Goal: Task Accomplishment & Management: Manage account settings

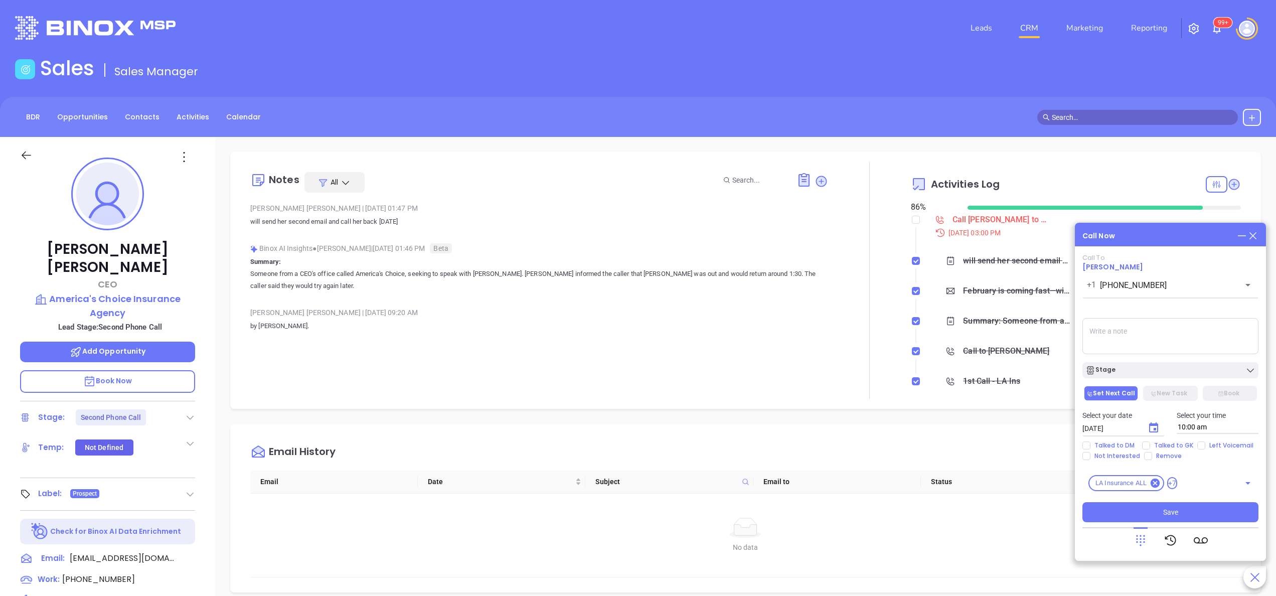
scroll to position [291, 0]
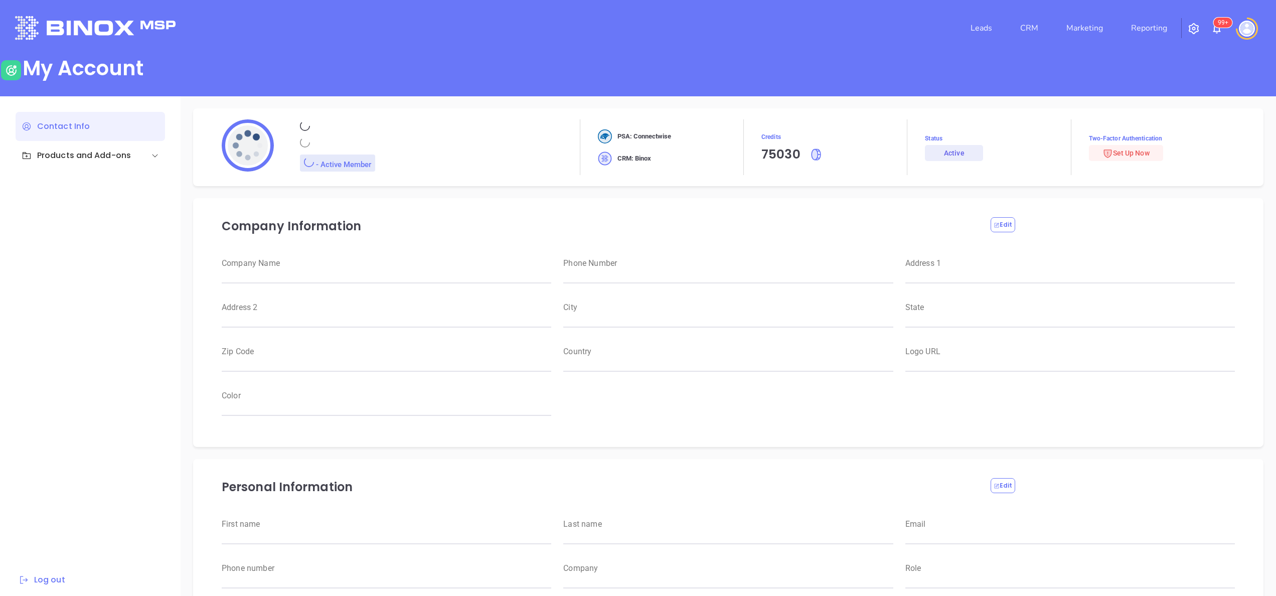
type input "Motiva Networks"
type input "(646) 374-1820"
type input "1100 Franklin Avenue"
type input "Garden City"
type input "New York"
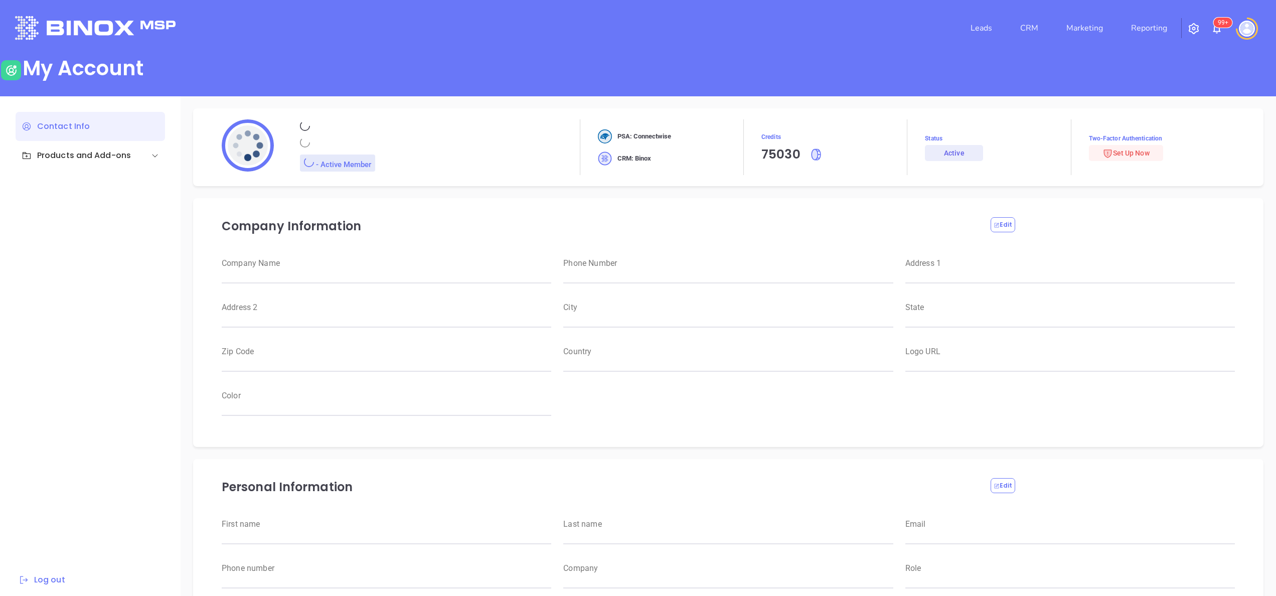
type input "11530"
type input "USA"
type input "https://motiva.net/wp-content/uploads/2024/02/Motiva-Networks-High-DPI.png"
type input "#007aff"
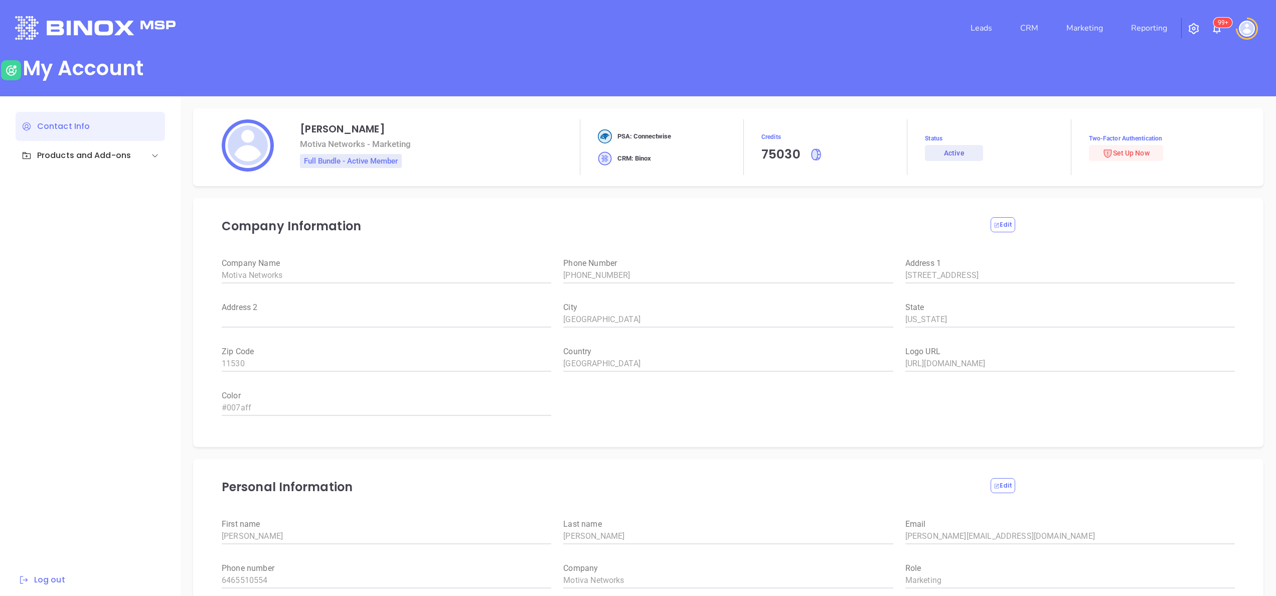
type input "[PERSON_NAME]"
type input "anabell@motiva.net"
type input "6465510554"
type input "Motiva Networks"
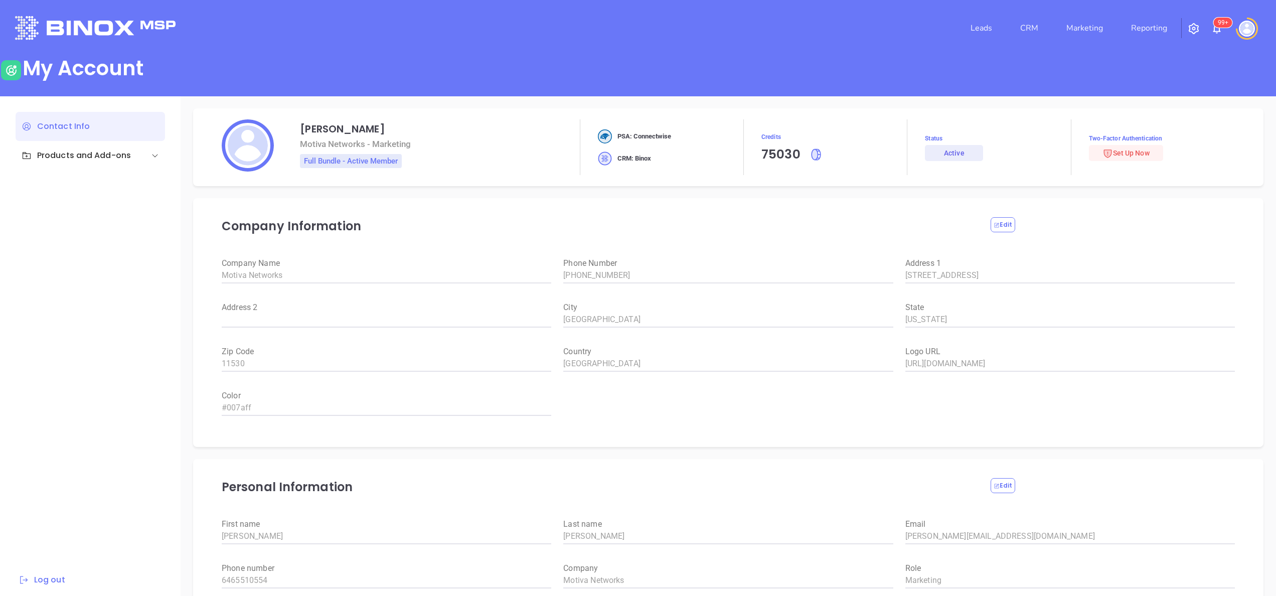
type input "Marketing"
click at [1146, 34] on link "Reporting" at bounding box center [1149, 28] width 44 height 20
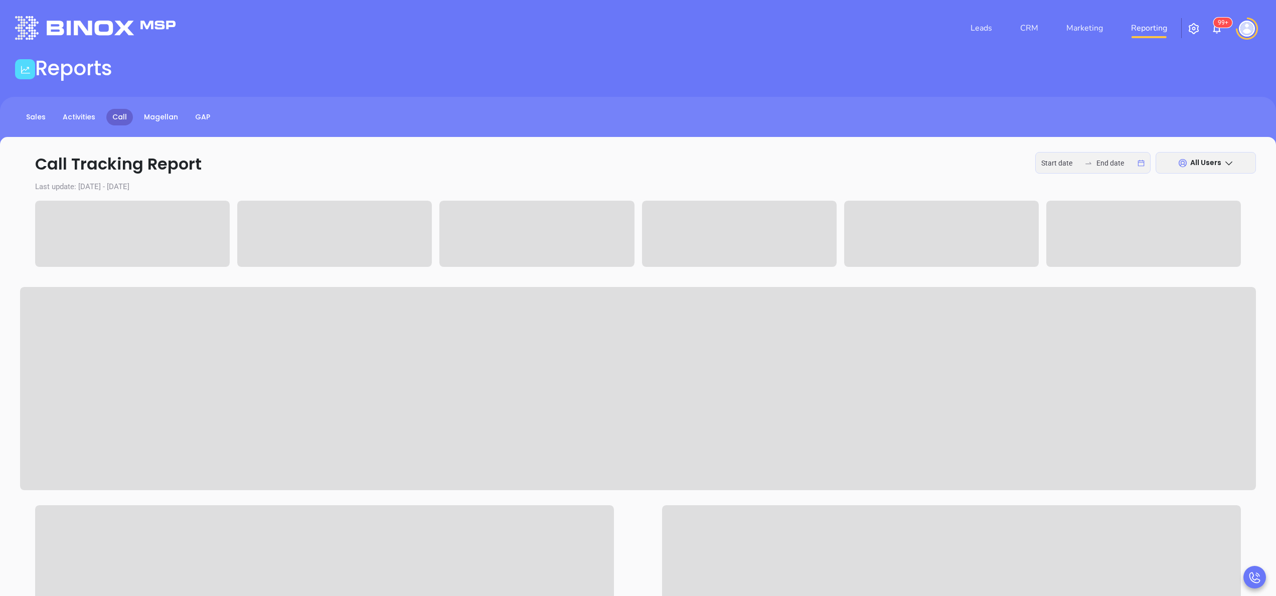
type input "2025-09-29"
type input "2025-09-30"
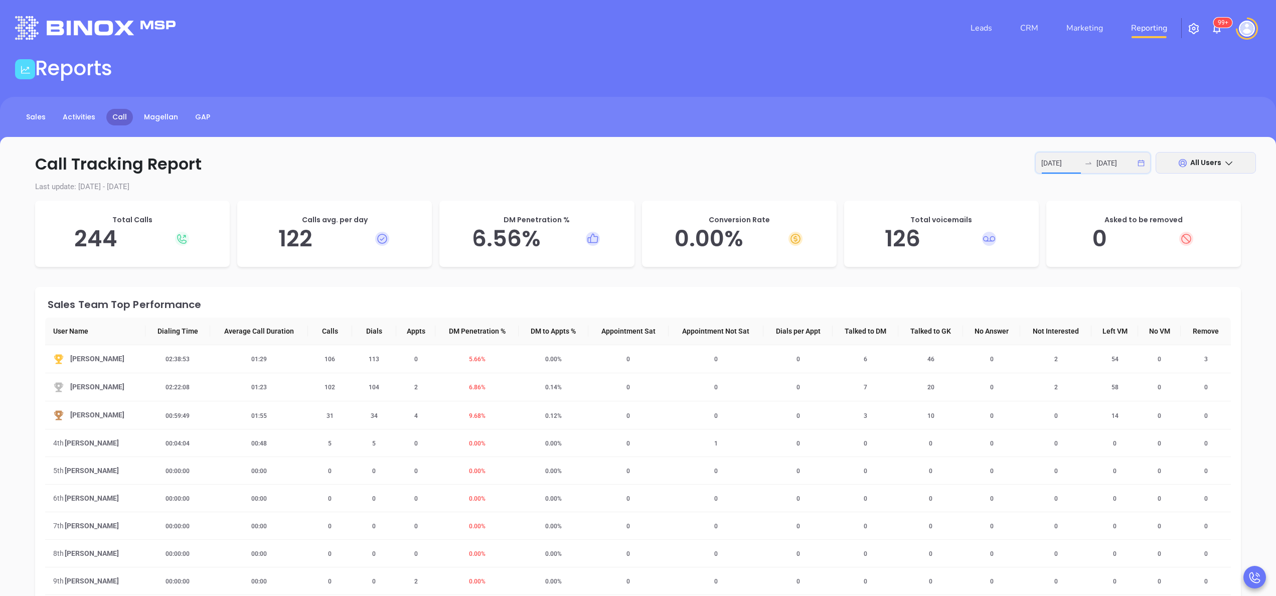
click at [1060, 163] on input "2025-09-29" at bounding box center [1060, 163] width 39 height 11
click at [920, 303] on div "30" at bounding box center [916, 305] width 12 height 12
click at [473, 360] on span "5.66 %" at bounding box center [472, 359] width 29 height 7
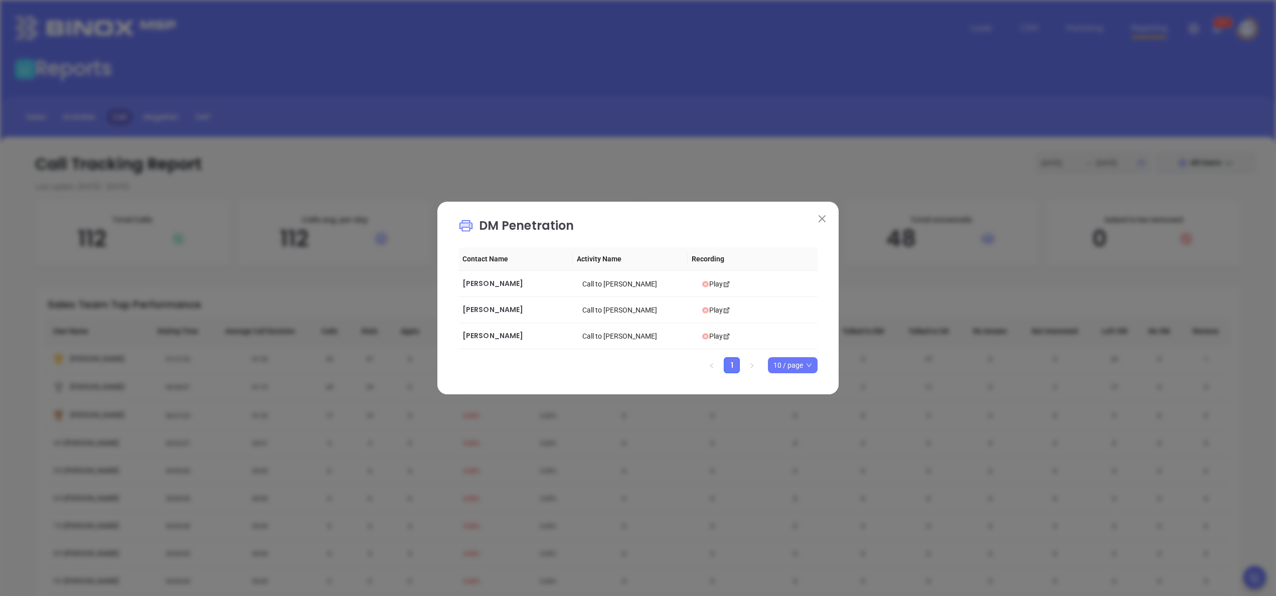
click at [825, 214] on button at bounding box center [822, 218] width 13 height 13
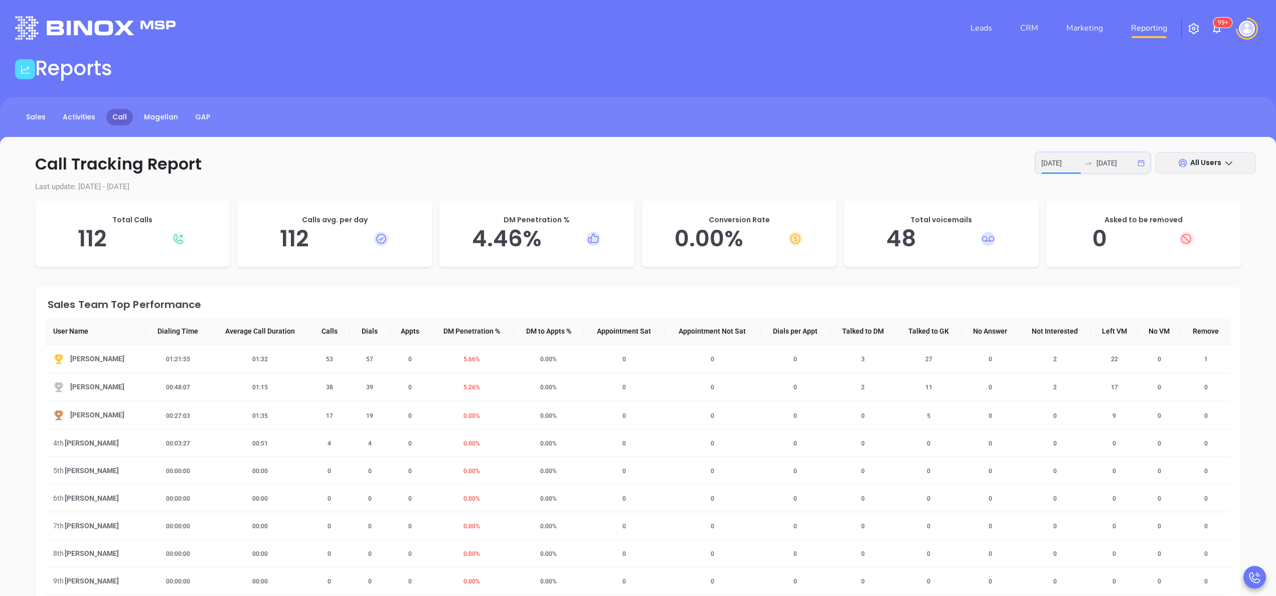
click at [1070, 164] on input "2025-09-30" at bounding box center [1060, 163] width 39 height 11
type input "2025-09-29"
click at [899, 304] on div "29" at bounding box center [898, 305] width 12 height 12
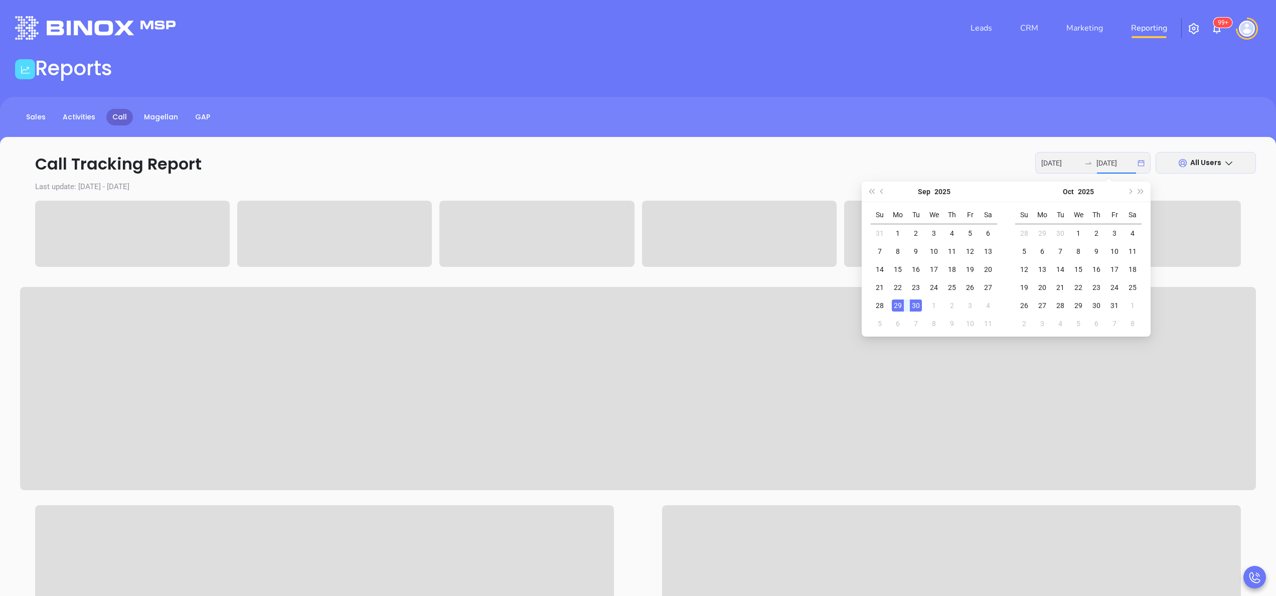
type input "2025-09-29"
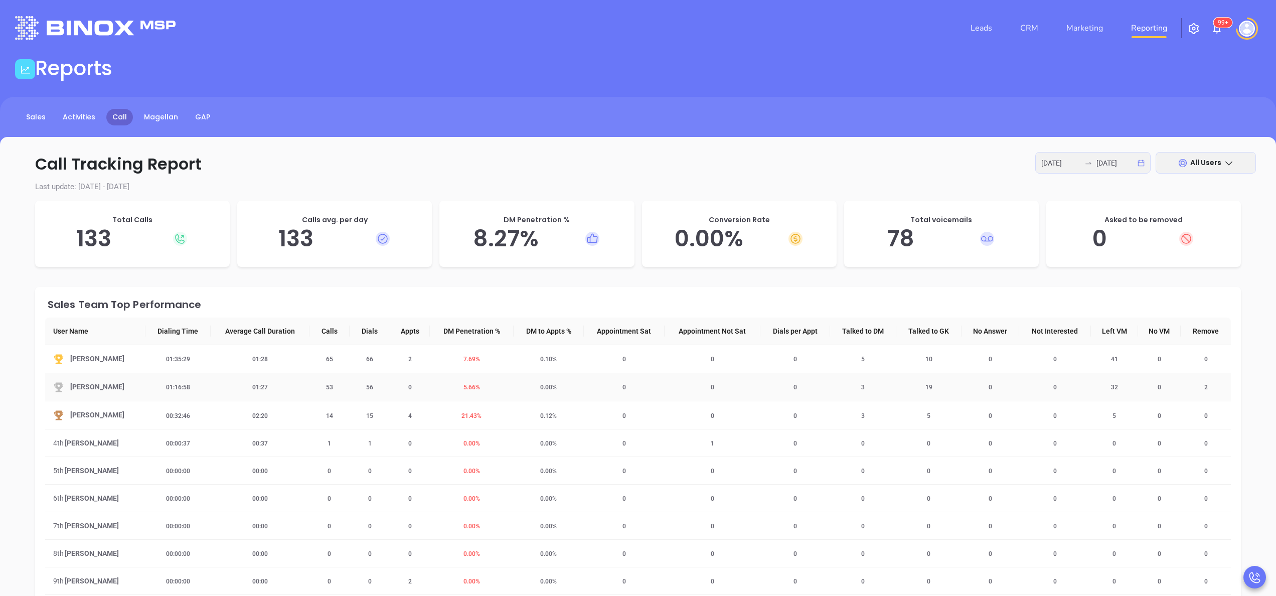
click at [469, 386] on span "5.66 %" at bounding box center [472, 387] width 29 height 7
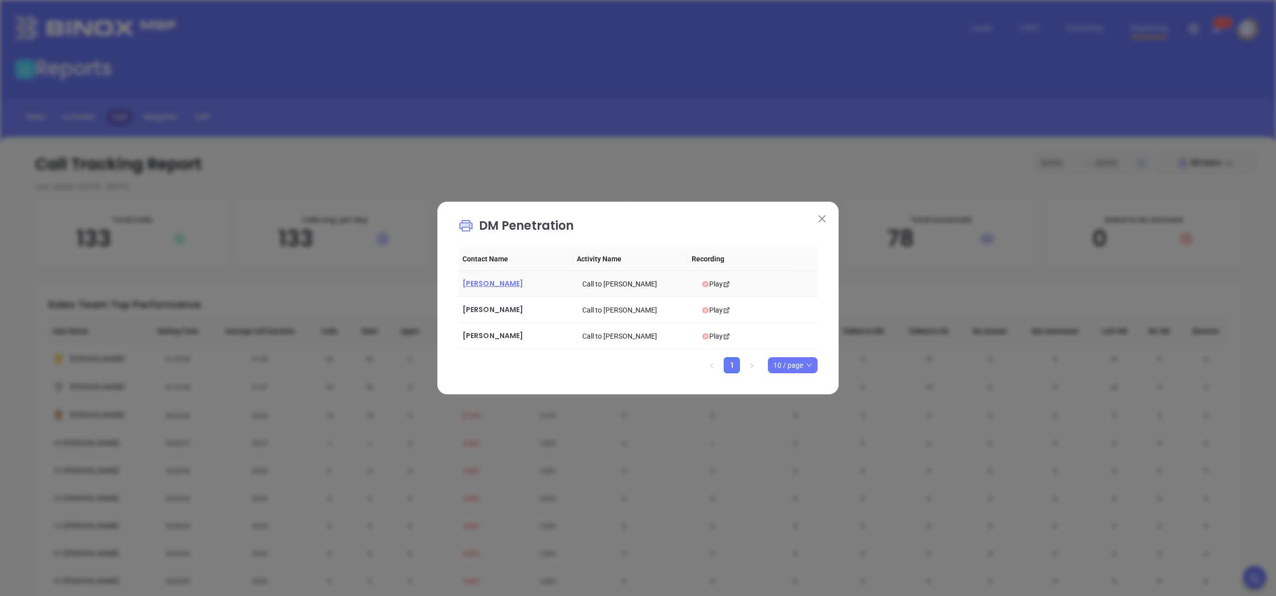
click at [490, 281] on span "Archie Litaker" at bounding box center [493, 283] width 61 height 10
click at [825, 219] on img at bounding box center [822, 218] width 7 height 7
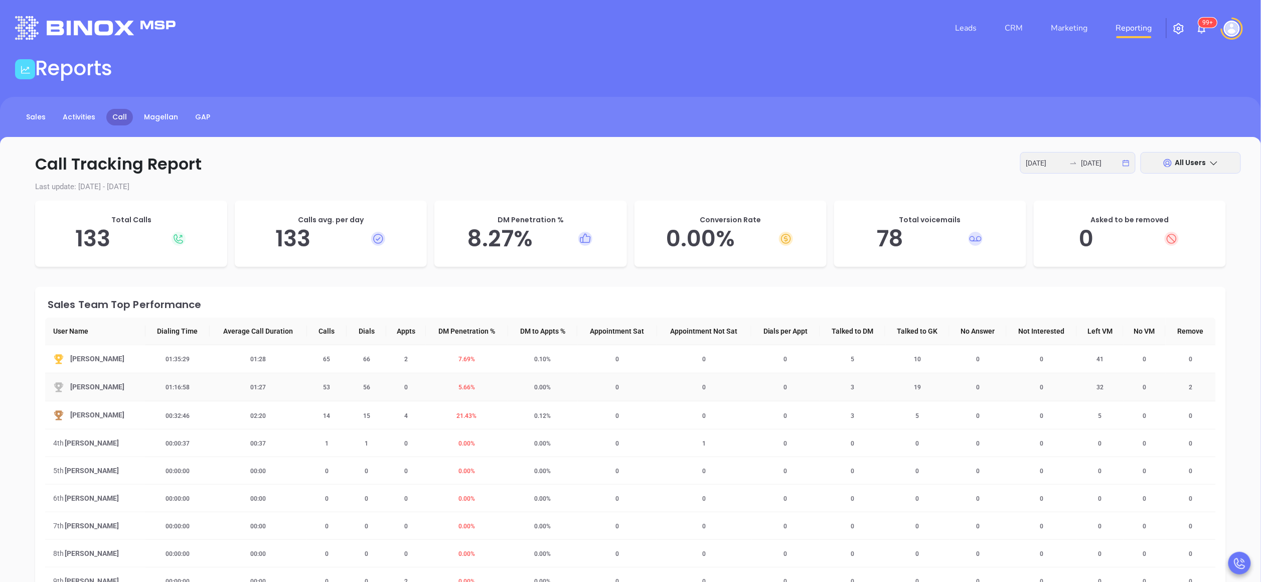
click at [466, 390] on span "5.66 %" at bounding box center [466, 387] width 29 height 7
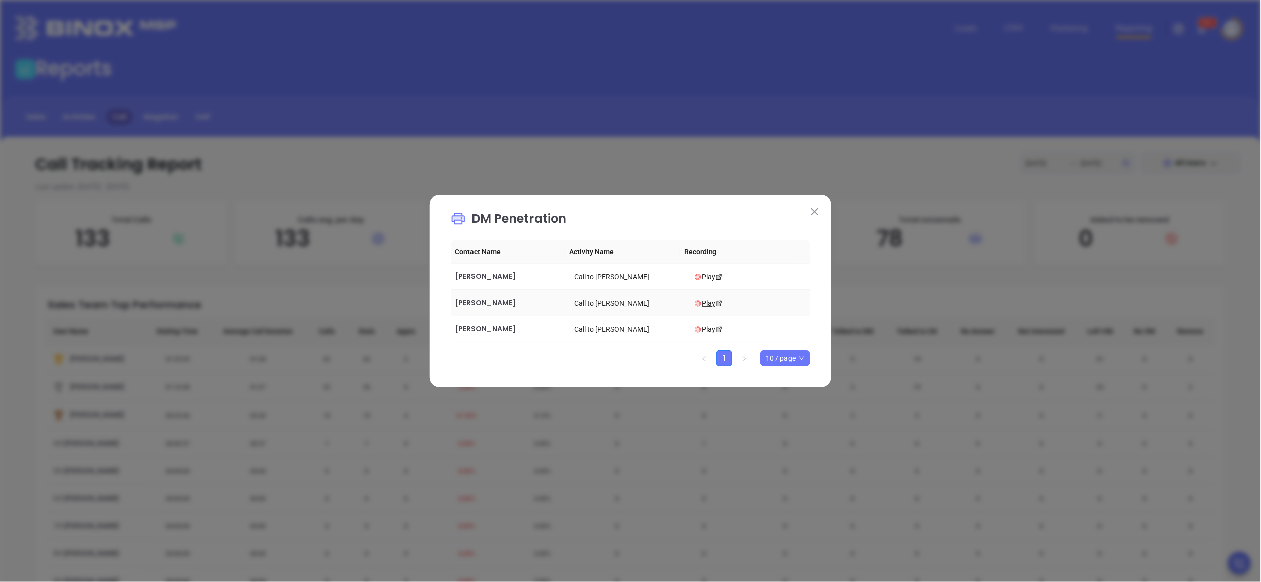
click at [703, 302] on div "Play" at bounding box center [750, 302] width 112 height 11
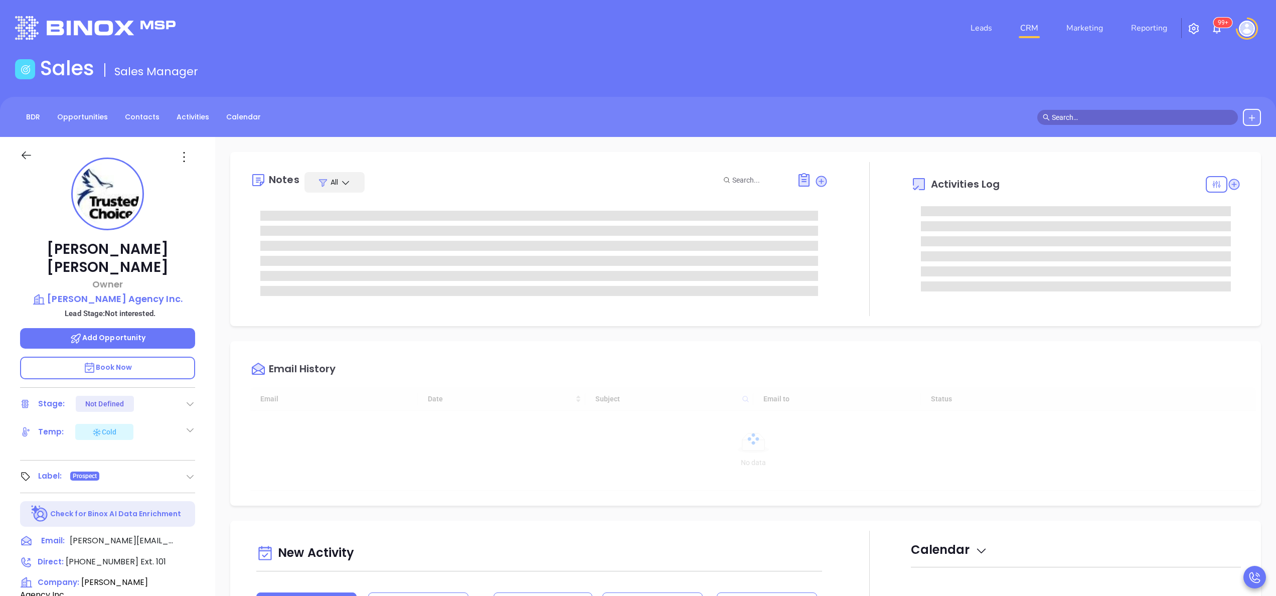
type input "10:00 am"
type input "[DATE]"
type input "[PERSON_NAME]"
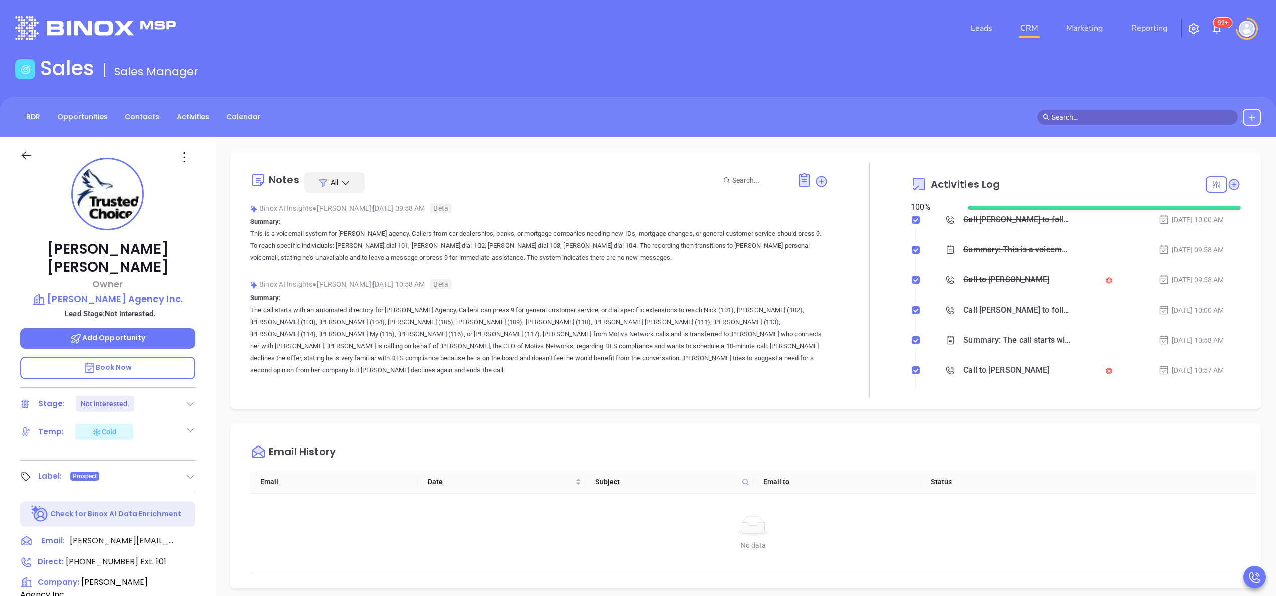
scroll to position [291, 0]
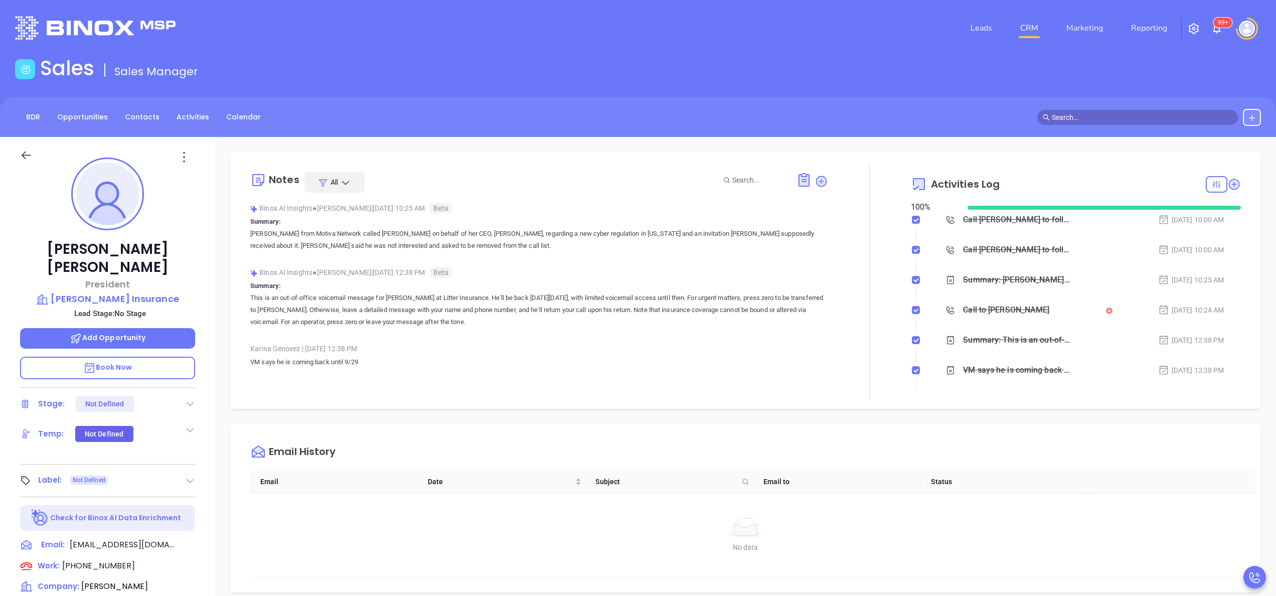
click at [848, 419] on div "Notes All Binox AI Insights ● Karina Genovez | Sep 29, 2025 10:25 AM Beta Summa…" at bounding box center [745, 488] width 1061 height 702
click at [1000, 311] on div "Call to Archie Litaker" at bounding box center [1006, 309] width 86 height 15
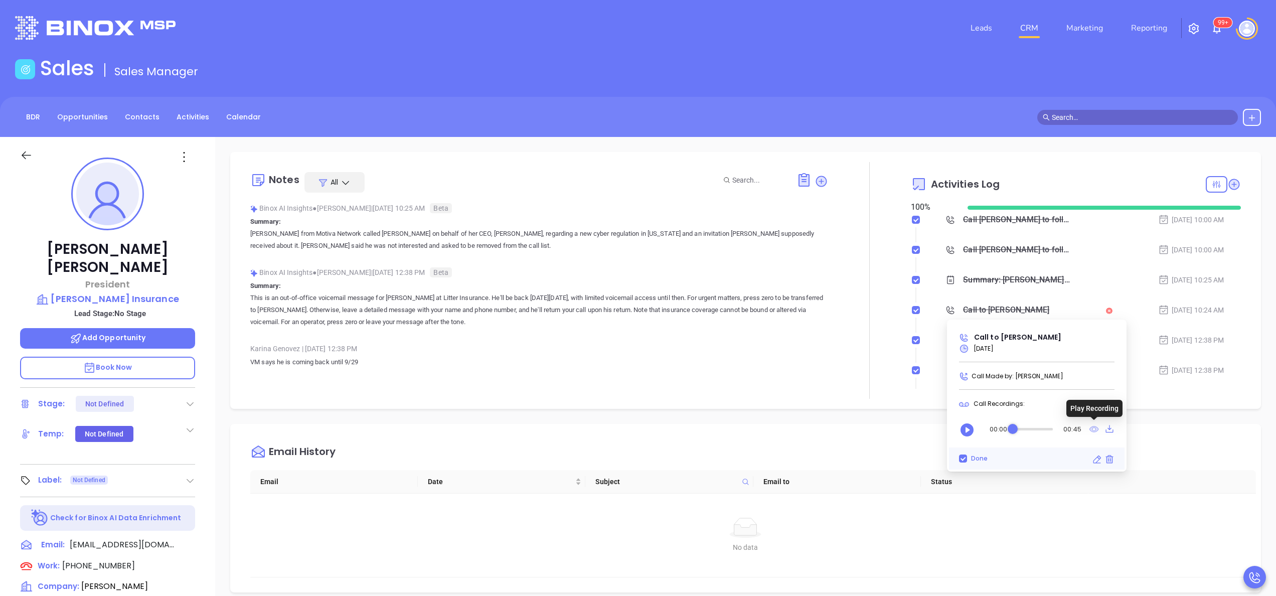
click at [1093, 430] on icon at bounding box center [1095, 429] width 10 height 7
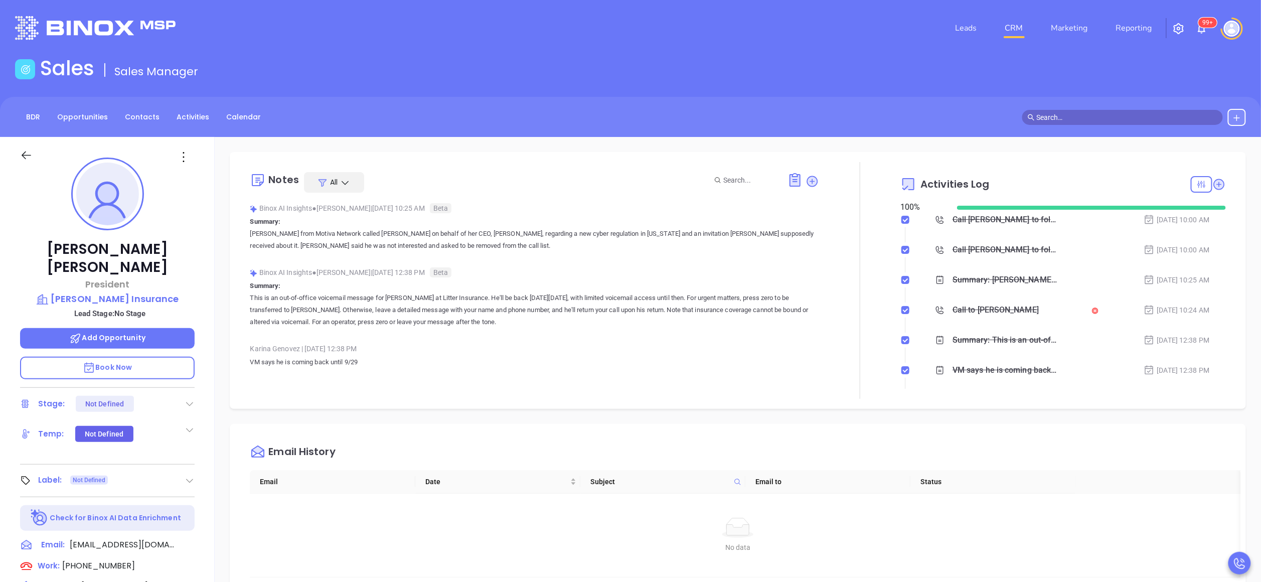
click at [206, 281] on div "Archie Litaker President Litaker Insurance Lead Stage: No Stage Add Opportunity…" at bounding box center [107, 500] width 215 height 727
click at [212, 300] on div "Archie Litaker President Litaker Insurance Lead Stage: No Stage Add Opportunity…" at bounding box center [107, 500] width 215 height 727
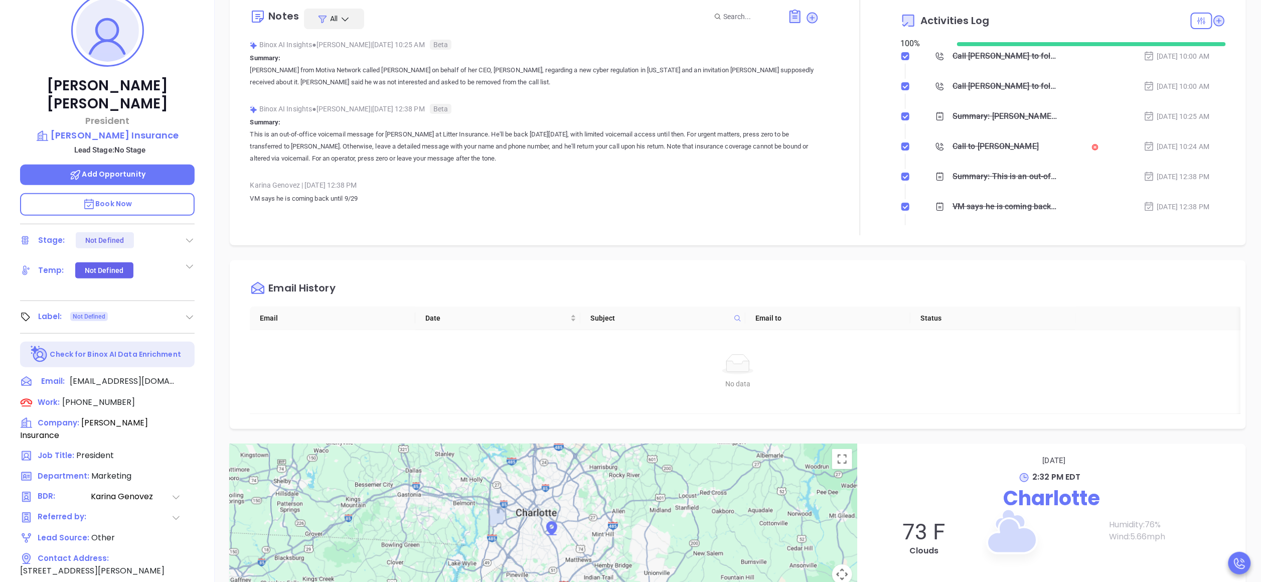
scroll to position [201, 0]
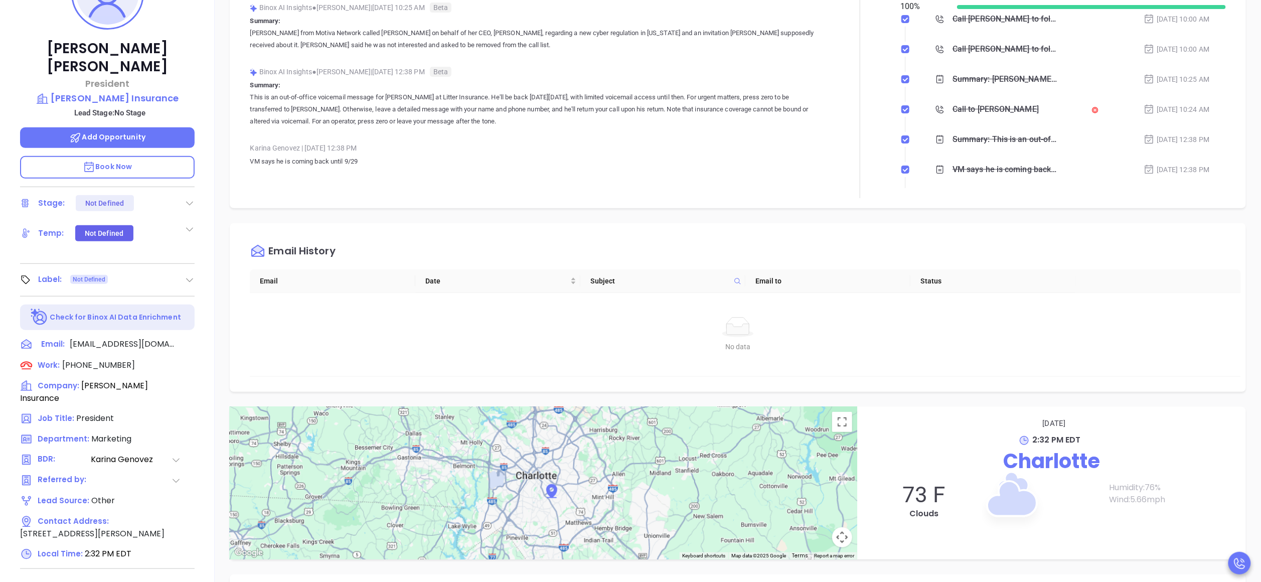
click at [690, 134] on div "Binox AI Insights ● Karina Genovez | Sep 18, 2025 12:38 PM Beta Summary: This i…" at bounding box center [534, 99] width 569 height 71
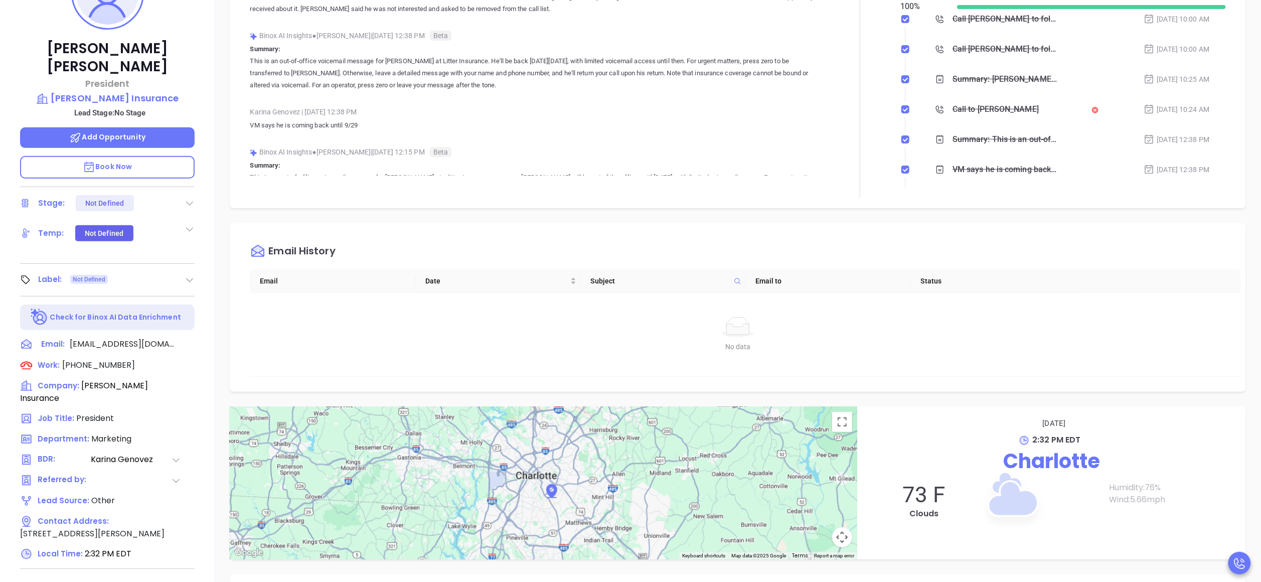
scroll to position [40, 0]
click at [839, 240] on div "Email History" at bounding box center [745, 251] width 991 height 36
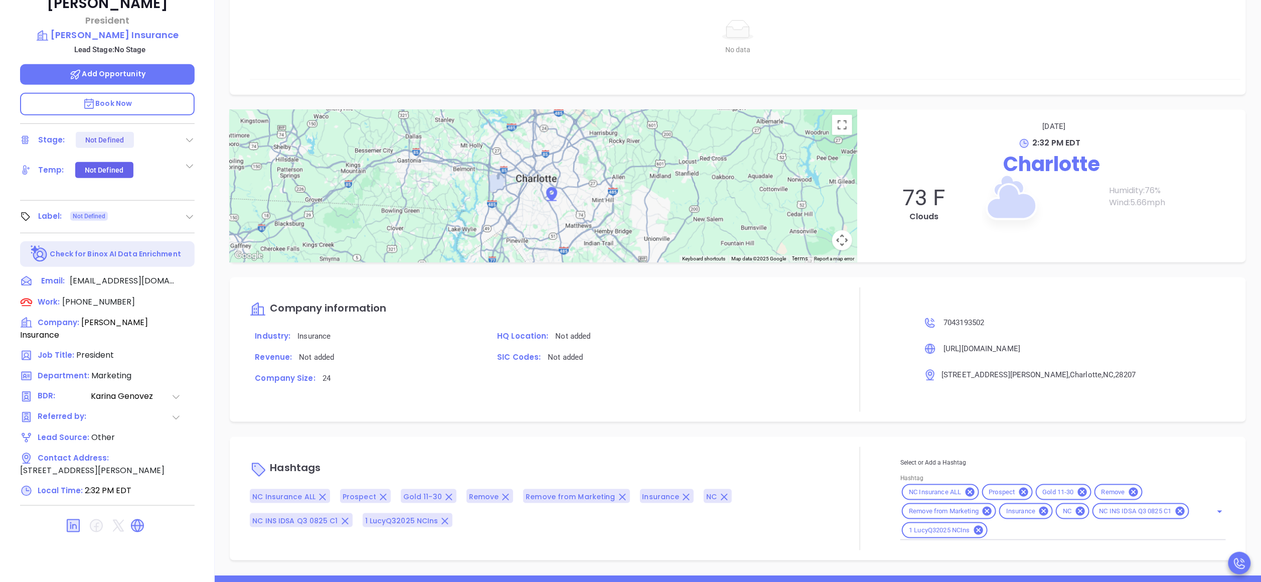
scroll to position [282, 0]
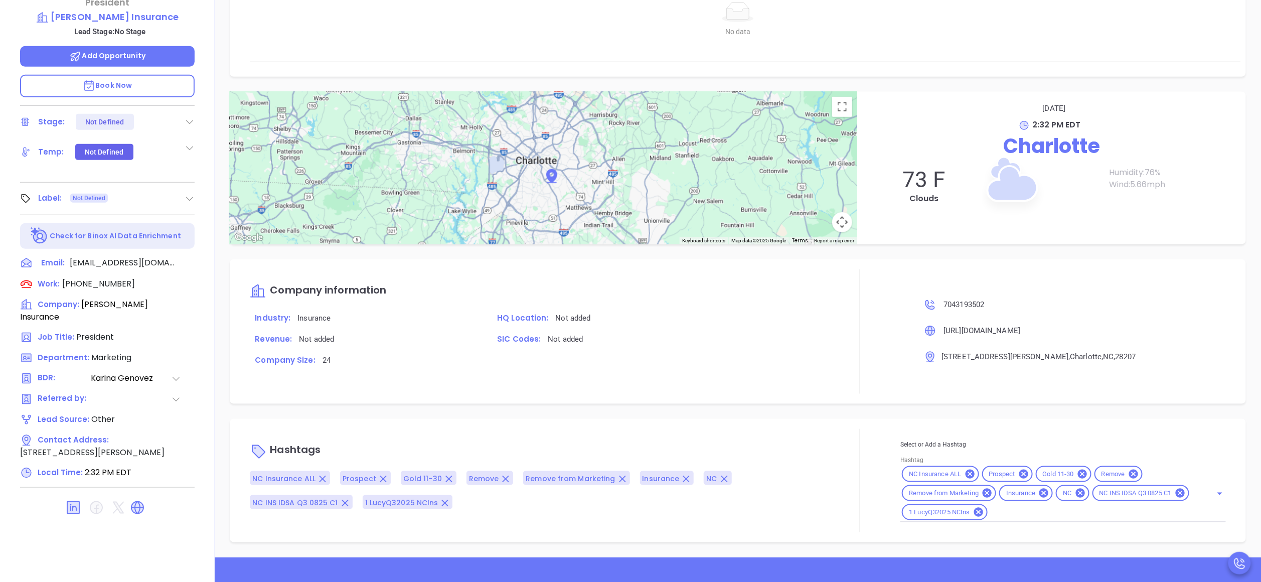
click at [335, 400] on div "Company information Industry: Insurance HQ Location: Not added Revenue: Not add…" at bounding box center [738, 331] width 1016 height 144
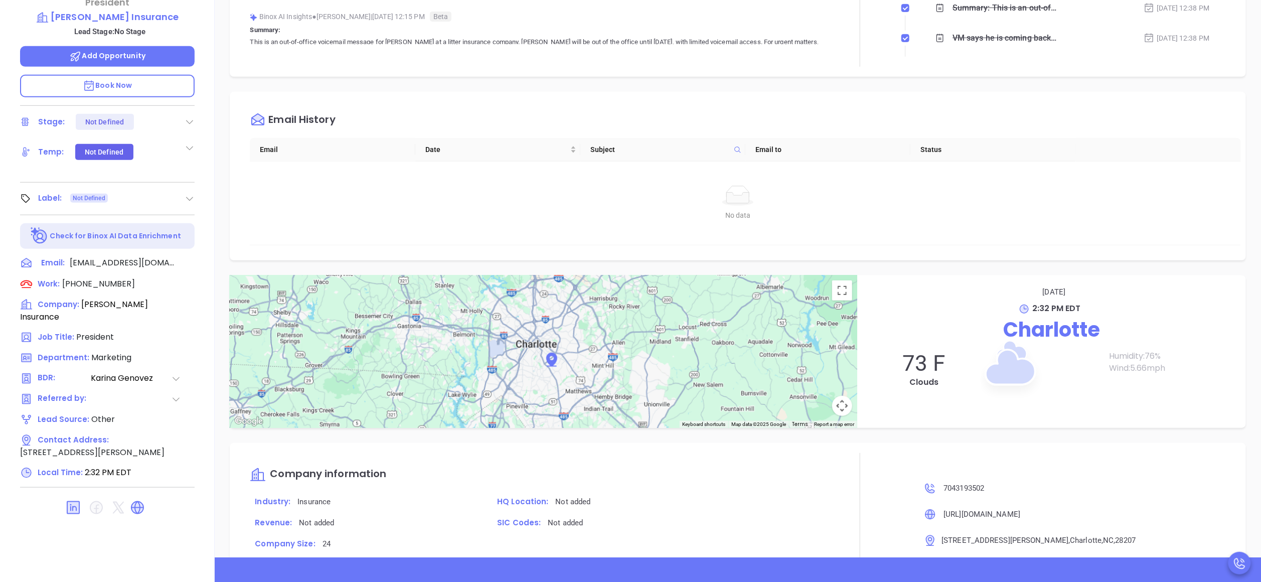
scroll to position [49, 0]
click at [199, 281] on div "Archie Litaker President Litaker Insurance Lead Stage: No Stage Add Opportunity…" at bounding box center [107, 218] width 215 height 727
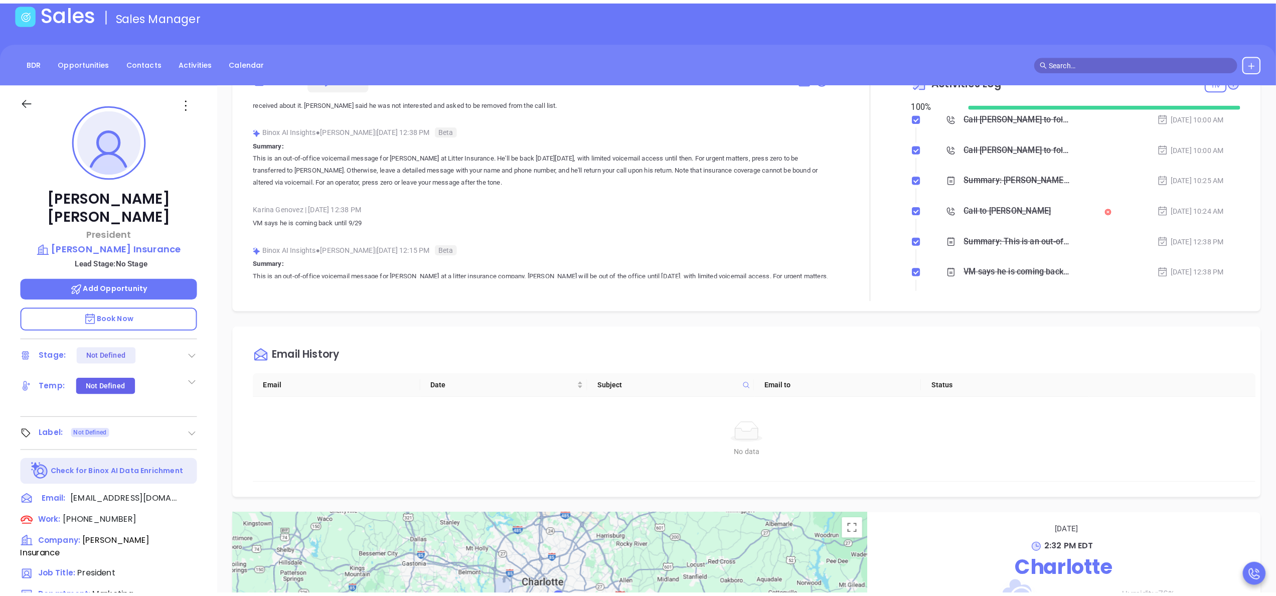
scroll to position [0, 0]
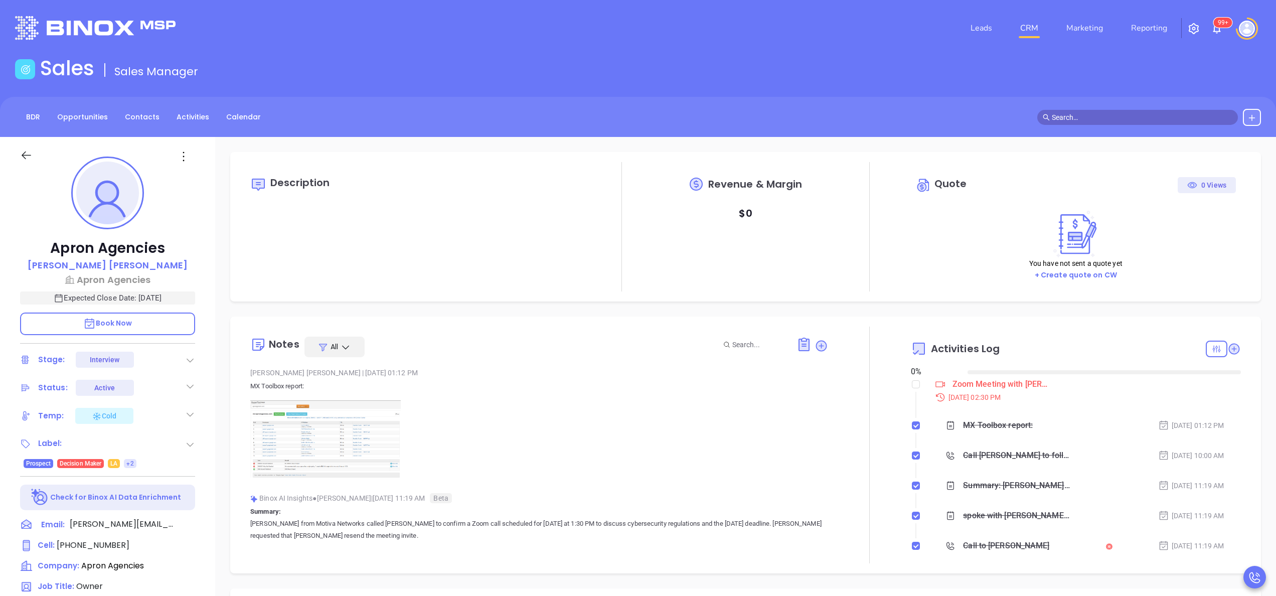
type input "[DATE]"
type input "[PERSON_NAME]"
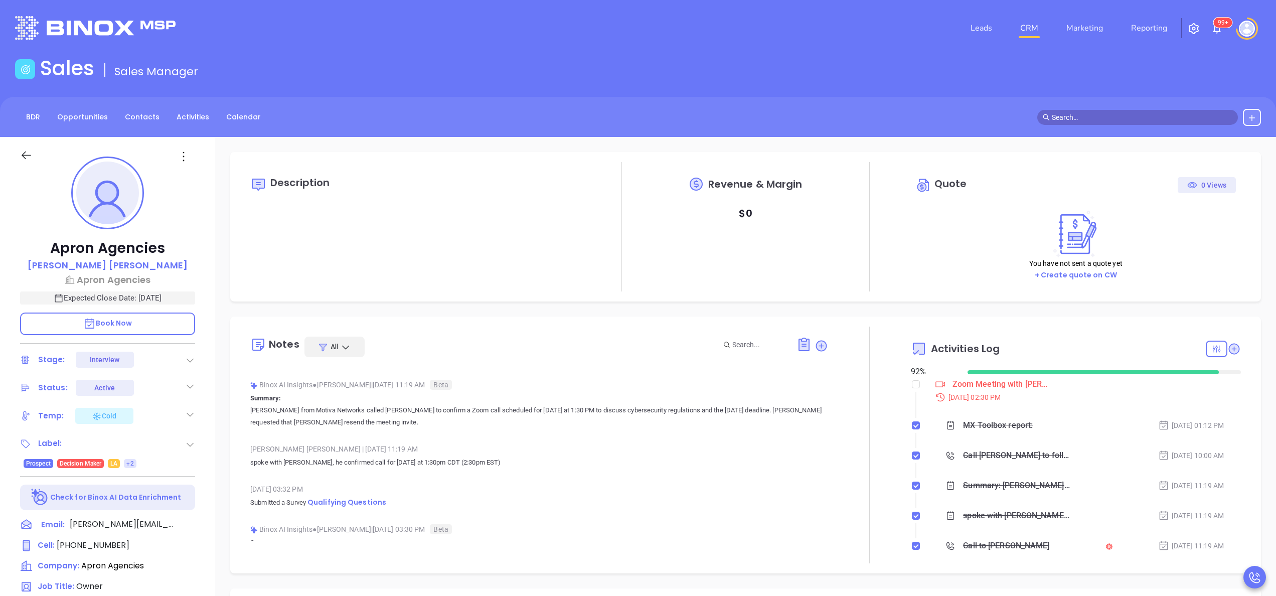
scroll to position [0, 0]
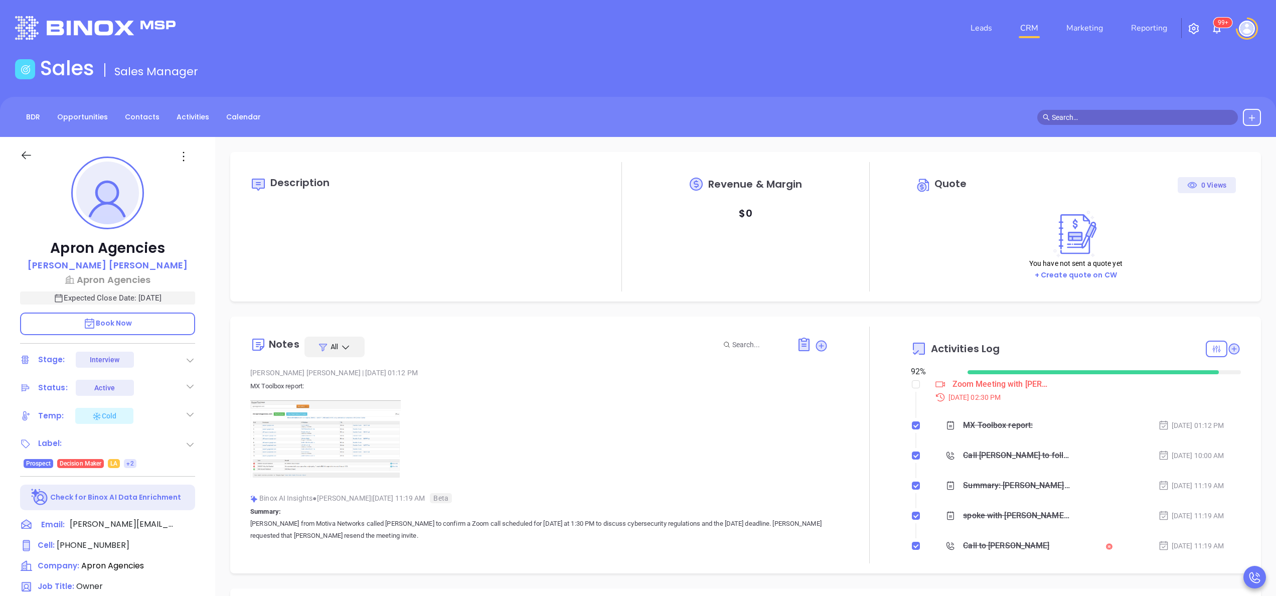
click at [865, 479] on div at bounding box center [869, 445] width 83 height 237
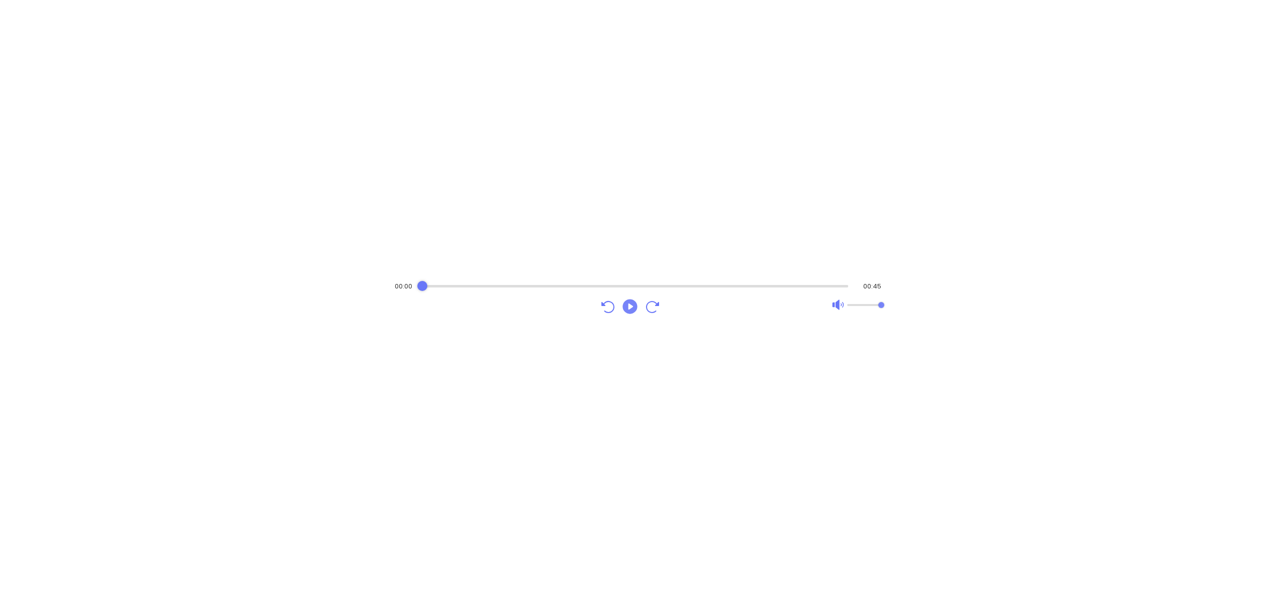
click at [628, 314] on icon "Play" at bounding box center [630, 306] width 18 height 18
click at [628, 314] on icon "Pause" at bounding box center [630, 306] width 18 height 18
drag, startPoint x: 484, startPoint y: 285, endPoint x: 383, endPoint y: 277, distance: 101.2
click at [383, 277] on div "00:07 00:45" at bounding box center [638, 298] width 1276 height 596
drag, startPoint x: 424, startPoint y: 286, endPoint x: 411, endPoint y: 285, distance: 13.1
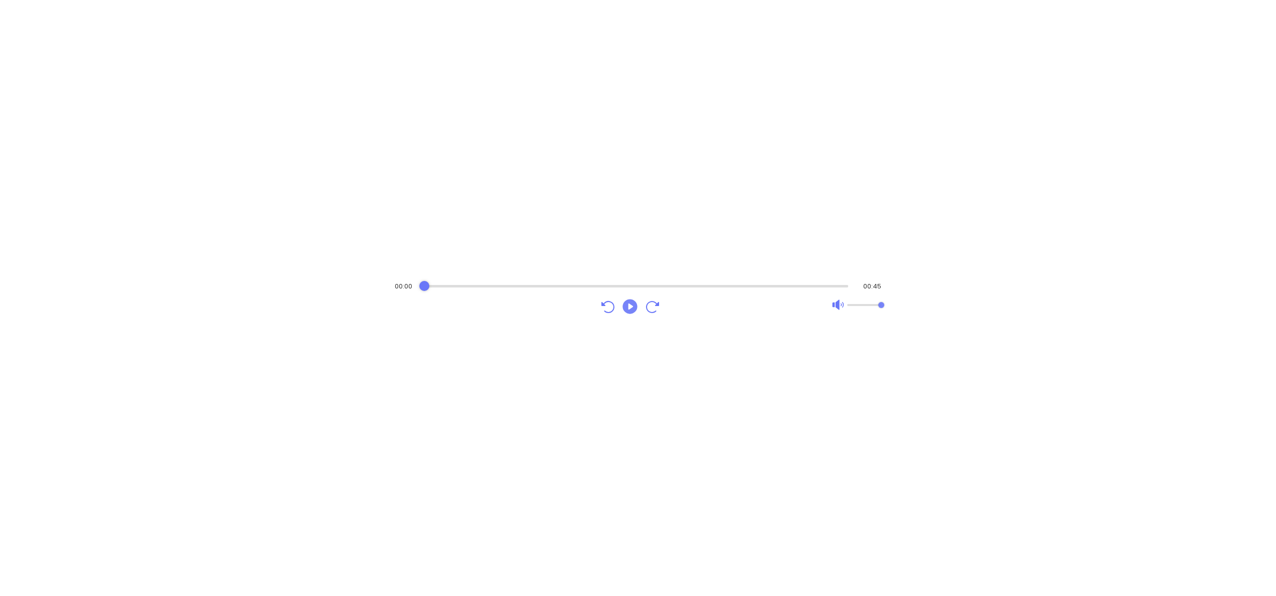
click at [411, 285] on div "00:00 00:45" at bounding box center [638, 286] width 487 height 10
click at [631, 314] on icon "Play" at bounding box center [630, 306] width 15 height 15
click at [631, 314] on icon "Pause" at bounding box center [630, 306] width 15 height 15
click at [566, 285] on div "Audio progress control" at bounding box center [634, 286] width 429 height 3
click at [629, 304] on icon "Play" at bounding box center [630, 306] width 18 height 18
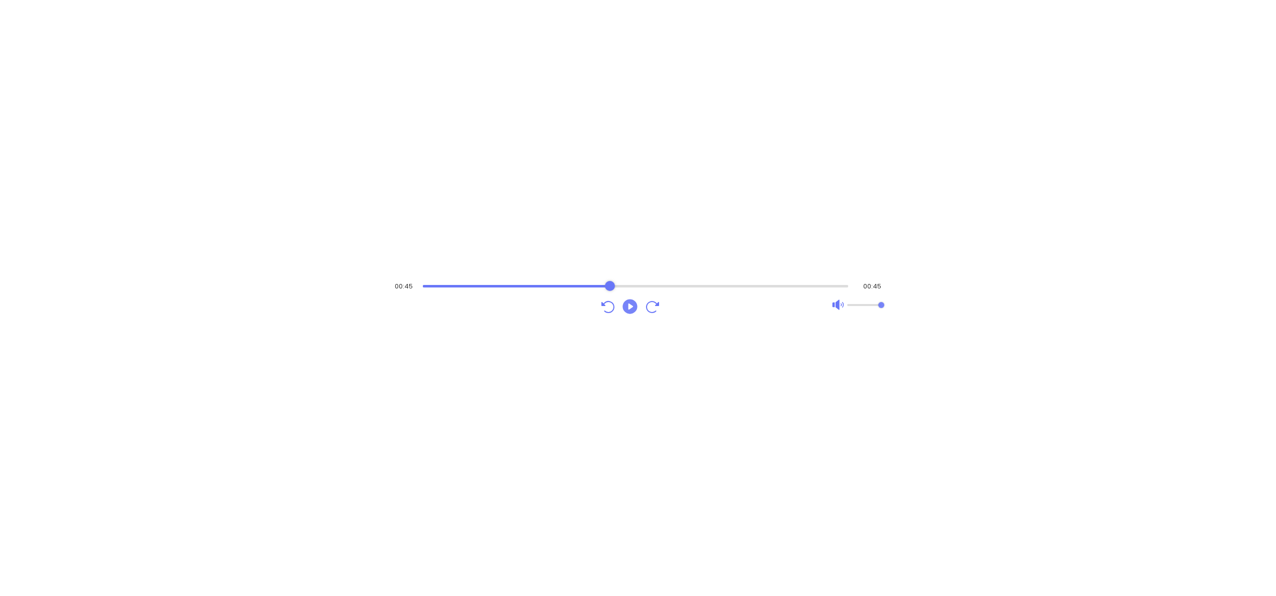
click at [610, 285] on div "Audio progress control" at bounding box center [636, 286] width 426 height 3
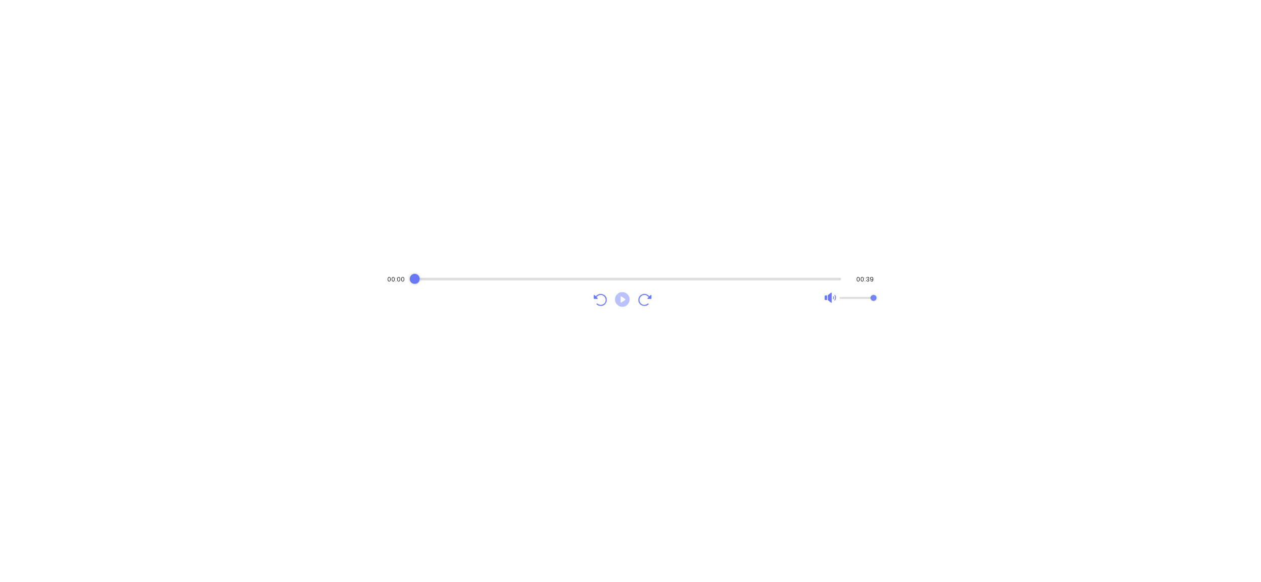
click at [623, 296] on icon "Play" at bounding box center [622, 299] width 15 height 15
click at [623, 296] on icon "Pause" at bounding box center [622, 299] width 15 height 15
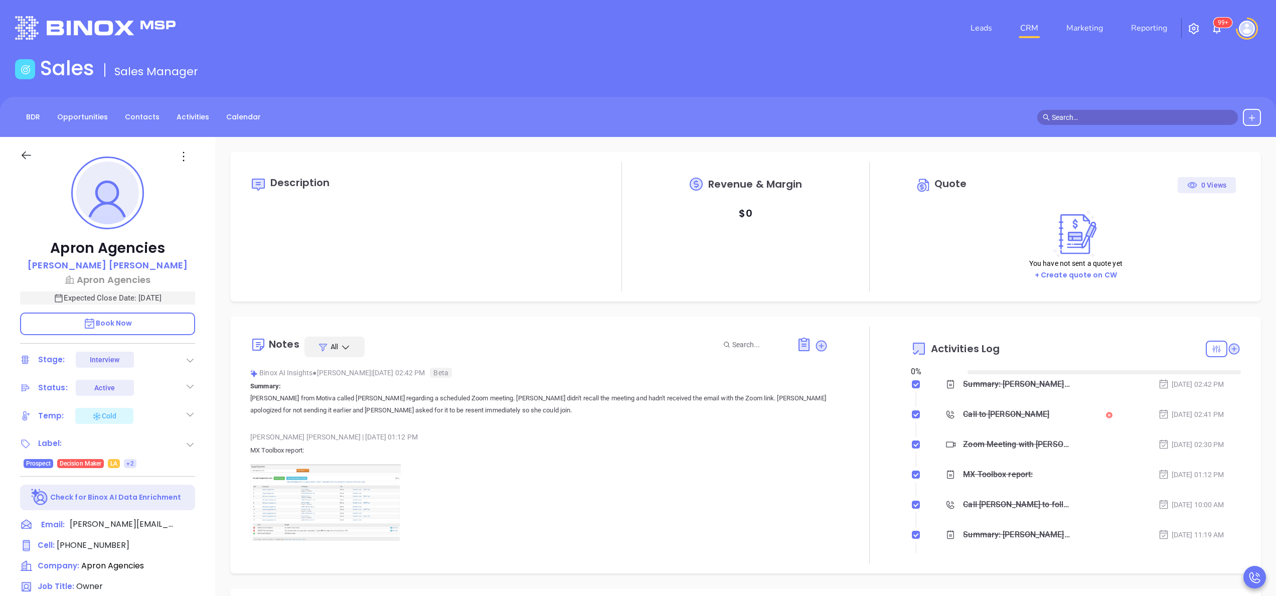
type input "[DATE]"
type input "[PERSON_NAME]"
click at [203, 449] on div "Apron Agencies Mel Leveque Apron Agencies Expected Close Date: Oct 17, 2025 Boo…" at bounding box center [107, 509] width 215 height 745
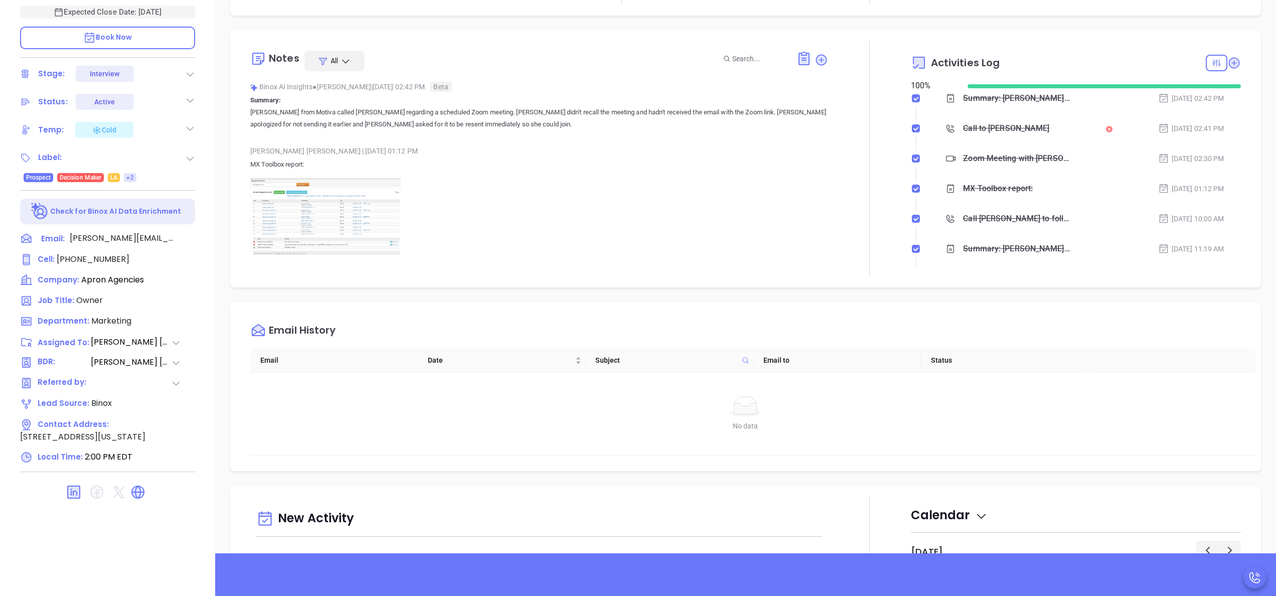
scroll to position [246, 0]
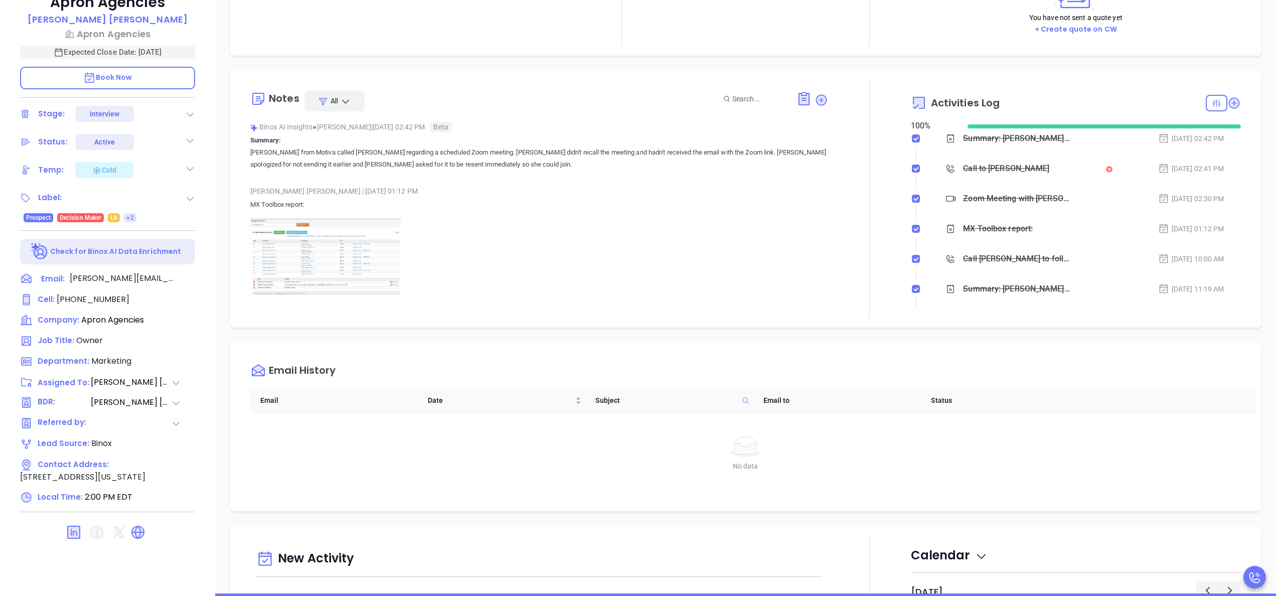
click at [1141, 353] on div "Email History" at bounding box center [753, 371] width 1006 height 36
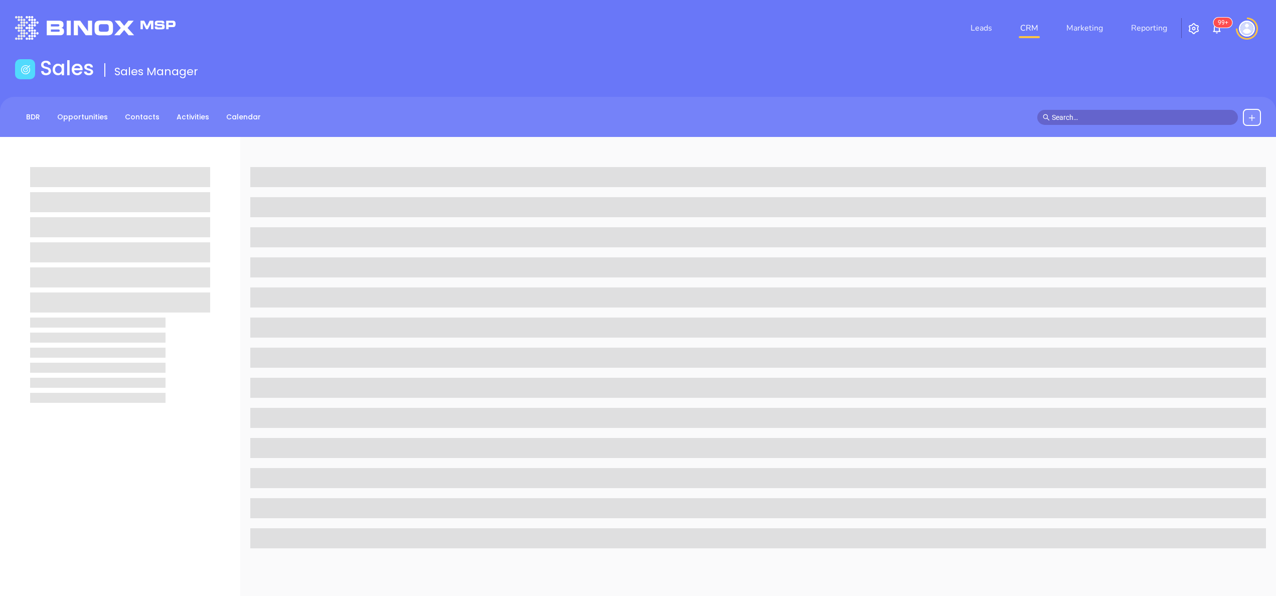
scroll to position [246, 0]
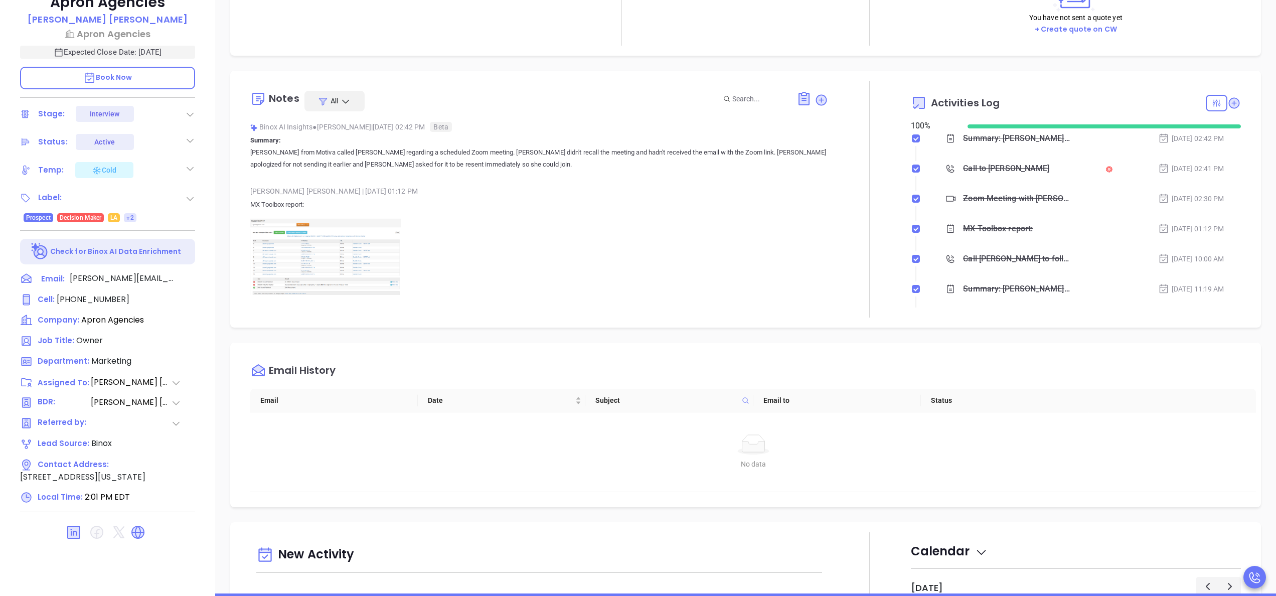
type input "[PERSON_NAME]"
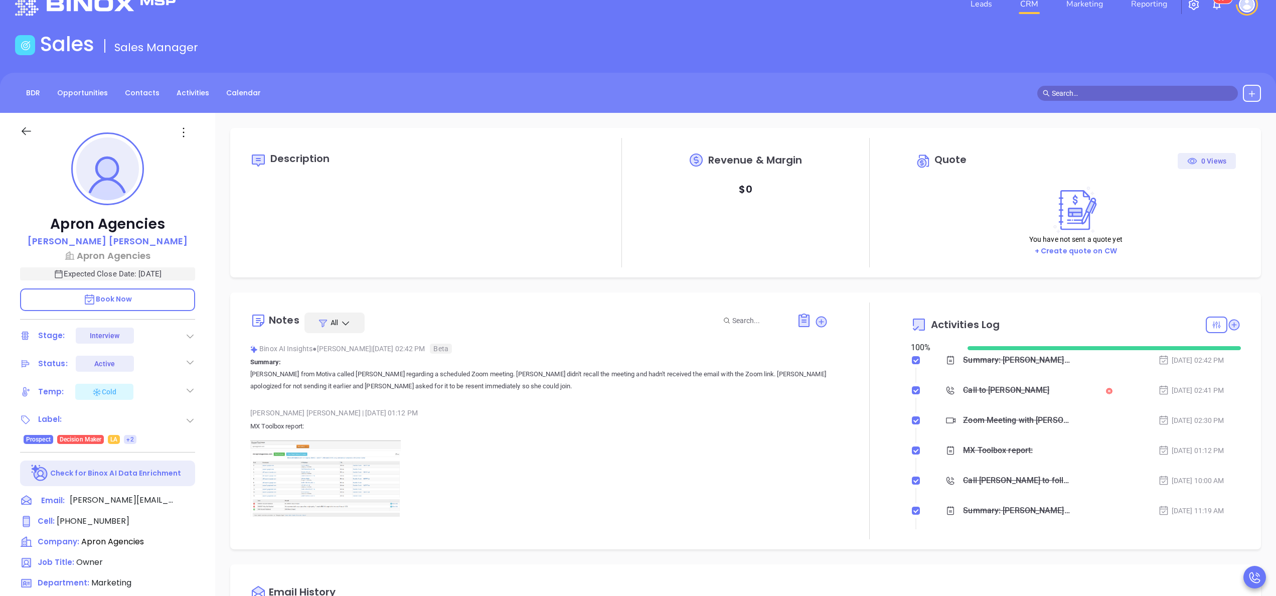
scroll to position [0, 0]
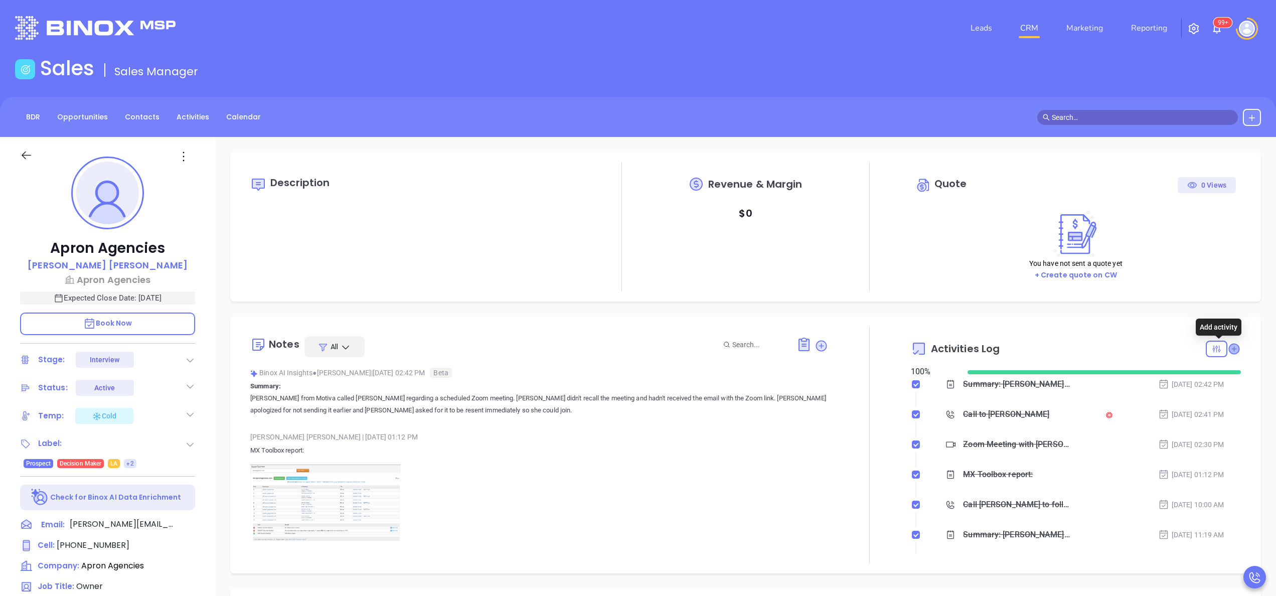
click at [1229, 349] on icon at bounding box center [1234, 348] width 11 height 11
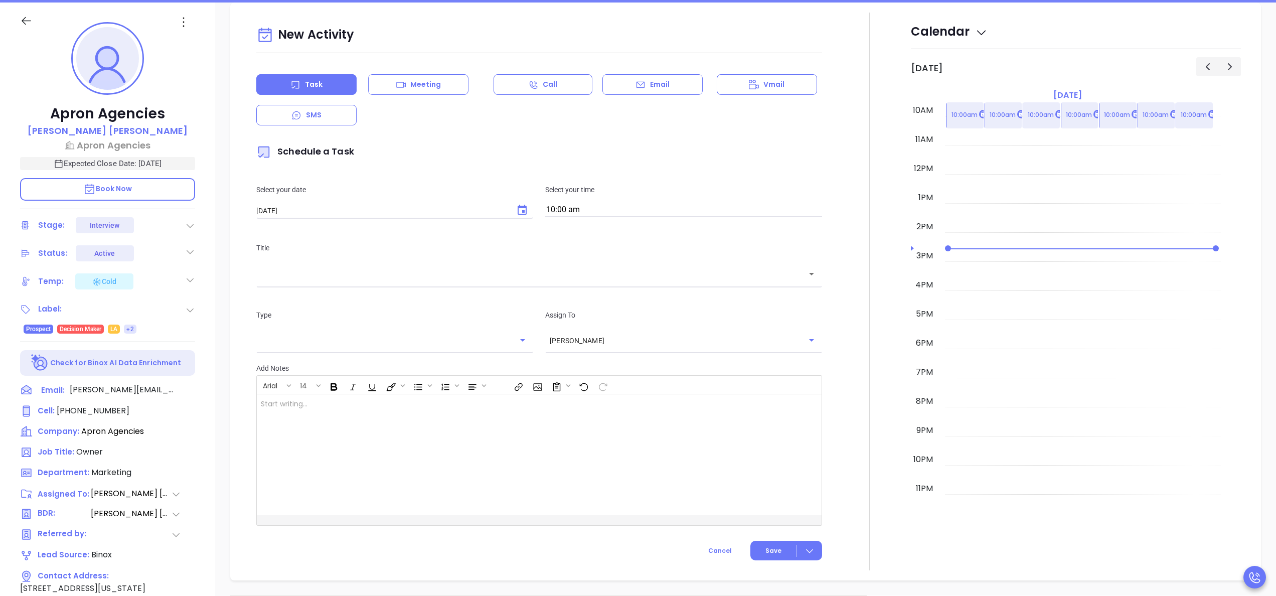
scroll to position [137, 0]
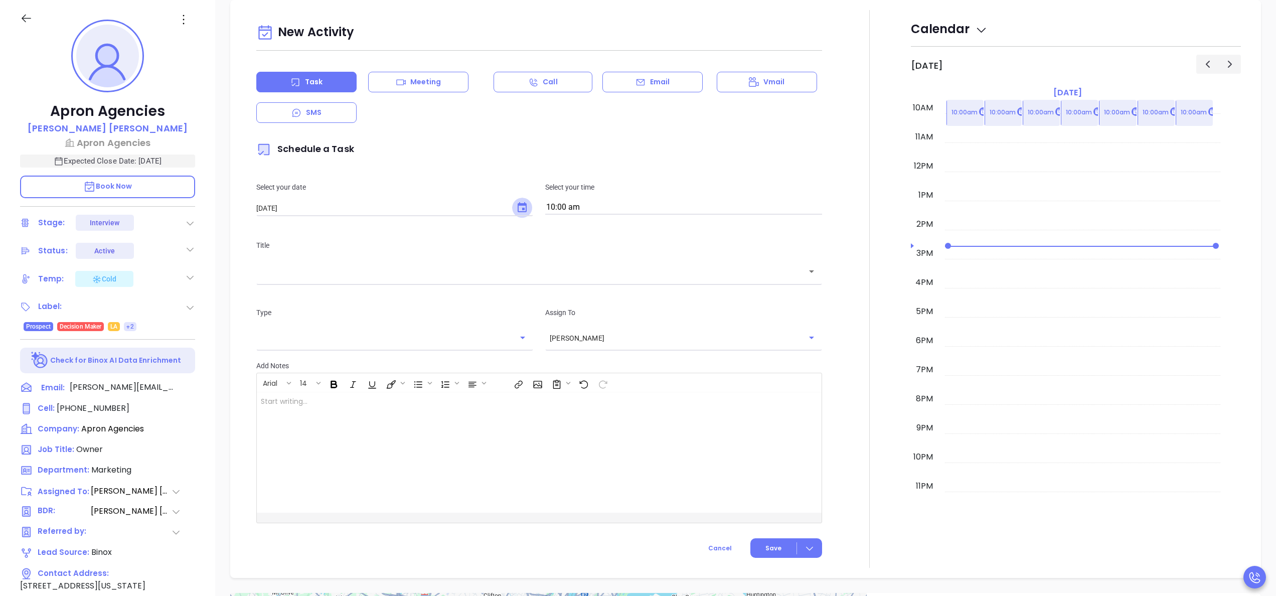
click at [520, 211] on icon "Choose date, selected date is Oct 1, 2025" at bounding box center [522, 208] width 12 height 12
click at [400, 226] on icon "Next month" at bounding box center [401, 230] width 12 height 12
click at [318, 288] on button "4" at bounding box center [317, 290] width 18 height 18
type input "11/04/2025"
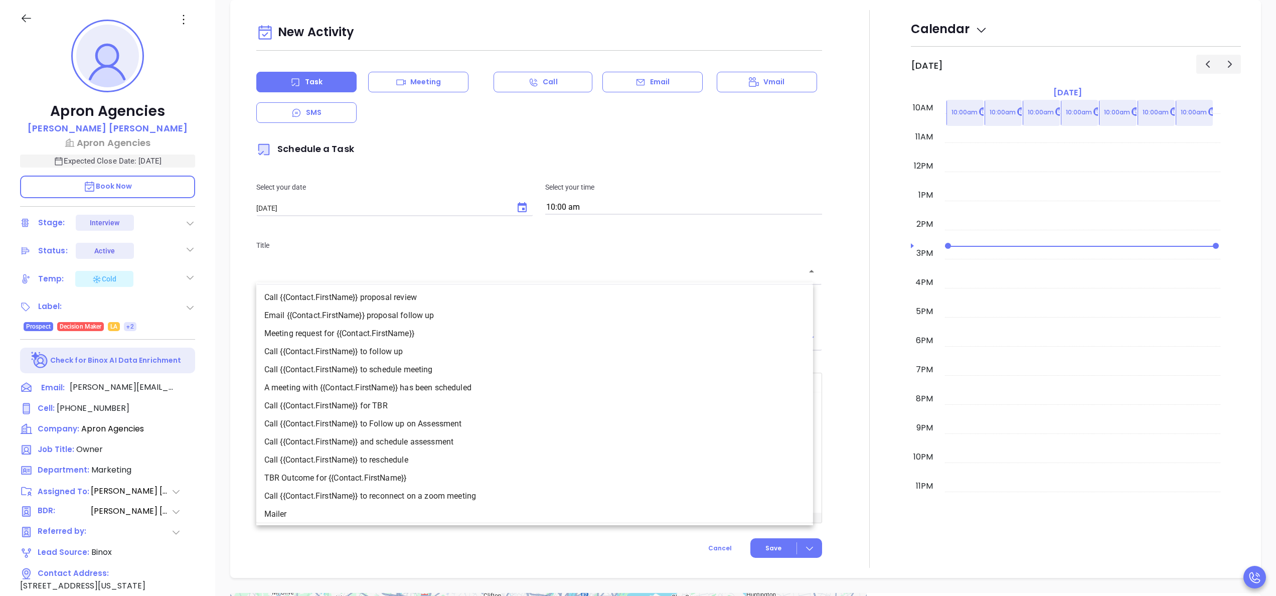
click at [391, 272] on input "text" at bounding box center [532, 272] width 542 height 12
click at [410, 348] on li "Call {{Contact.FirstName}} to follow up" at bounding box center [534, 352] width 557 height 18
type input "Call Mel to follow up"
type input "Call"
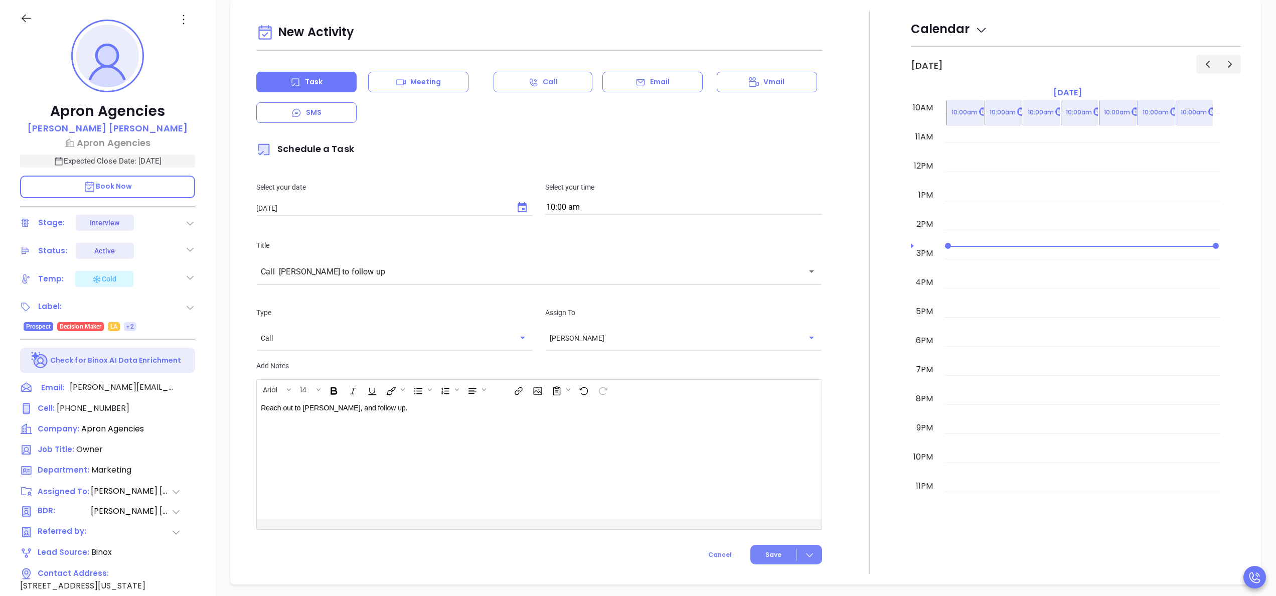
click at [766, 551] on span "Save" at bounding box center [774, 554] width 16 height 9
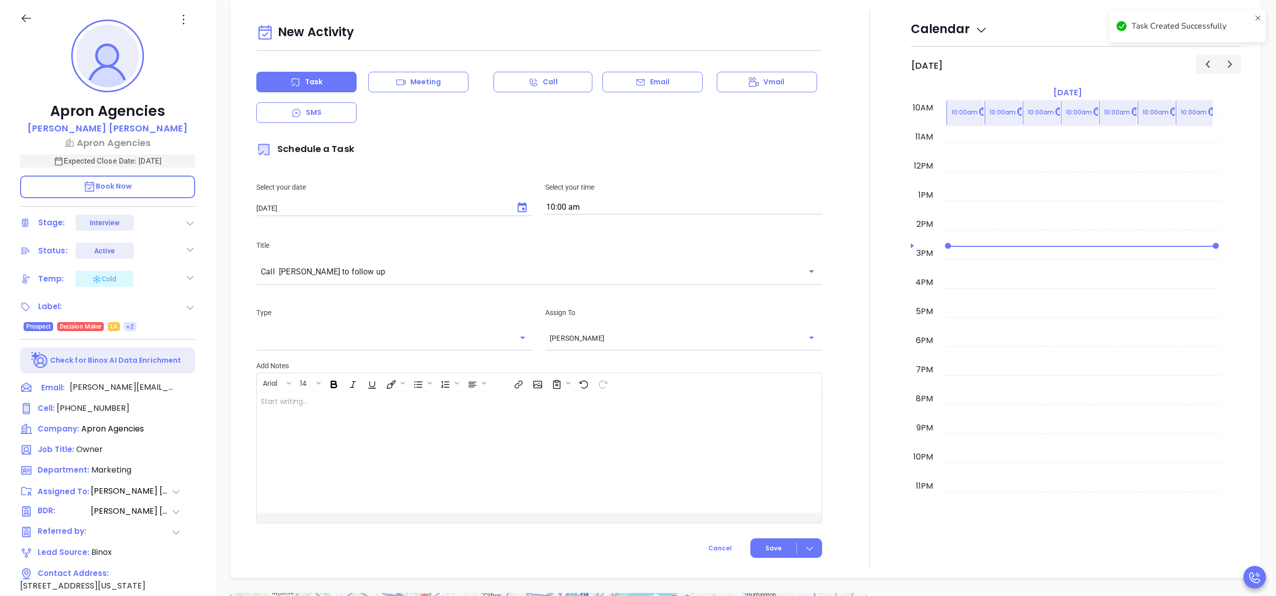
scroll to position [75, 0]
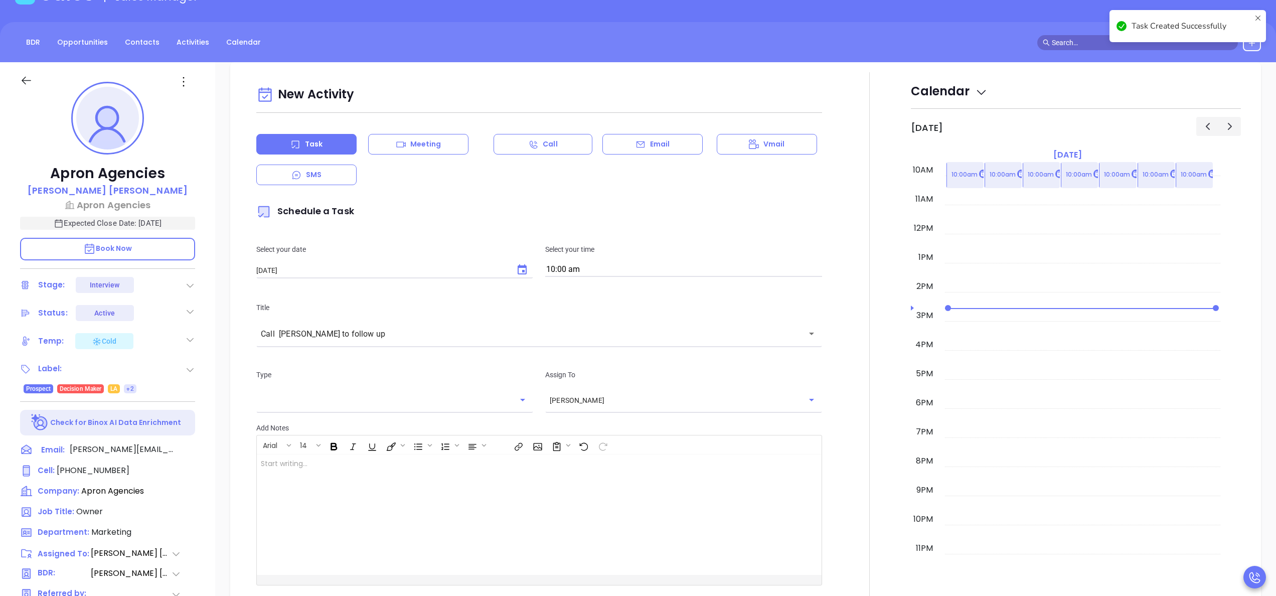
checkbox input "false"
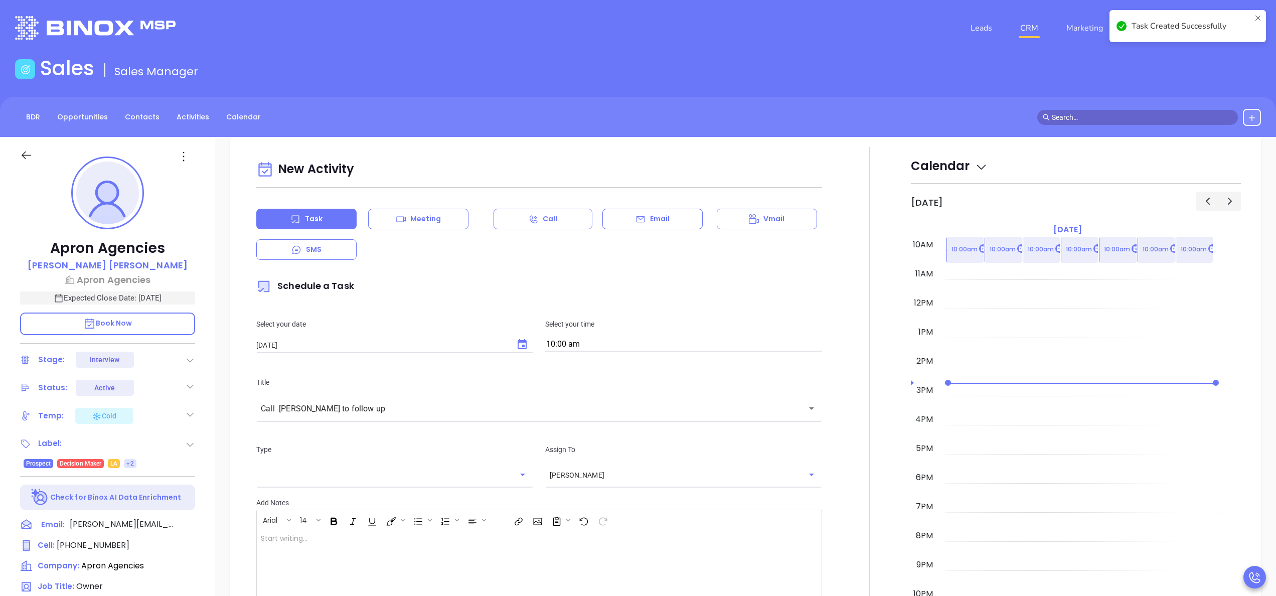
click at [874, 377] on div at bounding box center [869, 426] width 83 height 558
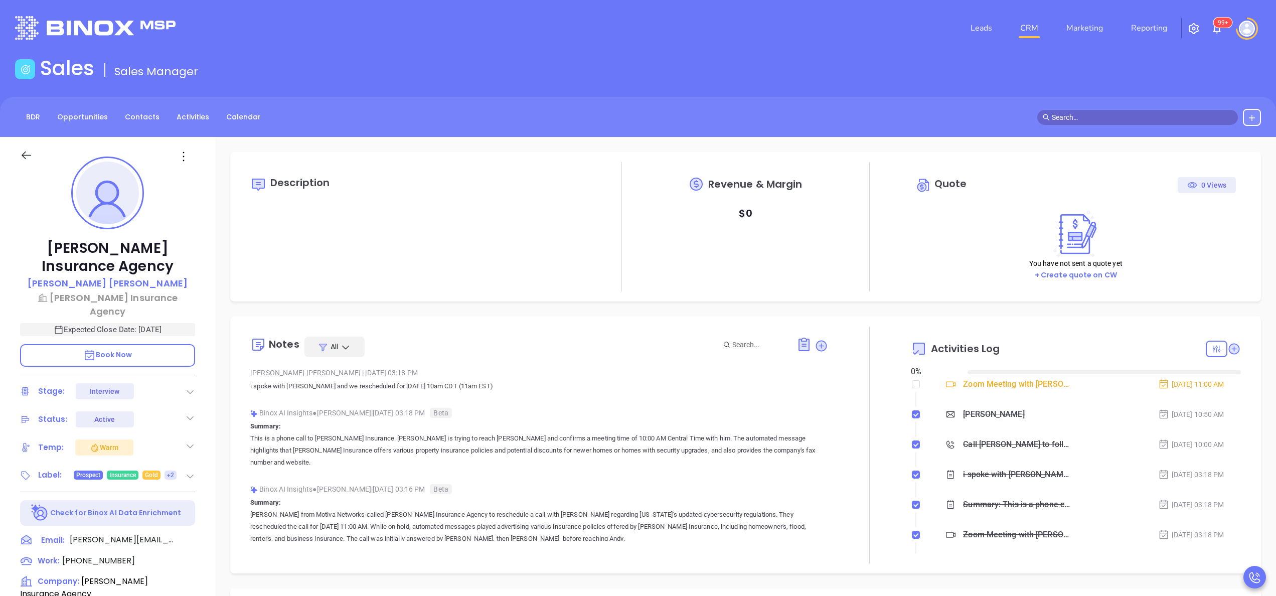
type input "[DATE]"
click at [201, 428] on div "[PERSON_NAME] Insurance Agency [PERSON_NAME] Insurance Agency Expected Close Da…" at bounding box center [107, 509] width 215 height 745
type input "[PERSON_NAME]"
click at [105, 555] on span "[PHONE_NUMBER]" at bounding box center [98, 561] width 73 height 12
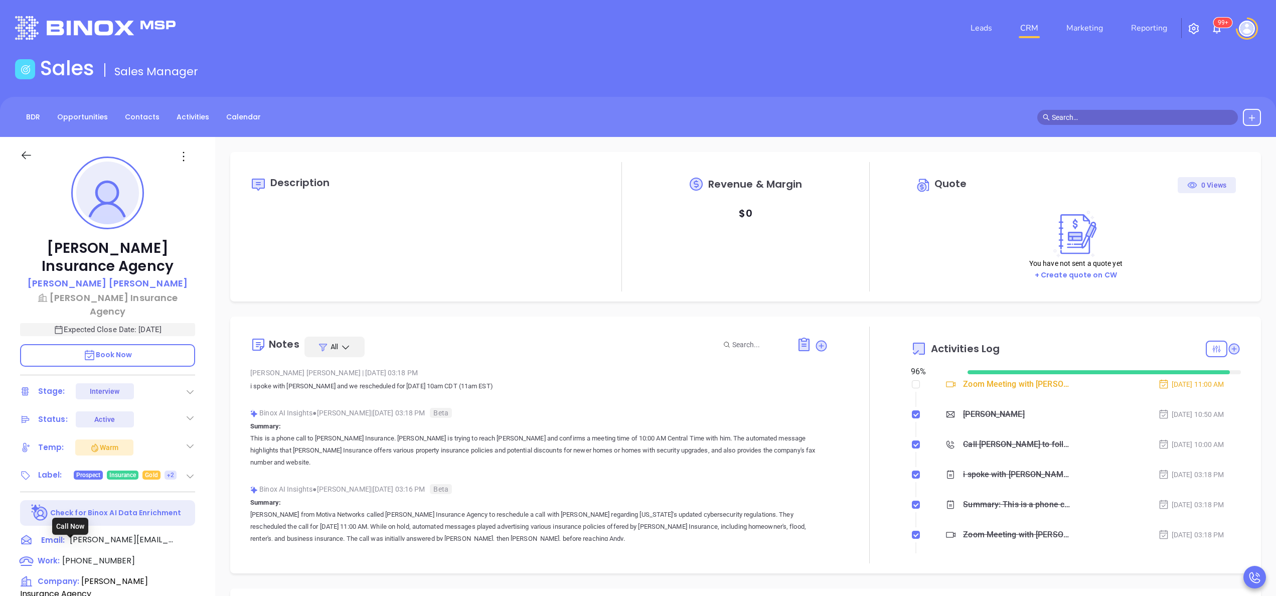
type input "[PHONE_NUMBER]"
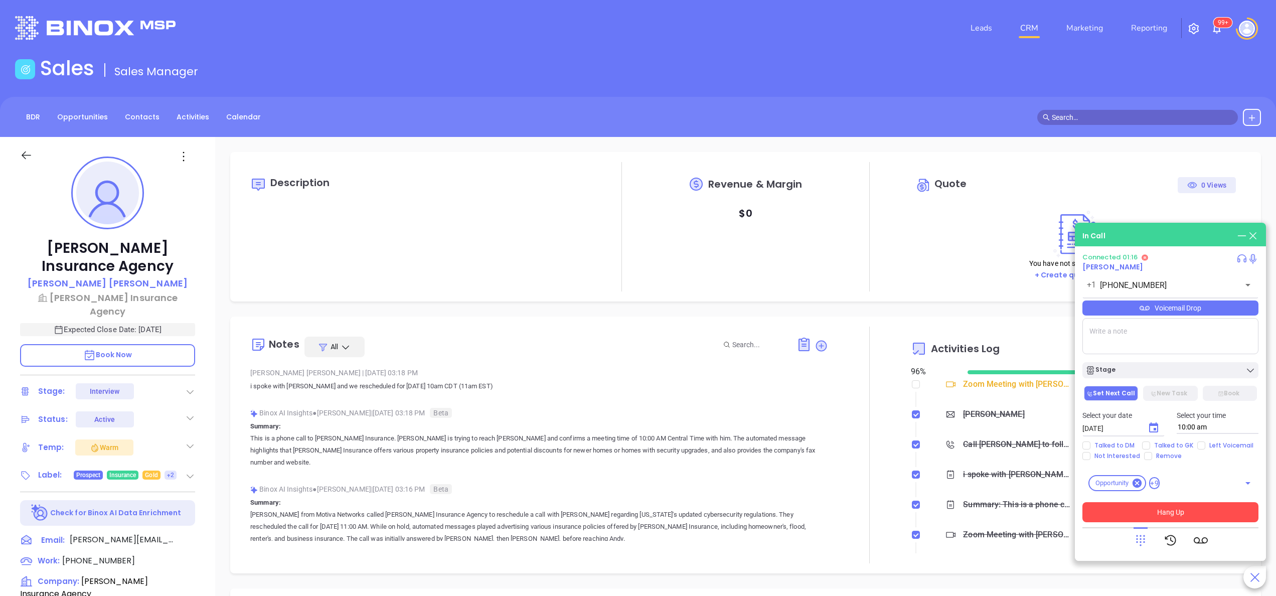
click at [1148, 516] on button "Hang Up" at bounding box center [1171, 512] width 176 height 20
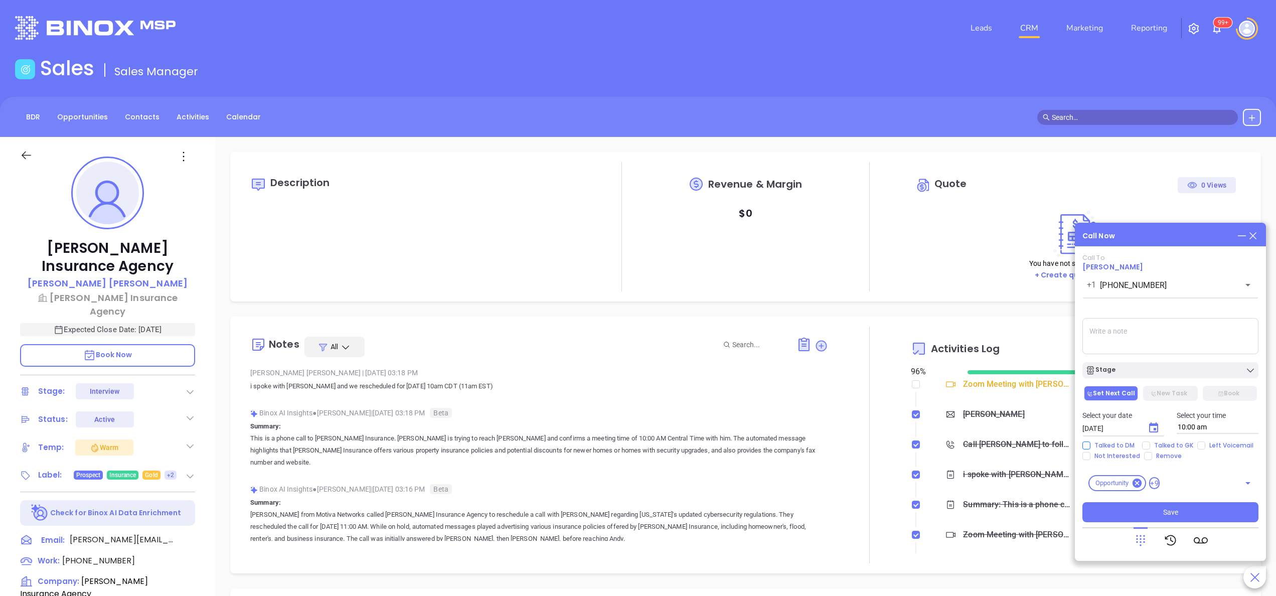
click at [1103, 446] on span "Talked to DM" at bounding box center [1115, 445] width 48 height 8
click at [1091, 446] on input "Talked to DM" at bounding box center [1087, 445] width 8 height 8
checkbox input "true"
click at [1109, 324] on textarea at bounding box center [1171, 336] width 176 height 36
type textarea "confirmed call with Andy, she requested zoom invite to be resent"
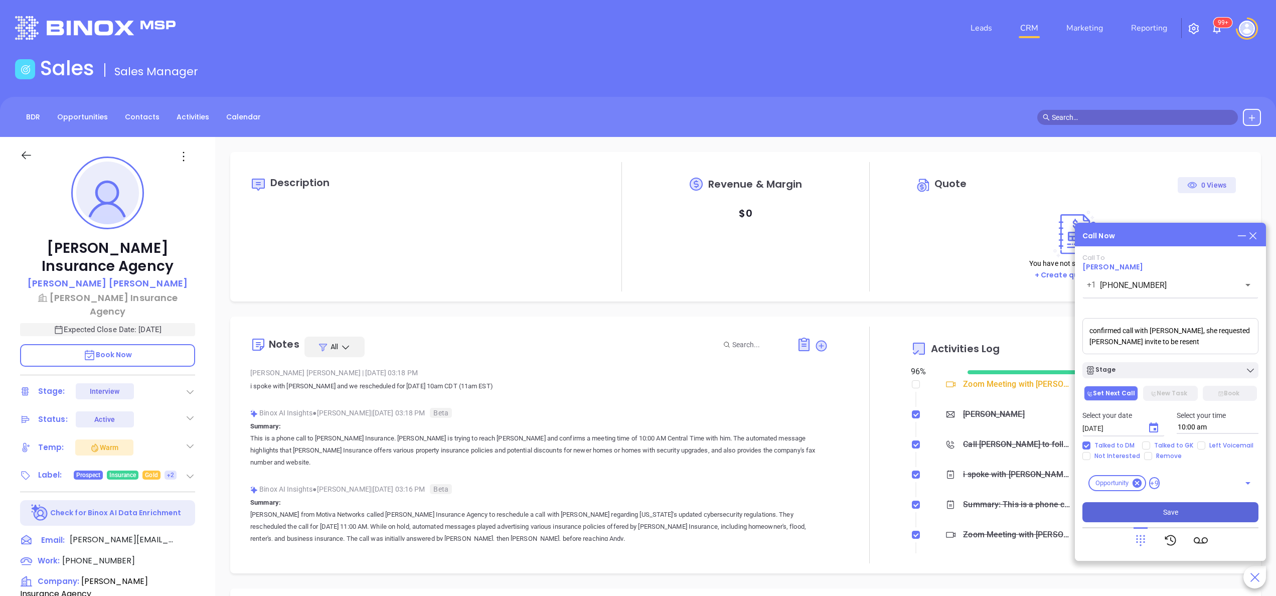
click at [1164, 516] on span "Save" at bounding box center [1170, 512] width 15 height 11
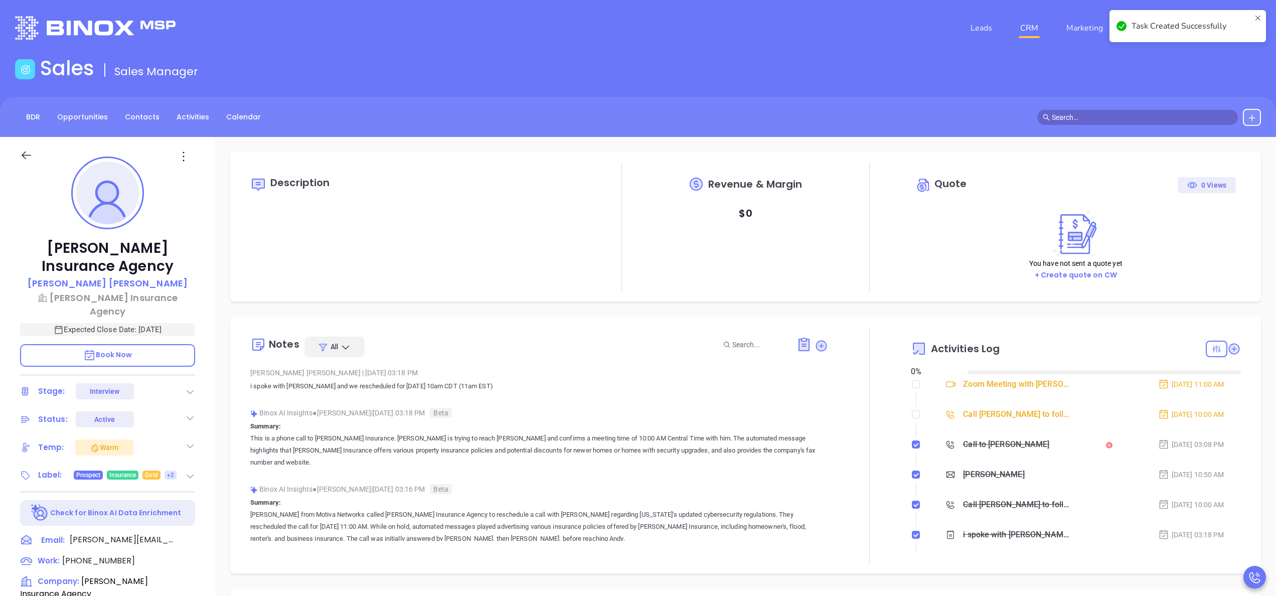
type input "[DATE]"
type input "[PERSON_NAME]"
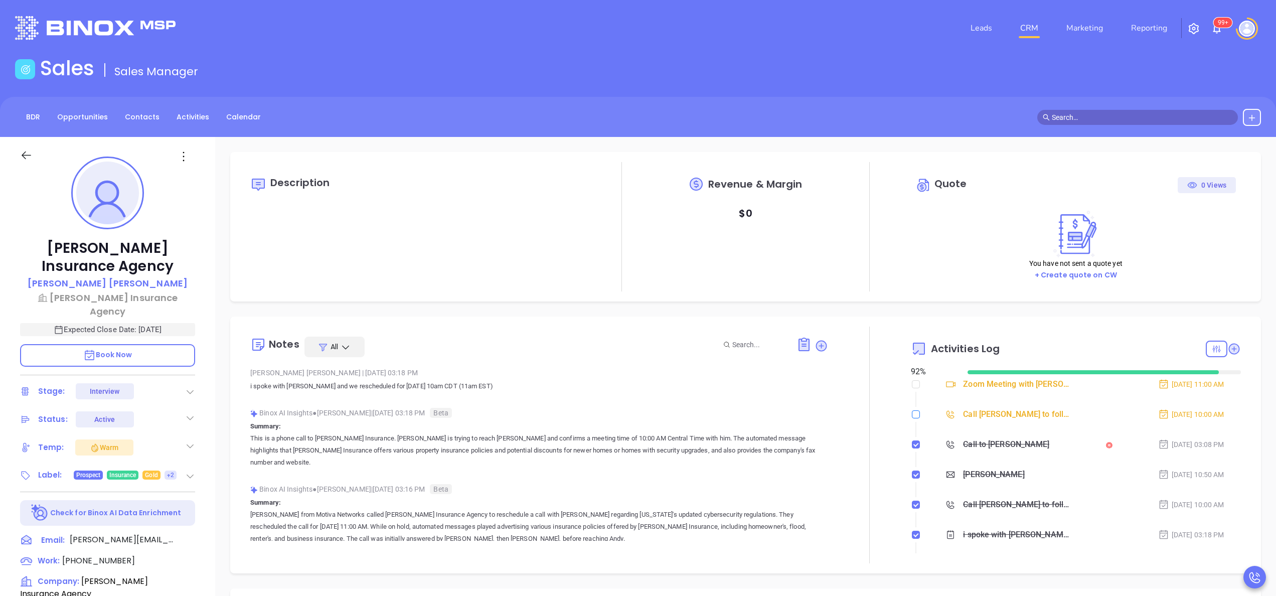
click at [912, 412] on input "checkbox" at bounding box center [916, 414] width 8 height 8
checkbox input "true"
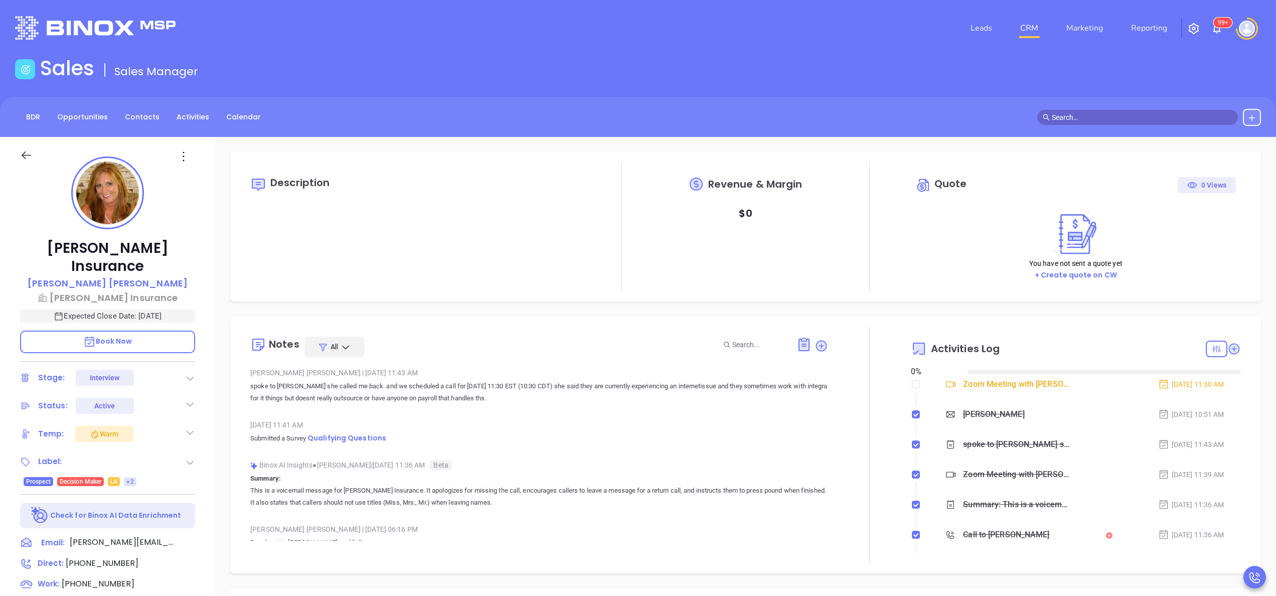
type input "[DATE]"
type input "[PERSON_NAME]"
click at [210, 440] on div "[PERSON_NAME] Insurance [PERSON_NAME] Insurance Expected Close Date: [DATE] Boo…" at bounding box center [107, 509] width 215 height 745
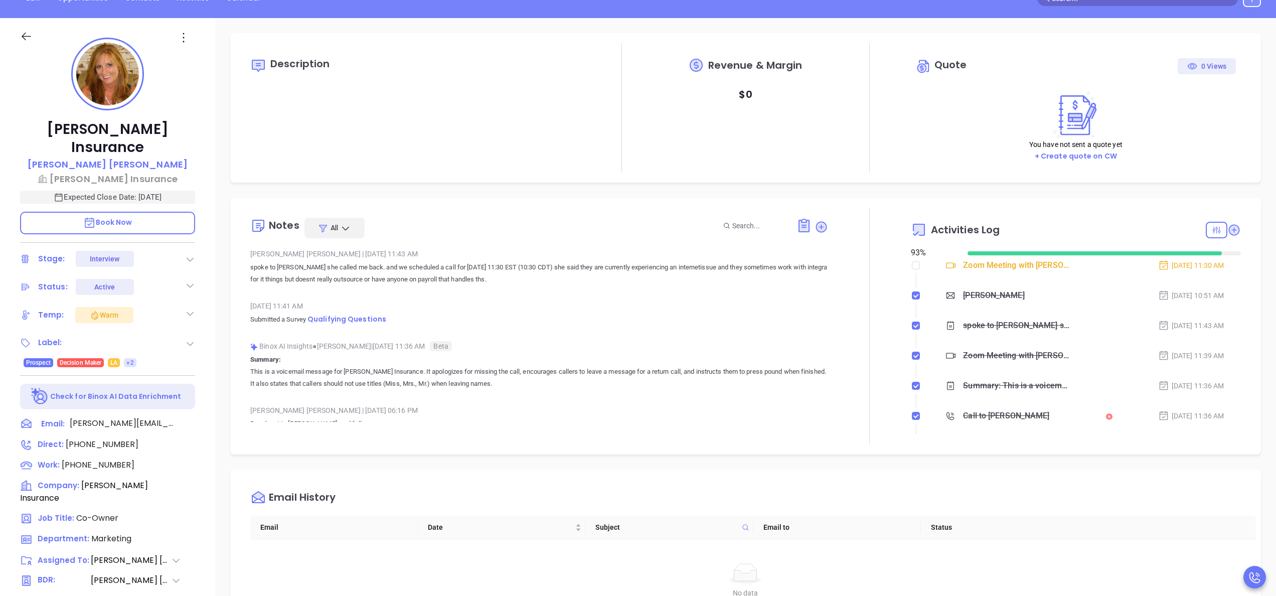
scroll to position [120, 0]
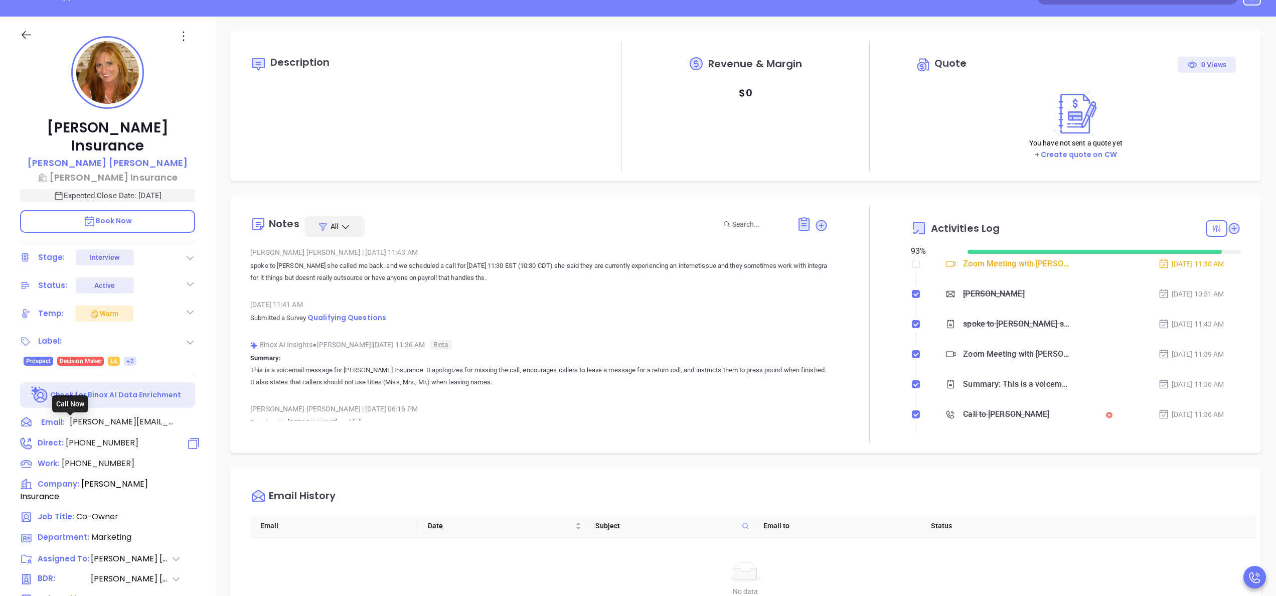
click at [97, 437] on span "[PHONE_NUMBER]" at bounding box center [102, 443] width 73 height 12
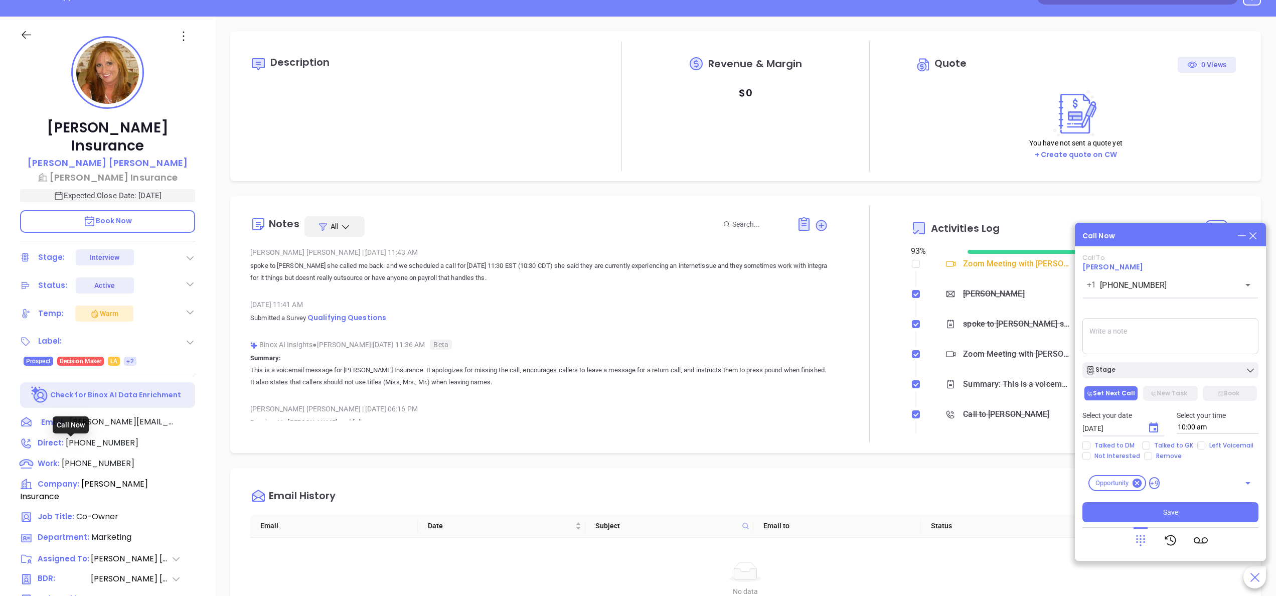
click at [79, 458] on span "[PHONE_NUMBER]" at bounding box center [98, 464] width 73 height 12
type input "[PHONE_NUMBER]"
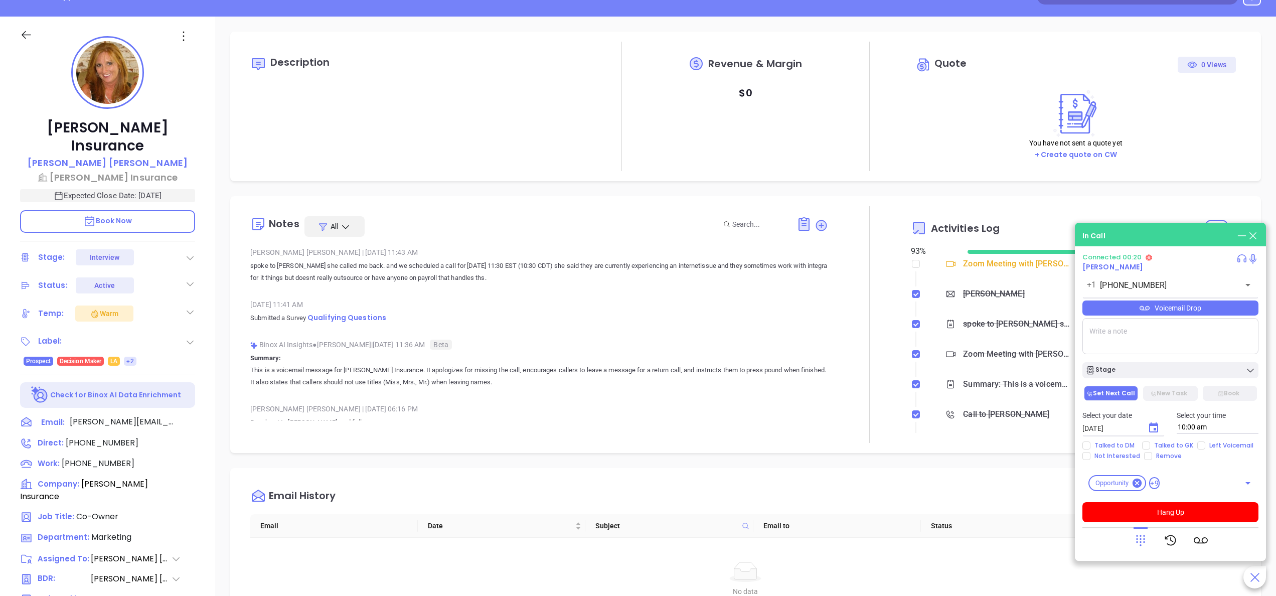
click at [429, 279] on p "spoke to [PERSON_NAME] she called me back. and we scheduled a call for [DATE] 1…" at bounding box center [539, 272] width 578 height 24
click at [202, 374] on div "[PERSON_NAME] Insurance [PERSON_NAME] Insurance Expected Close Date: [DATE] Boo…" at bounding box center [107, 389] width 215 height 745
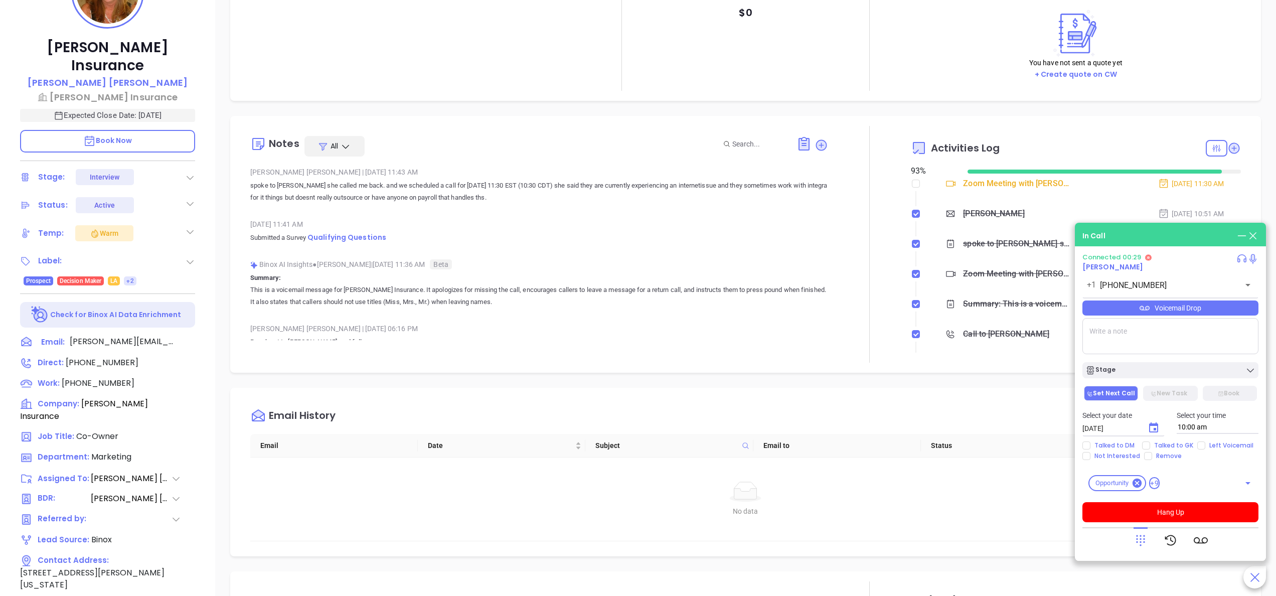
scroll to position [241, 0]
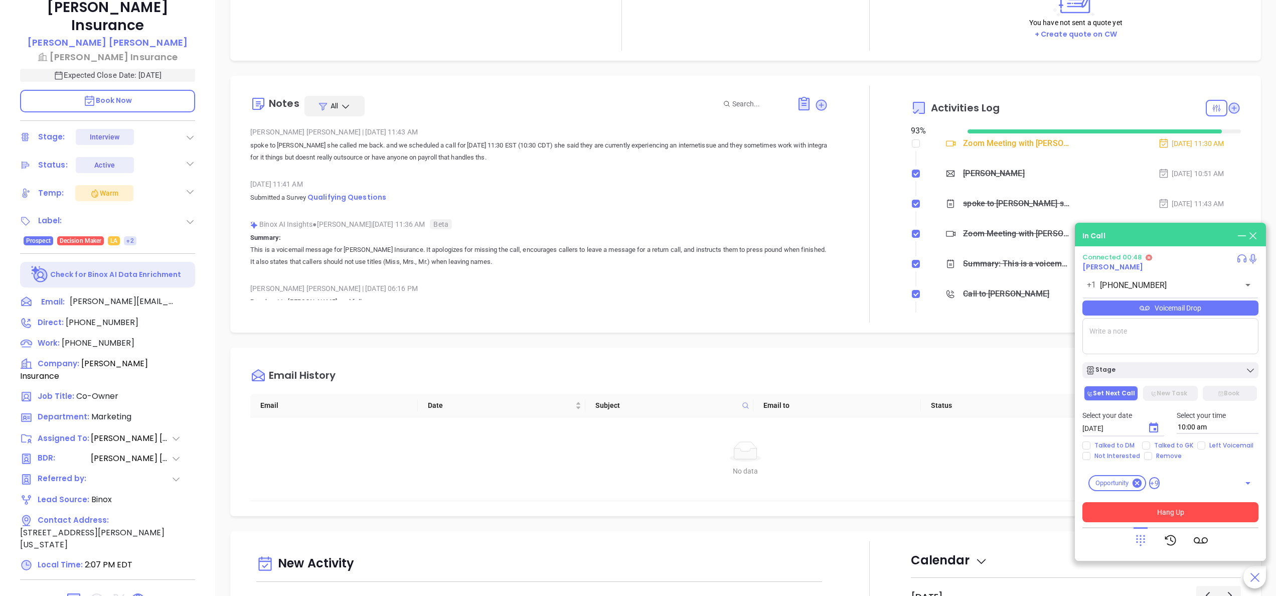
click at [1126, 518] on button "Hang Up" at bounding box center [1171, 512] width 176 height 20
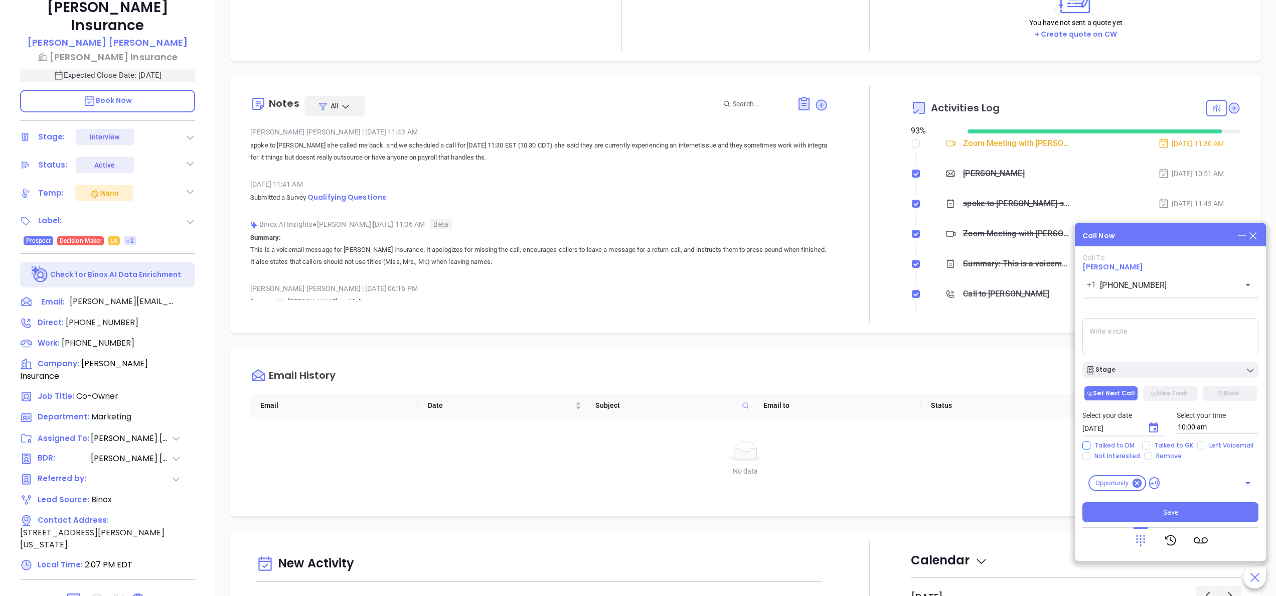
click at [1115, 446] on span "Talked to DM" at bounding box center [1115, 445] width 48 height 8
click at [1091, 446] on input "Talked to DM" at bounding box center [1087, 445] width 8 height 8
checkbox input "true"
click at [1132, 327] on textarea at bounding box center [1171, 336] width 176 height 36
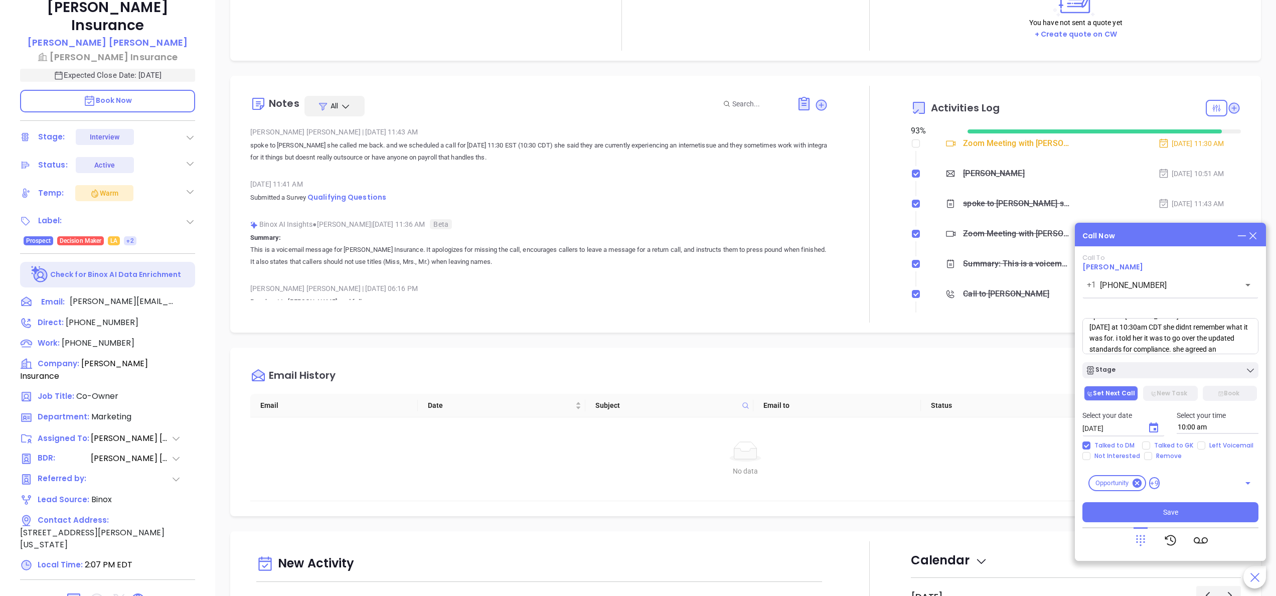
scroll to position [25, 0]
type textarea "Spoke with Pattie confirmed call for tomorrow at 10:30am CDT she didnt remember…"
click at [1186, 514] on button "Save" at bounding box center [1171, 512] width 176 height 20
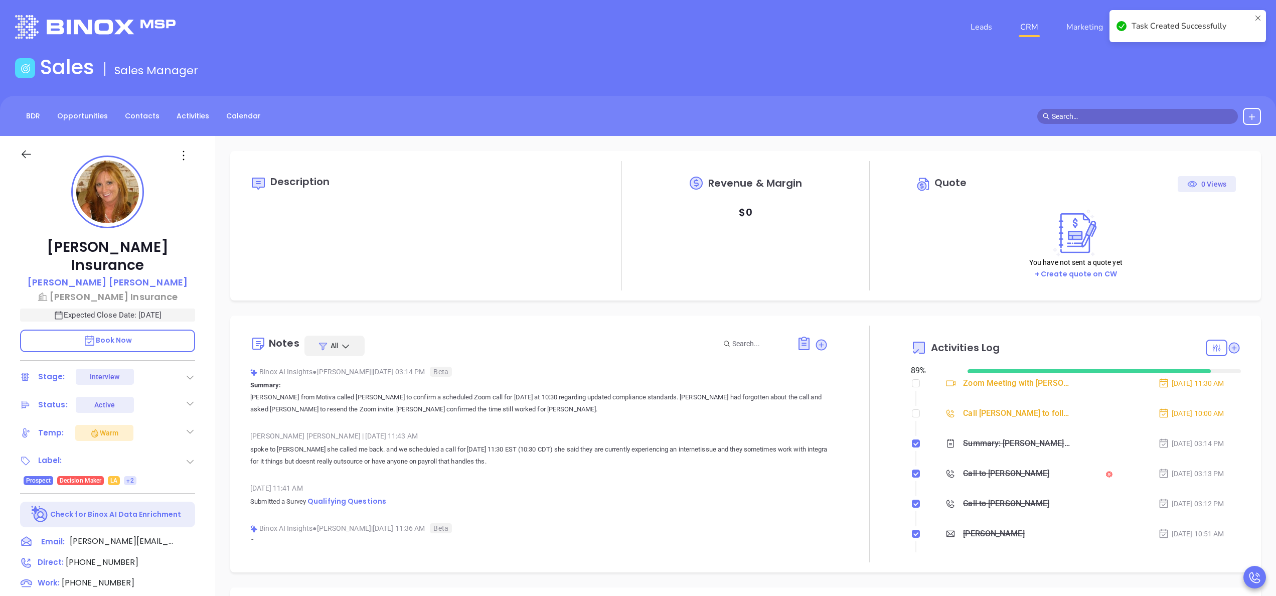
scroll to position [0, 0]
type input "[PERSON_NAME]"
click at [912, 417] on input "checkbox" at bounding box center [916, 414] width 8 height 8
checkbox input "true"
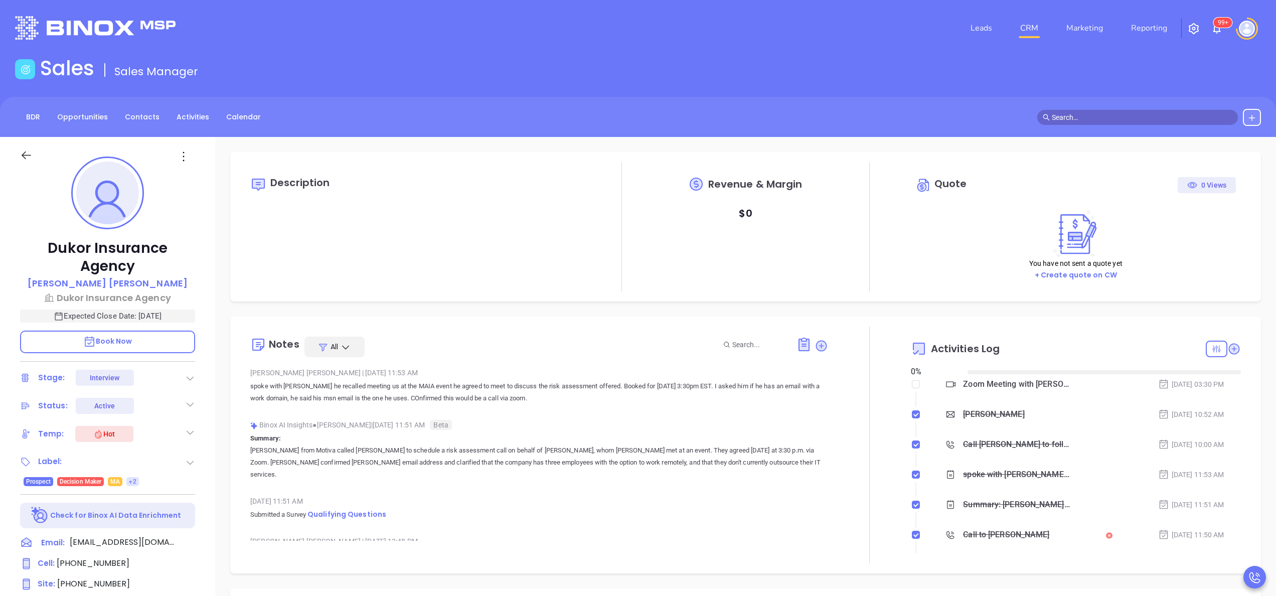
type input "[DATE]"
type input "[PERSON_NAME]"
click at [80, 582] on span "[PHONE_NUMBER]" at bounding box center [93, 584] width 73 height 12
type input "[PHONE_NUMBER]"
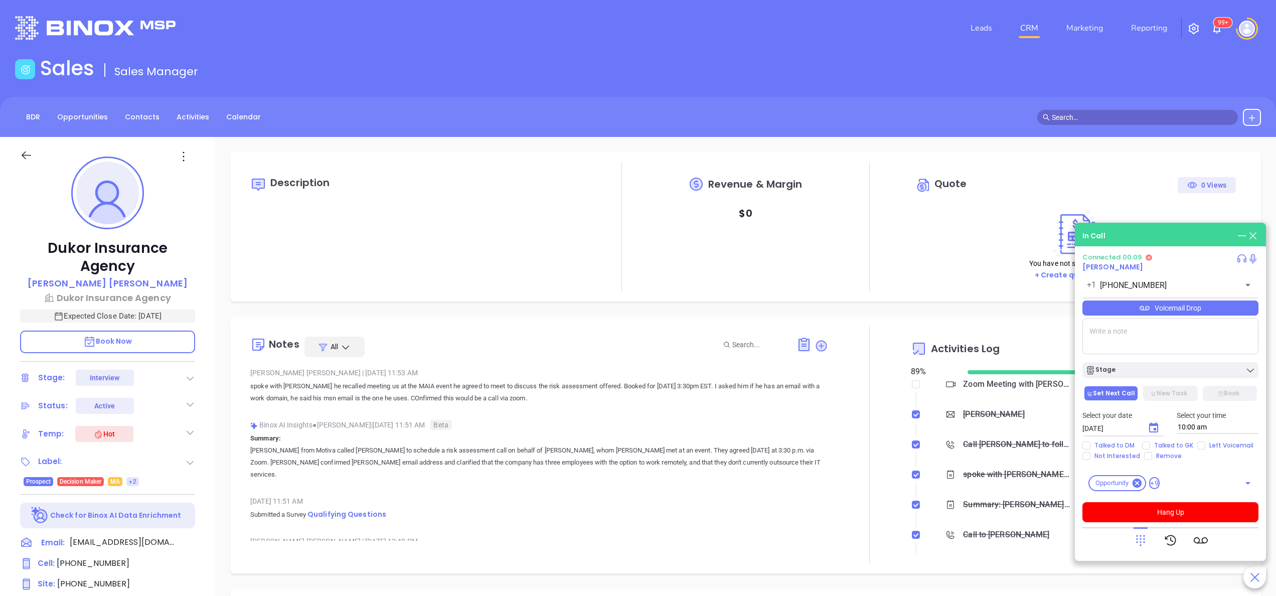
click at [1239, 232] on icon at bounding box center [1242, 235] width 11 height 11
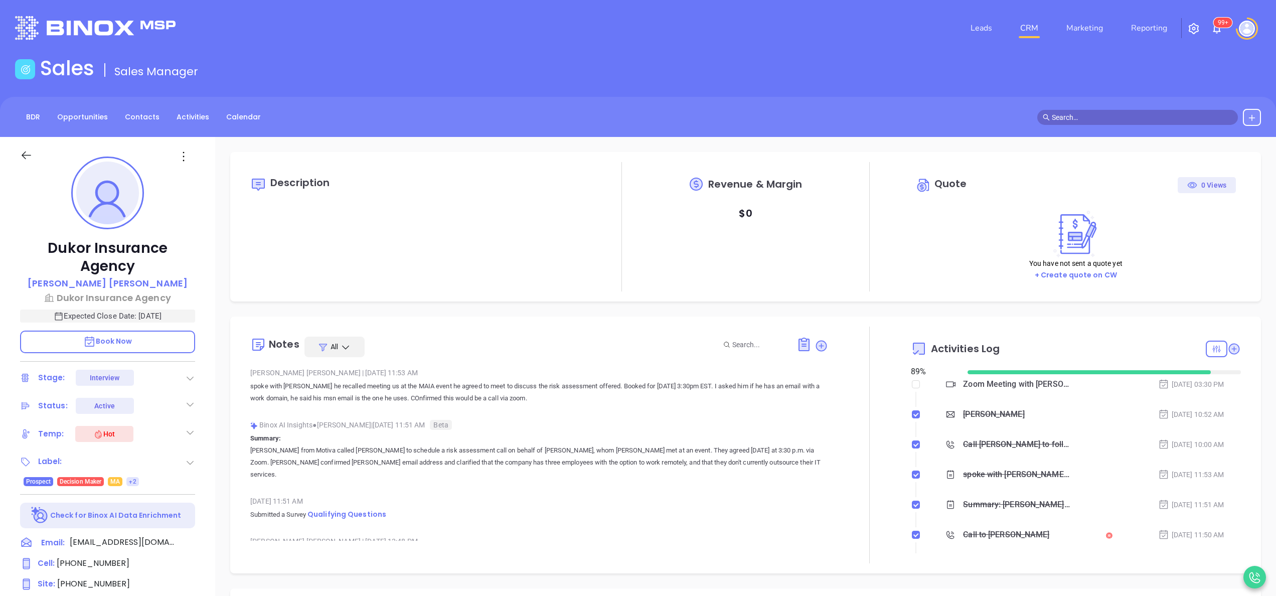
click at [203, 407] on div "Dukor Insurance Agency [PERSON_NAME] [PERSON_NAME] Insurance Agency Expected Cl…" at bounding box center [107, 509] width 215 height 745
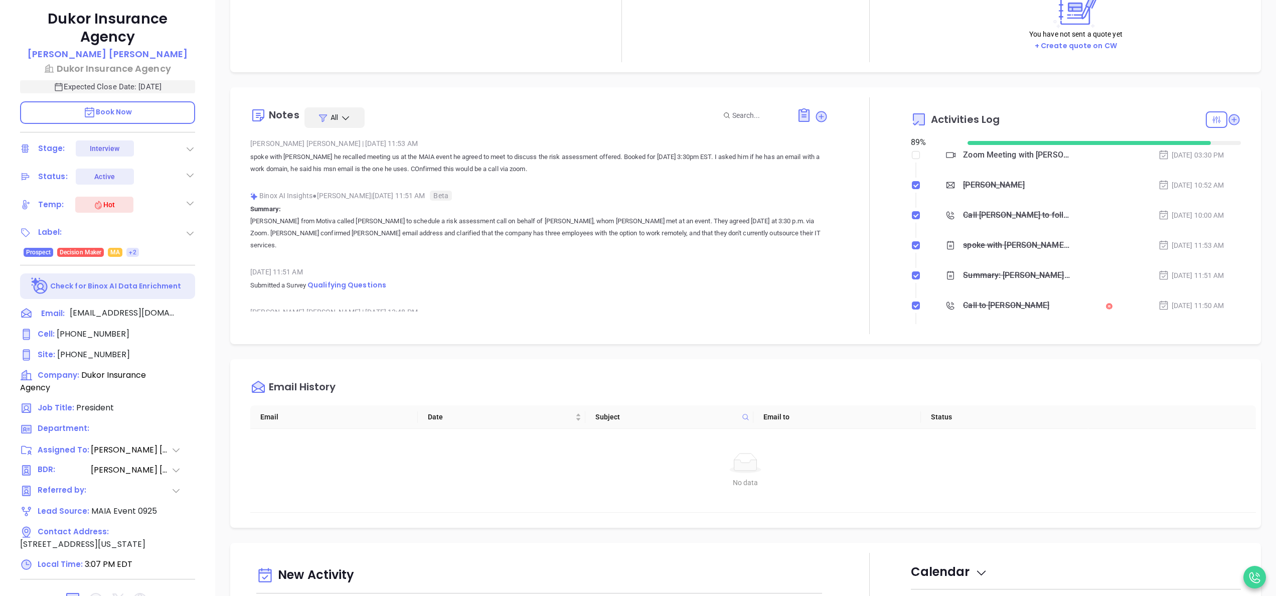
scroll to position [286, 0]
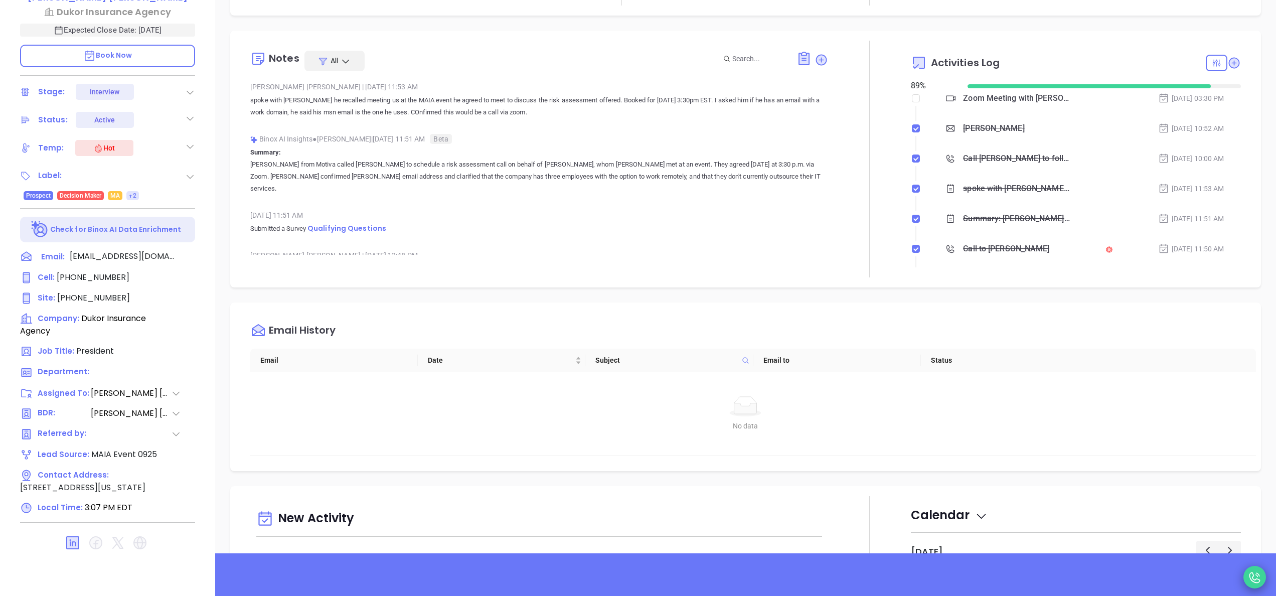
click at [1253, 579] on icon at bounding box center [1255, 577] width 15 height 15
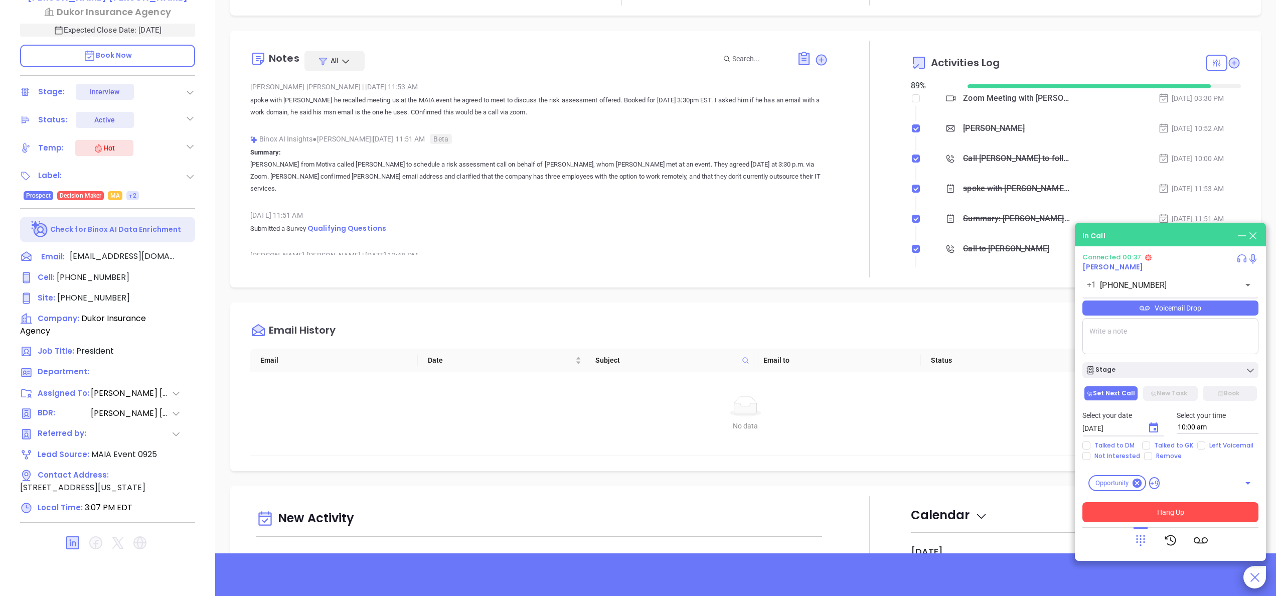
click at [1158, 512] on button "Hang Up" at bounding box center [1171, 512] width 176 height 20
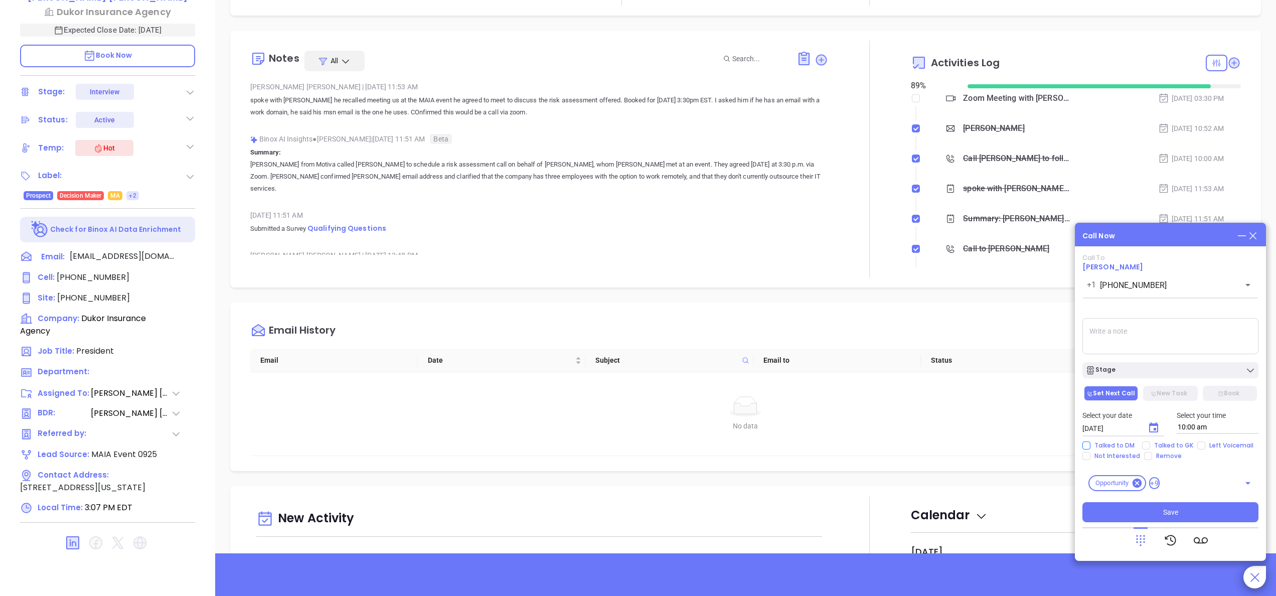
click at [1095, 445] on span "Talked to DM" at bounding box center [1115, 445] width 48 height 8
click at [1091, 445] on input "Talked to DM" at bounding box center [1087, 445] width 8 height 8
checkbox input "true"
click at [1152, 512] on button "Save" at bounding box center [1171, 512] width 176 height 20
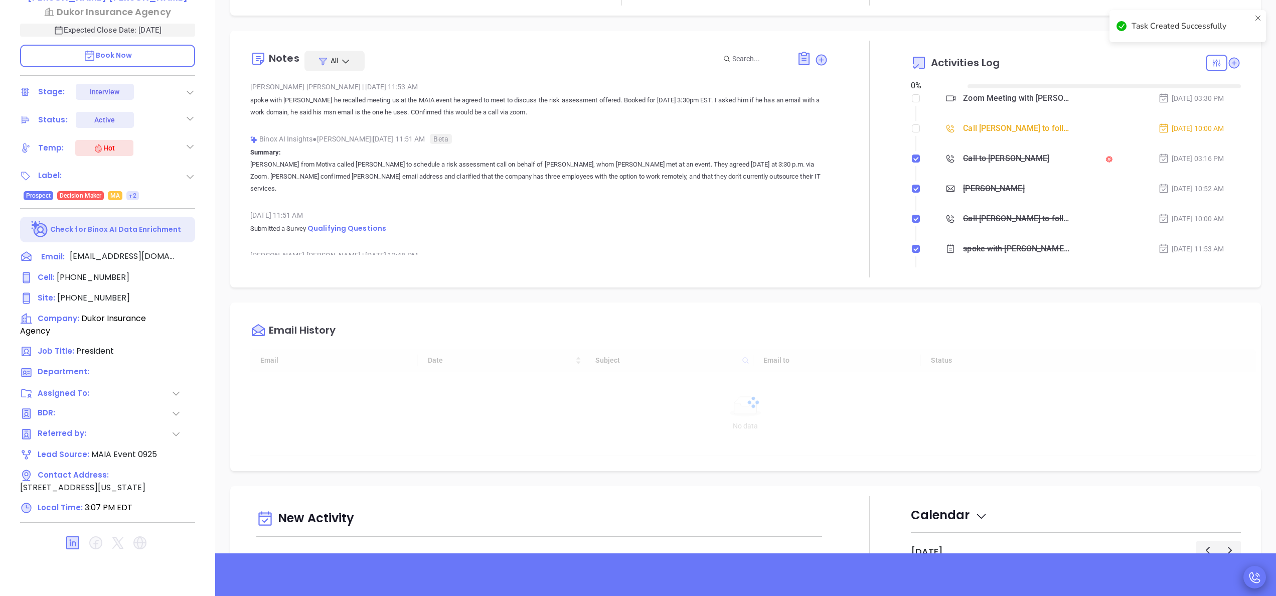
type input "10/01/2025"
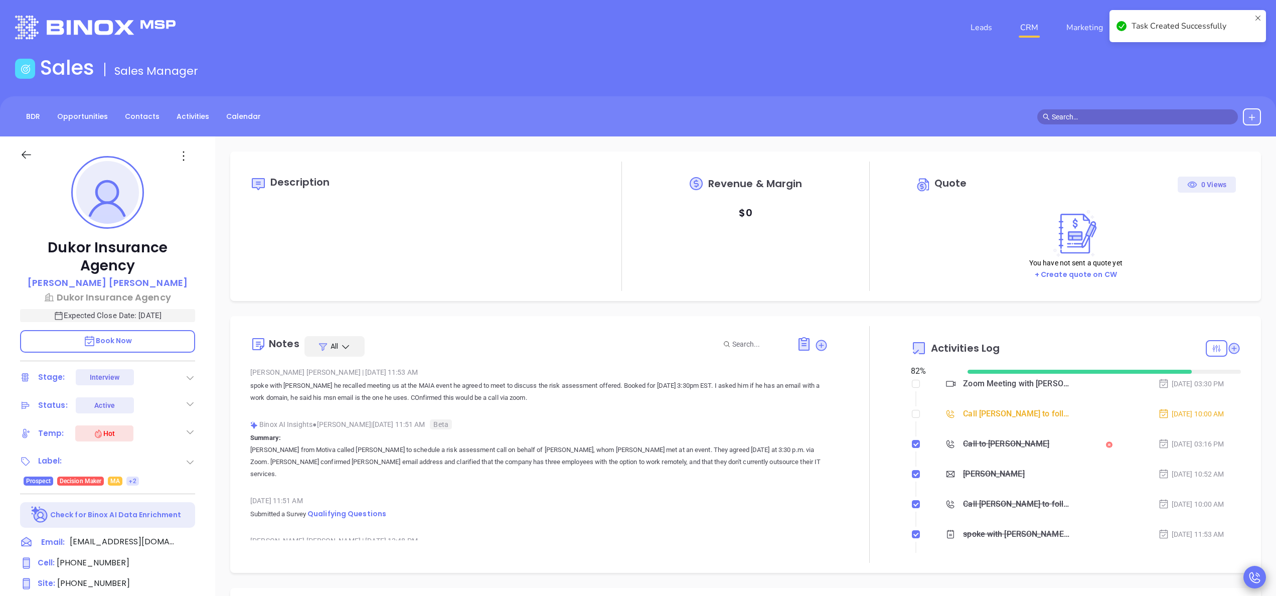
scroll to position [0, 0]
click at [912, 414] on input "checkbox" at bounding box center [916, 414] width 8 height 8
checkbox input "true"
type input "Anabell Dominguez"
click at [817, 344] on icon at bounding box center [822, 346] width 10 height 10
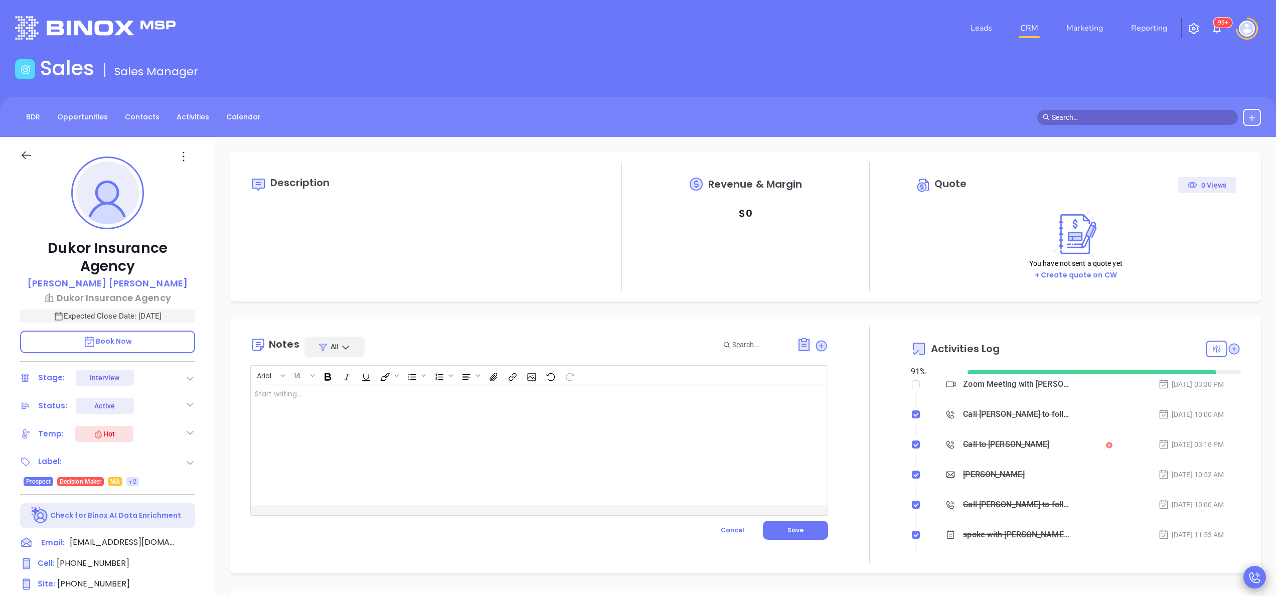
click at [534, 431] on div at bounding box center [519, 445] width 536 height 120
click at [788, 530] on span "Save" at bounding box center [796, 530] width 16 height 9
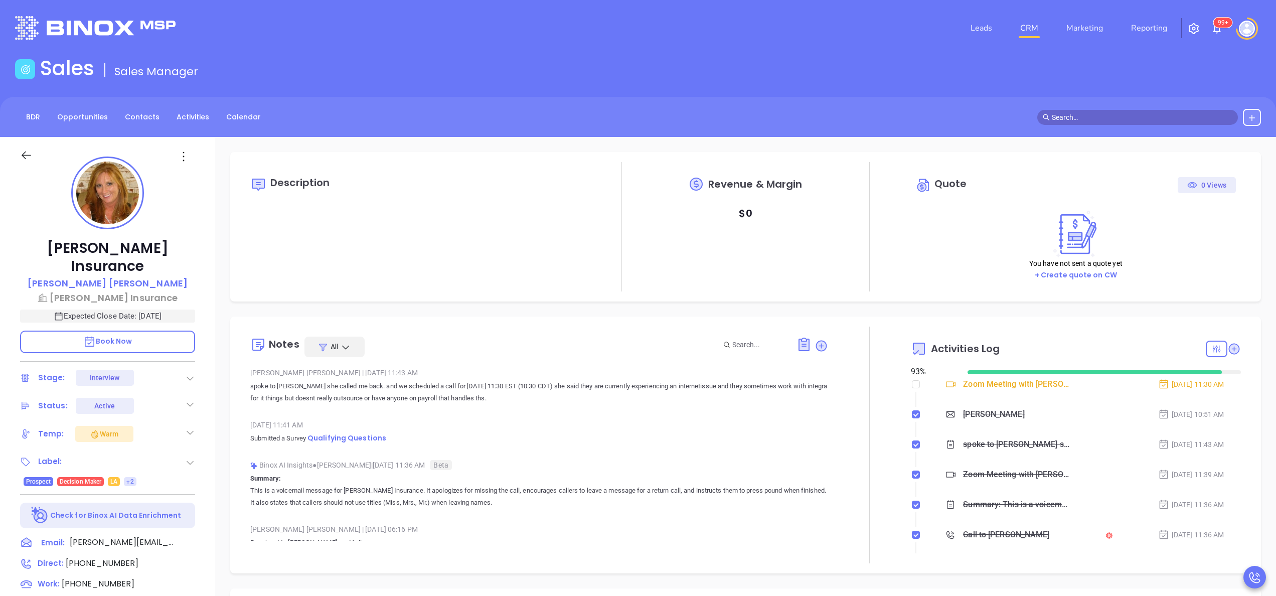
type input "[PERSON_NAME]"
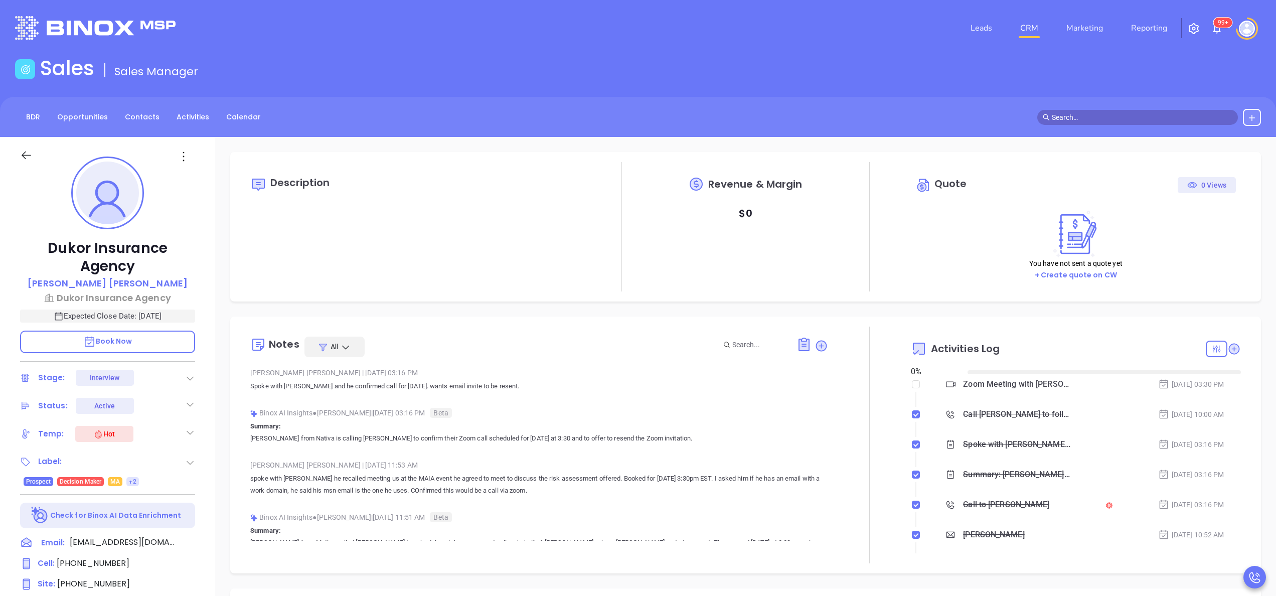
type input "[DATE]"
type input "[PERSON_NAME]"
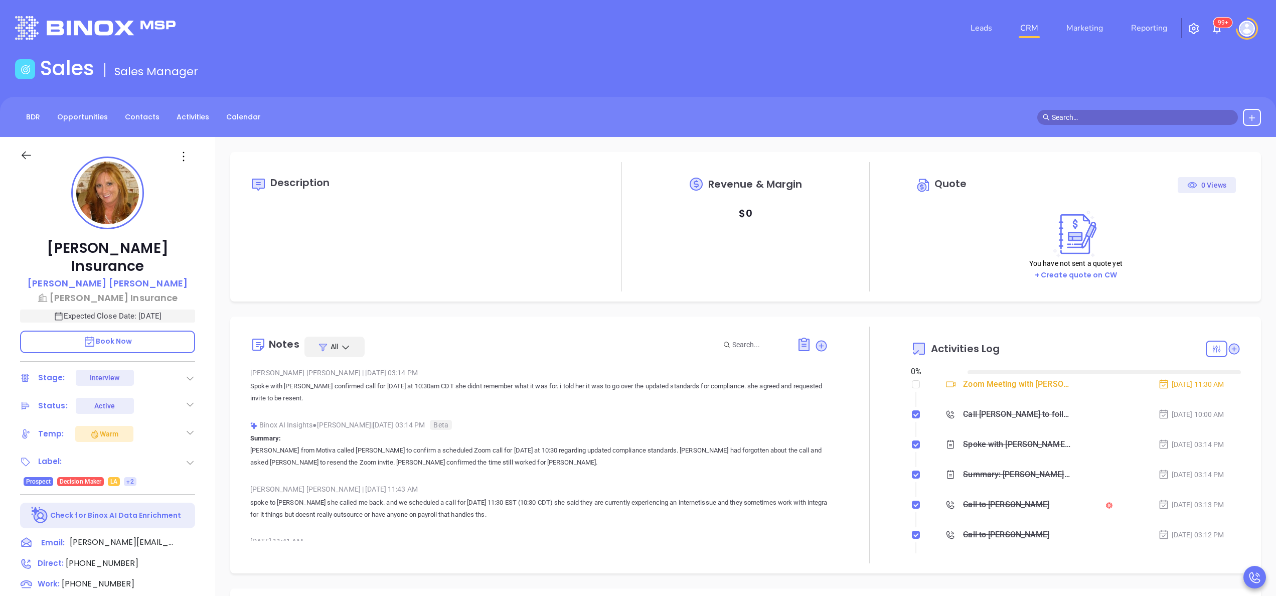
type input "[DATE]"
type input "[PERSON_NAME]"
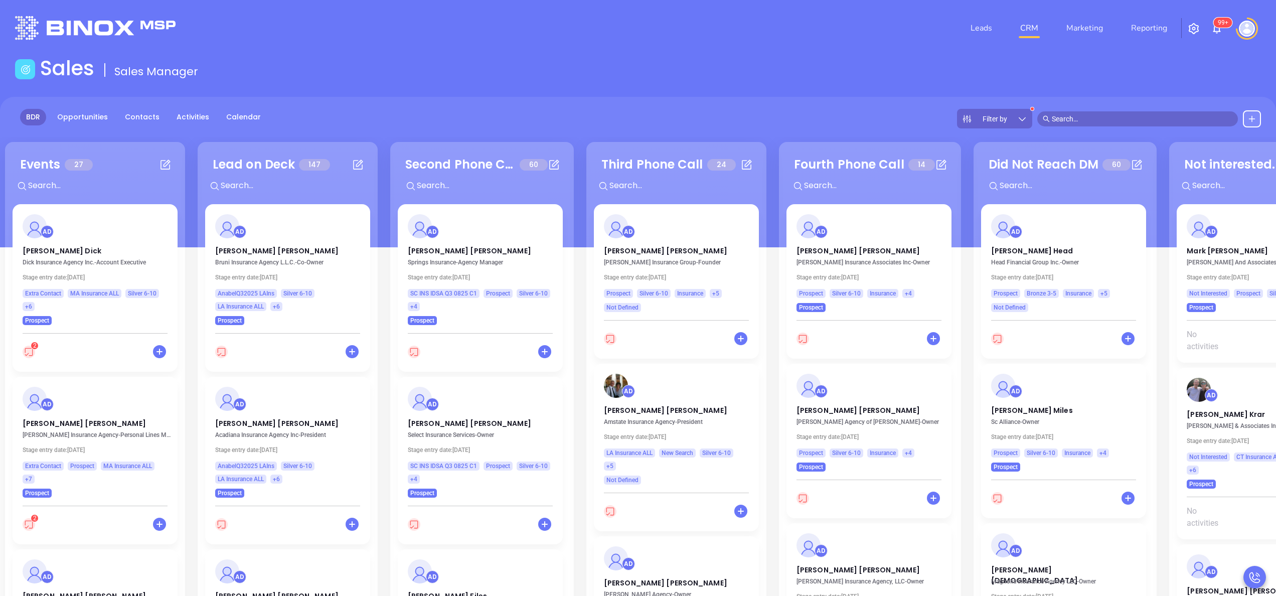
scroll to position [1879, 0]
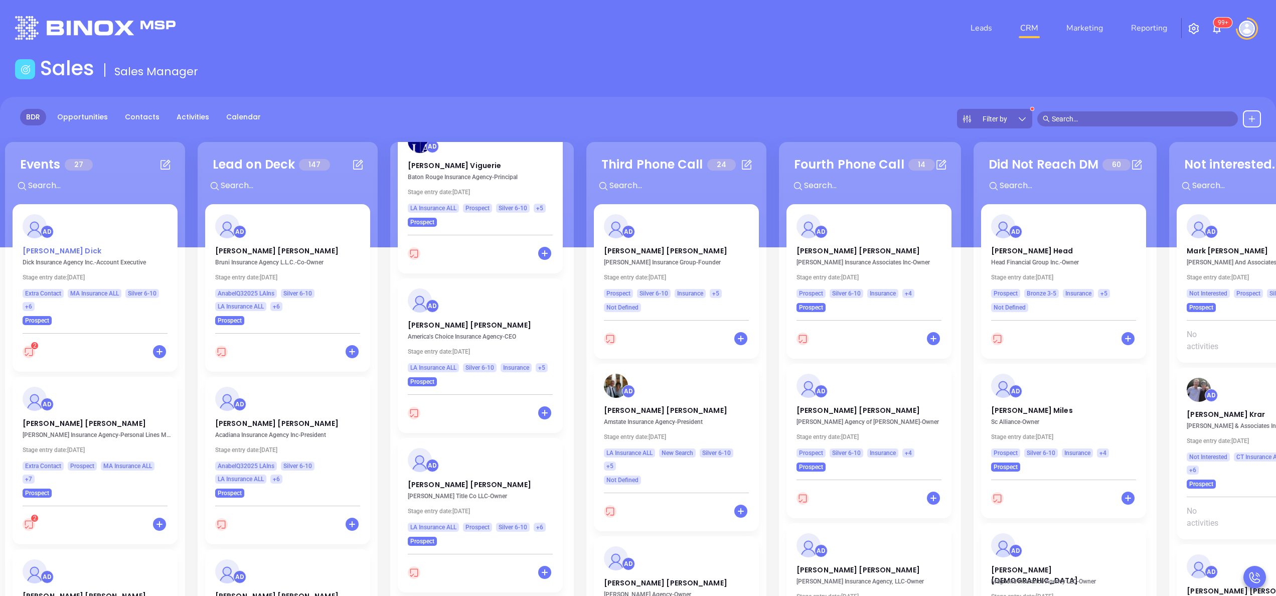
click at [41, 251] on p "Kevin Dick" at bounding box center [95, 248] width 145 height 5
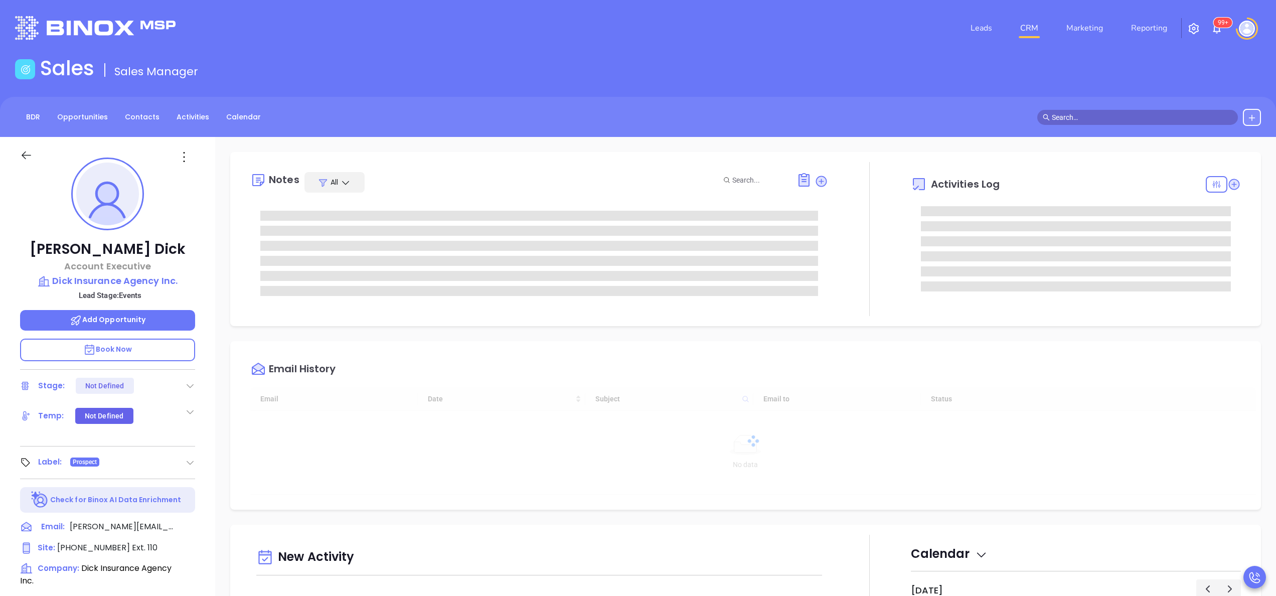
type input "[DATE]"
type input "[PERSON_NAME]"
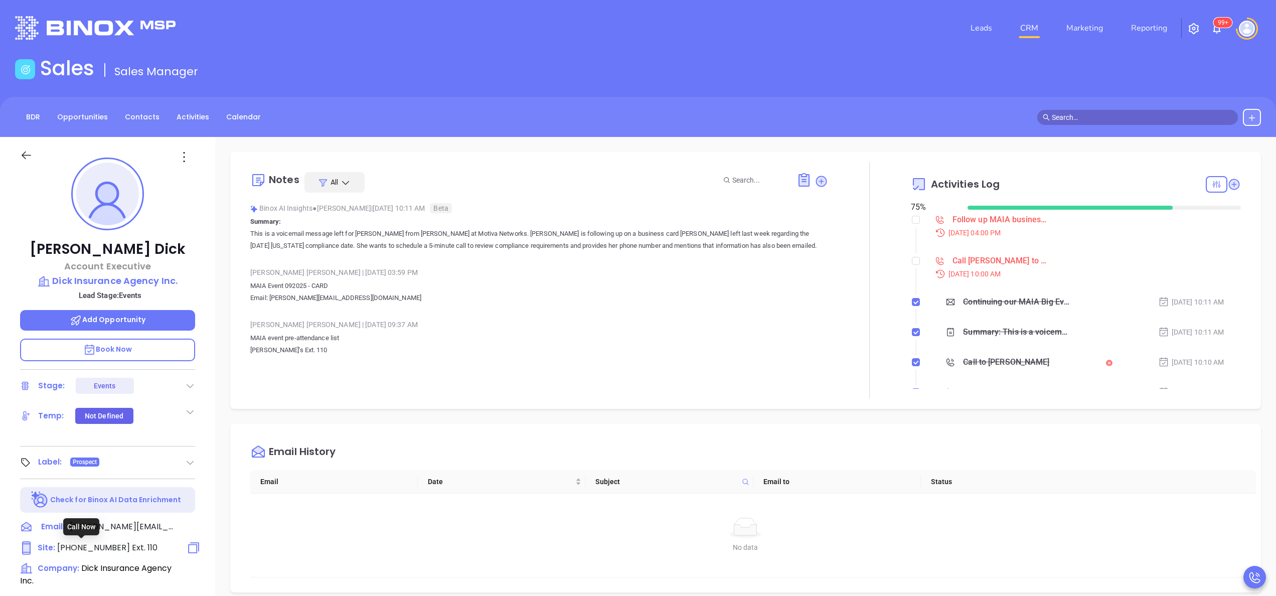
click at [130, 546] on span "Ext. 110" at bounding box center [144, 548] width 28 height 12
type input "(978) 851-3323"
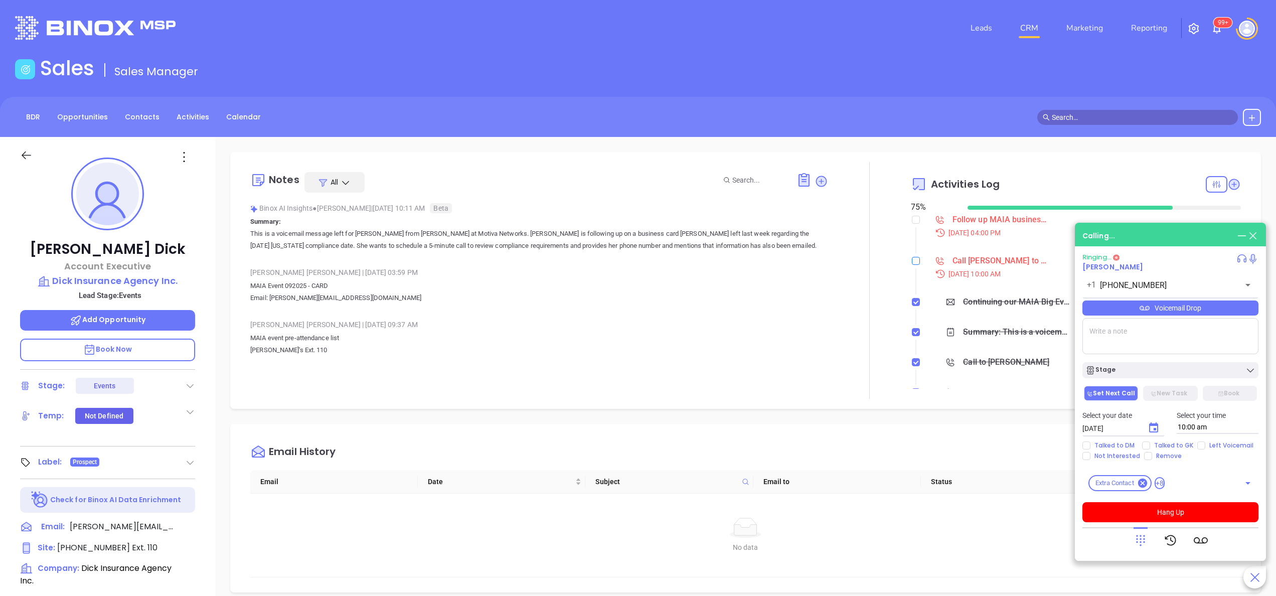
click at [912, 263] on input "checkbox" at bounding box center [916, 261] width 8 height 8
checkbox input "true"
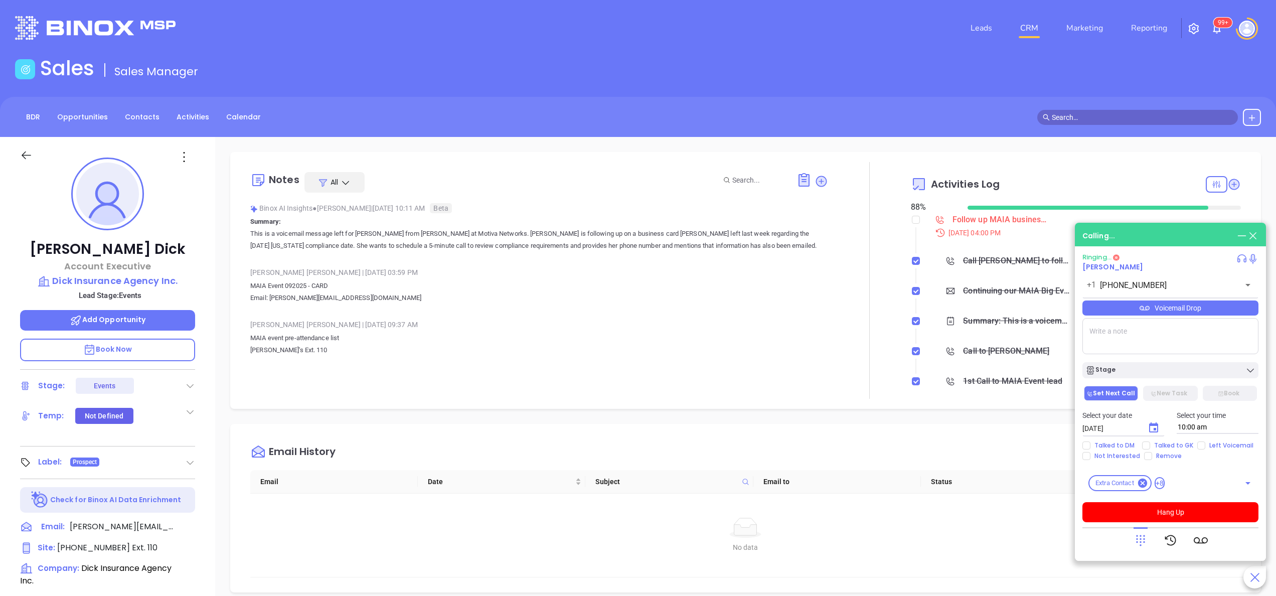
click at [561, 340] on p "MAIA event pre-attendance list Kevin's Ext. 110" at bounding box center [539, 344] width 578 height 24
click at [1138, 542] on icon at bounding box center [1141, 540] width 14 height 14
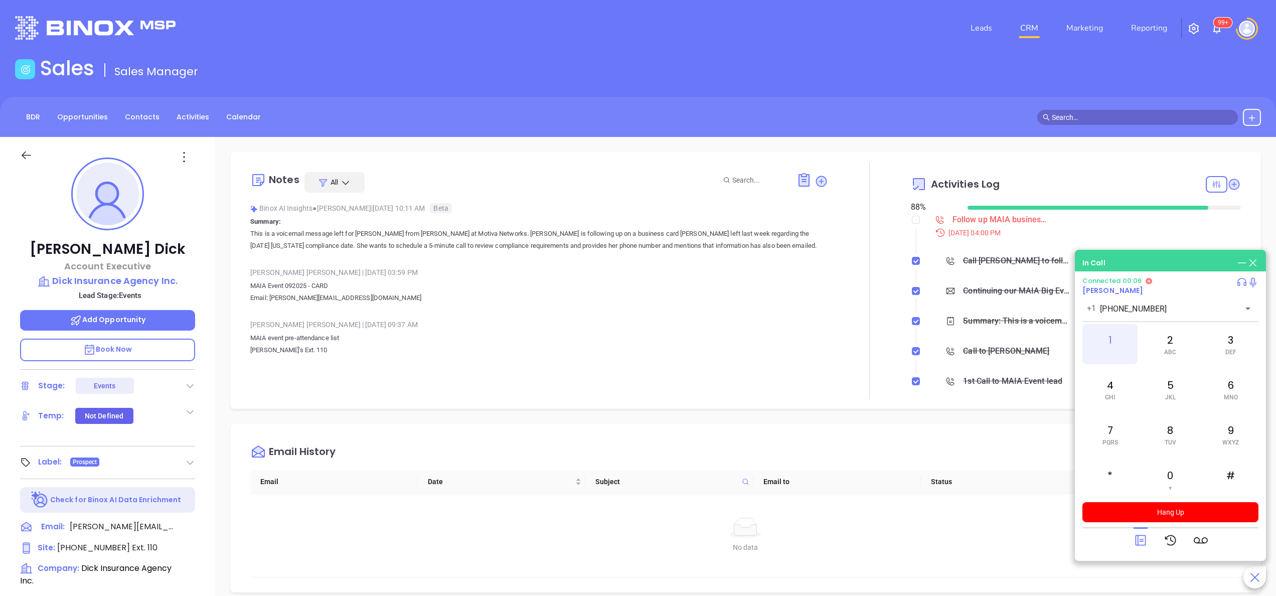
click at [1122, 342] on div "1" at bounding box center [1110, 344] width 55 height 40
click at [1175, 471] on div "0 +" at bounding box center [1170, 480] width 55 height 40
click at [1192, 518] on button "Hang Up" at bounding box center [1171, 512] width 176 height 20
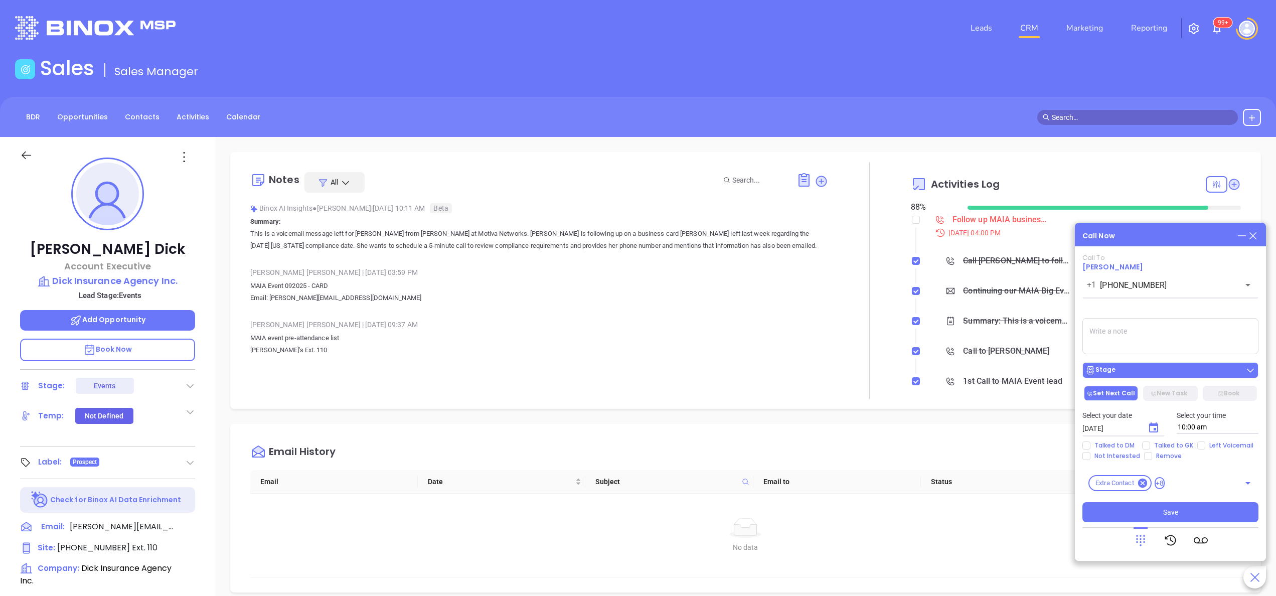
click at [1142, 372] on div "Stage" at bounding box center [1171, 370] width 170 height 10
click at [1153, 428] on icon "Choose date, selected date is Oct 1, 2025" at bounding box center [1154, 428] width 12 height 12
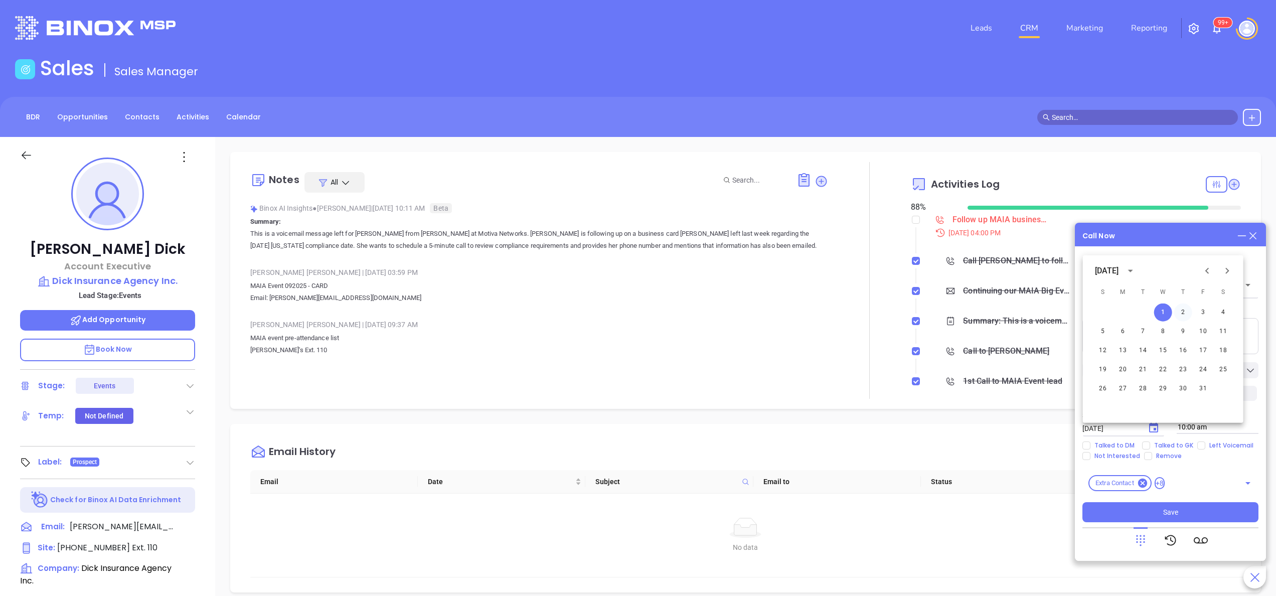
click at [1186, 312] on button "2" at bounding box center [1183, 313] width 18 height 18
type input "10/02/2025"
click at [1198, 445] on input "Left Voicemail" at bounding box center [1201, 445] width 8 height 8
checkbox input "true"
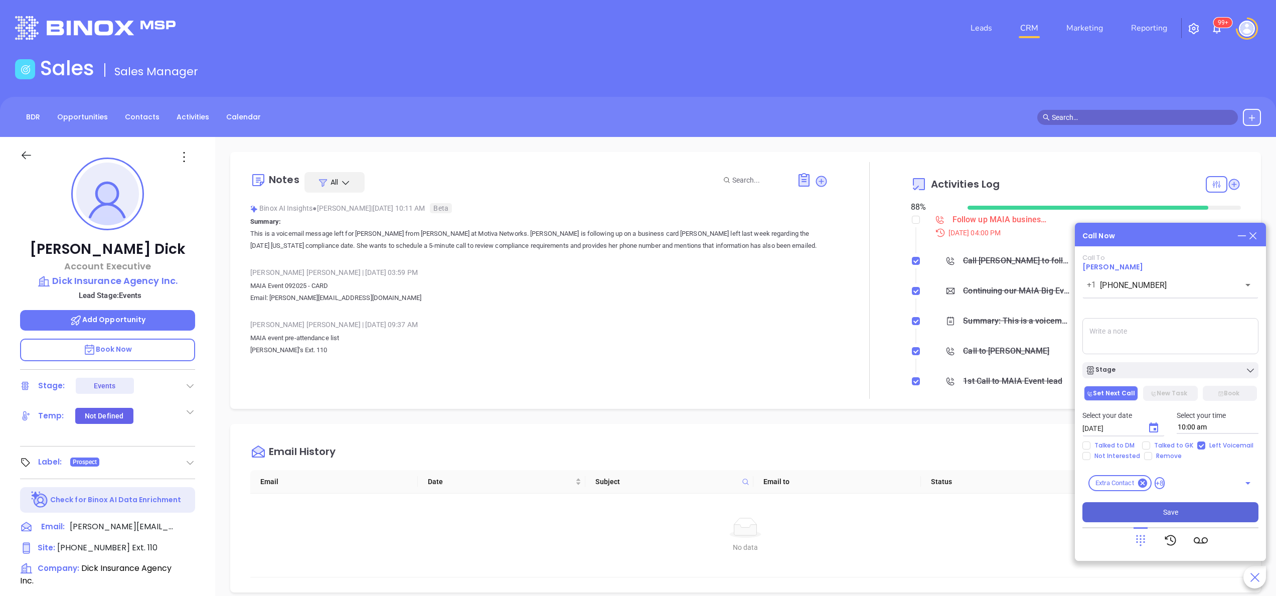
click at [1158, 516] on button "Save" at bounding box center [1171, 512] width 176 height 20
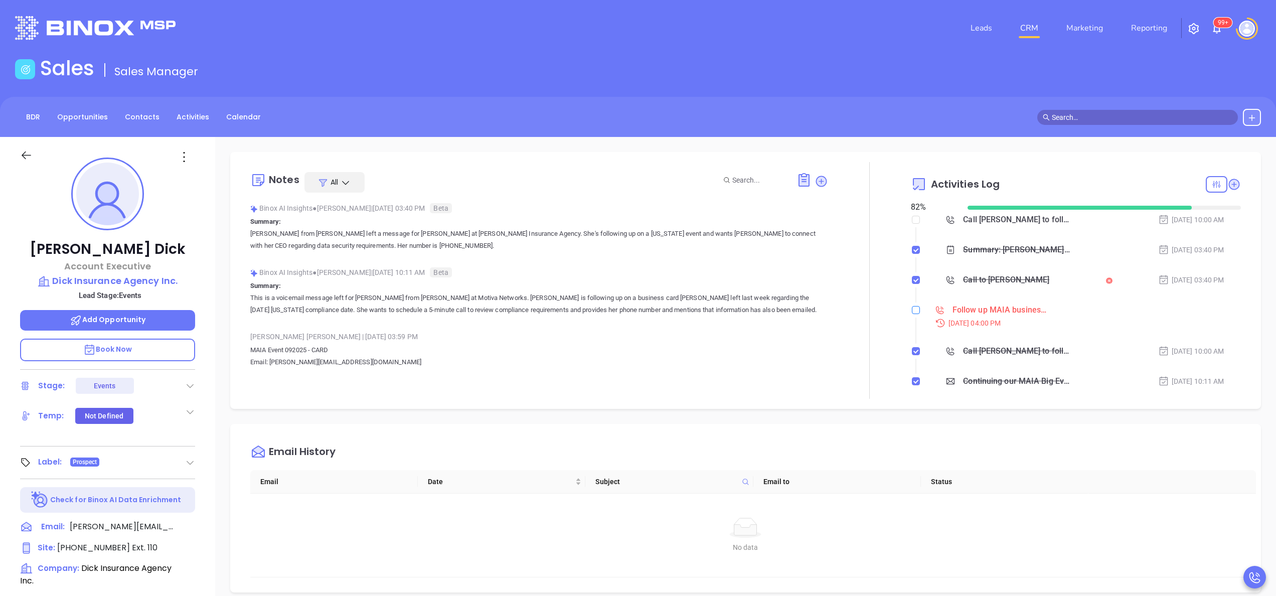
click at [912, 310] on input "checkbox" at bounding box center [916, 310] width 8 height 8
checkbox input "true"
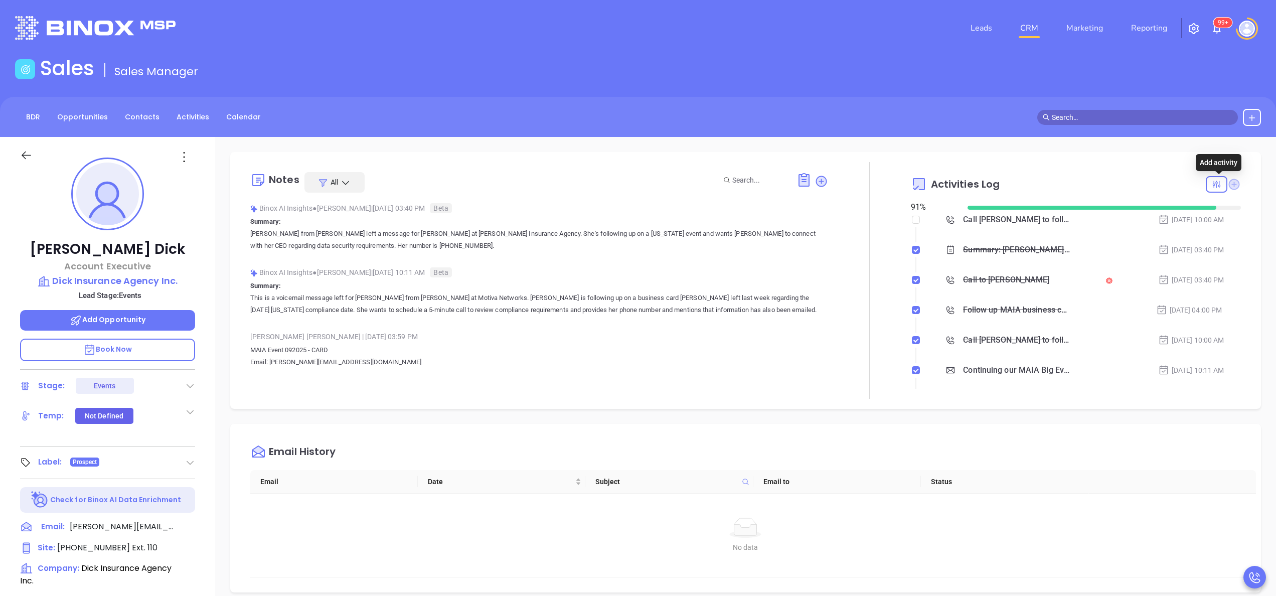
click at [1229, 181] on icon at bounding box center [1234, 184] width 11 height 11
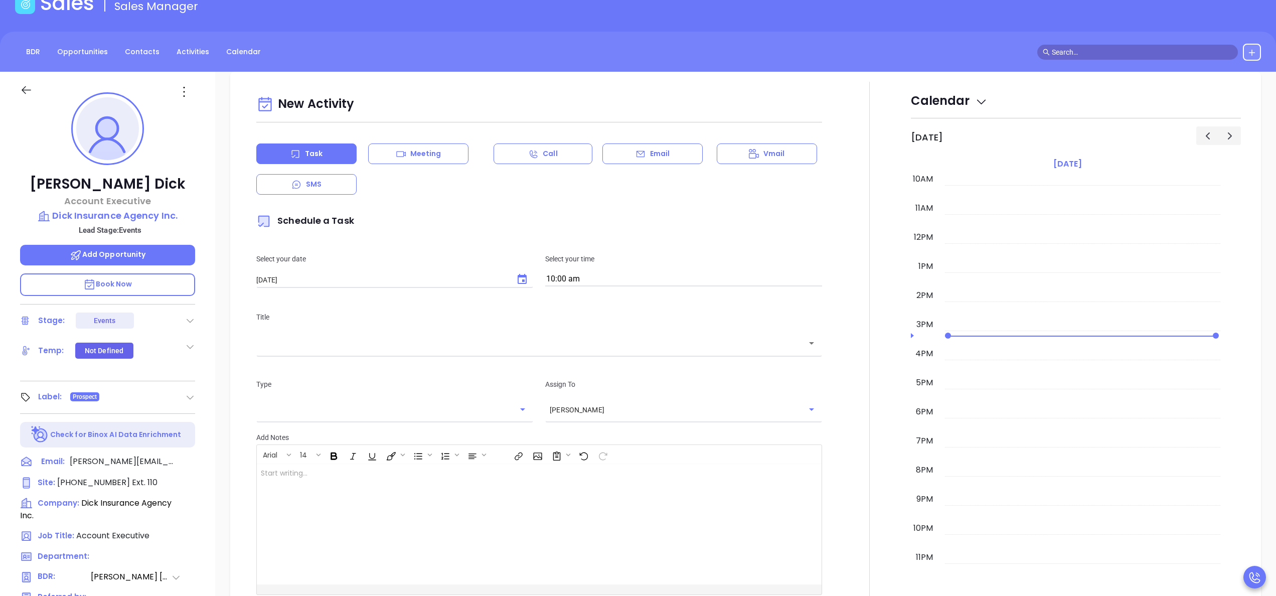
scroll to position [137, 0]
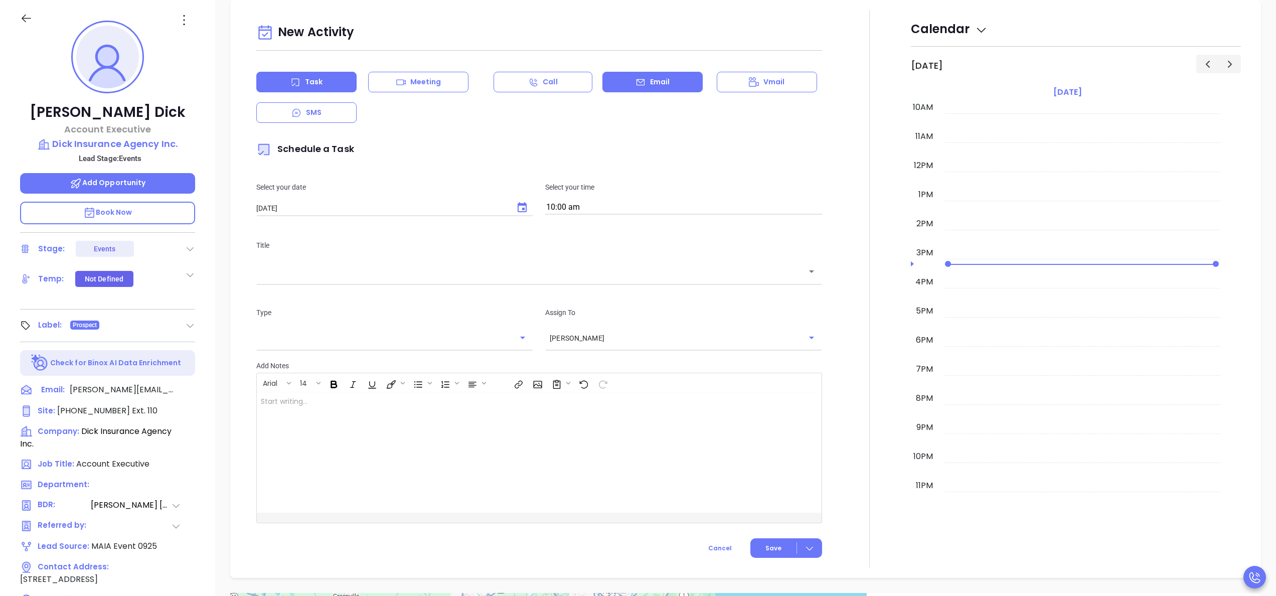
click at [642, 81] on div "Email" at bounding box center [652, 82] width 100 height 21
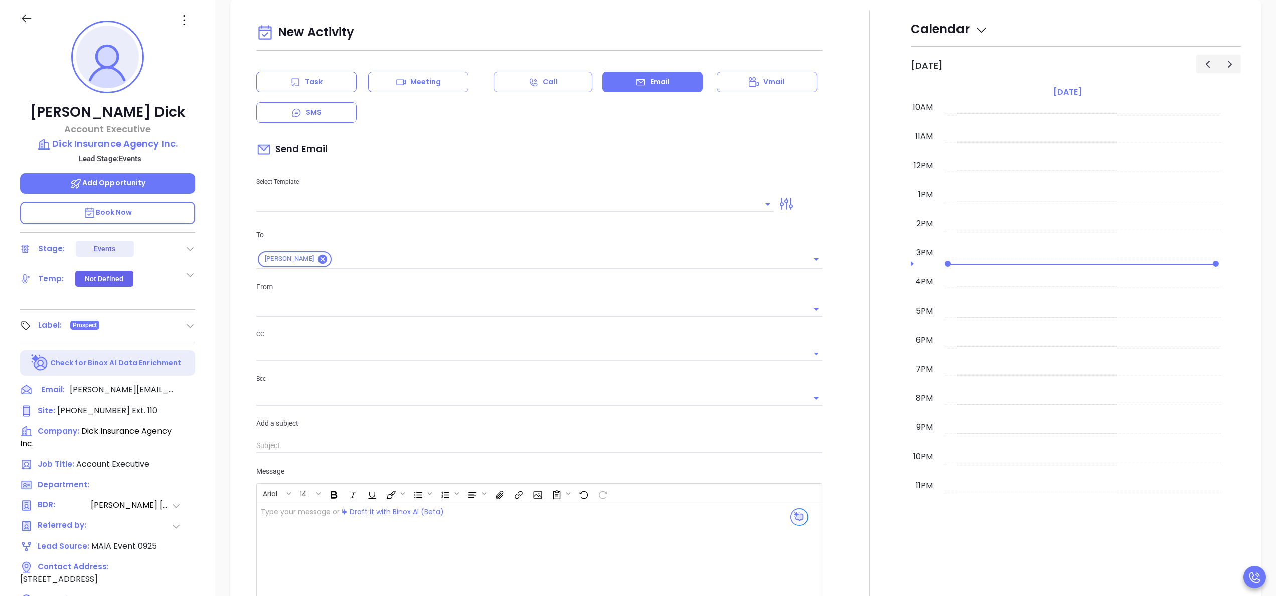
type input "[PERSON_NAME]"
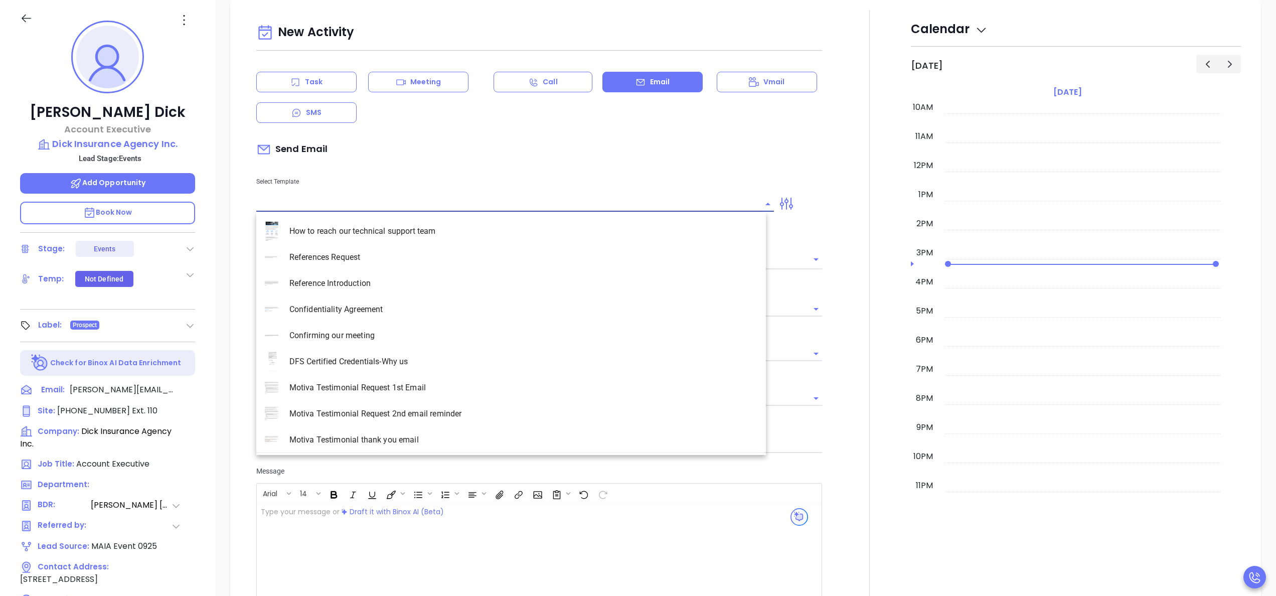
click at [390, 201] on input "text" at bounding box center [507, 204] width 503 height 15
click at [376, 357] on li "MA MAIA EVENT Q3 0925 C1" at bounding box center [511, 361] width 510 height 26
type input "MA MAIA EVENT Q3 0925 C1"
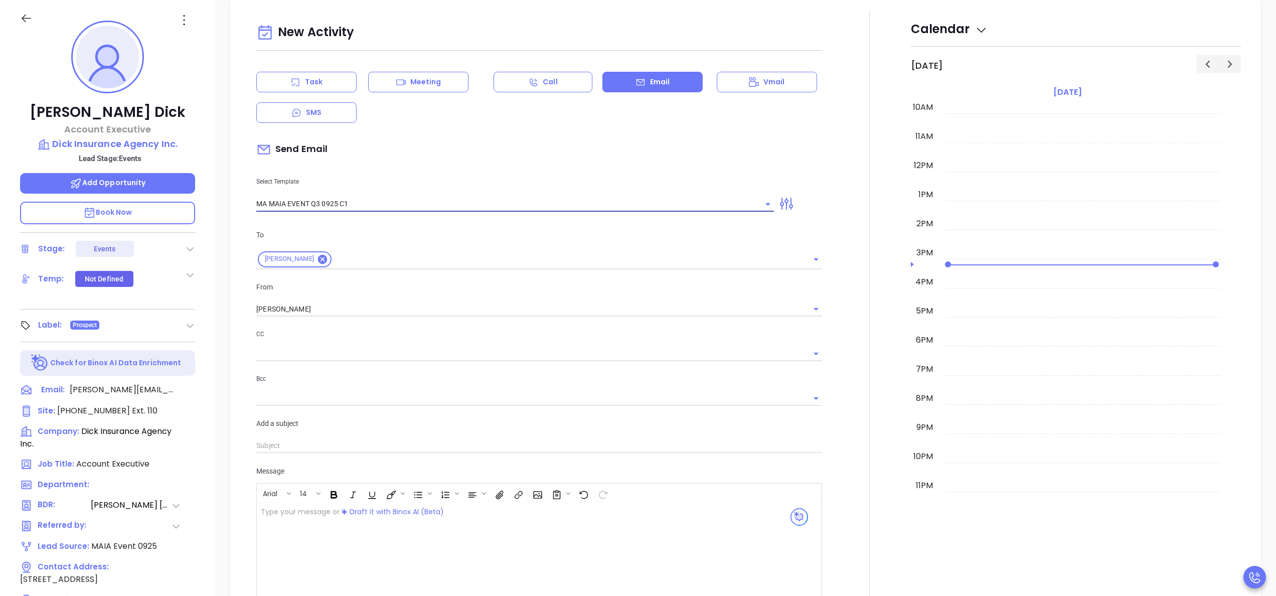
type input "Continuing our MAIA Big Event conversation, Kevin"
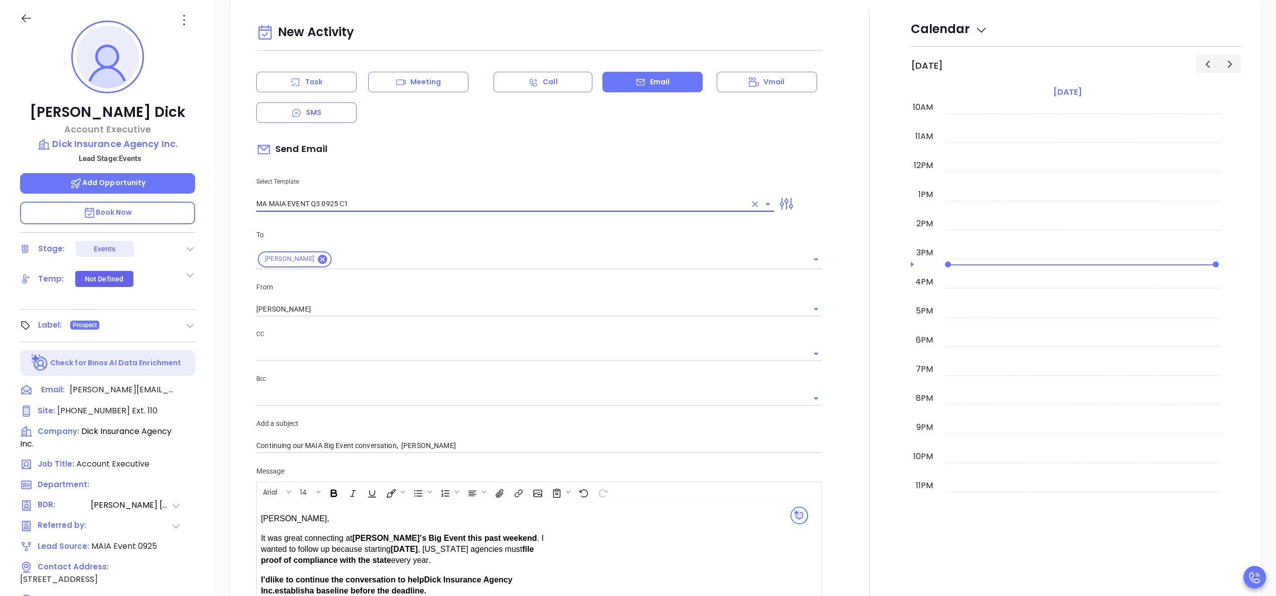
type input "MA MAIA EVENT Q3 0925 C1"
click at [828, 375] on div at bounding box center [869, 383] width 83 height 747
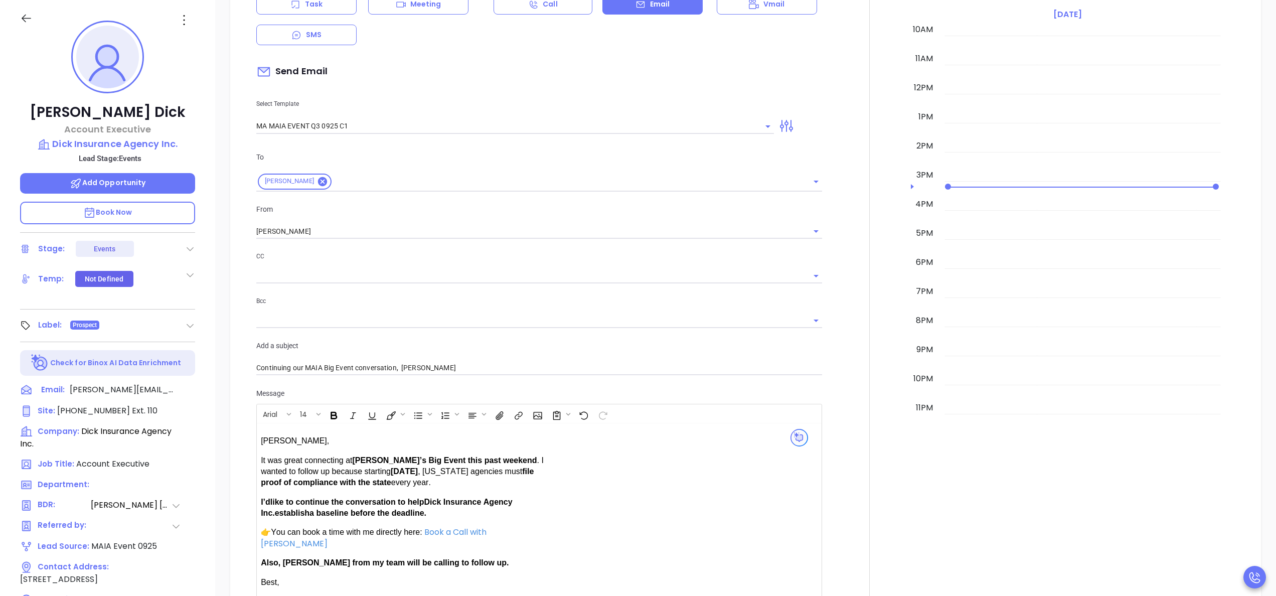
scroll to position [551, 0]
click at [750, 125] on icon "Clear" at bounding box center [755, 124] width 10 height 10
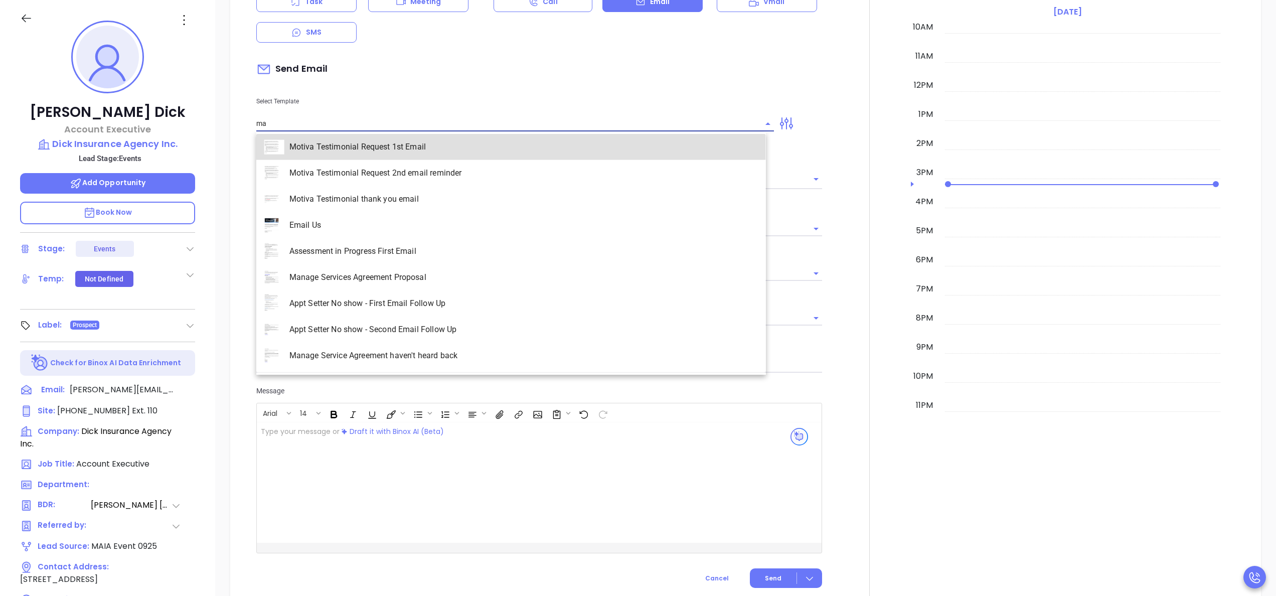
scroll to position [1253, 0]
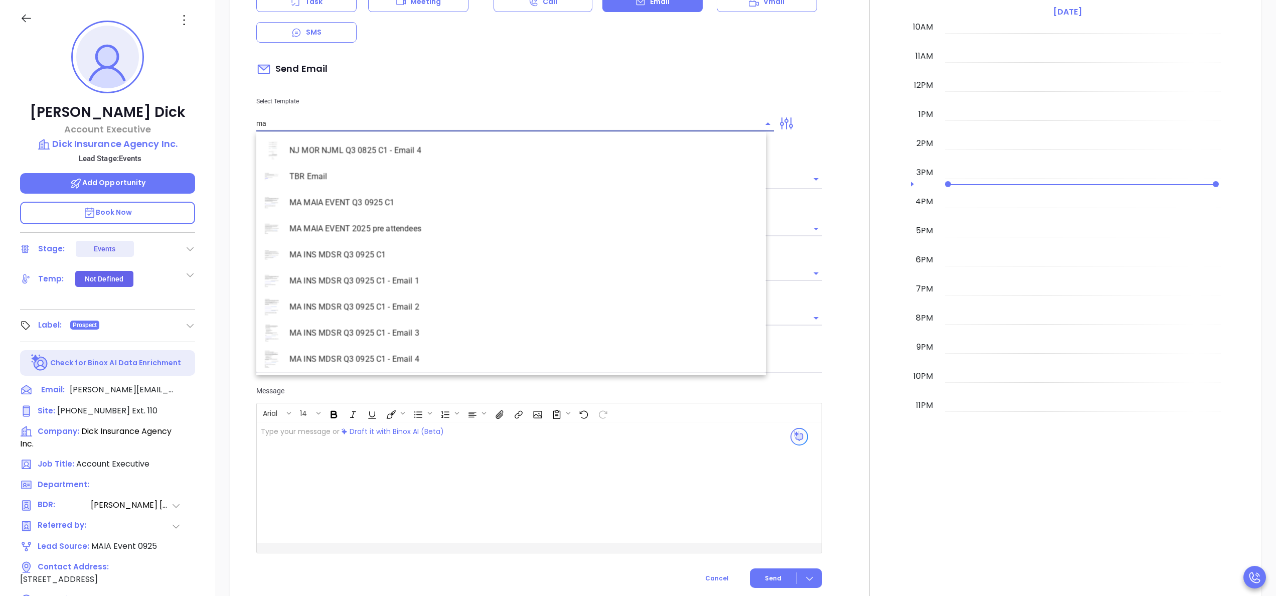
click at [361, 229] on li "MA MAIA EVENT 2025 pre attendees" at bounding box center [511, 229] width 510 height 26
type input "MA MAIA EVENT 2025 pre attendees"
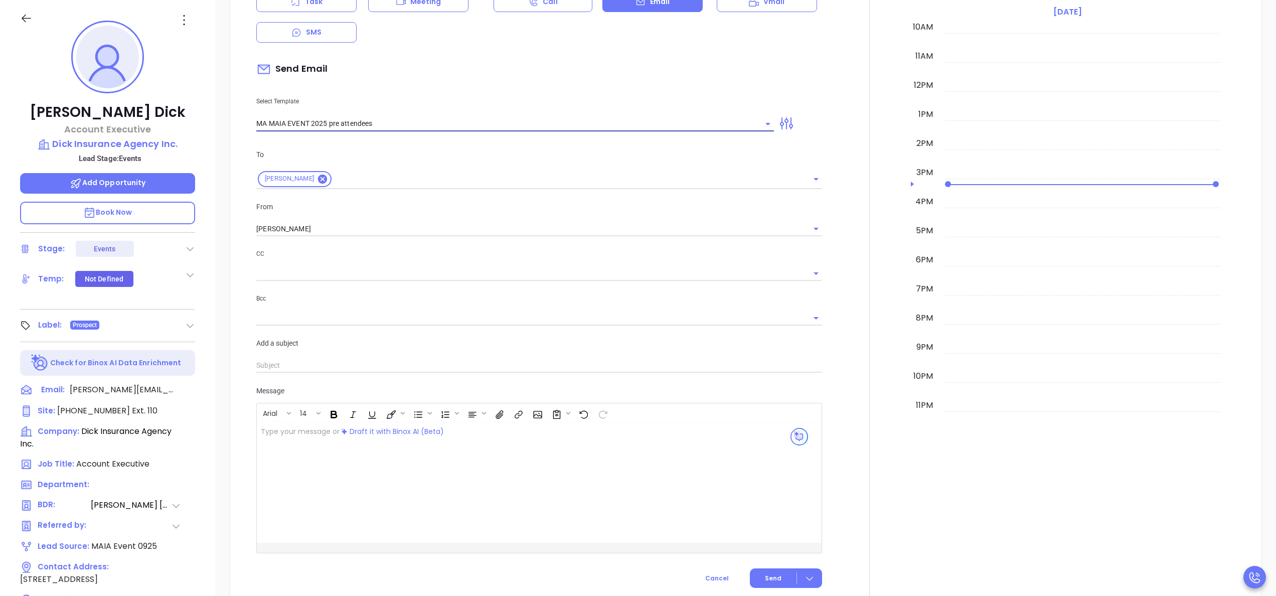
type input "Following up after MAIA’s Big Event, Kevin"
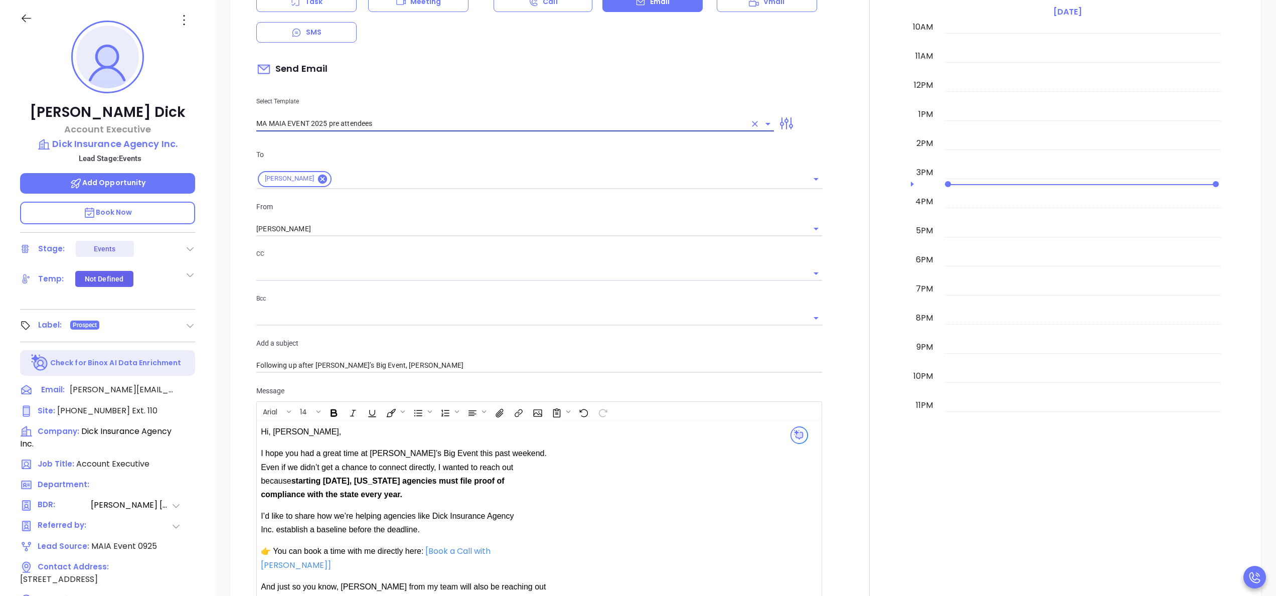
type input "MA MAIA EVENT 2025 pre attendees"
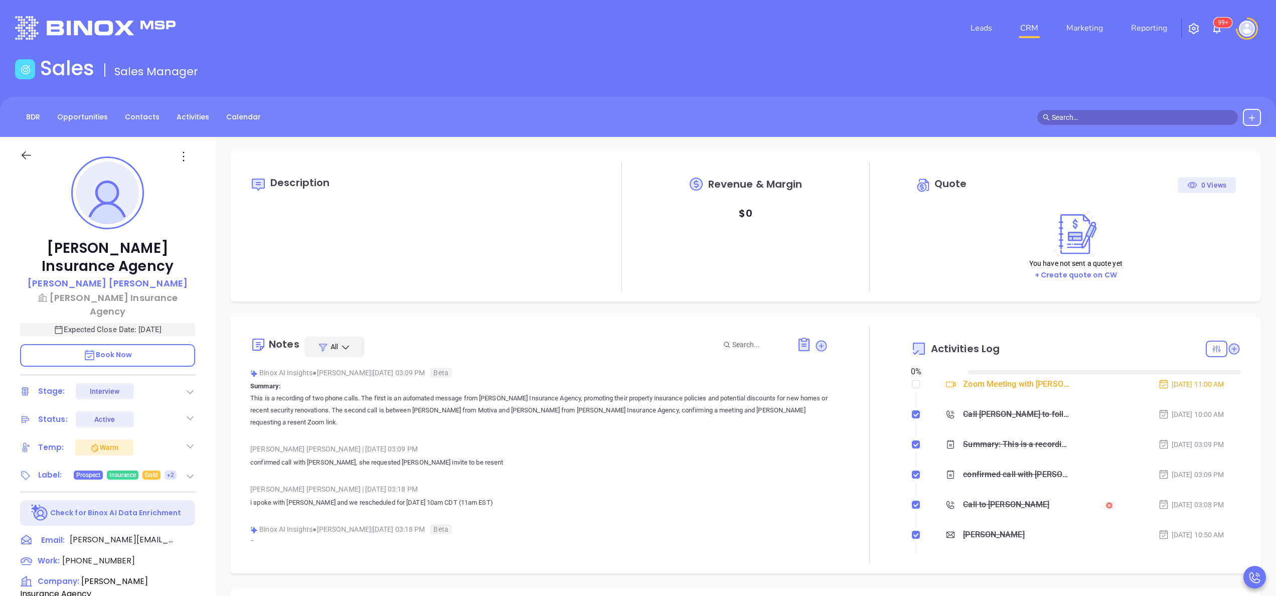
type input "[DATE]"
type input "[PERSON_NAME]"
click at [1229, 350] on icon at bounding box center [1234, 349] width 10 height 10
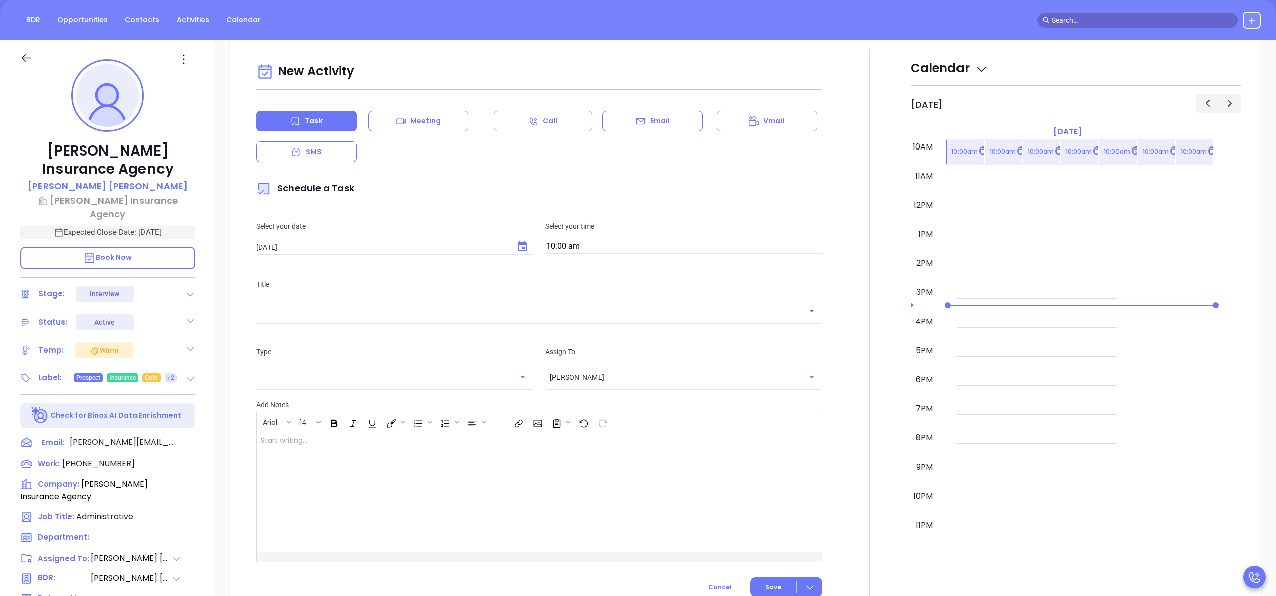
scroll to position [137, 0]
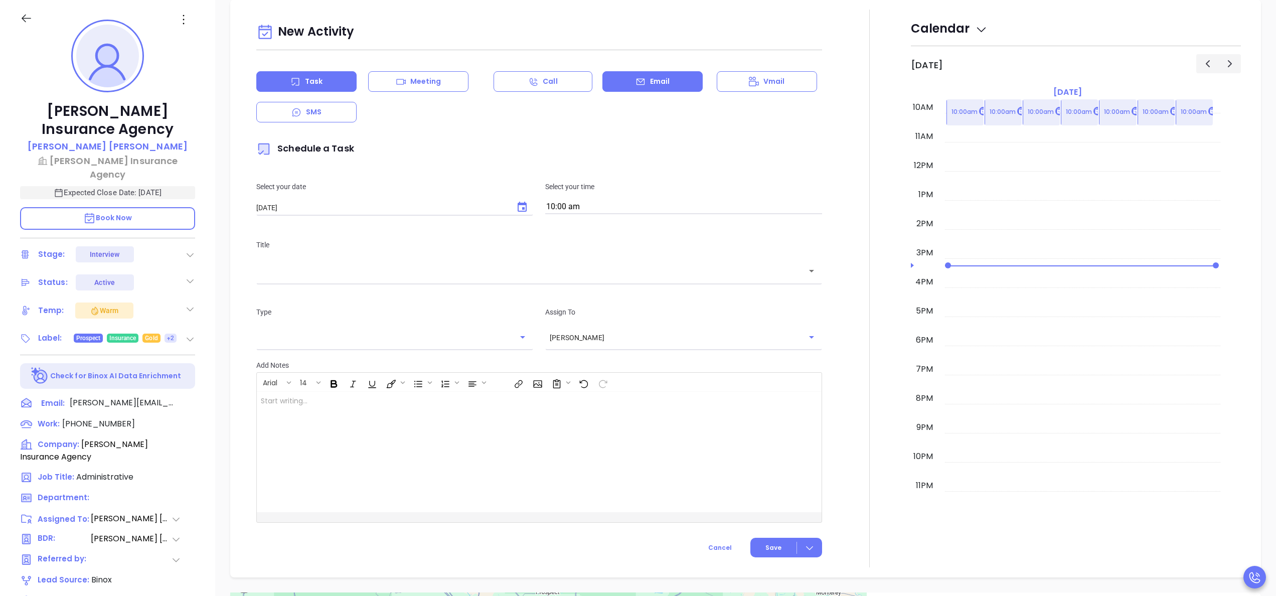
click at [619, 83] on div "Email" at bounding box center [652, 81] width 100 height 21
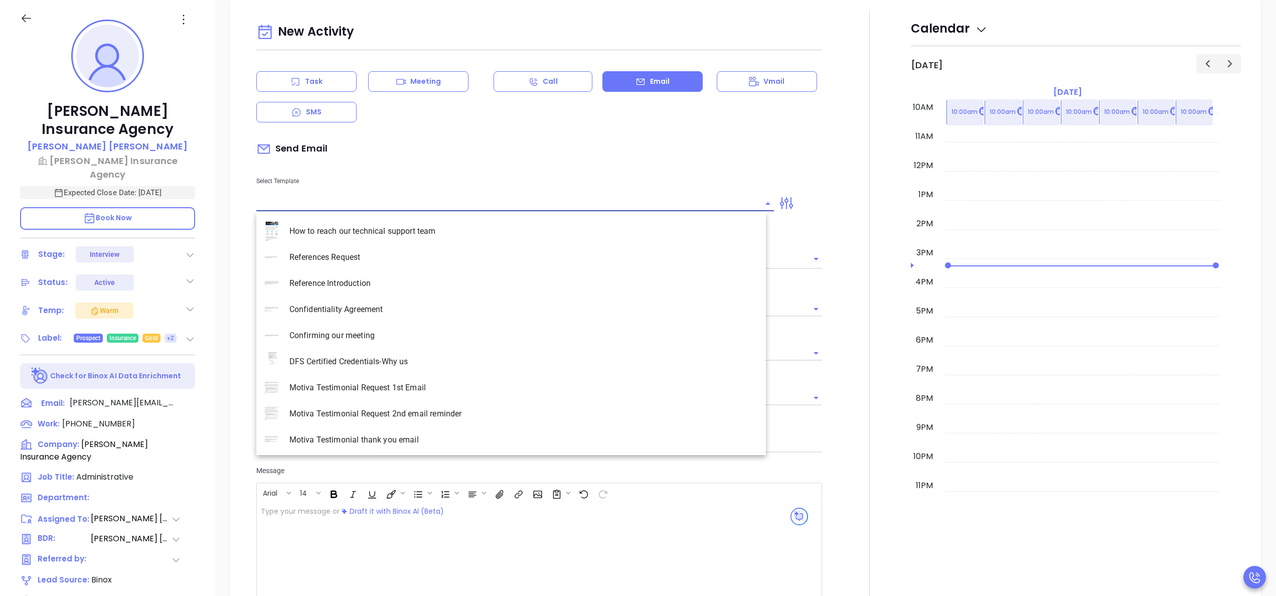
click at [319, 207] on input "text" at bounding box center [507, 203] width 503 height 15
type input "[PERSON_NAME]"
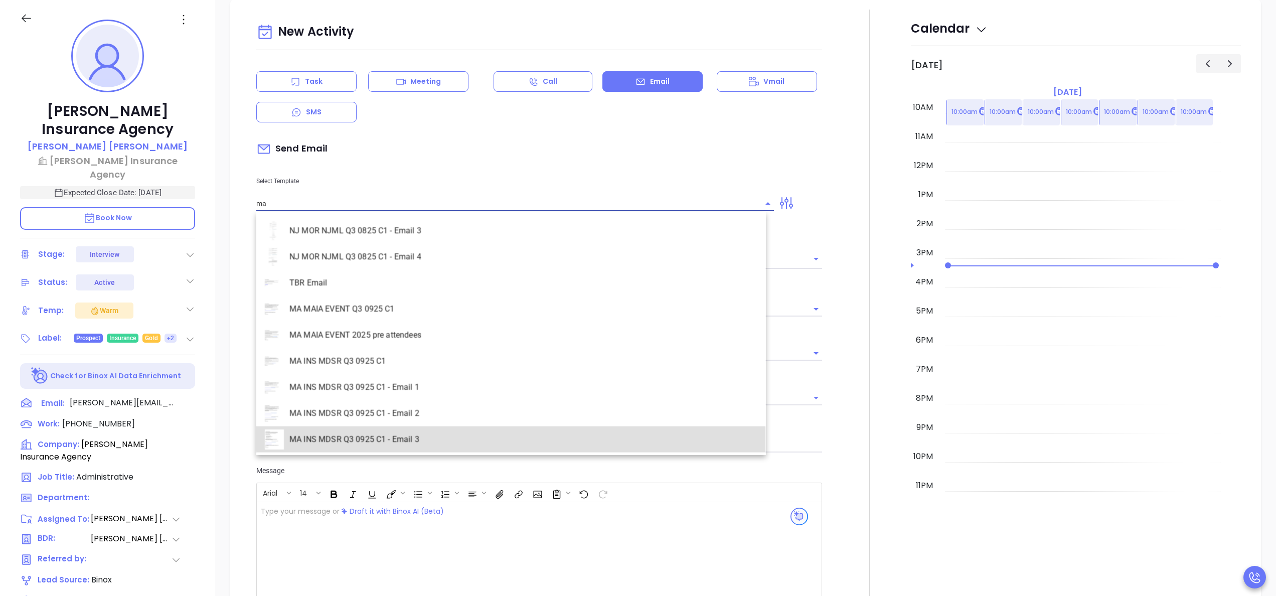
scroll to position [1253, 0]
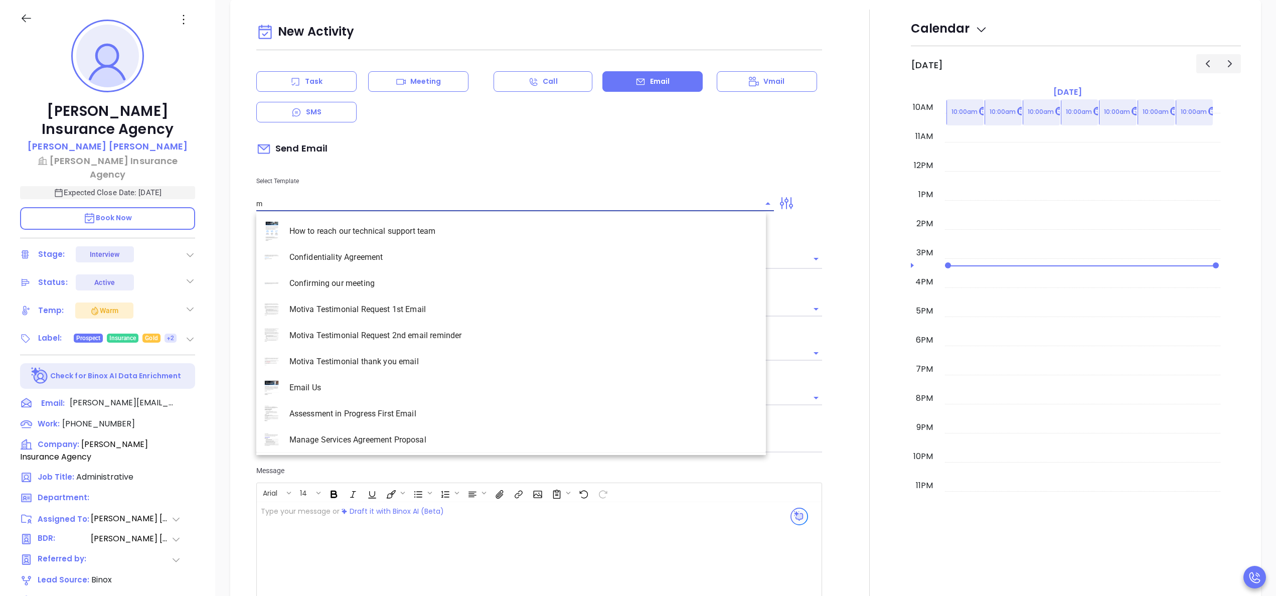
type input "ma"
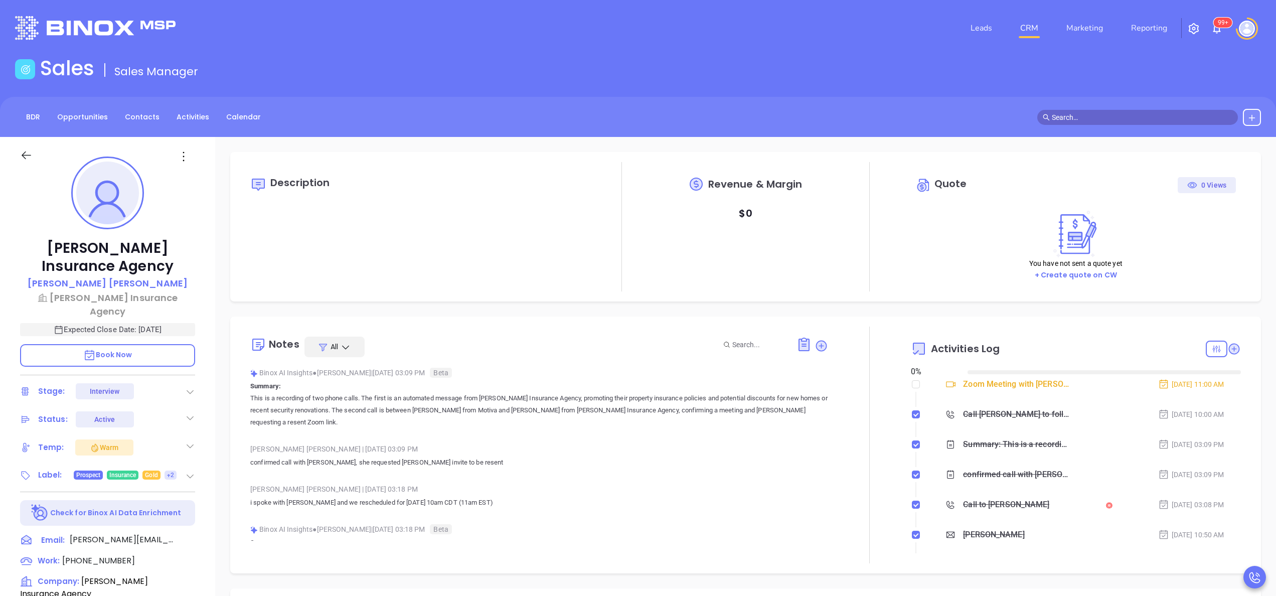
type input "[DATE]"
type input "[PERSON_NAME]"
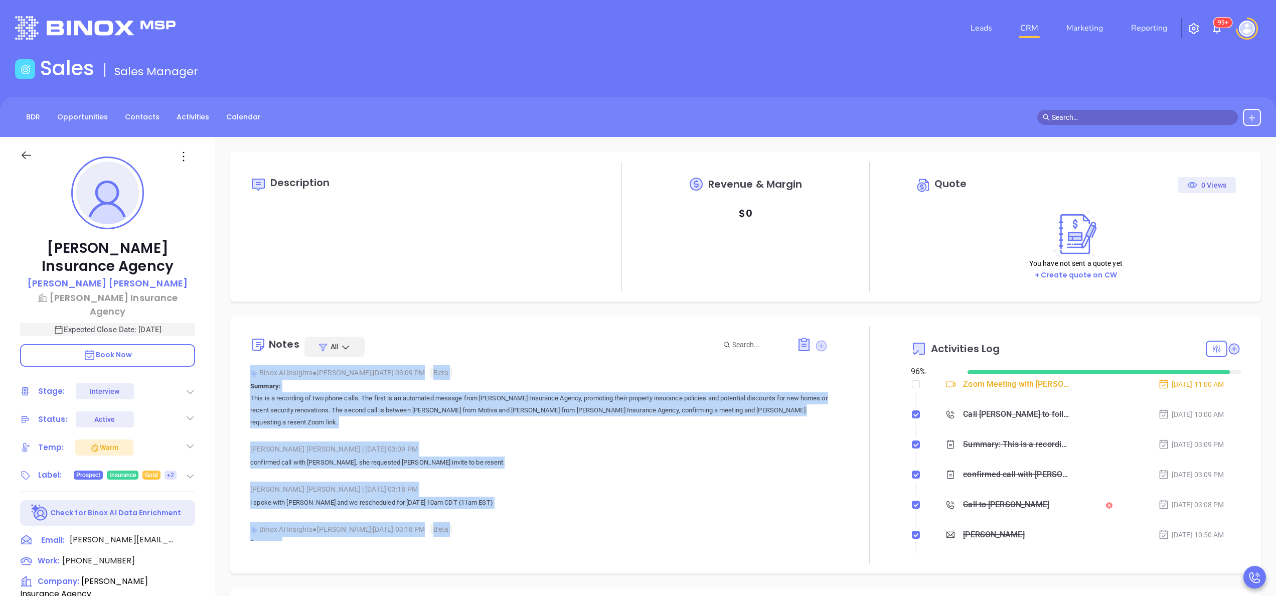
click at [817, 347] on div "Notes All Binox AI Insights ● Anabell Dominguez | Sep 30, 2025 03:09 PM Beta Su…" at bounding box center [745, 445] width 1011 height 237
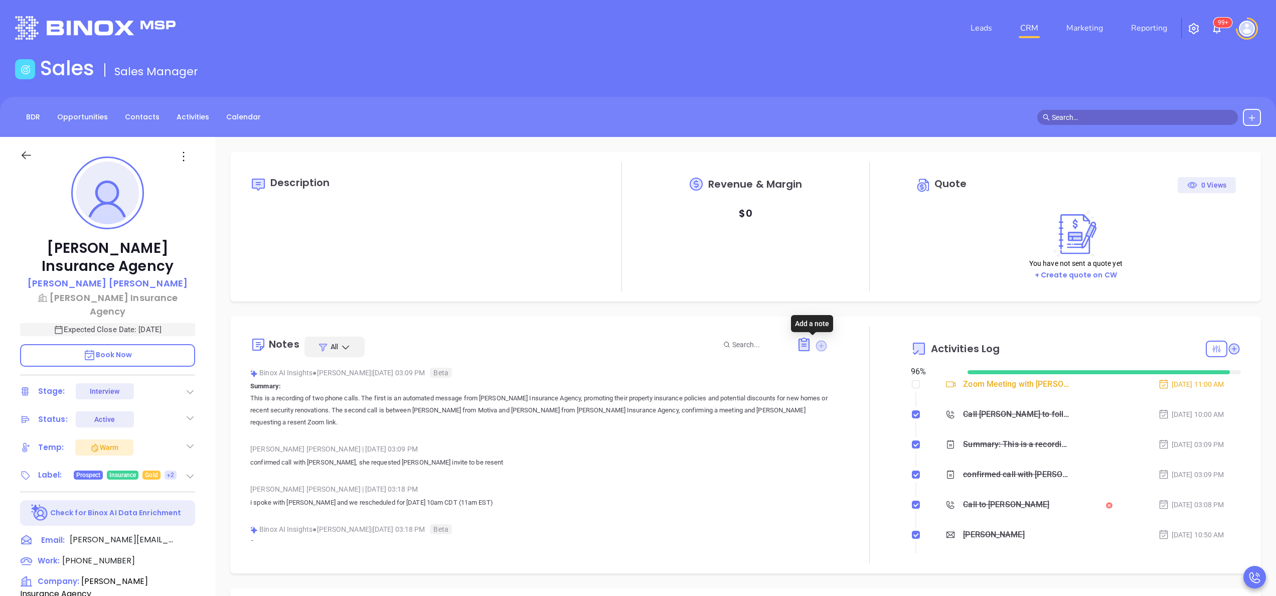
click at [817, 347] on icon at bounding box center [821, 345] width 11 height 11
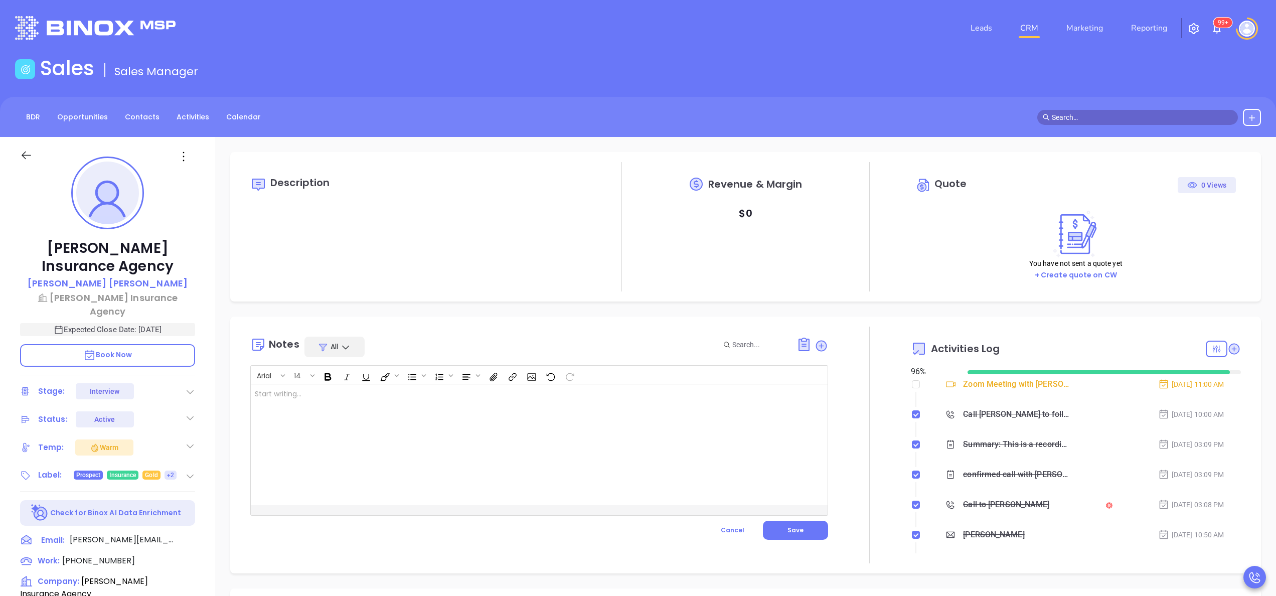
click at [609, 408] on div at bounding box center [519, 445] width 536 height 120
click at [211, 306] on div "Harlan Insurance Agency Andrea Guillory Harlan Insurance Agency Expected Close …" at bounding box center [107, 509] width 215 height 745
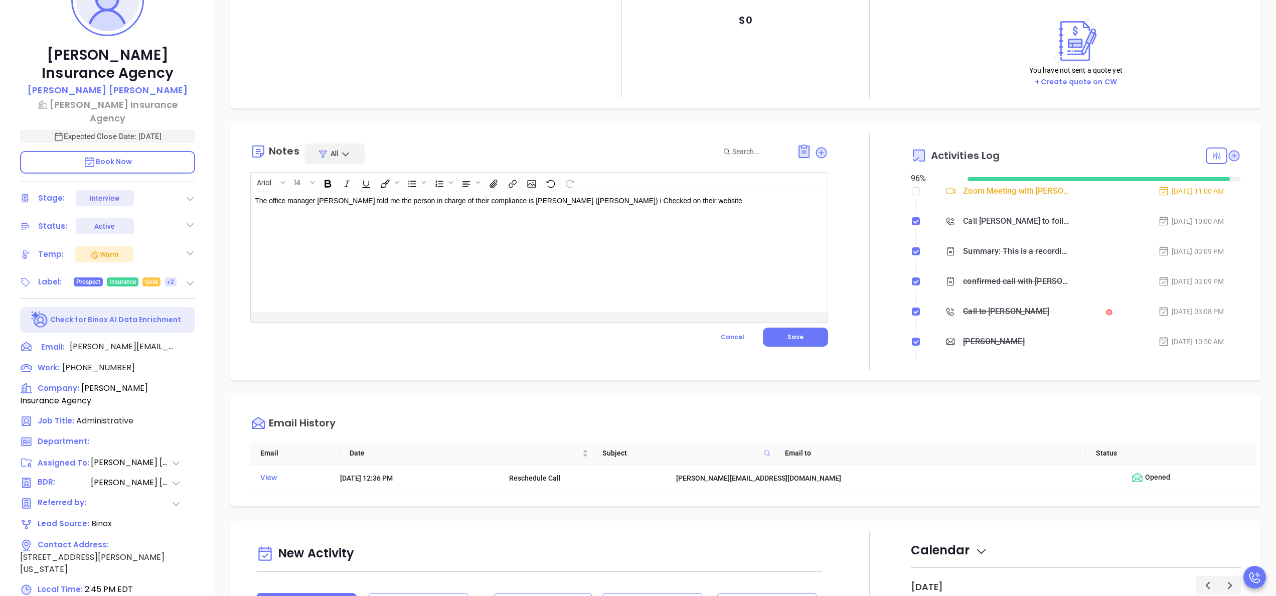
scroll to position [286, 0]
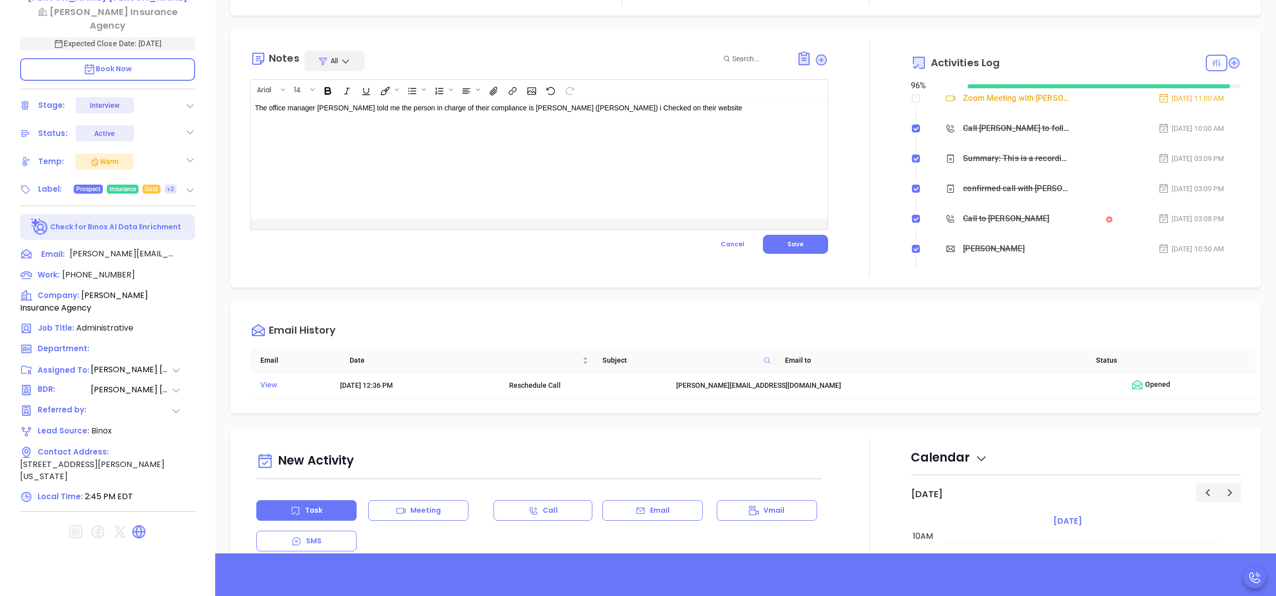
click at [143, 524] on icon at bounding box center [139, 532] width 16 height 16
click at [691, 119] on div "The office manager Crystal told me the person in charge of their compliance is …" at bounding box center [519, 159] width 536 height 120
click at [798, 129] on div "The office manager Crystal told me the person in charge of their compliance is …" at bounding box center [539, 159] width 577 height 120
click at [715, 109] on p "The office manager Crystal told me the person in charge of their compliance is …" at bounding box center [519, 113] width 528 height 21
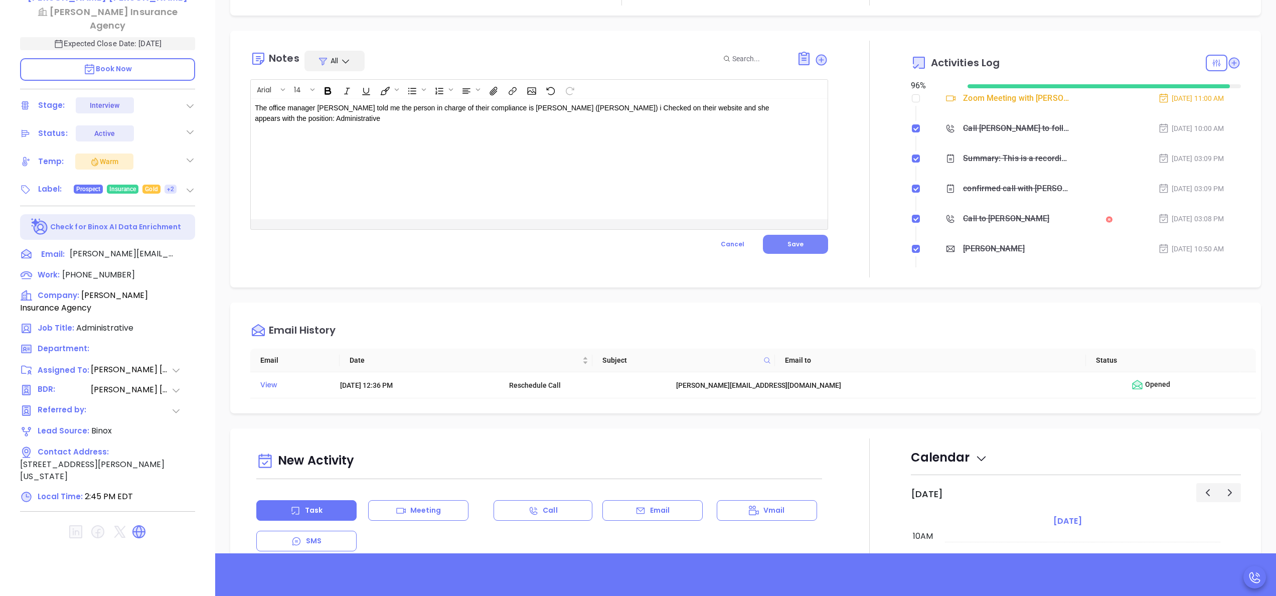
click at [788, 241] on span "Save" at bounding box center [796, 244] width 16 height 9
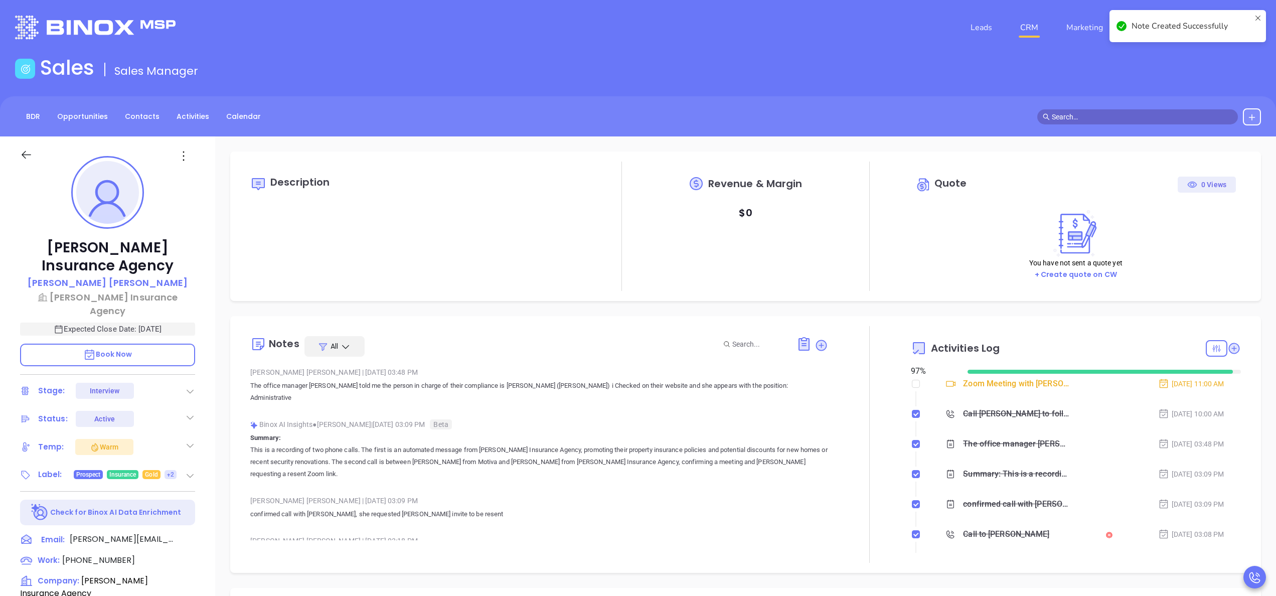
scroll to position [0, 0]
click at [187, 471] on icon at bounding box center [190, 476] width 10 height 10
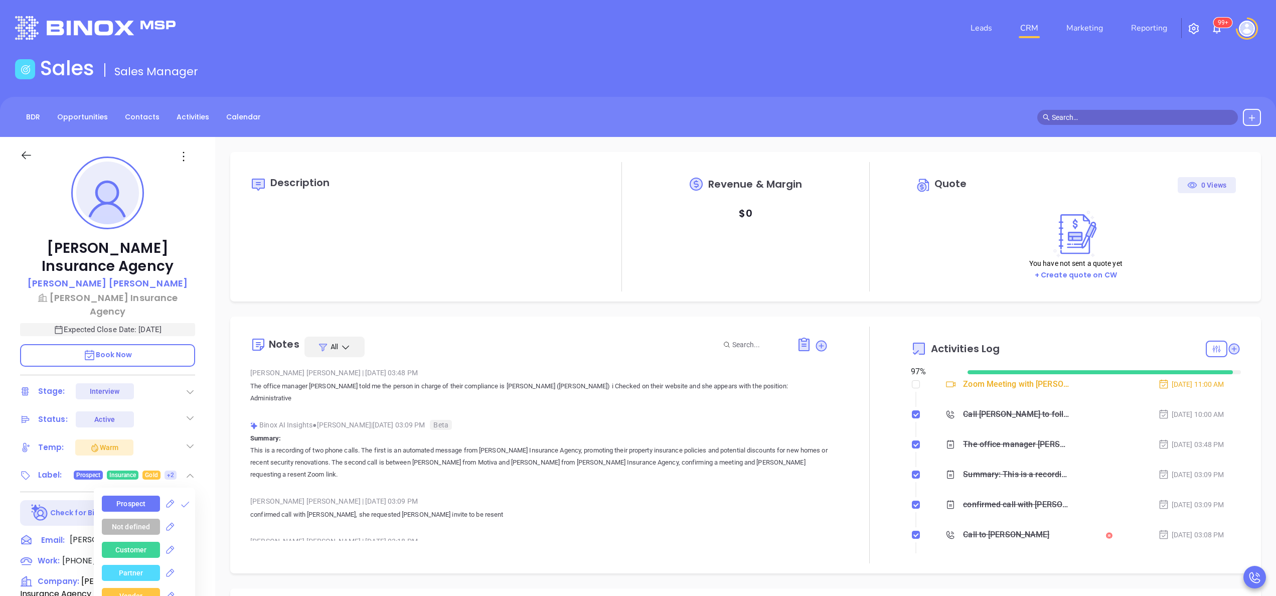
click at [171, 470] on span "+2" at bounding box center [170, 475] width 7 height 11
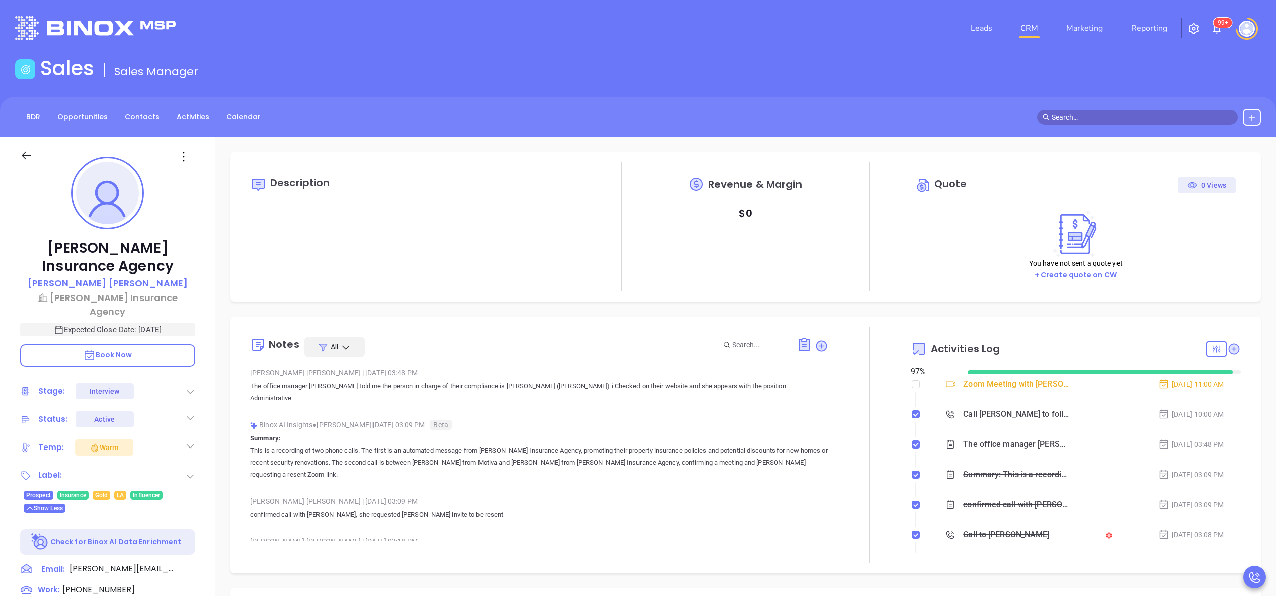
click at [238, 454] on div "Notes All Anabell Dominguez | Sep 30, 2025 03:48 PM The office manager Crystal …" at bounding box center [745, 445] width 1031 height 257
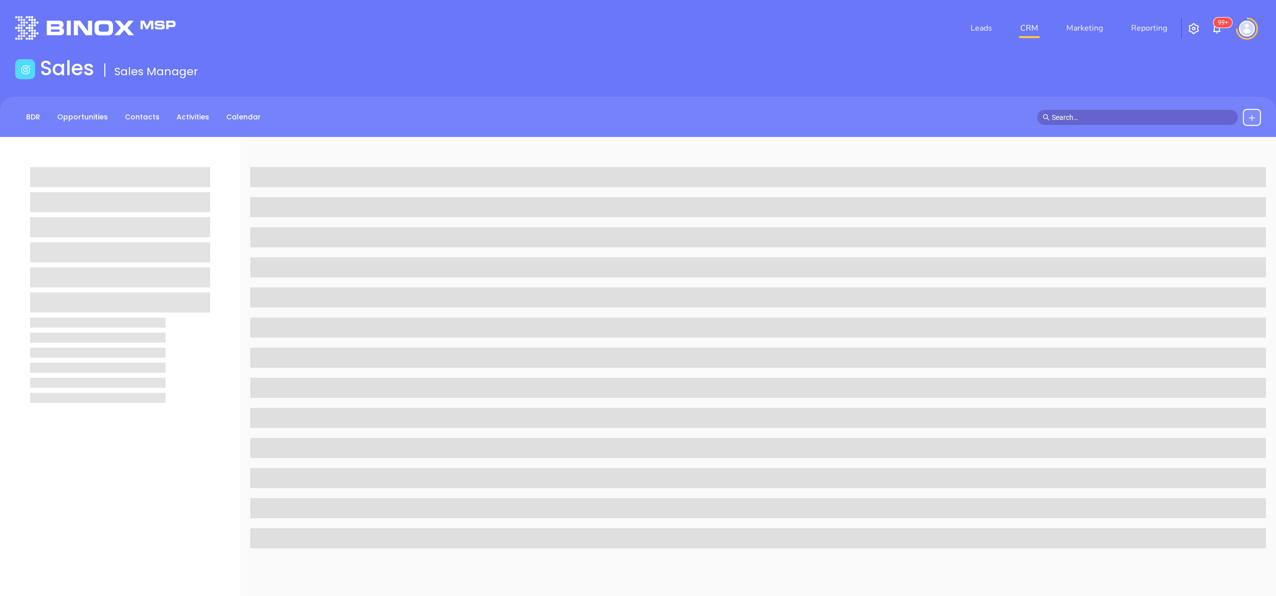
scroll to position [137, 0]
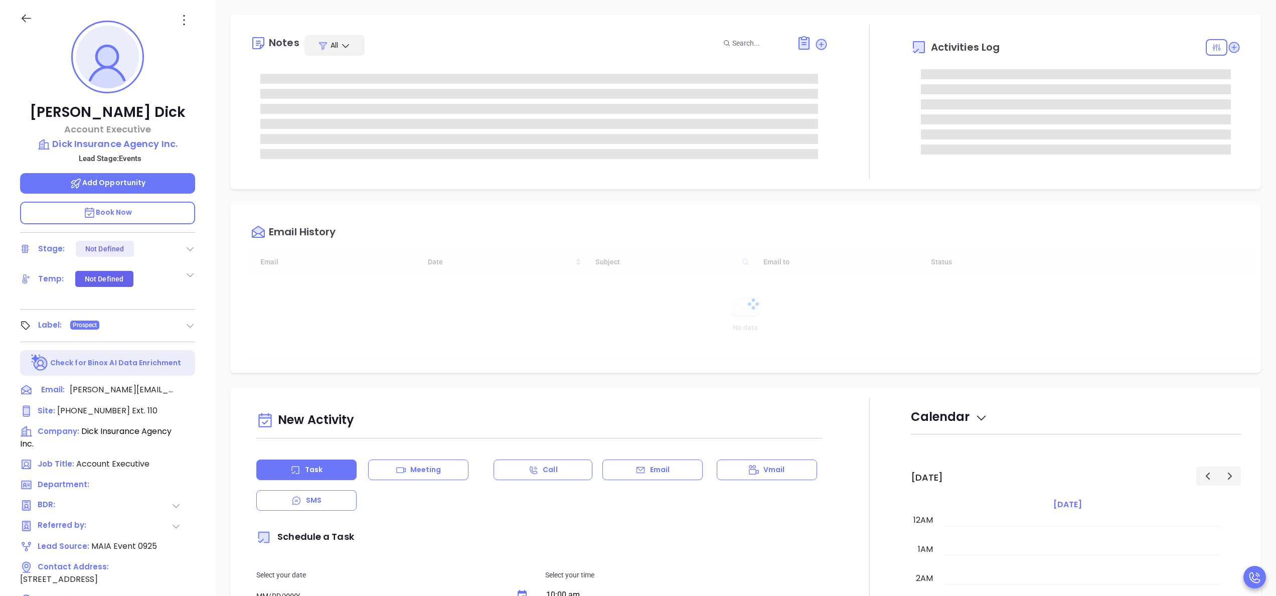
type input "[DATE]"
type input "[PERSON_NAME]"
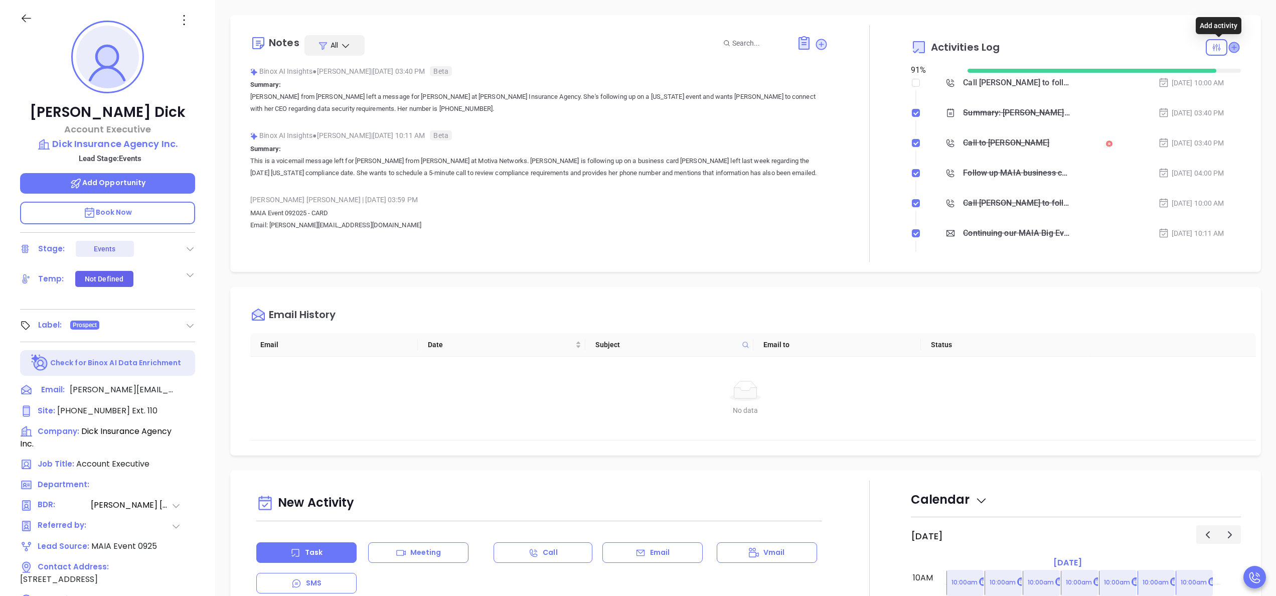
click at [1229, 44] on icon at bounding box center [1234, 47] width 10 height 10
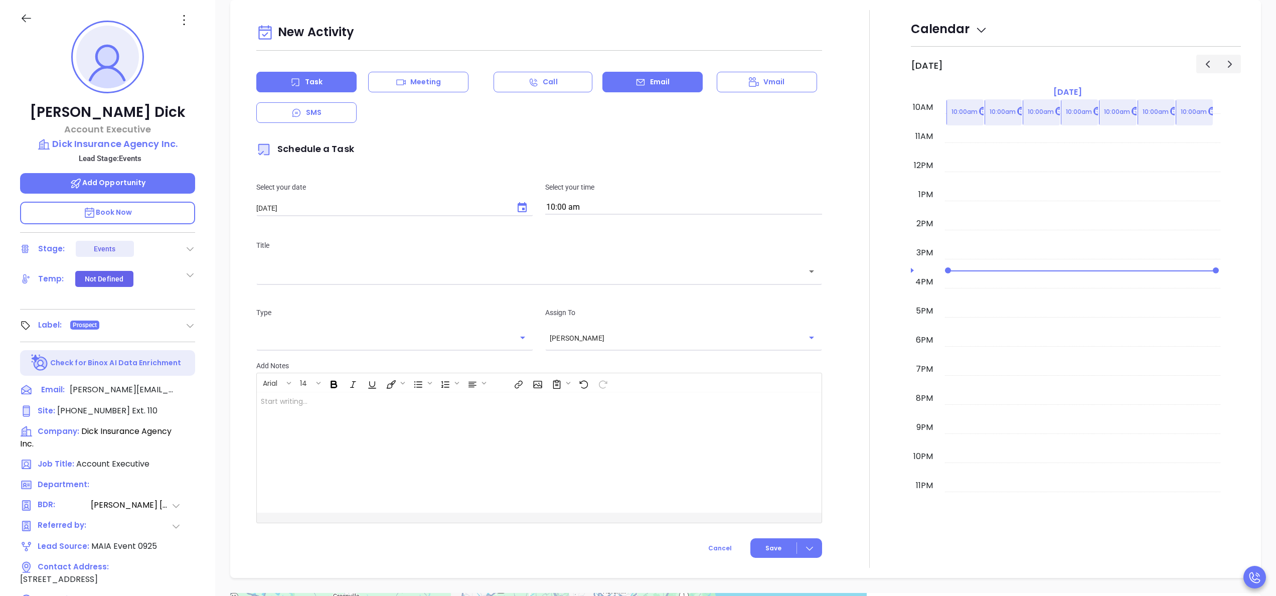
click at [653, 79] on p "Email" at bounding box center [660, 82] width 20 height 11
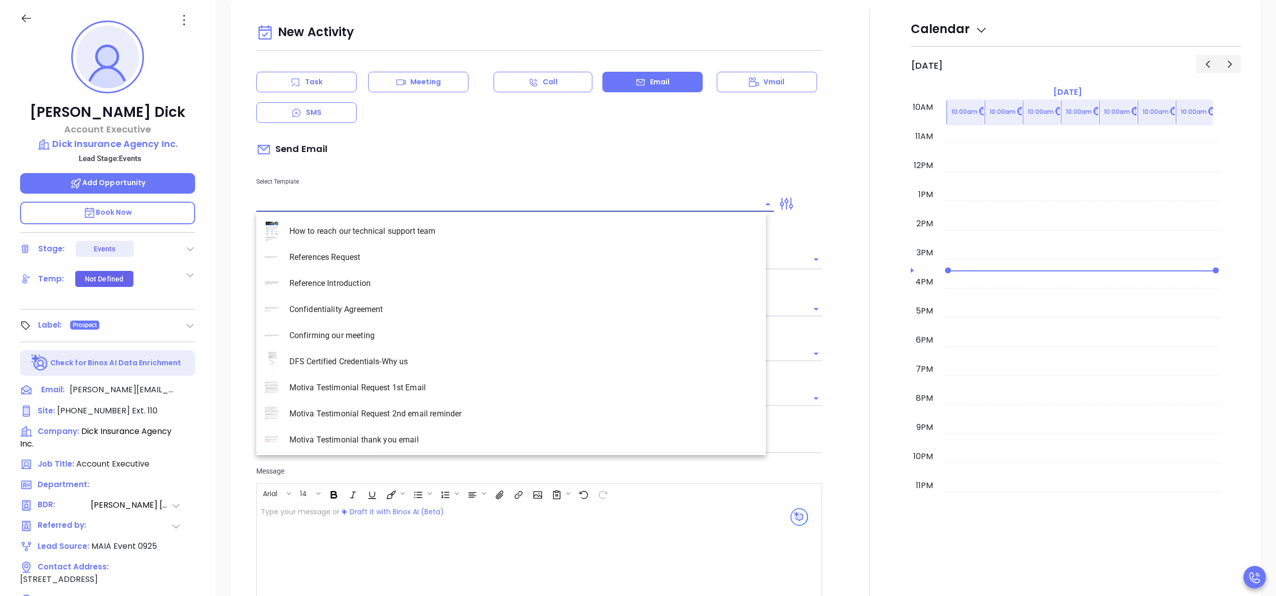
click at [360, 204] on input "text" at bounding box center [507, 204] width 503 height 15
type input "Anabell Dominguez"
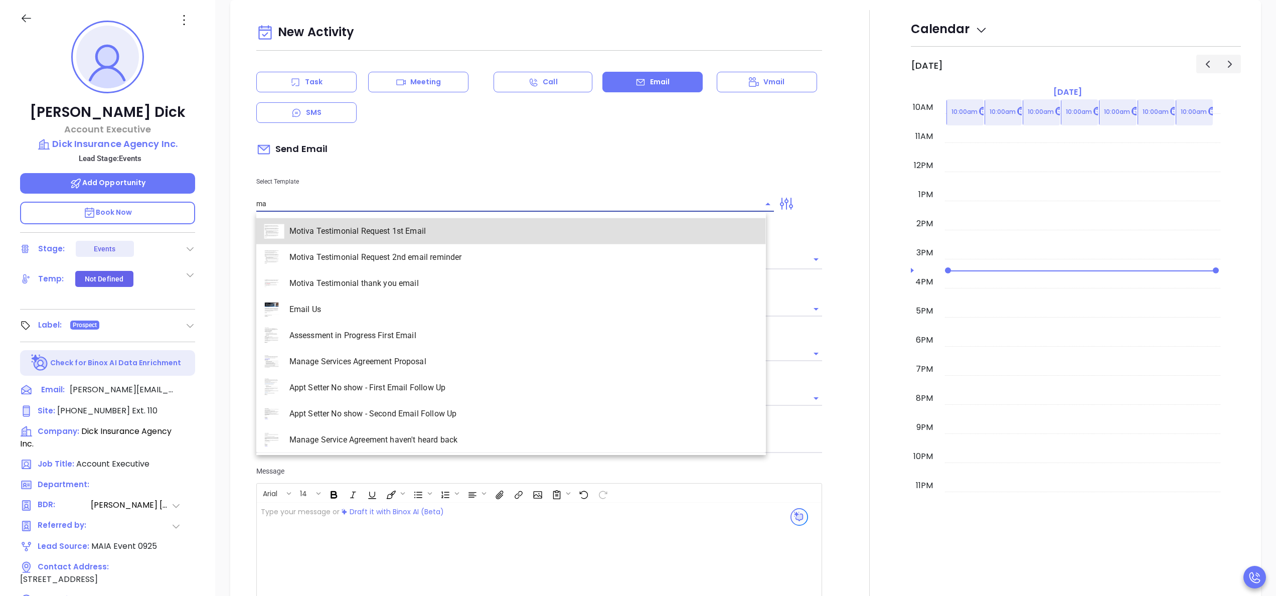
scroll to position [1357, 0]
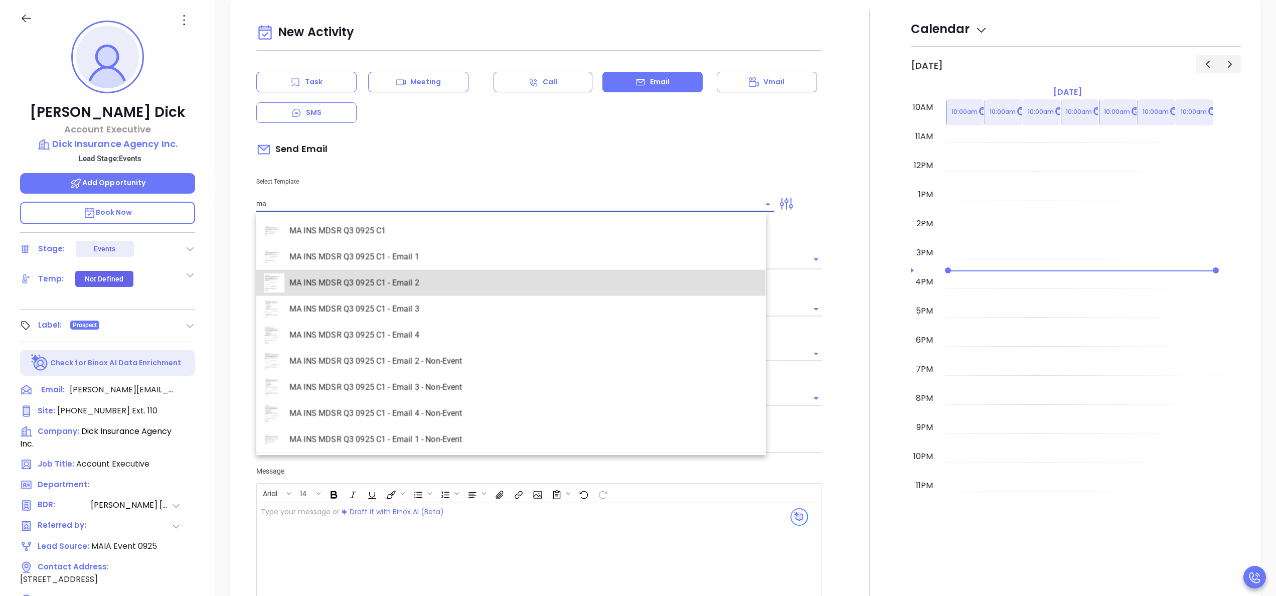
type input "MA INS MDSR Q3 0925 C1 - Email 2"
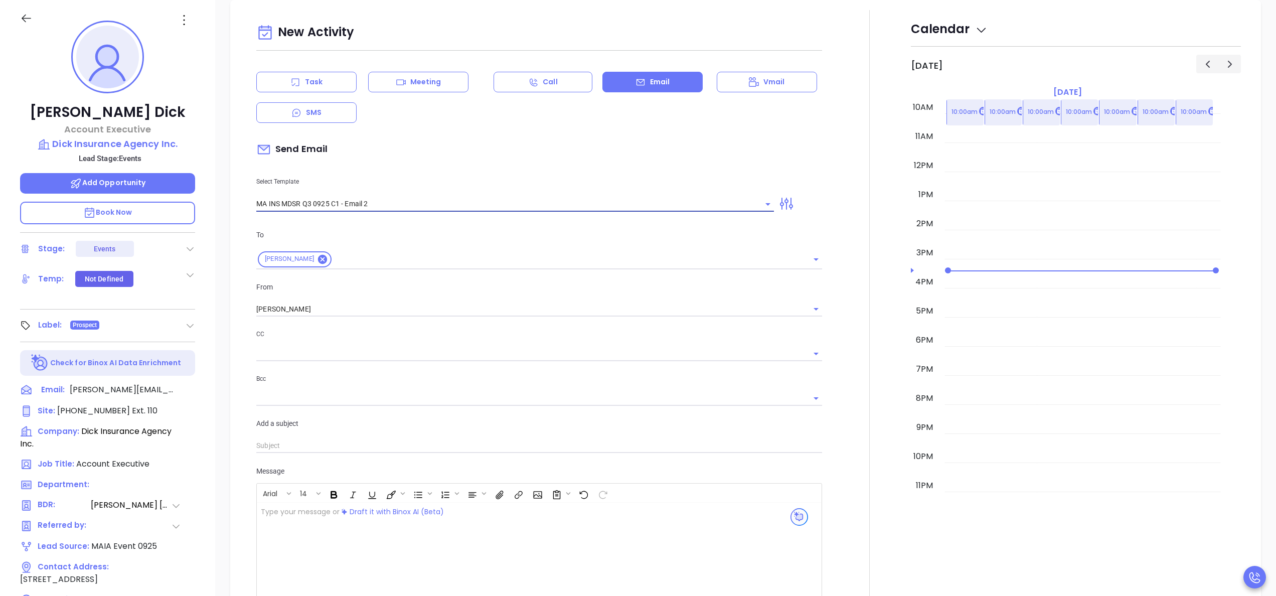
type input "Kevin, here’s the MA compliance checklist we mentioned"
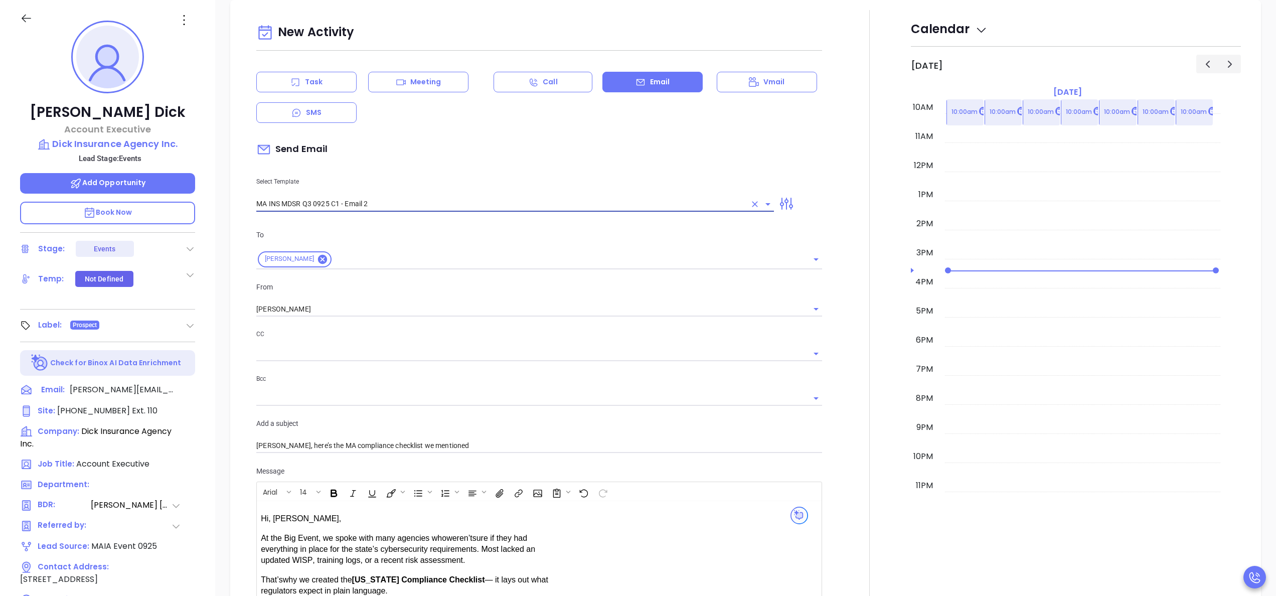
type input "MA INS MDSR Q3 0925 C1 - Email 2"
click at [833, 268] on div at bounding box center [869, 403] width 83 height 786
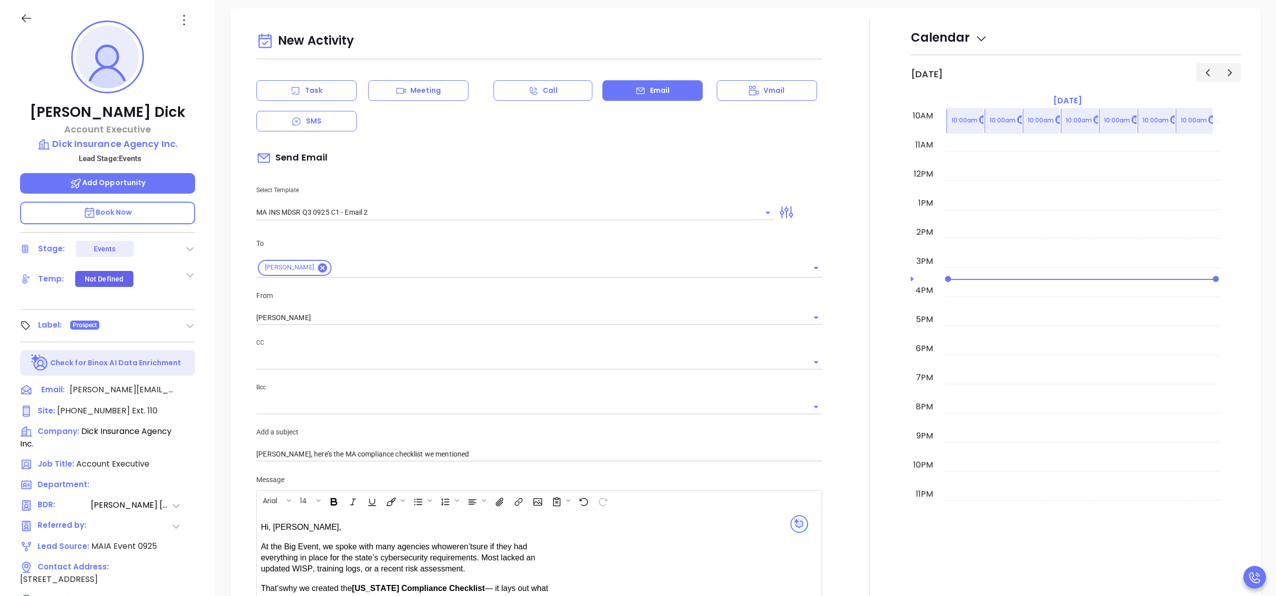
scroll to position [430, 0]
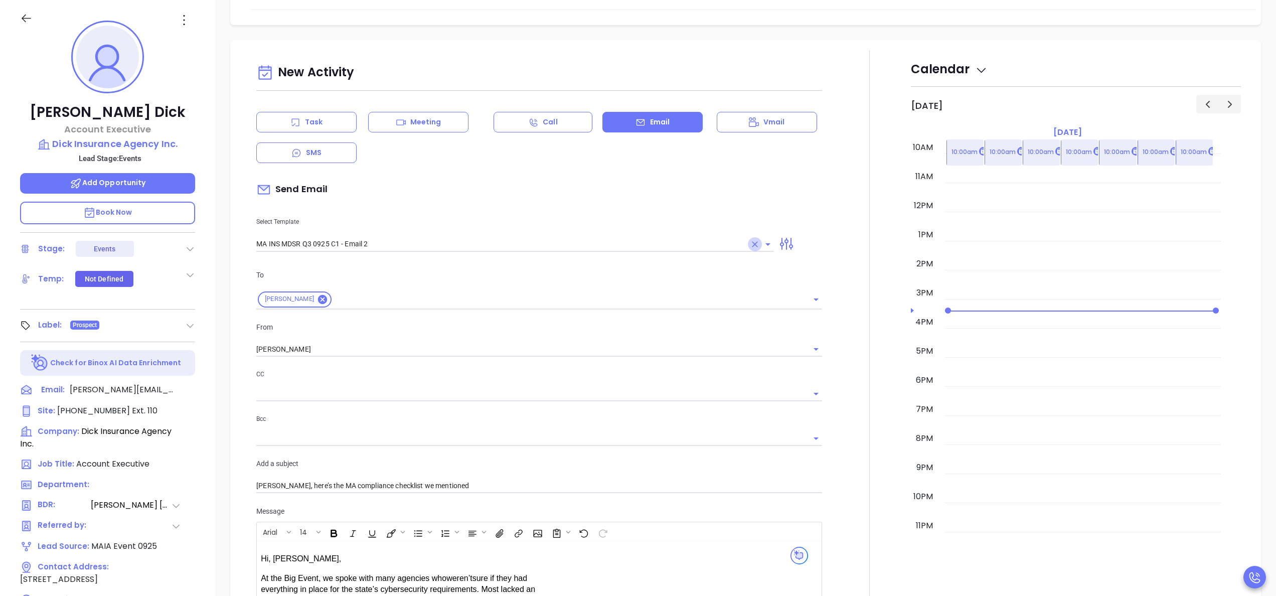
click at [750, 245] on icon "Clear" at bounding box center [755, 244] width 10 height 10
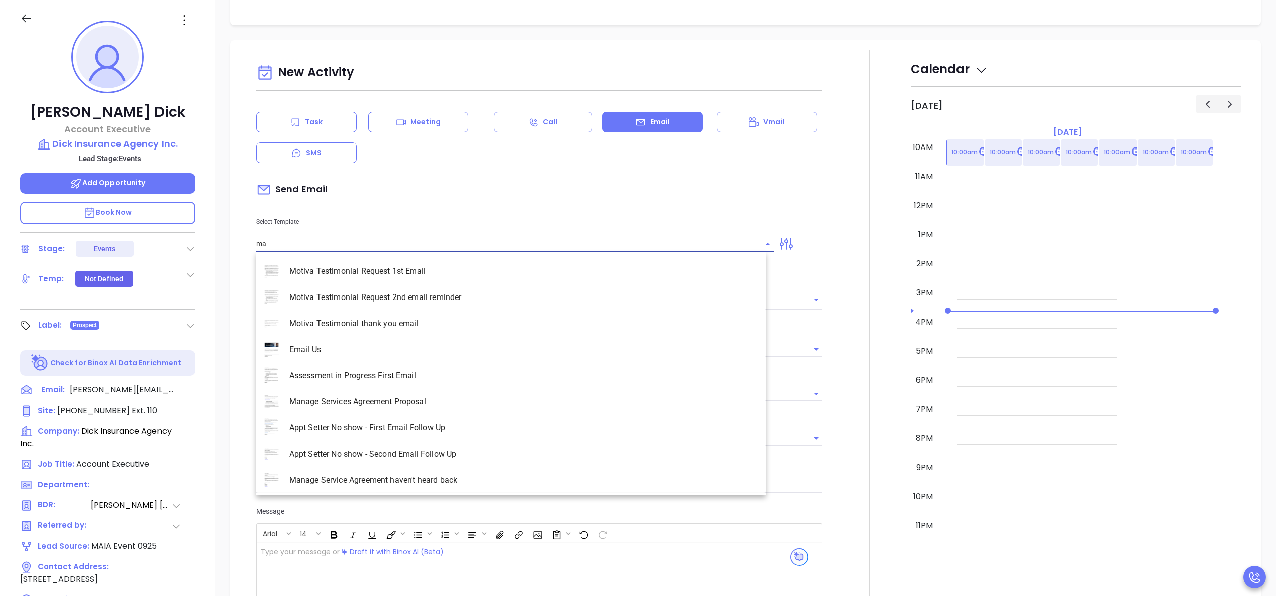
scroll to position [1357, 0]
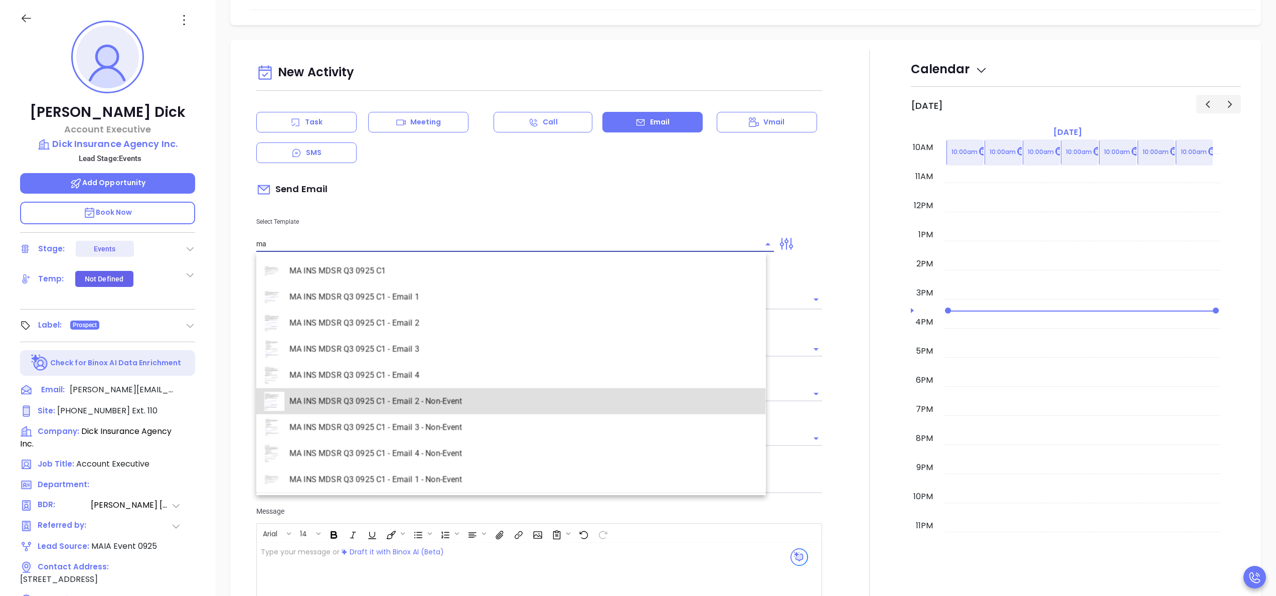
type input "MA INS MDSR Q3 0925 C1 - Email 2 - Non-Event"
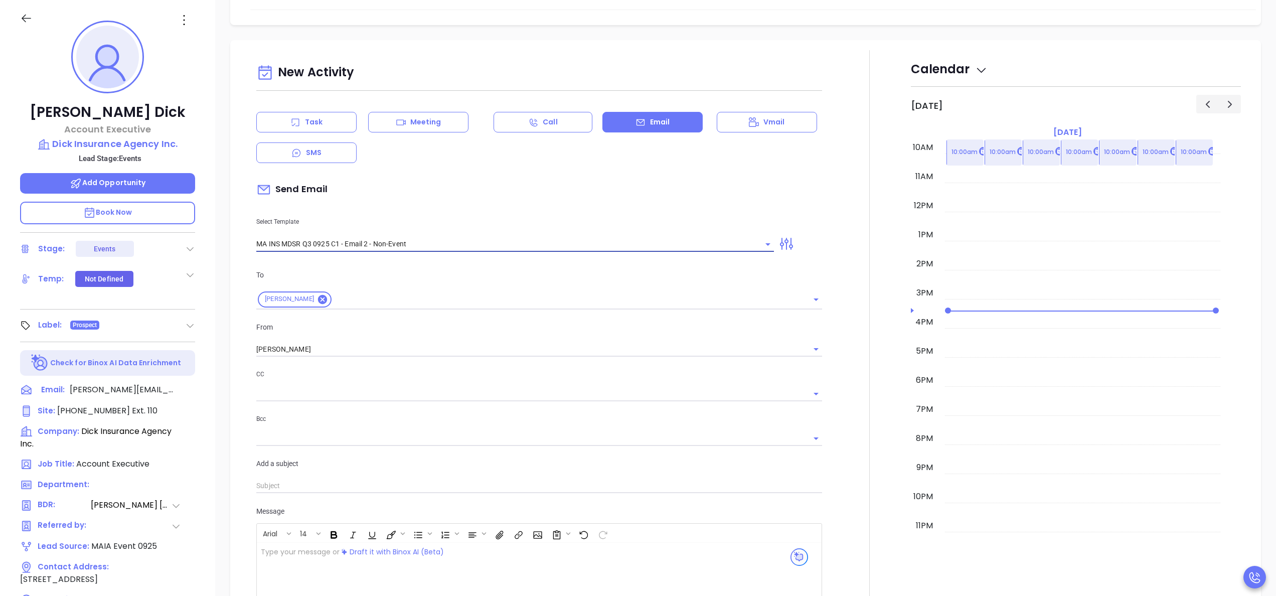
type input "Kevin, here’s the MA compliance checklist we mentioned"
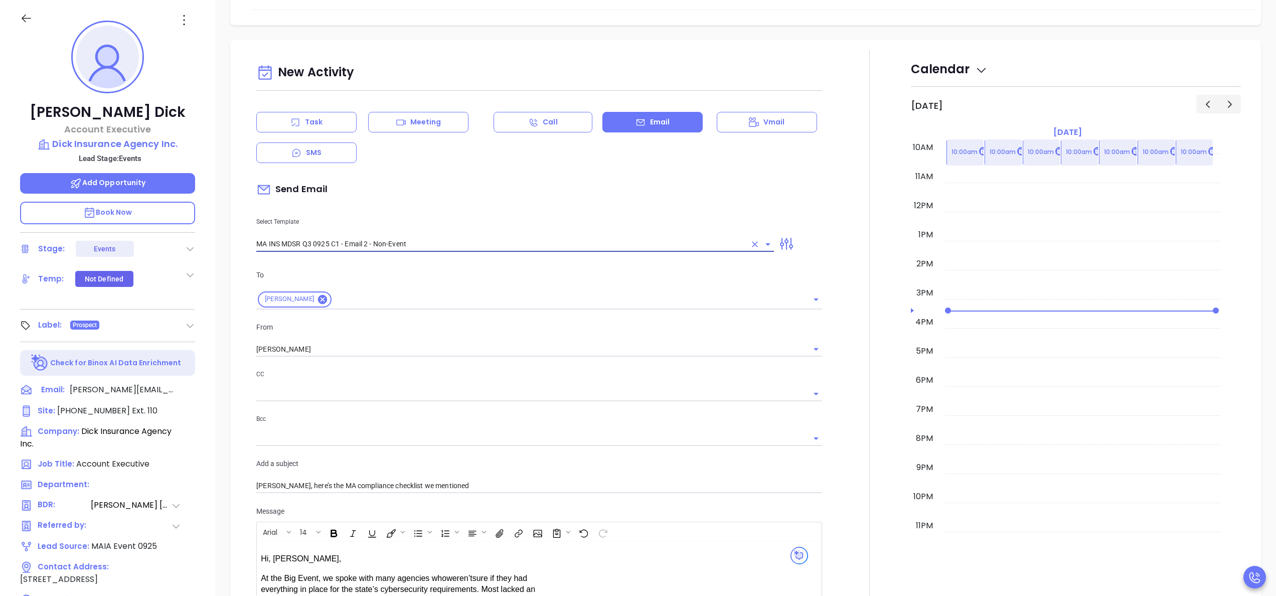
type input "MA INS MDSR Q3 0925 C1 - Email 2 - Non-Event"
click at [854, 330] on div at bounding box center [869, 443] width 83 height 786
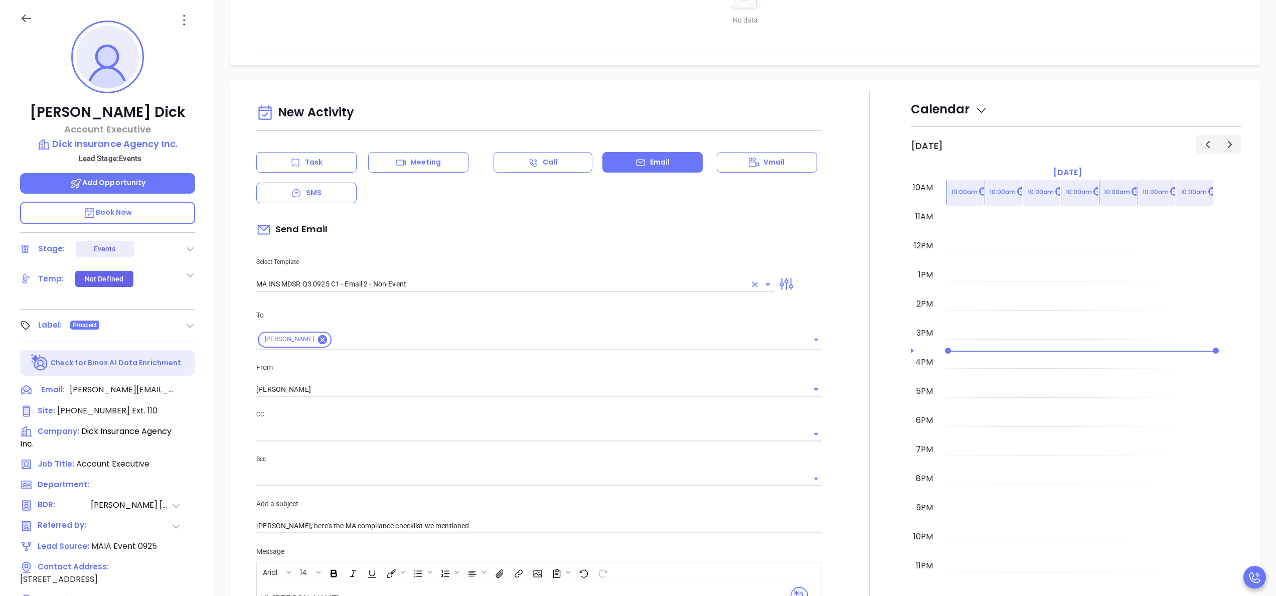
scroll to position [350, 0]
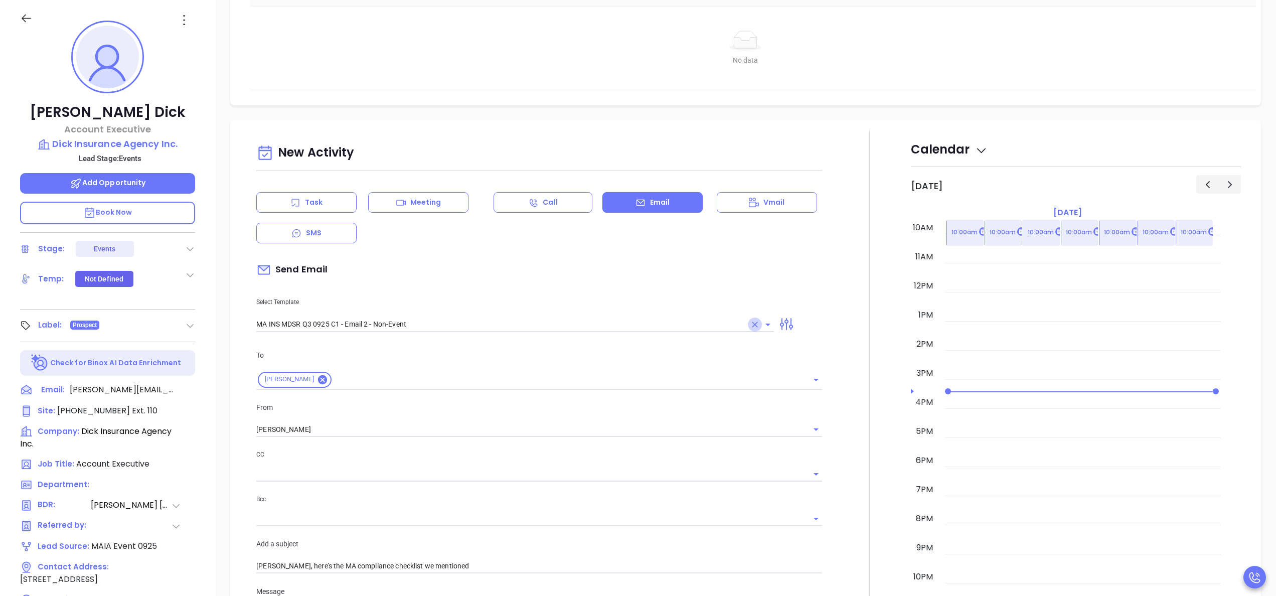
click at [750, 329] on icon "Clear" at bounding box center [755, 325] width 10 height 10
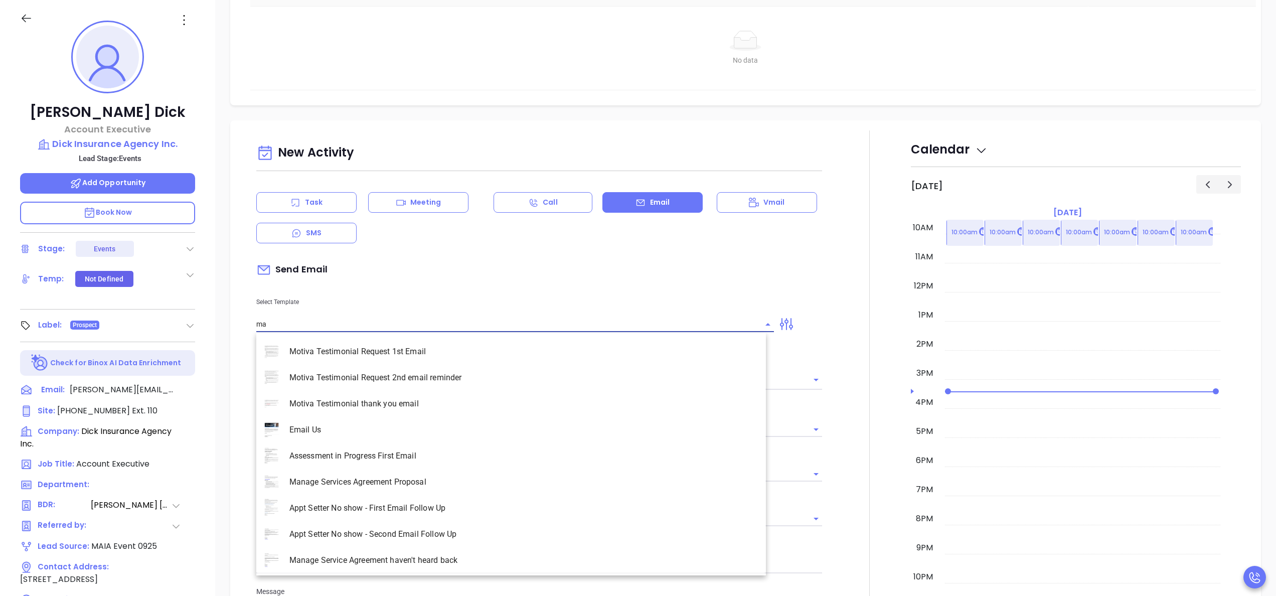
scroll to position [1357, 0]
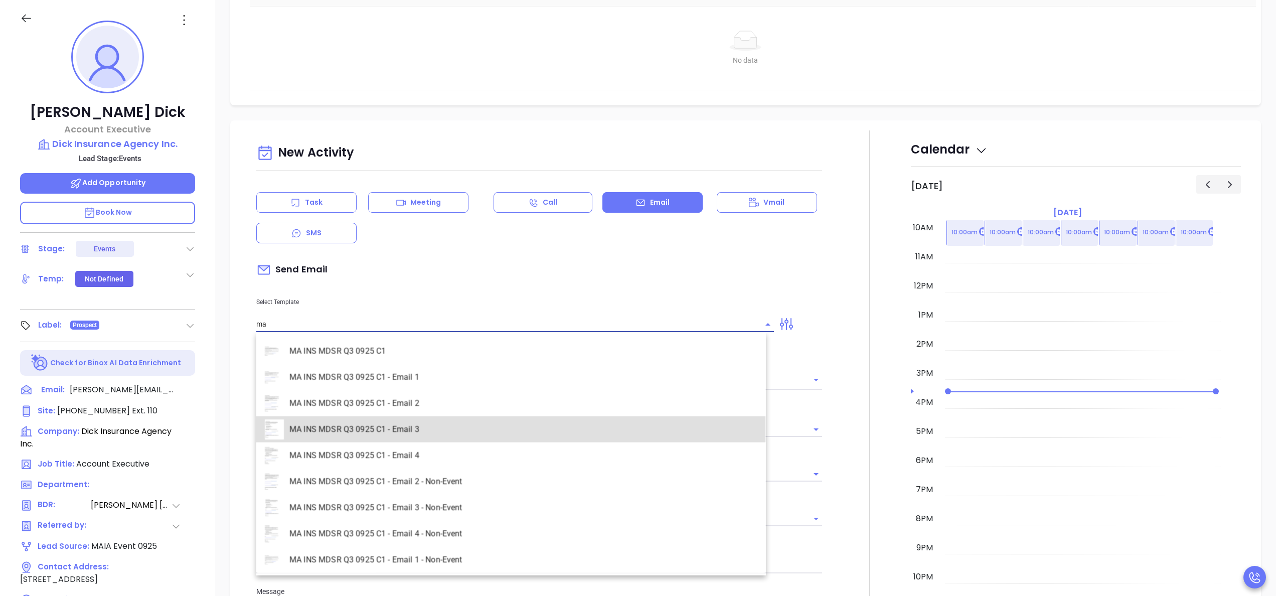
type input "MA INS MDSR Q3 0925 C1 - Email 3"
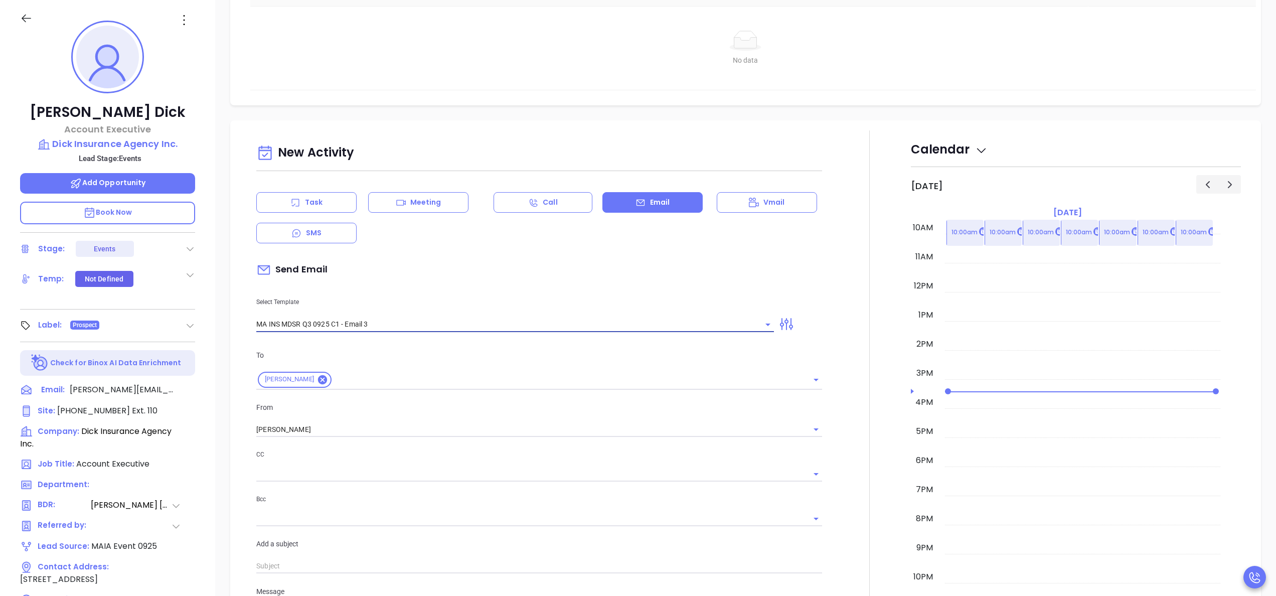
type input "Kevin, one agency thought they were all set…"
type input "MA INS MDSR Q3 0925 C1 - Email 3"
click at [863, 374] on div at bounding box center [869, 559] width 83 height 859
click at [851, 368] on div at bounding box center [869, 559] width 83 height 859
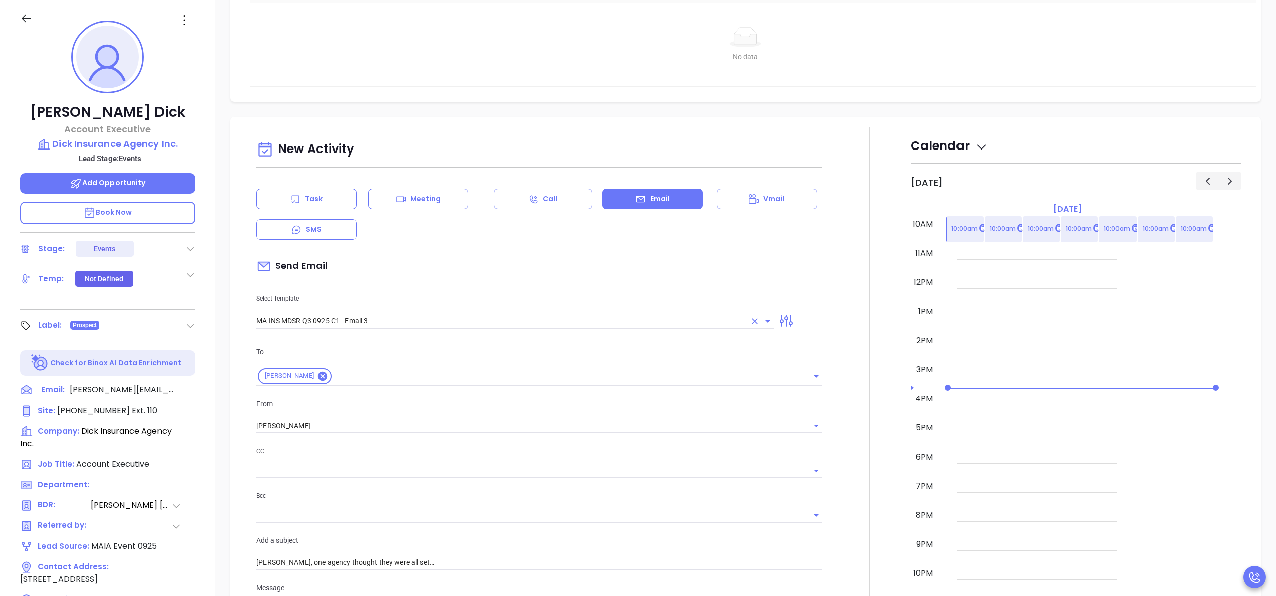
scroll to position [350, 0]
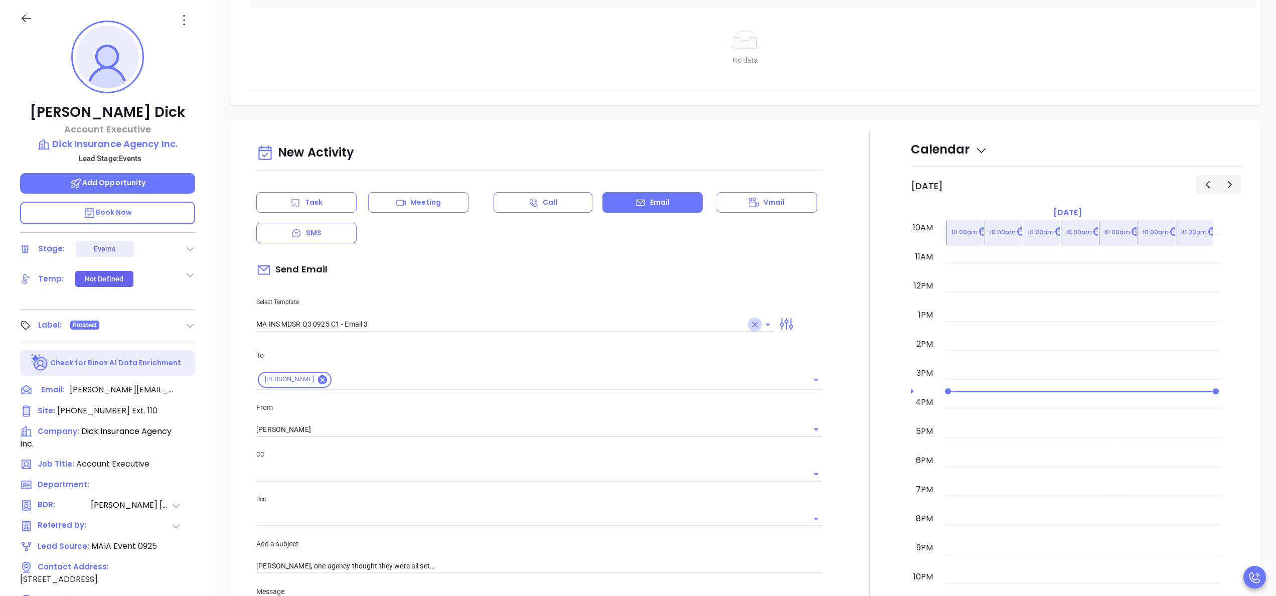
click at [750, 325] on icon "Clear" at bounding box center [755, 325] width 10 height 10
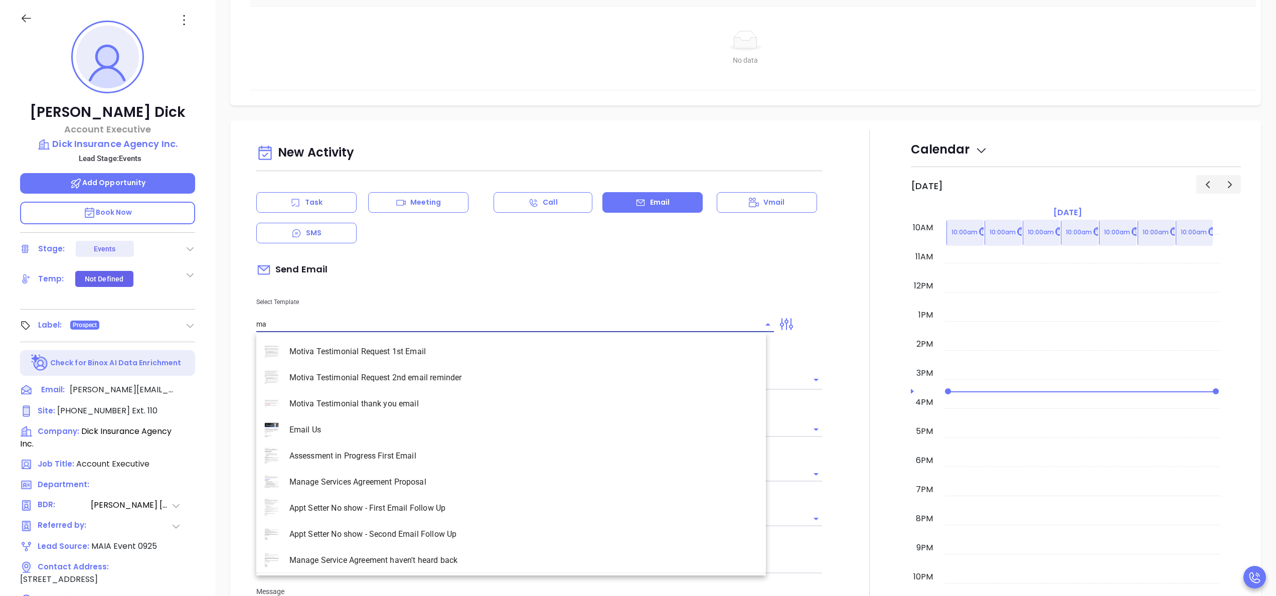
scroll to position [1357, 0]
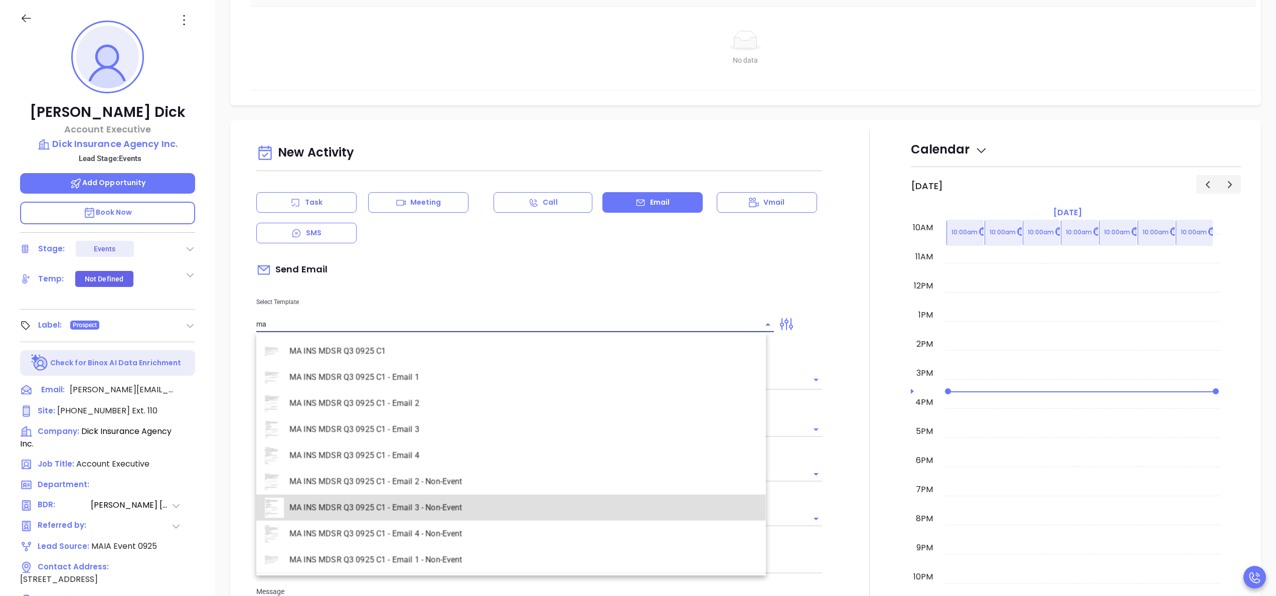
type input "MA INS MDSR Q3 0925 C1 - Email 3 - Non-Event"
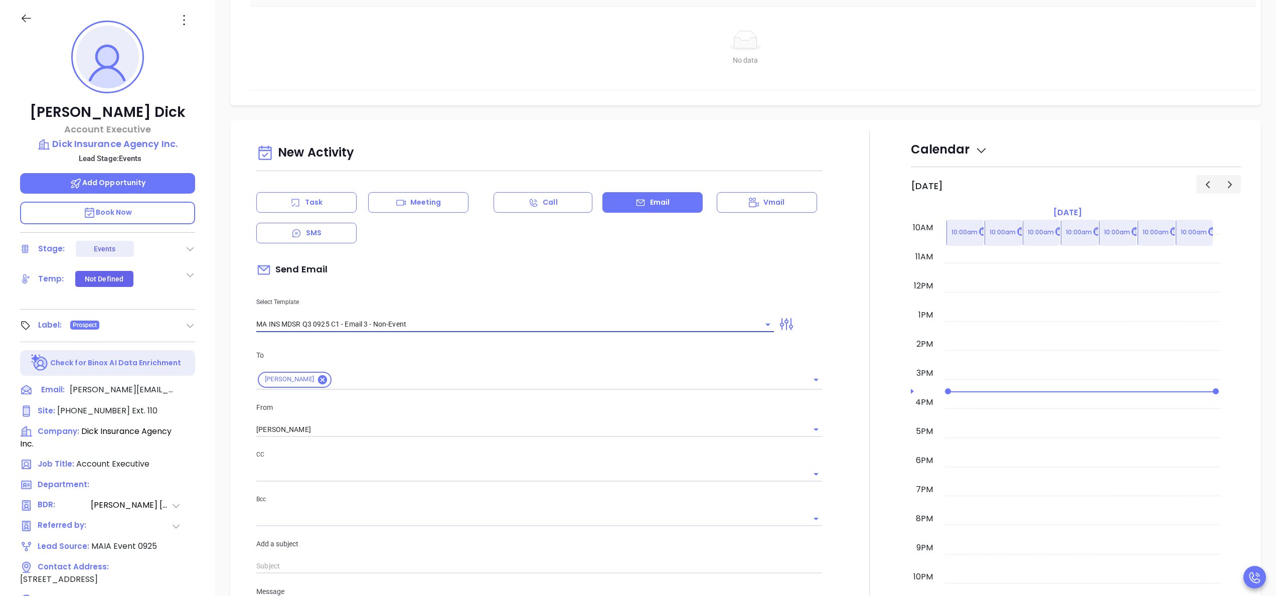
type input "Kevin, one agency thought they were all set…"
type input "MA INS MDSR Q3 0925 C1 - Email 3 - Non-Event"
click at [830, 388] on div at bounding box center [869, 559] width 83 height 859
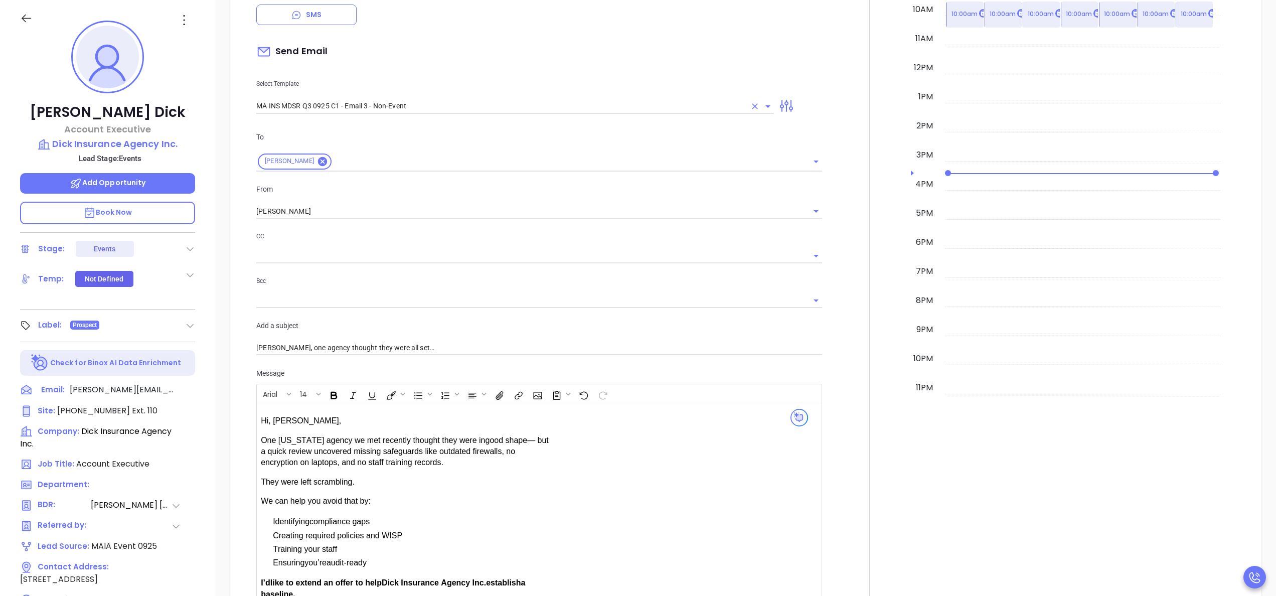
scroll to position [551, 0]
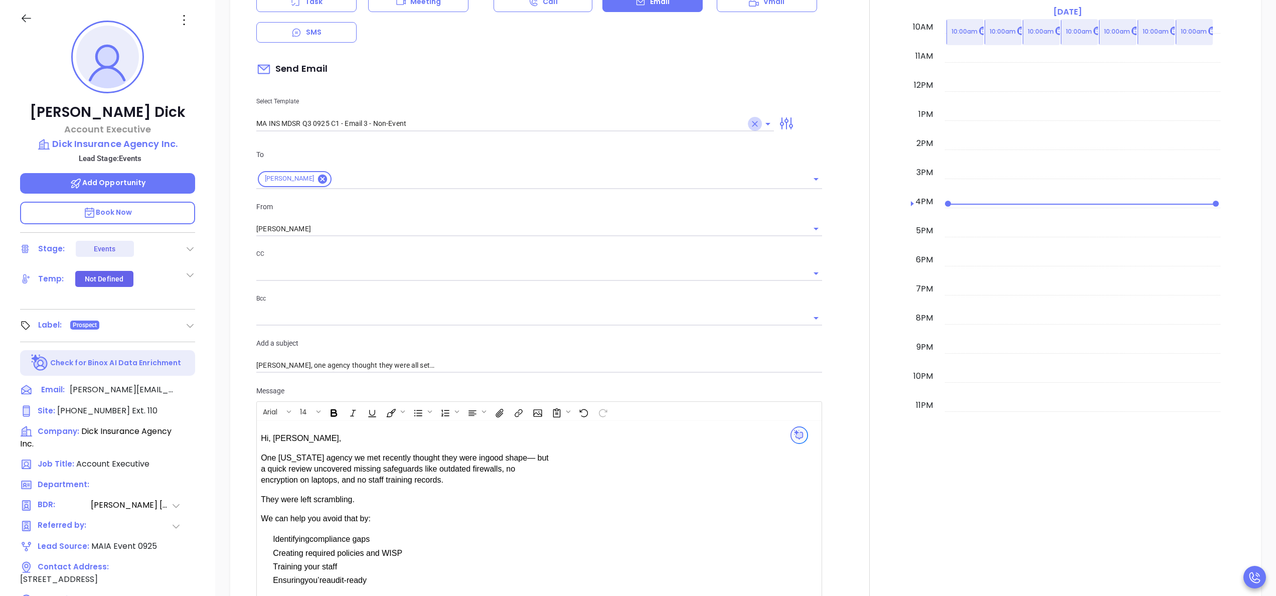
click at [750, 125] on icon "Clear" at bounding box center [755, 124] width 10 height 10
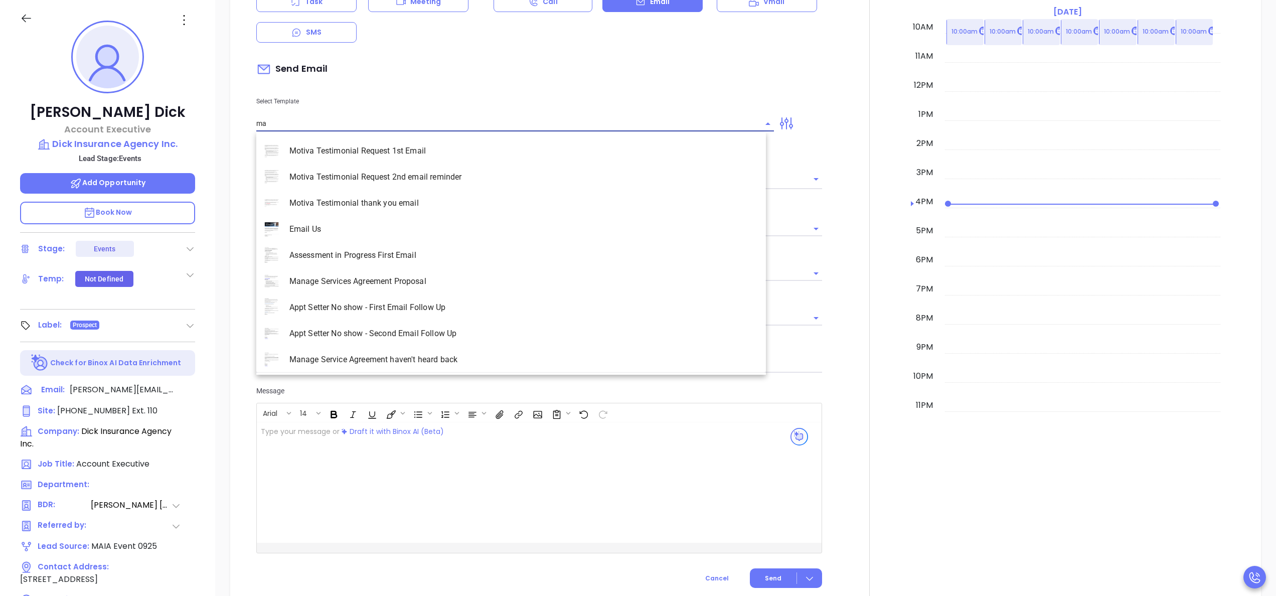
scroll to position [1357, 0]
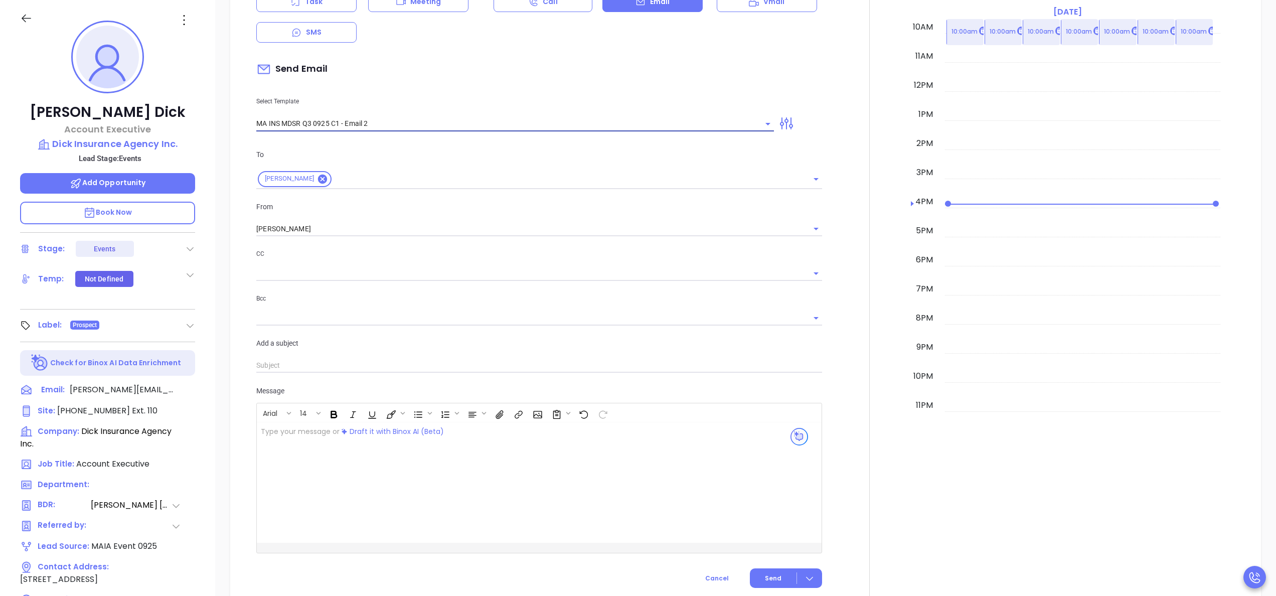
type input "MA INS MDSR Q3 0925 C1 - Email 2"
type input "w"
type input "Kevin, here’s the MA compliance checklist we mentioned"
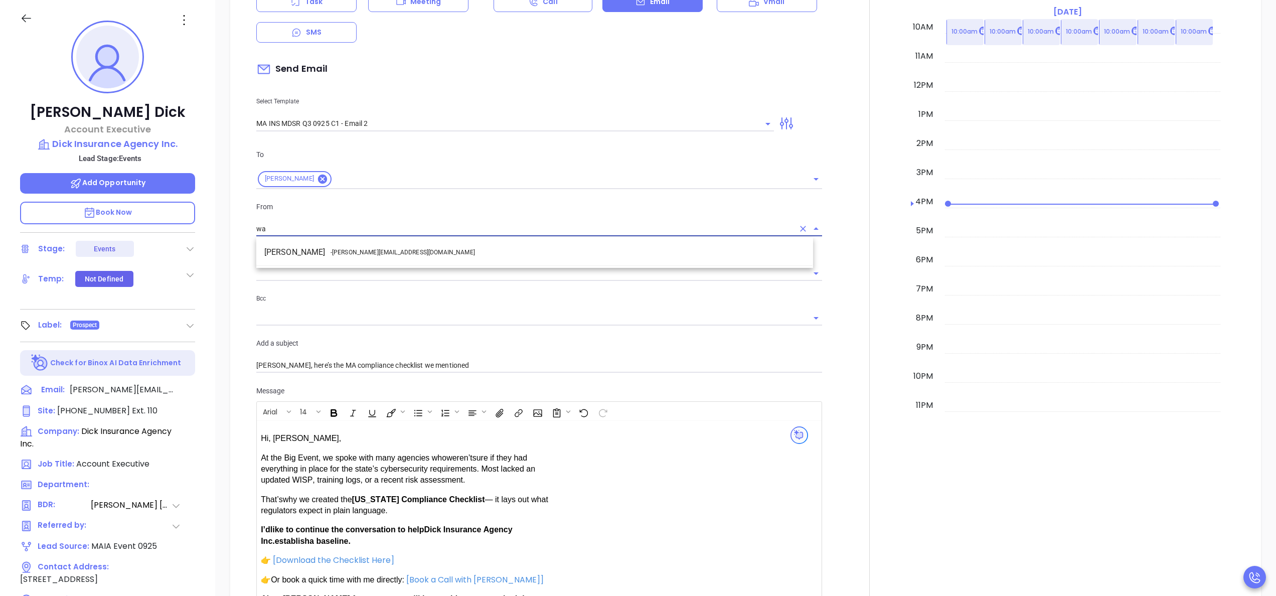
click at [308, 257] on li "Walter Contreras - walter@motiva.net" at bounding box center [534, 252] width 557 height 18
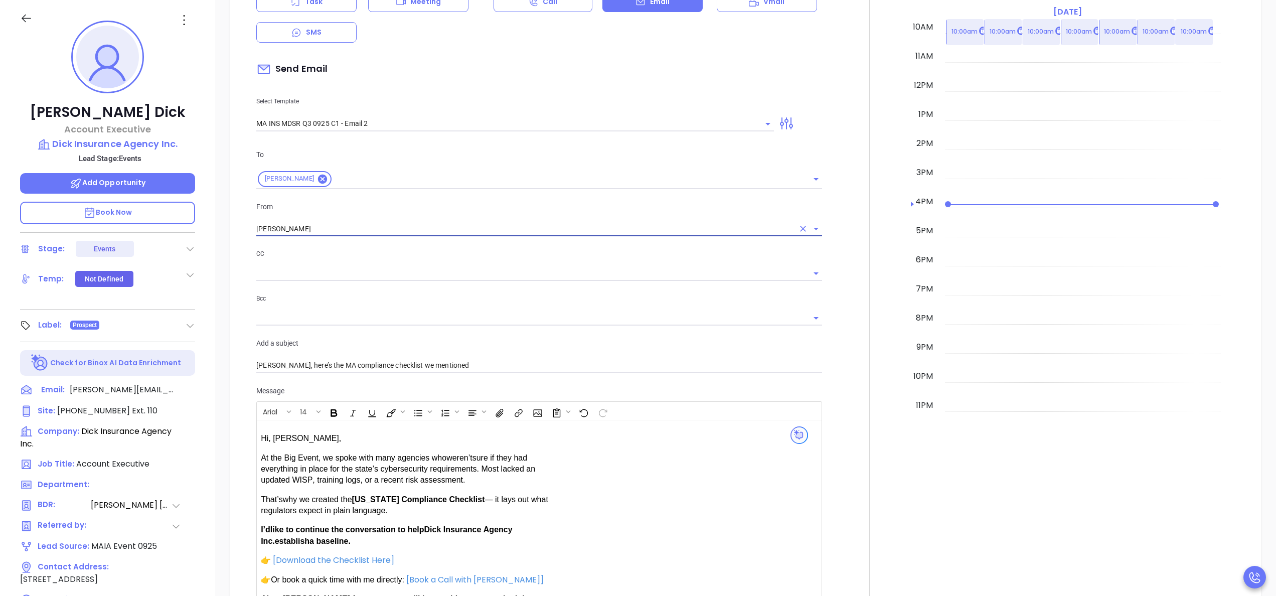
type input "[PERSON_NAME]"
click at [841, 393] on div at bounding box center [869, 323] width 83 height 786
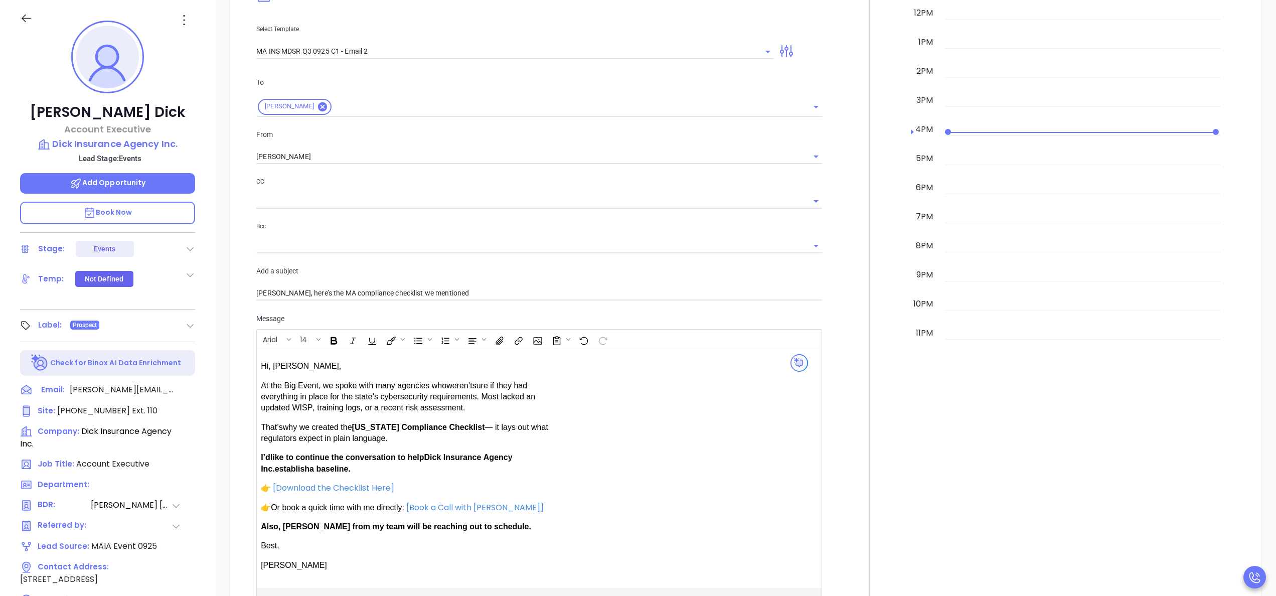
scroll to position [711, 0]
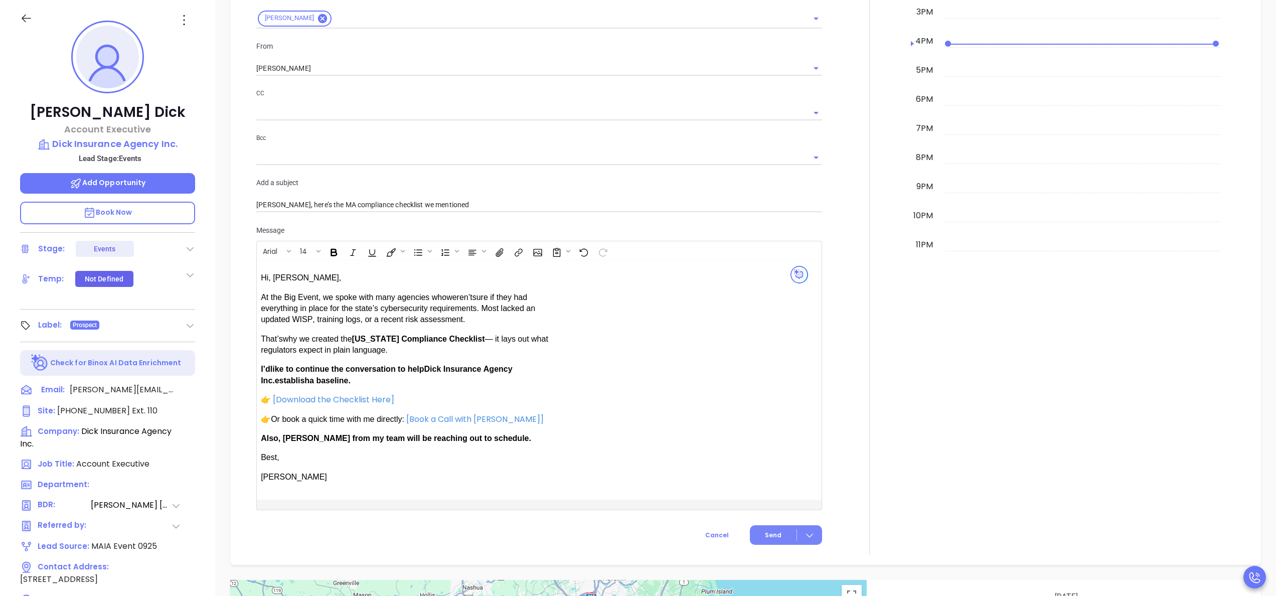
click at [765, 534] on span "Send" at bounding box center [773, 535] width 17 height 9
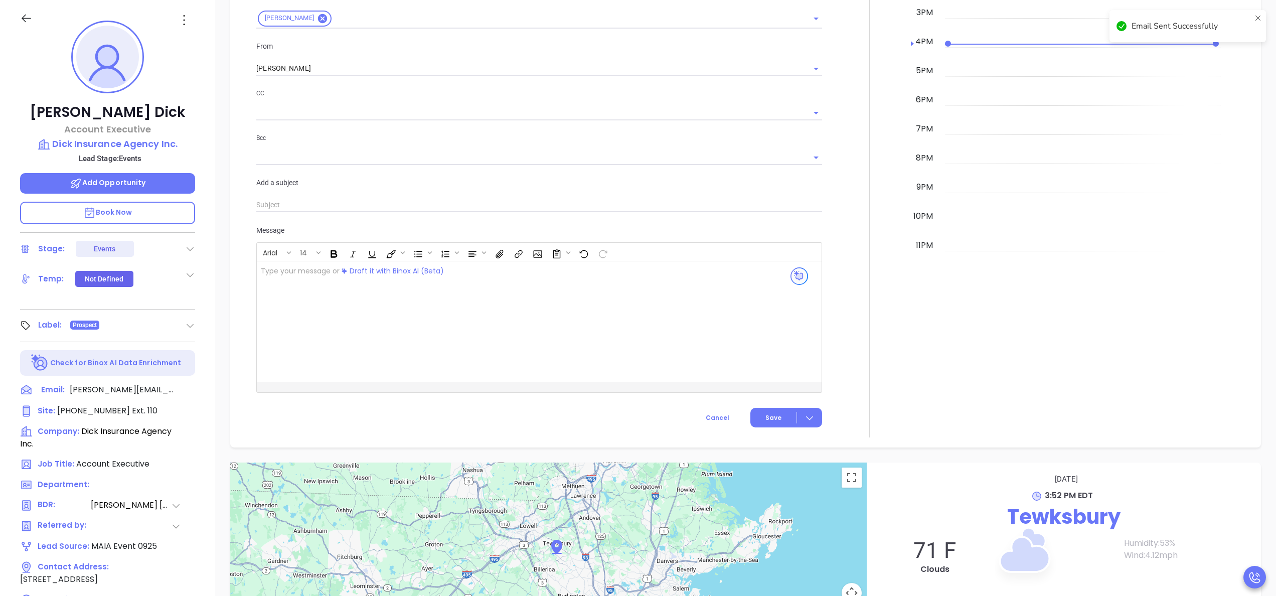
click at [856, 198] on div at bounding box center [869, 103] width 83 height 668
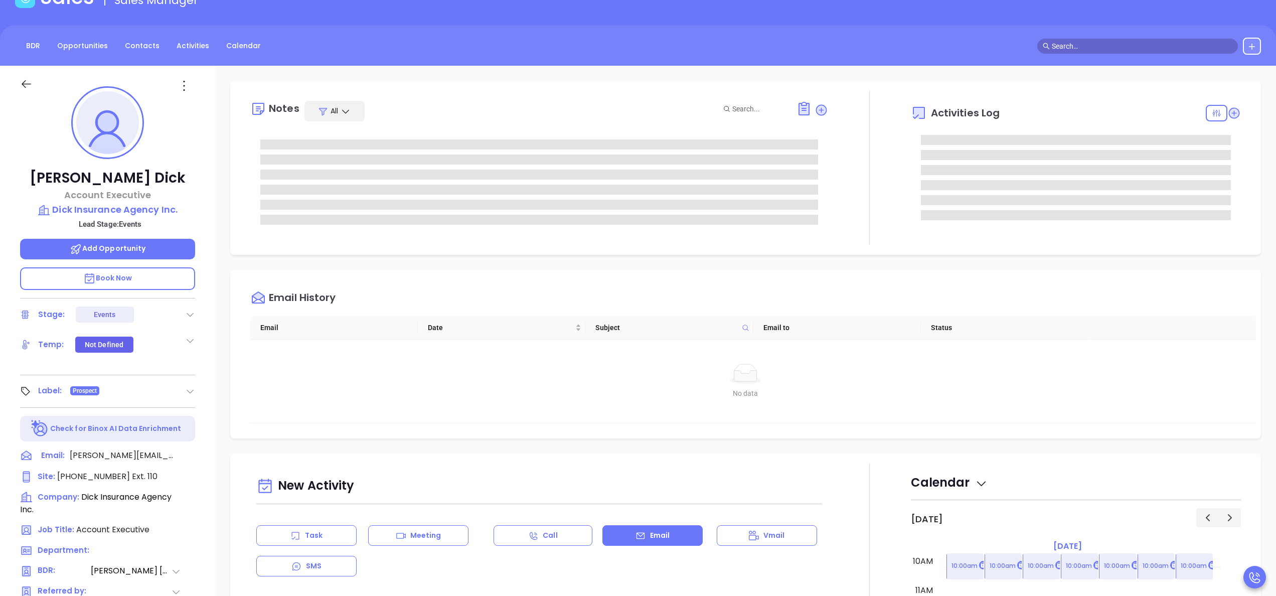
scroll to position [0, 0]
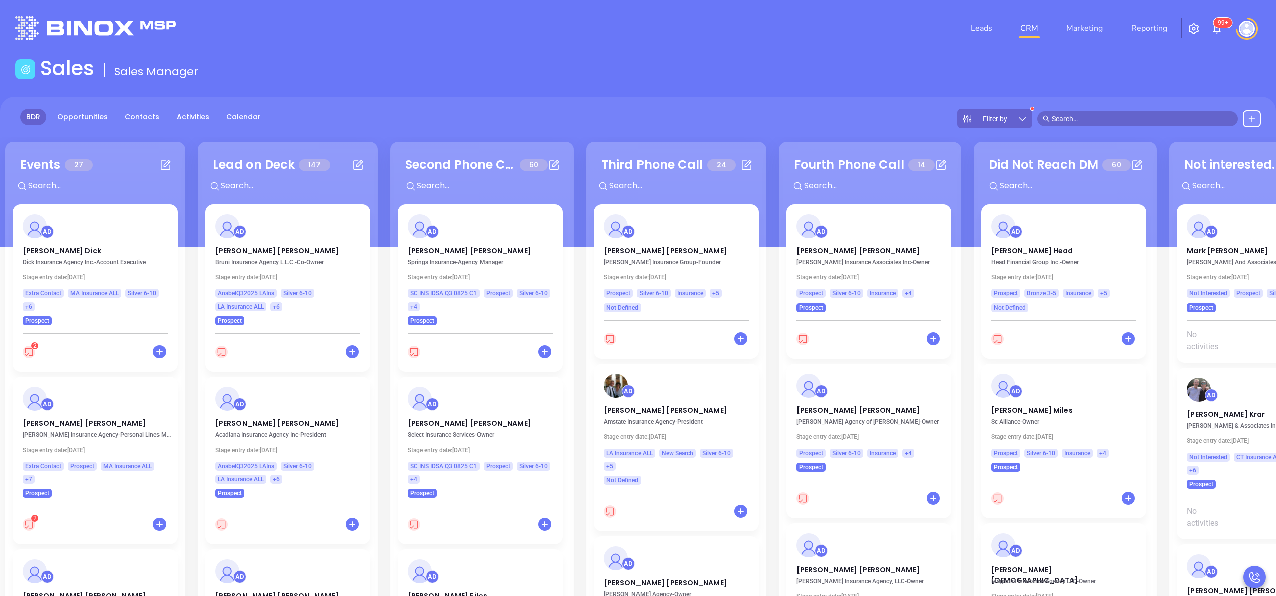
scroll to position [1879, 0]
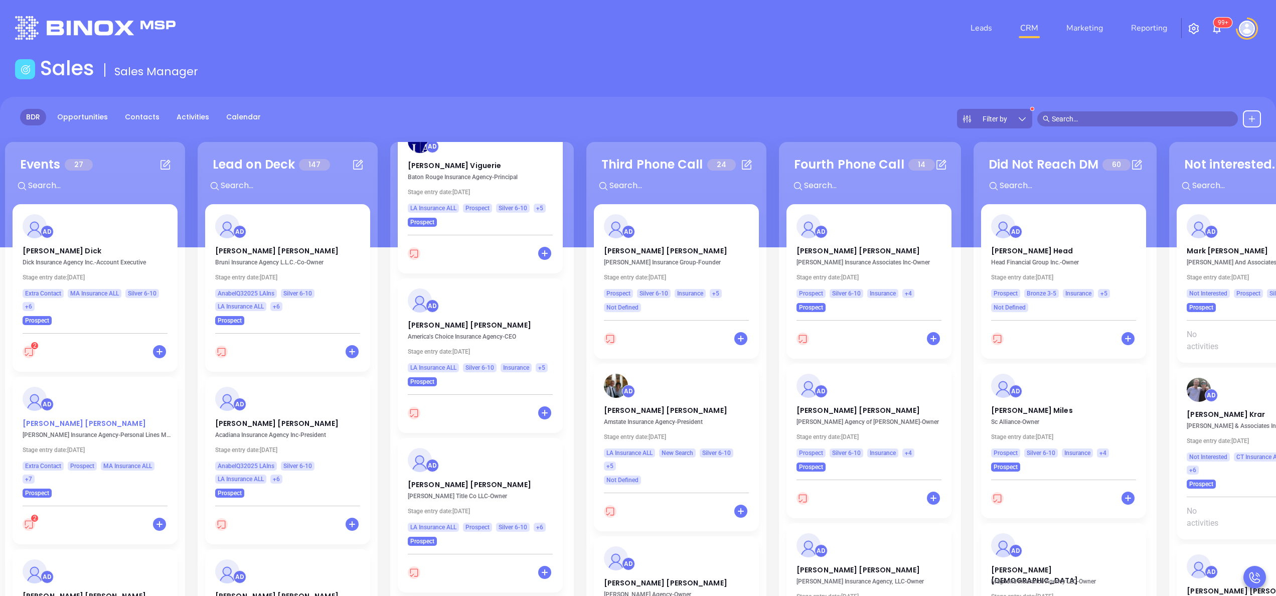
click at [47, 420] on p "[PERSON_NAME]" at bounding box center [95, 420] width 145 height 5
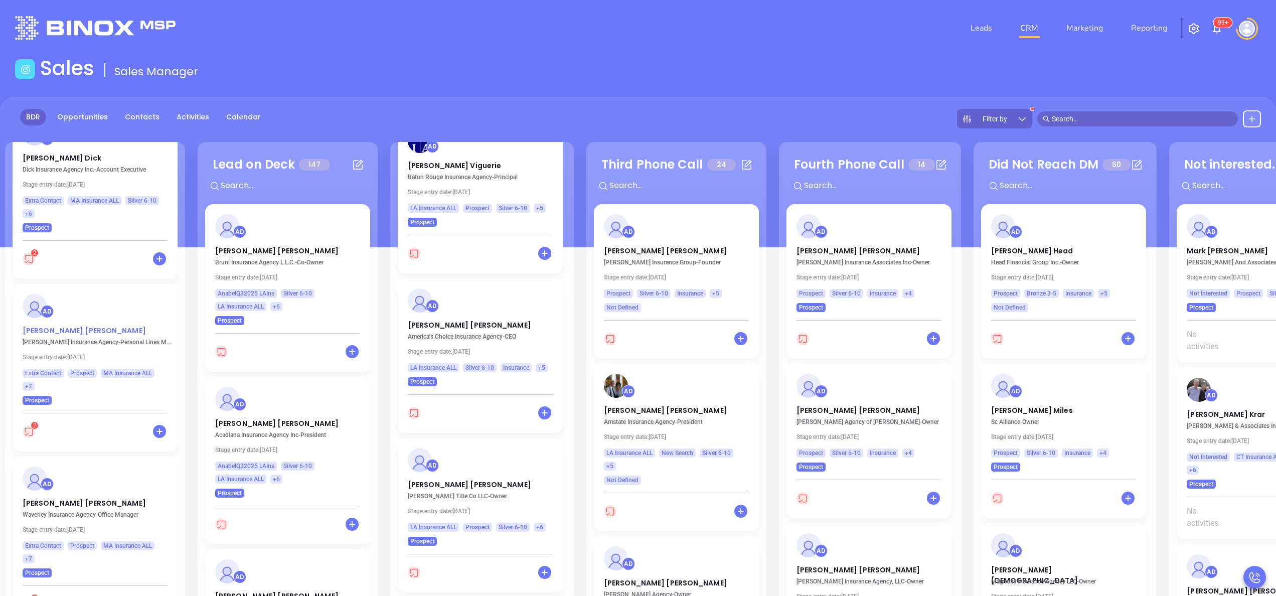
scroll to position [120, 0]
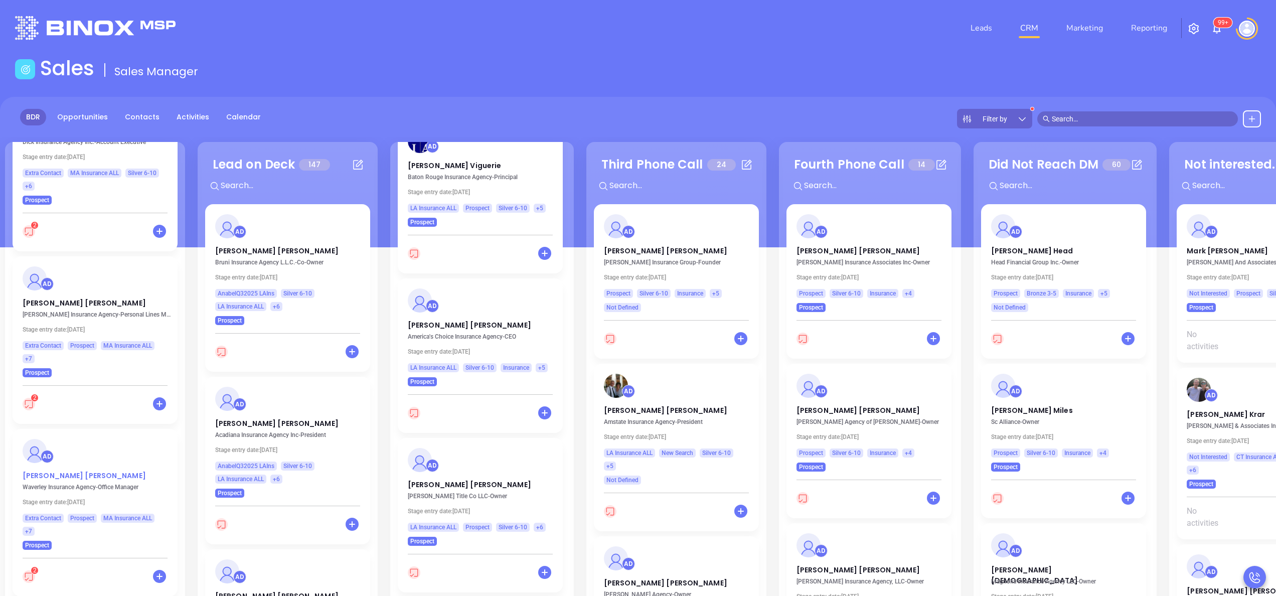
click at [54, 476] on p "[PERSON_NAME]" at bounding box center [95, 473] width 145 height 5
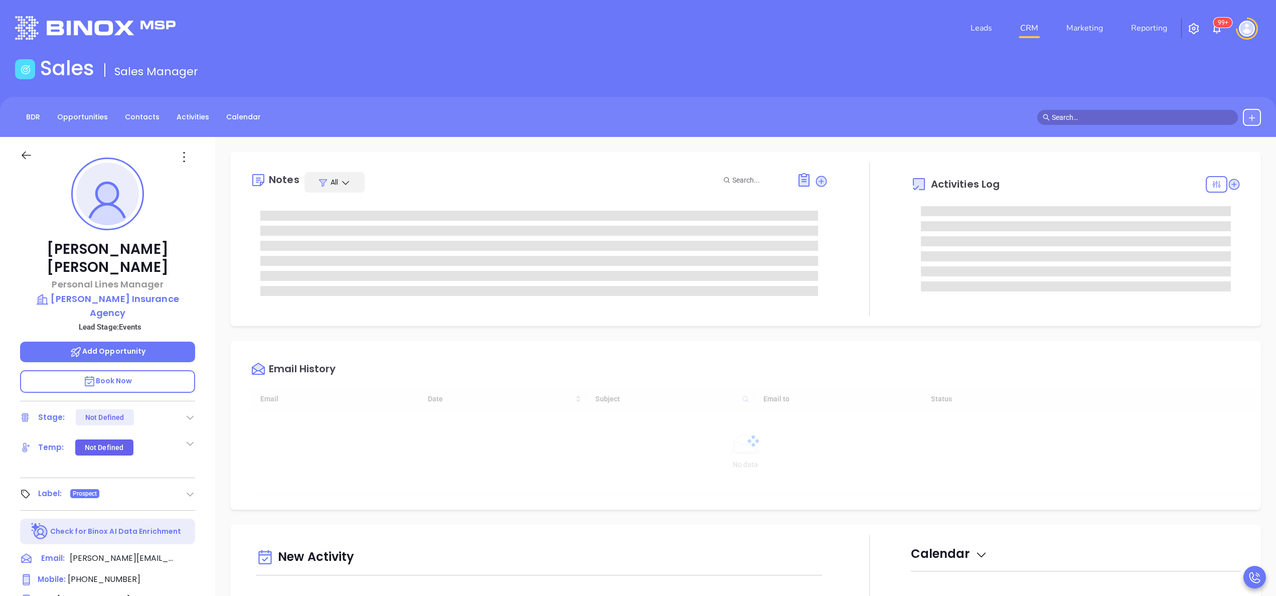
type input "[DATE]"
type input "[PERSON_NAME]"
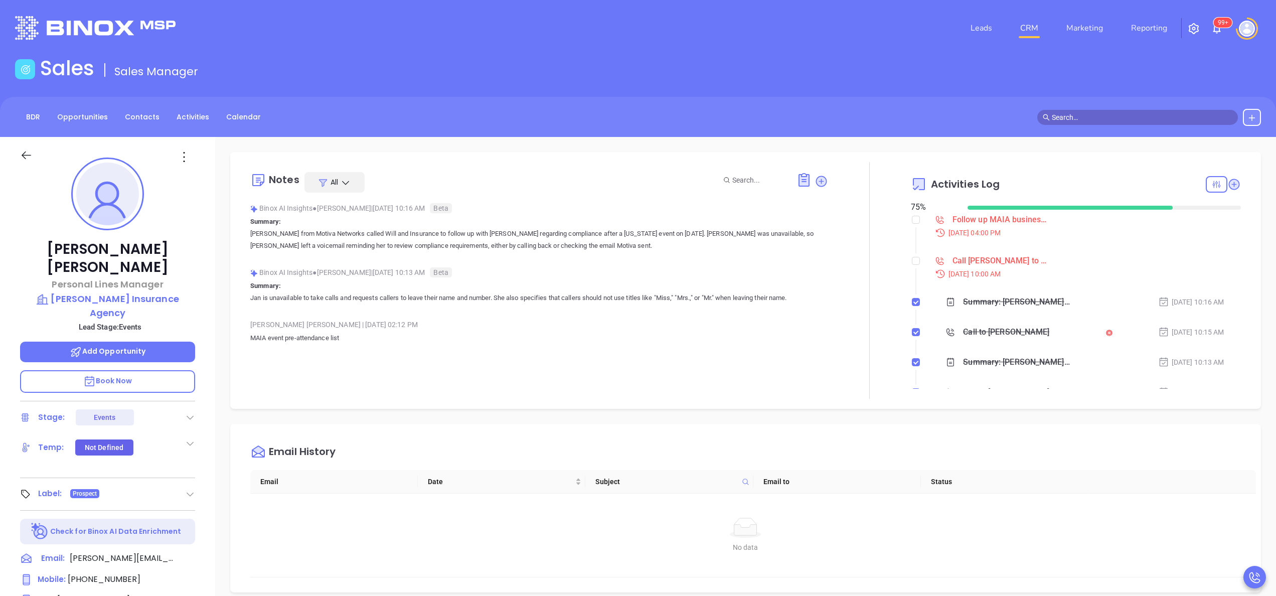
click at [413, 309] on div "Binox AI Insights ● [PERSON_NAME] | [DATE] 10:13 AM Beta Summary: [PERSON_NAME]…" at bounding box center [539, 288] width 578 height 47
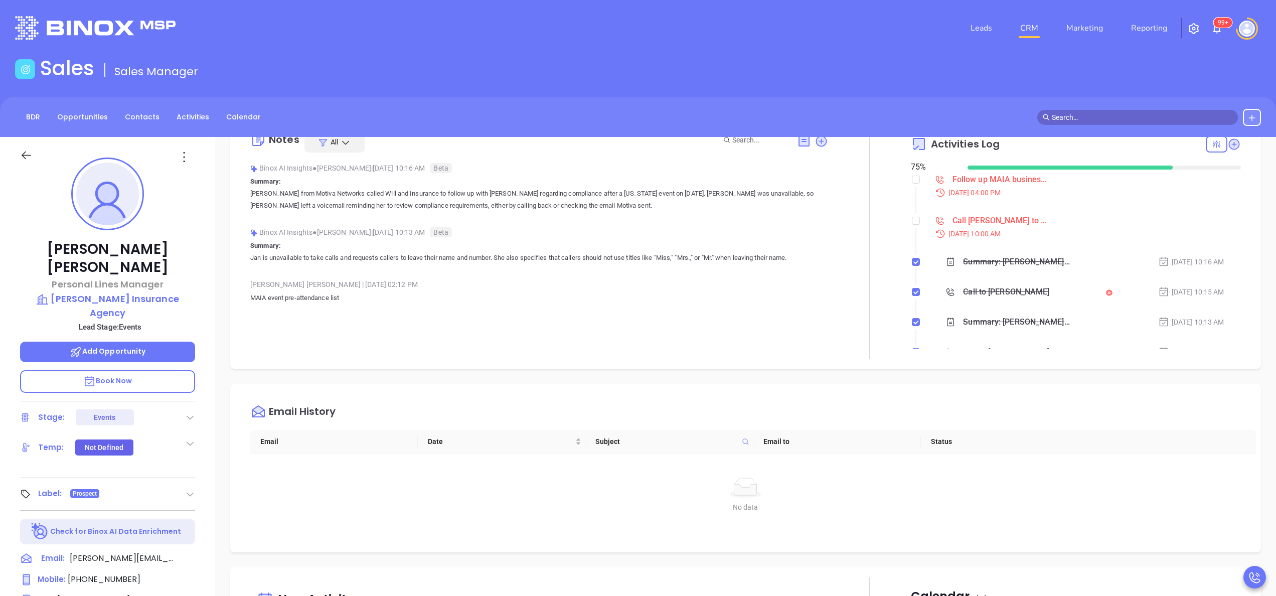
scroll to position [0, 0]
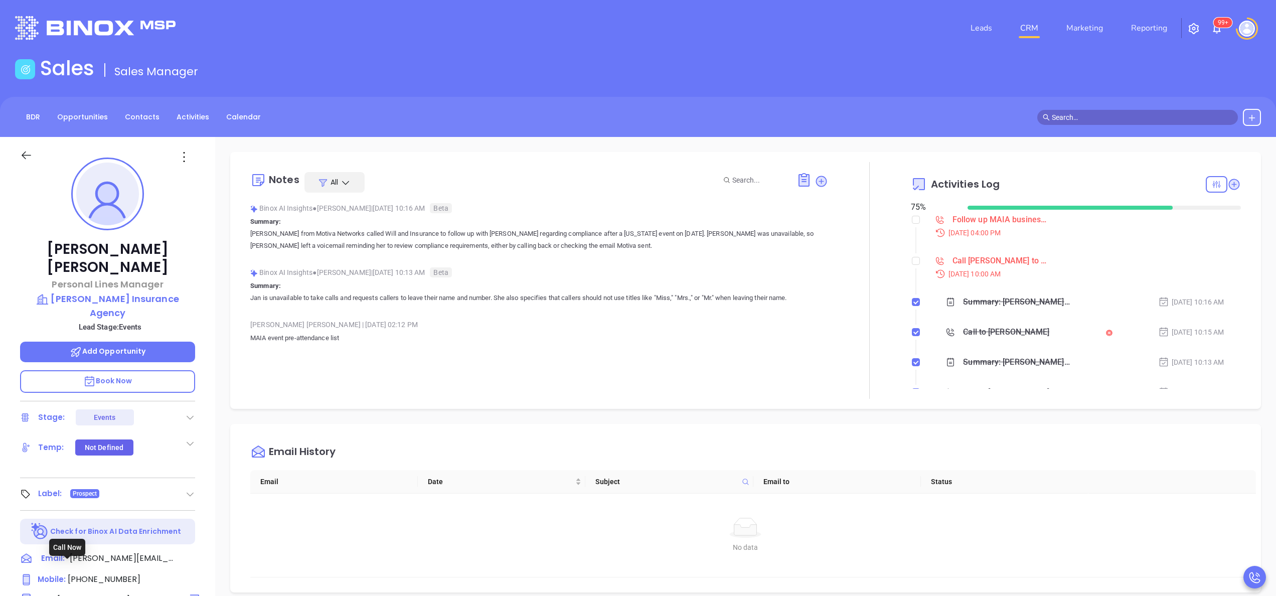
click at [72, 594] on span "[PHONE_NUMBER]" at bounding box center [93, 600] width 73 height 12
type input "[PHONE_NUMBER]"
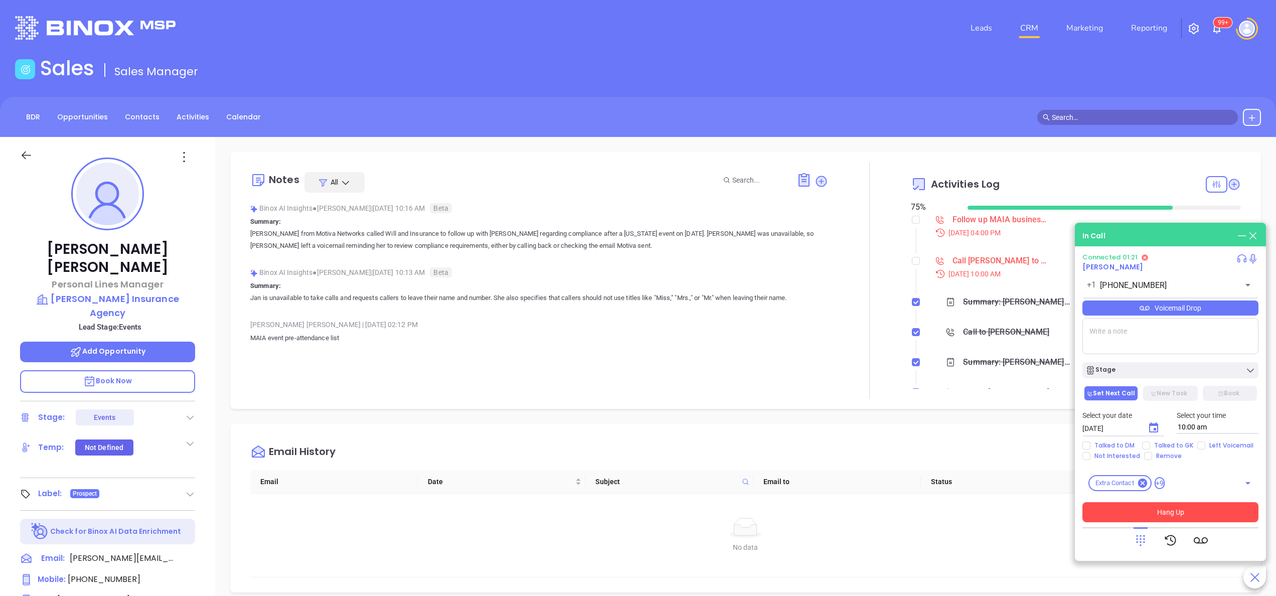
click at [1152, 517] on button "Hang Up" at bounding box center [1171, 512] width 176 height 20
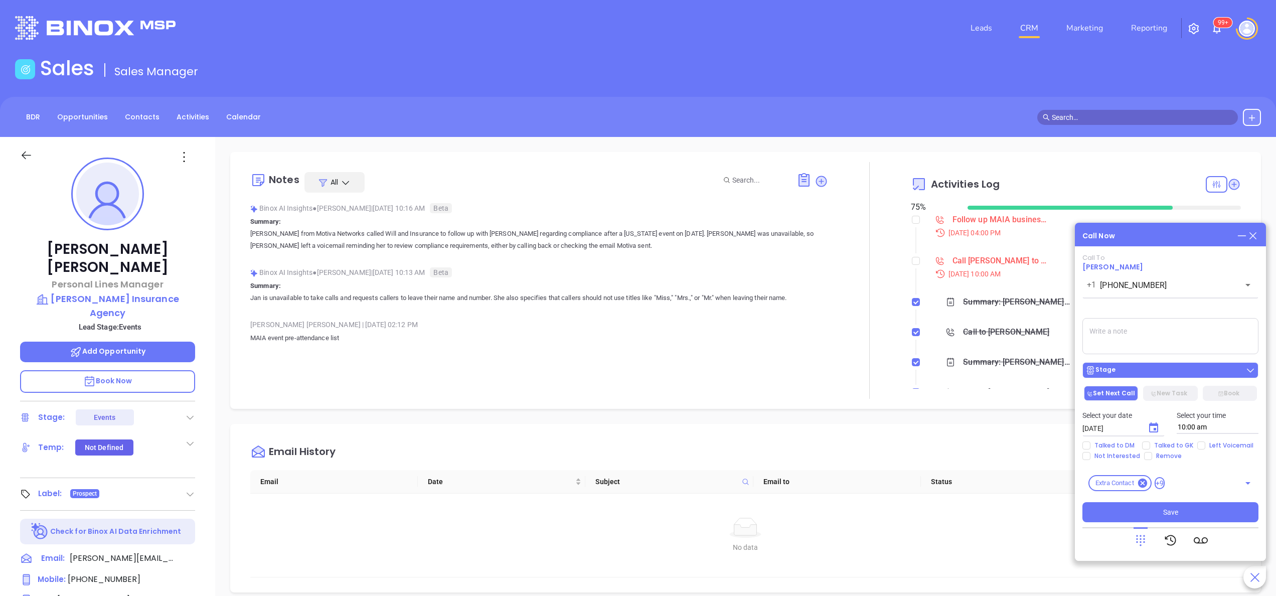
click at [1120, 370] on div "Stage" at bounding box center [1171, 370] width 170 height 10
click at [1150, 428] on icon "Choose date, selected date is Oct 1, 2025" at bounding box center [1153, 427] width 9 height 10
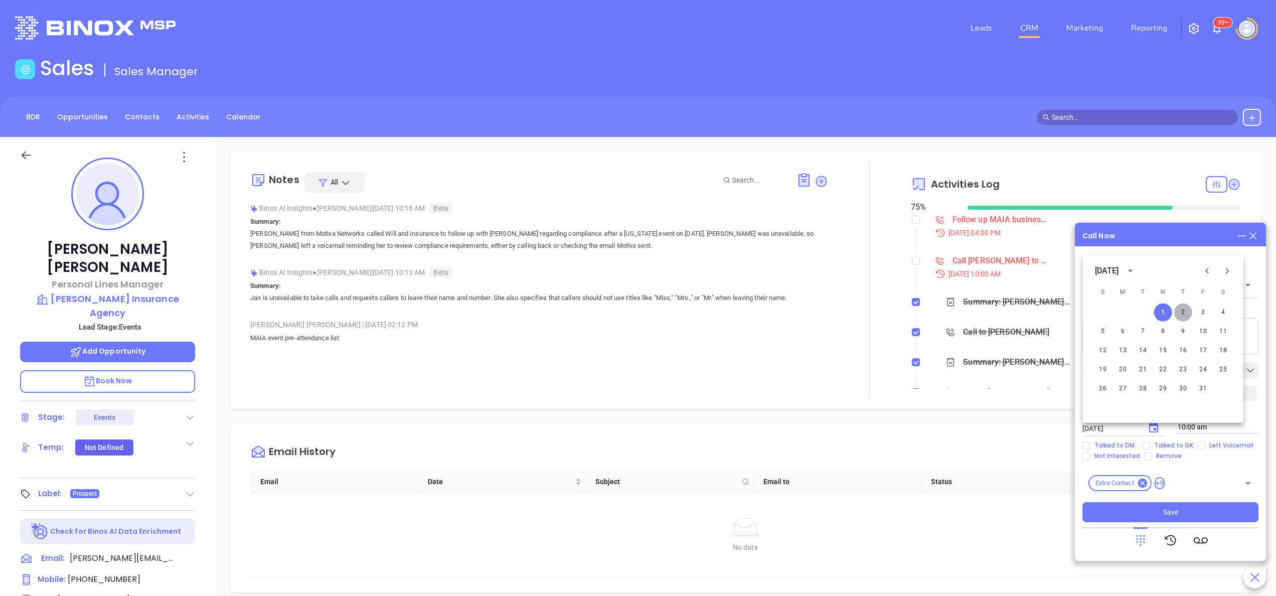
click at [1185, 310] on button "2" at bounding box center [1183, 313] width 18 height 18
type input "[DATE]"
click at [1161, 440] on div "Select your date [DATE] ​ Select your time 10:00 am" at bounding box center [1171, 421] width 188 height 39
click at [1170, 442] on span "Talked to GK" at bounding box center [1173, 445] width 47 height 8
click at [1150, 442] on input "Talked to GK" at bounding box center [1146, 445] width 8 height 8
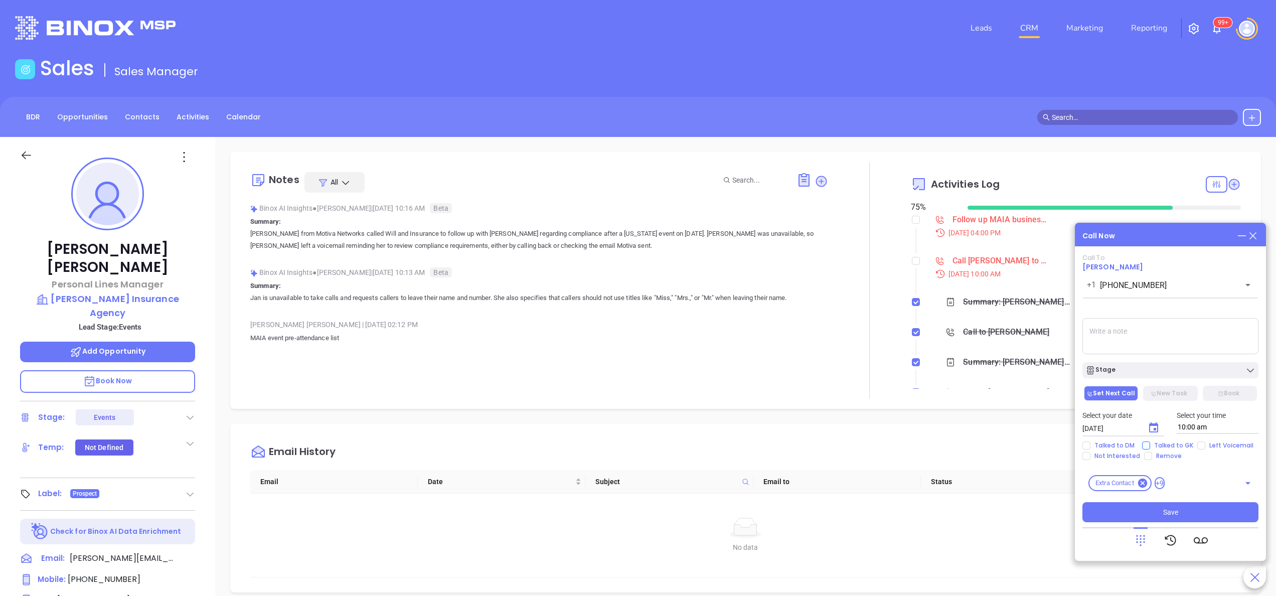
checkbox input "true"
click at [1217, 446] on span "Left Voicemail" at bounding box center [1231, 445] width 52 height 8
click at [1205, 446] on input "Left Voicemail" at bounding box center [1201, 445] width 8 height 8
checkbox input "true"
click at [1169, 505] on button "Save" at bounding box center [1171, 512] width 176 height 20
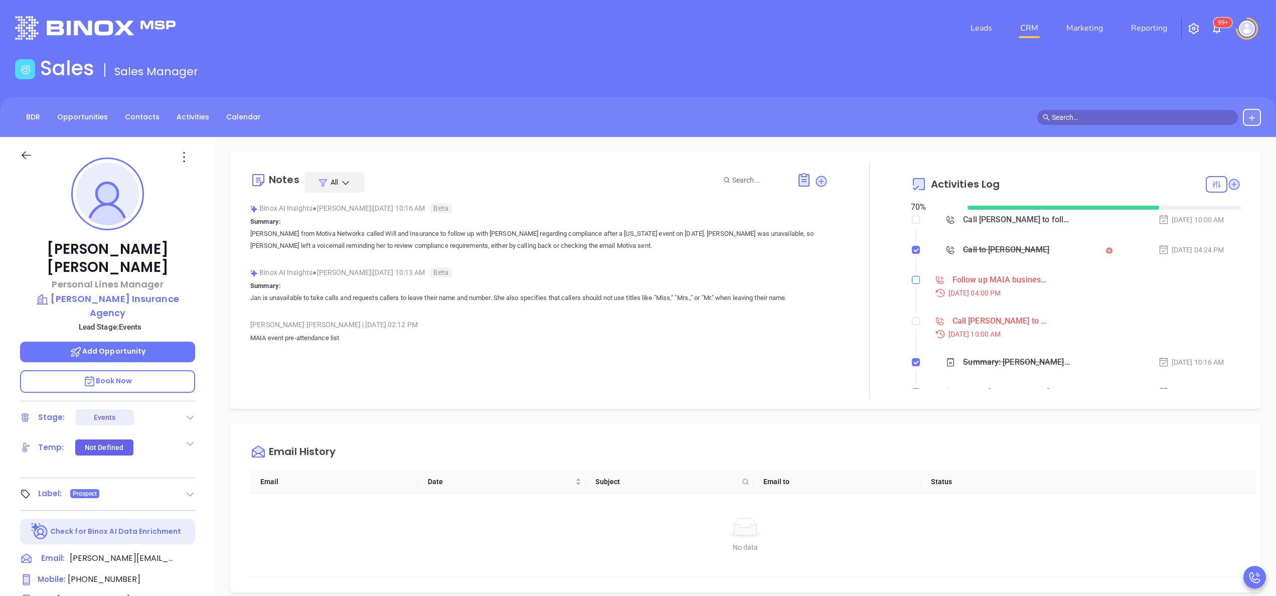
click at [912, 280] on input "checkbox" at bounding box center [916, 280] width 8 height 8
checkbox input "true"
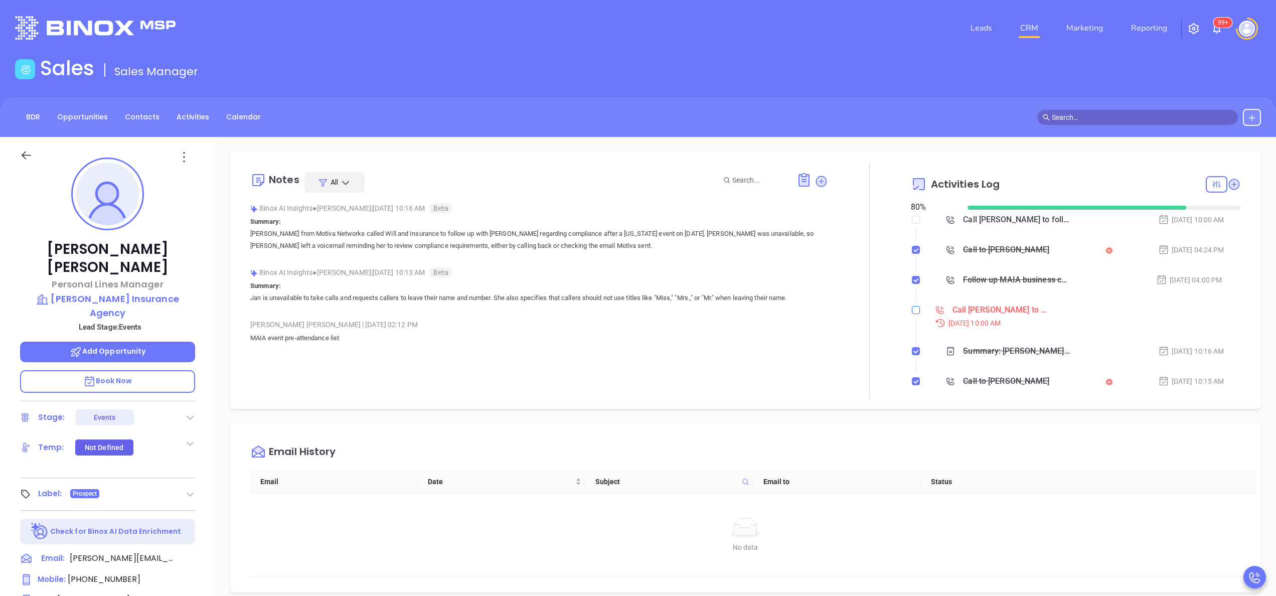
click at [912, 313] on input "checkbox" at bounding box center [916, 310] width 8 height 8
checkbox input "true"
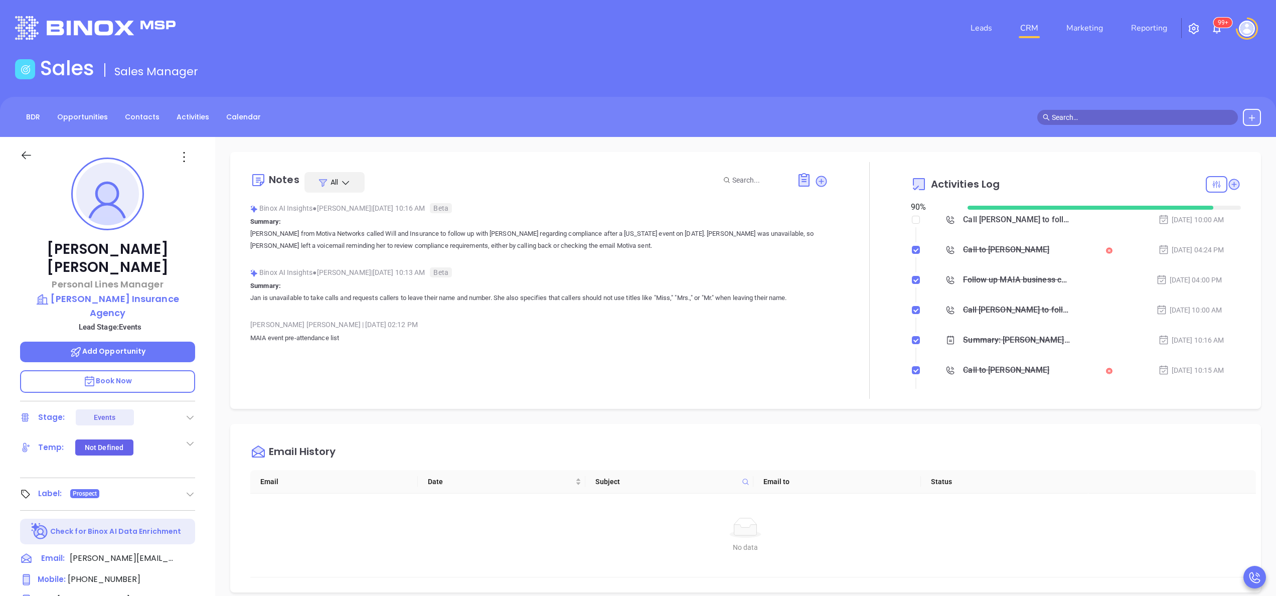
click at [858, 302] on div at bounding box center [869, 280] width 83 height 237
click at [1008, 278] on div "Follow up MAIA business card" at bounding box center [1016, 279] width 107 height 15
click at [817, 275] on div "Binox AI Insights ● [PERSON_NAME] | [DATE] 10:13 AM Beta" at bounding box center [539, 272] width 578 height 15
click at [1212, 182] on icon at bounding box center [1217, 185] width 10 height 10
click at [1159, 274] on div "Email" at bounding box center [1174, 272] width 71 height 19
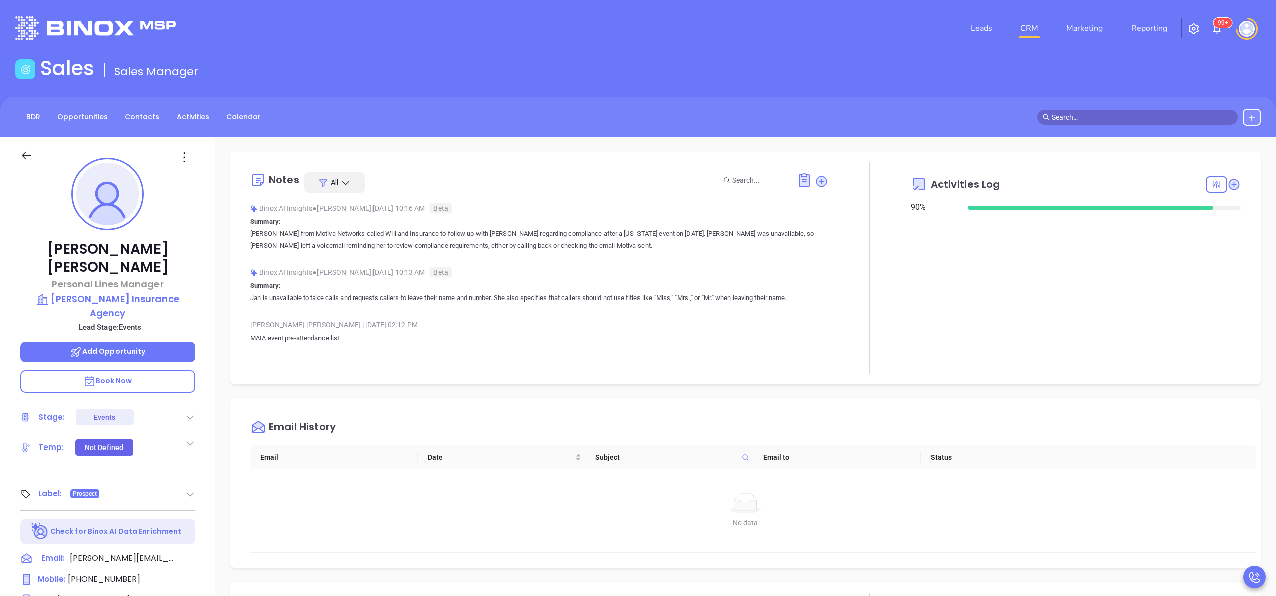
click at [1217, 175] on div "Activities Log" at bounding box center [1076, 184] width 330 height 24
click at [1229, 184] on icon at bounding box center [1234, 184] width 11 height 11
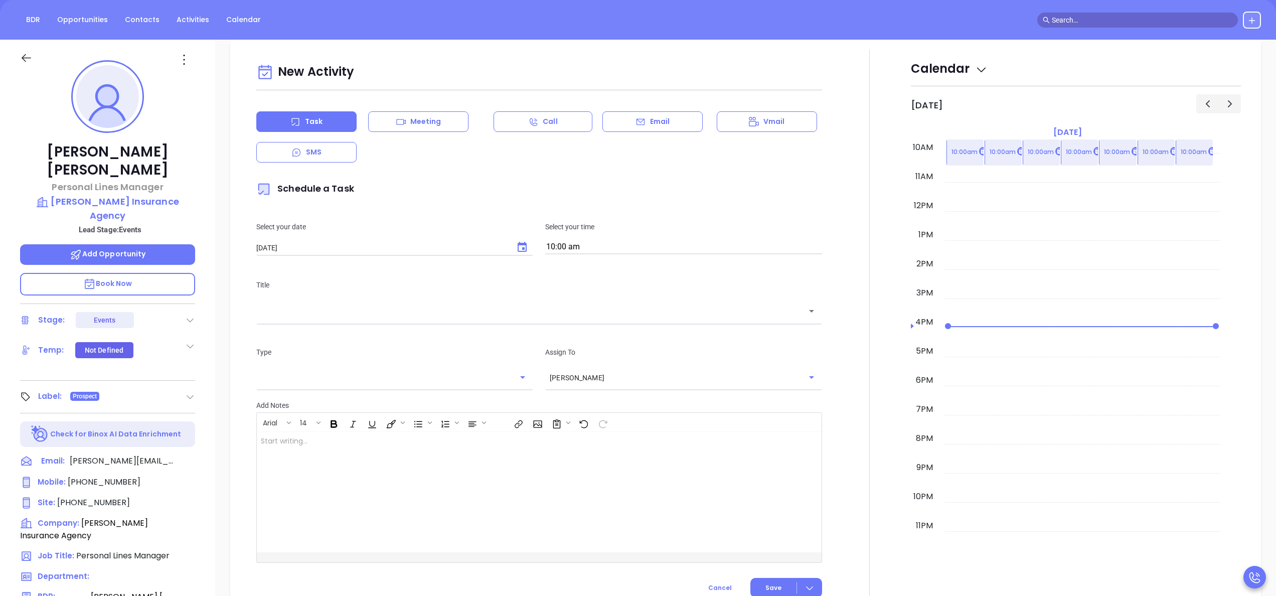
scroll to position [137, 0]
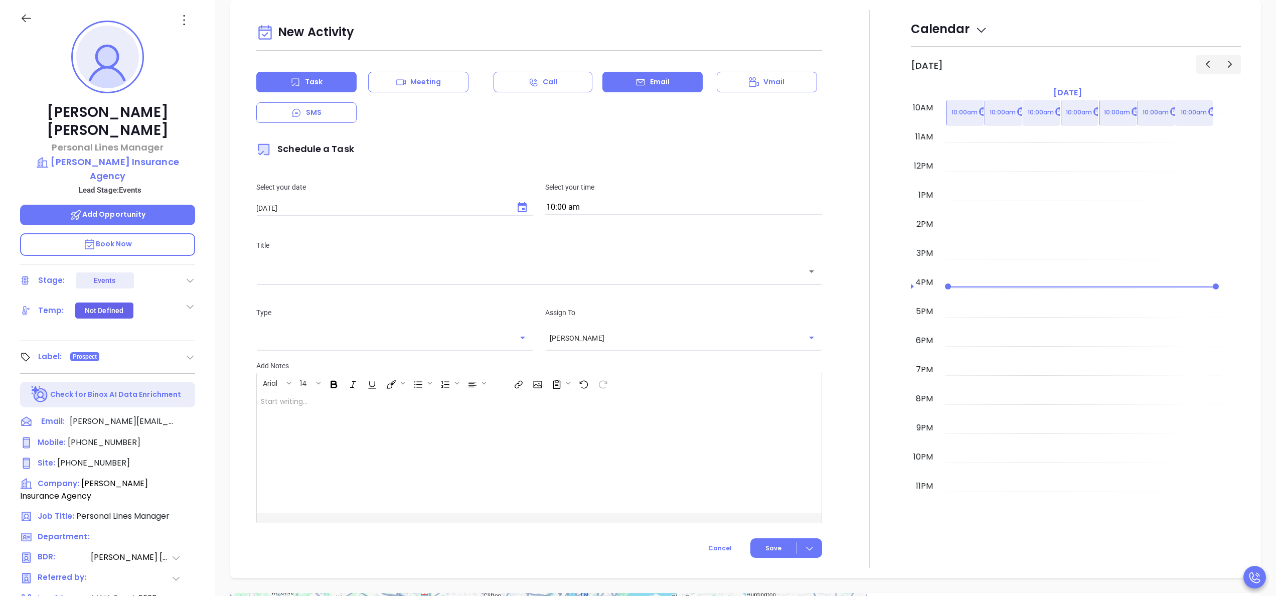
click at [640, 87] on div "Email" at bounding box center [652, 82] width 100 height 21
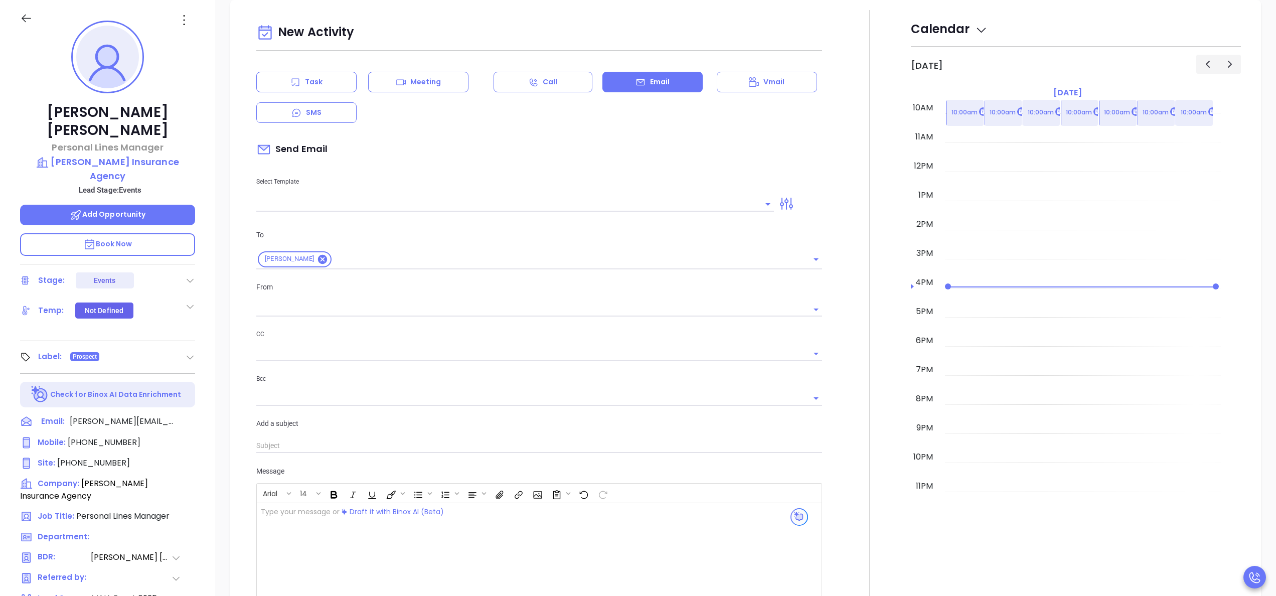
type input "[PERSON_NAME]"
click at [371, 197] on div at bounding box center [515, 203] width 518 height 17
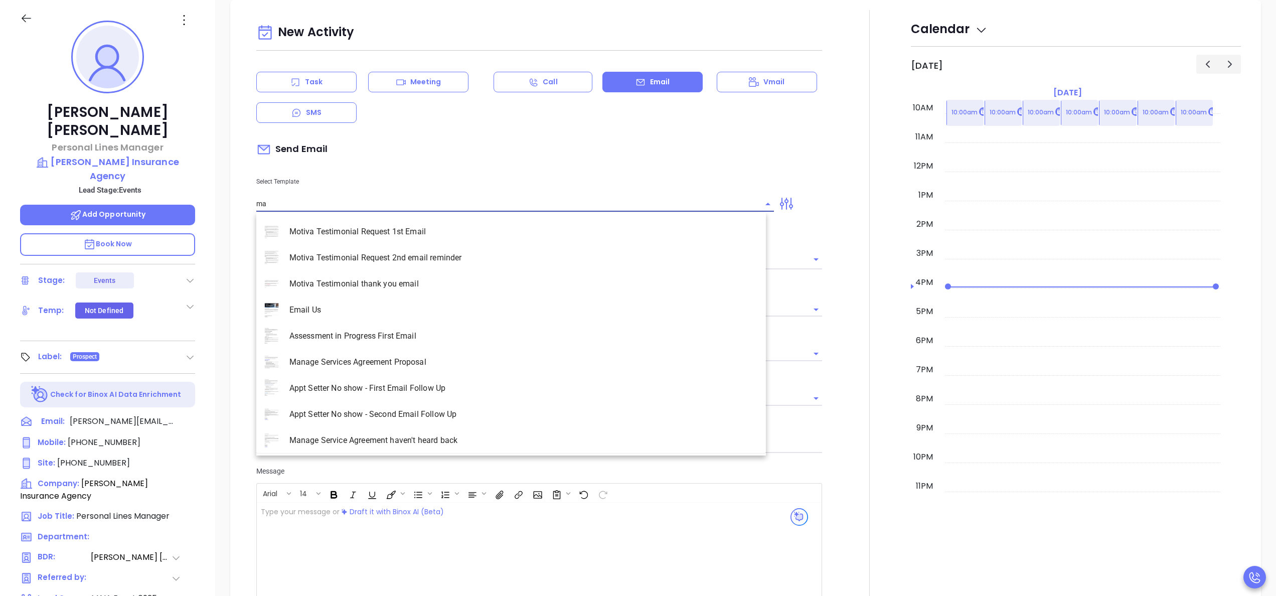
scroll to position [1357, 0]
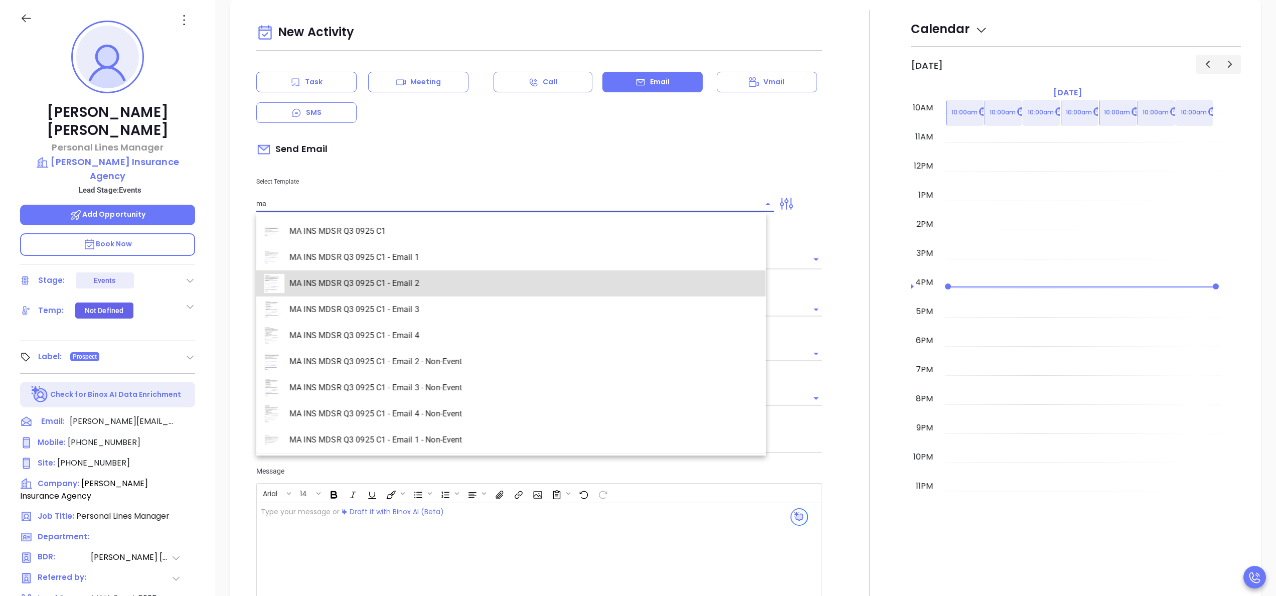
type input "MA INS MDSR Q3 0925 C1 - Email 2"
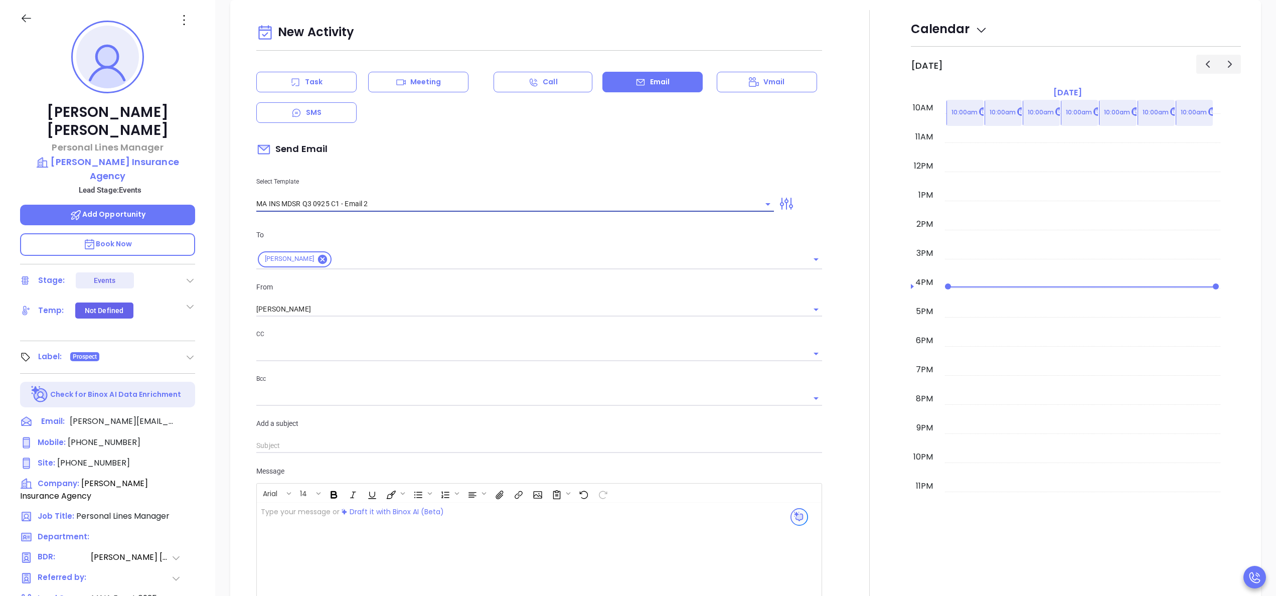
type input "Kelly, here’s the MA compliance checklist we mentioned"
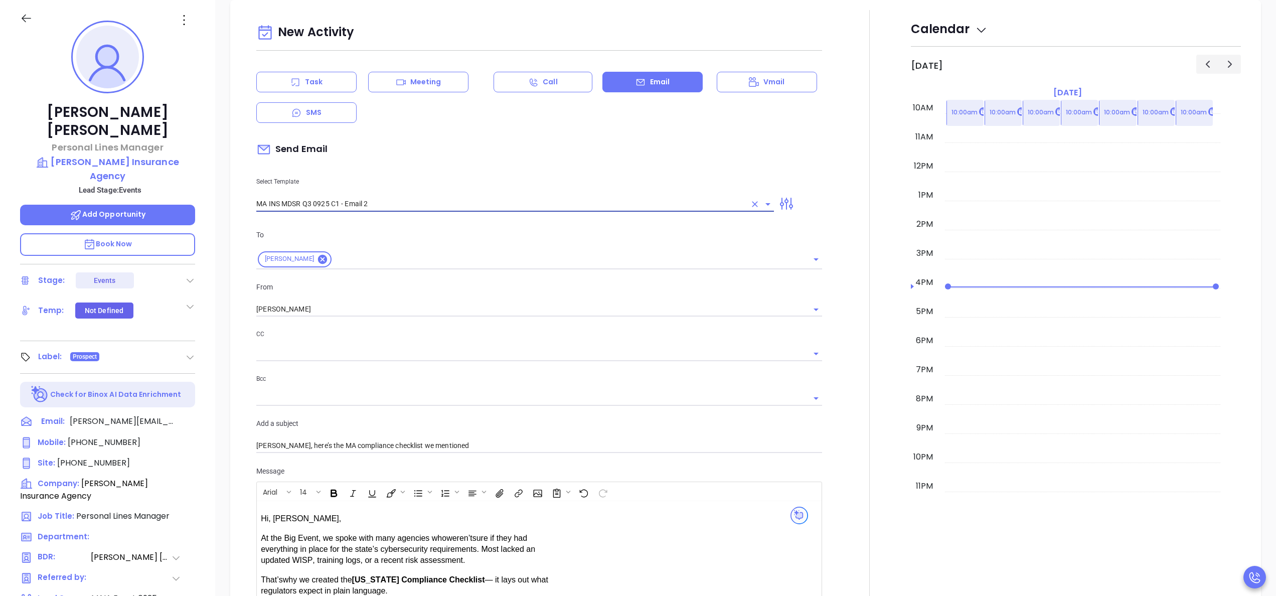
type input "MA INS MDSR Q3 0925 C1 - Email 2"
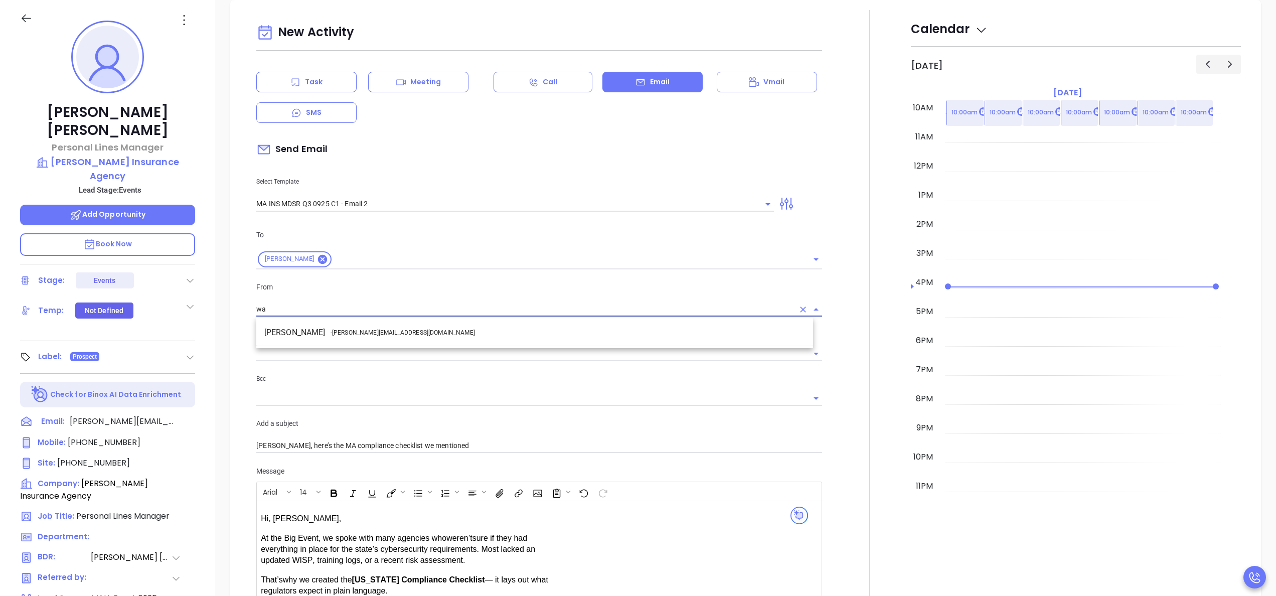
click at [336, 330] on span "- walter@motiva.net" at bounding box center [403, 332] width 144 height 9
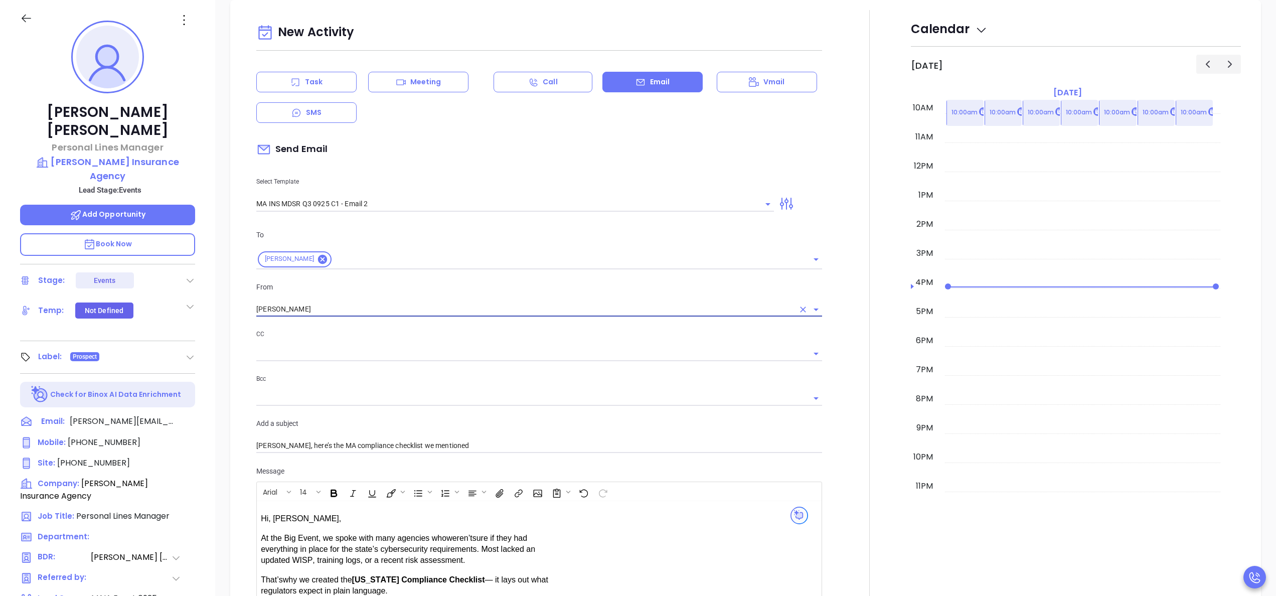
type input "Walter Contreras"
click at [828, 416] on div at bounding box center [869, 403] width 83 height 786
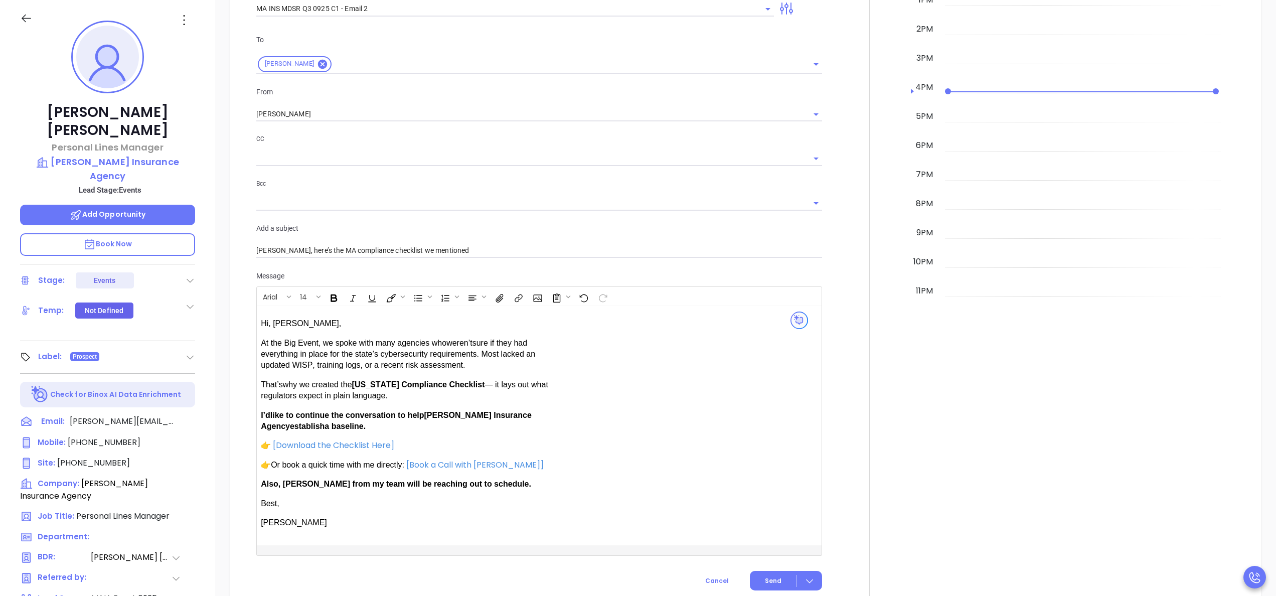
scroll to position [807, 0]
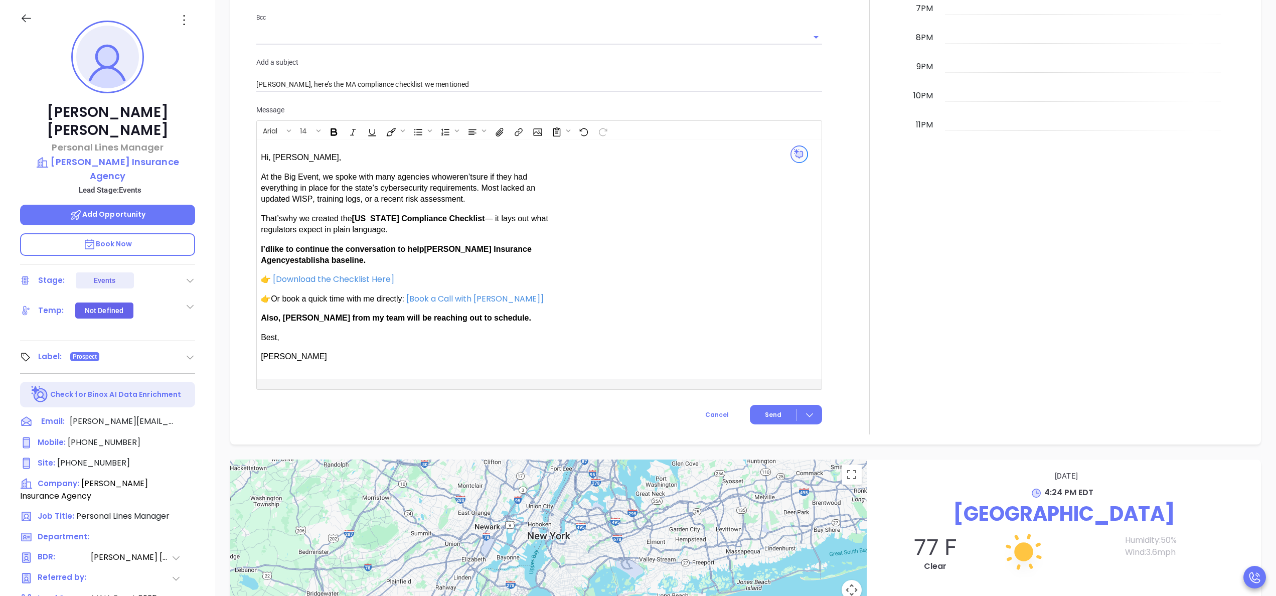
click at [829, 279] on div at bounding box center [869, 42] width 83 height 786
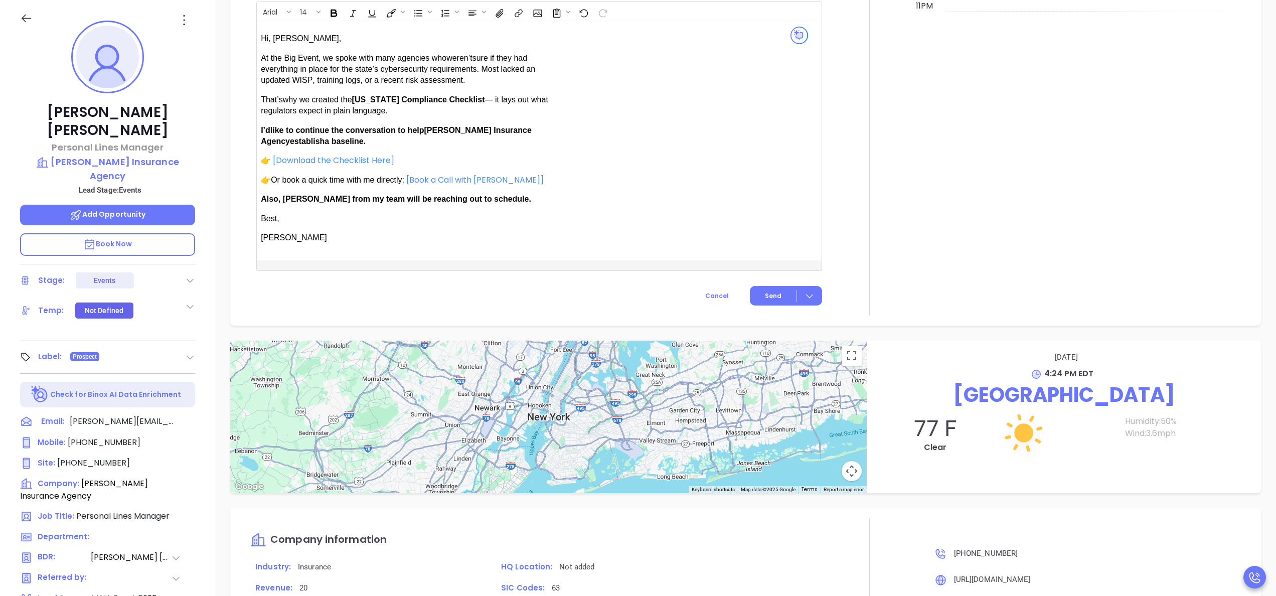
scroll to position [928, 0]
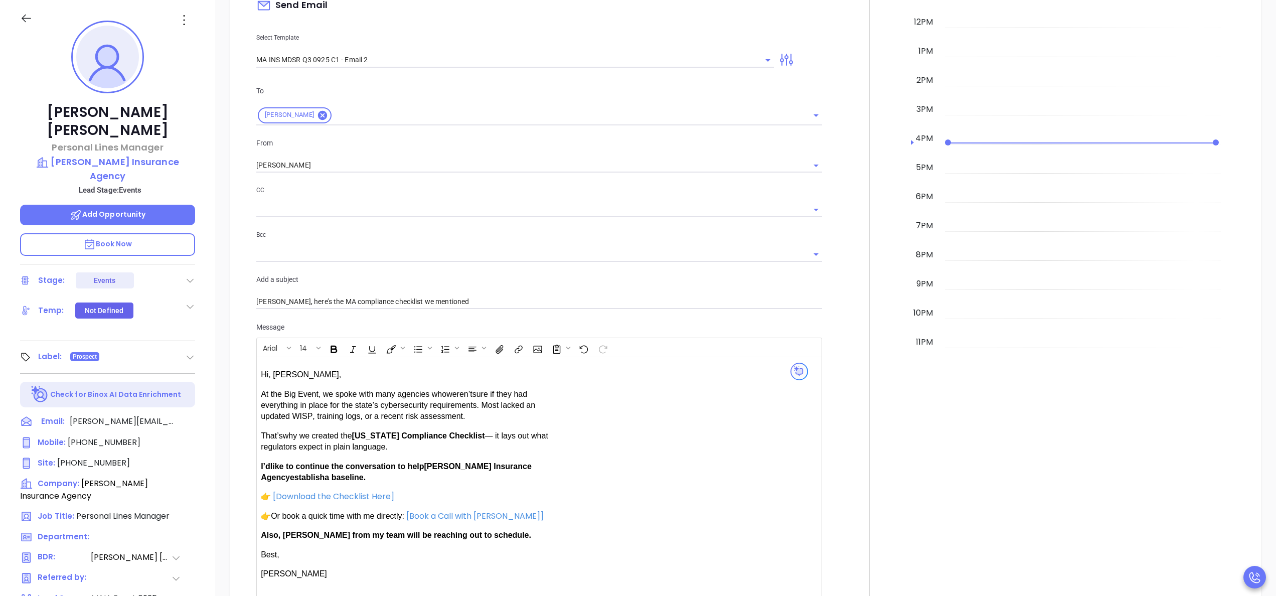
scroll to position [606, 0]
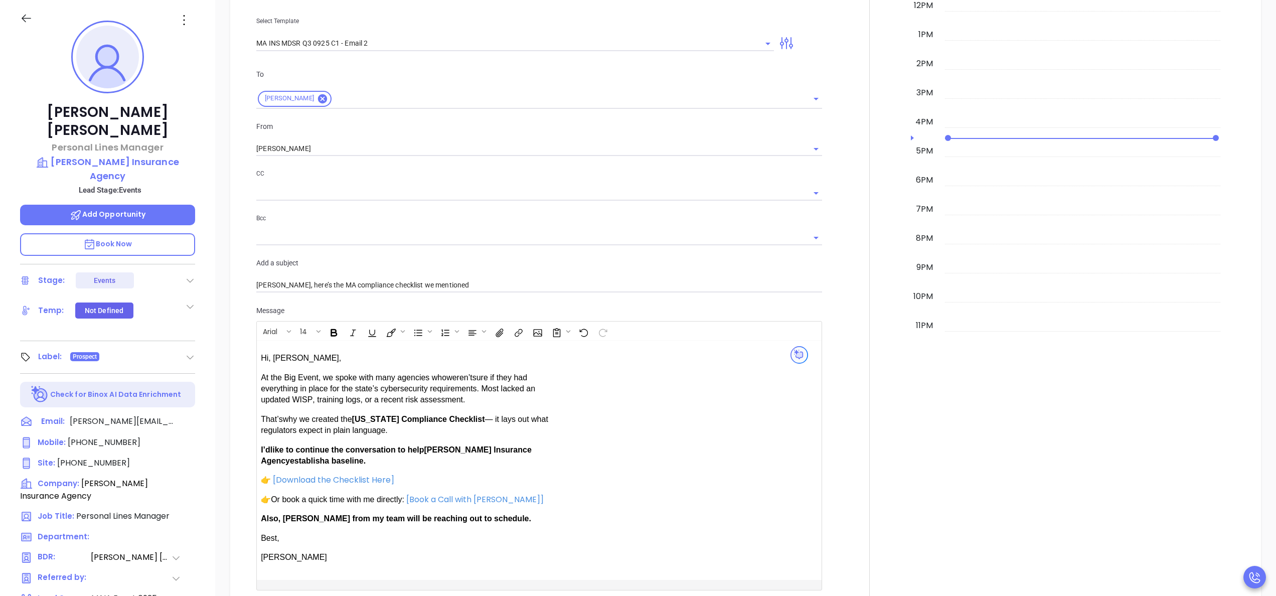
click at [869, 136] on div at bounding box center [869, 243] width 1 height 786
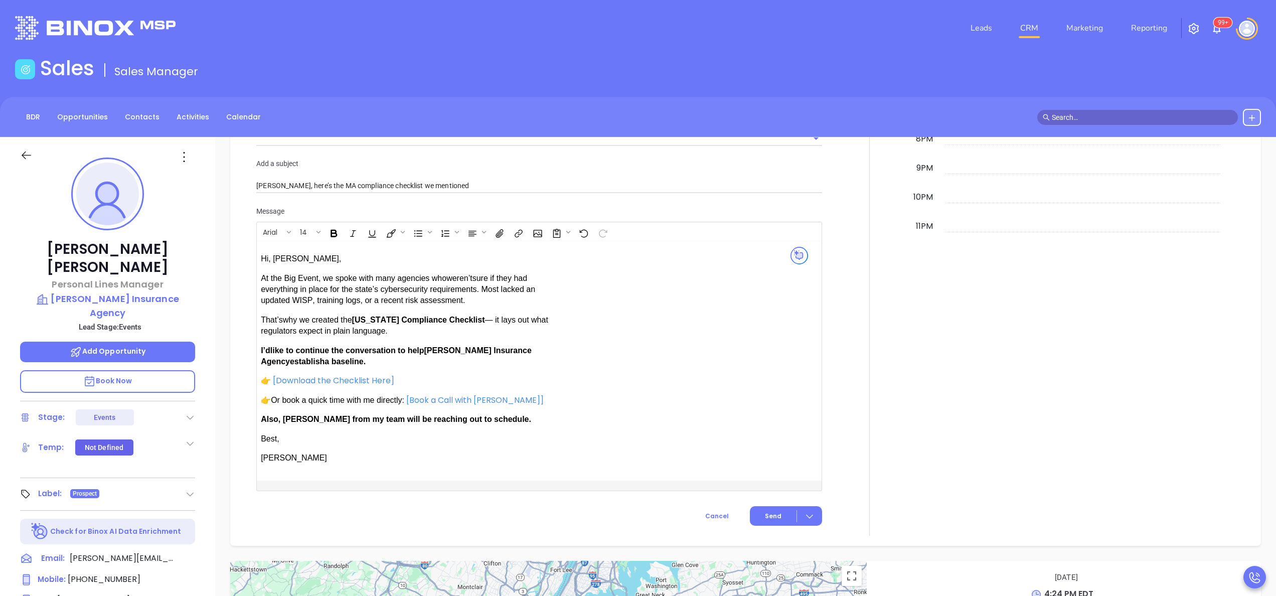
scroll to position [883, 0]
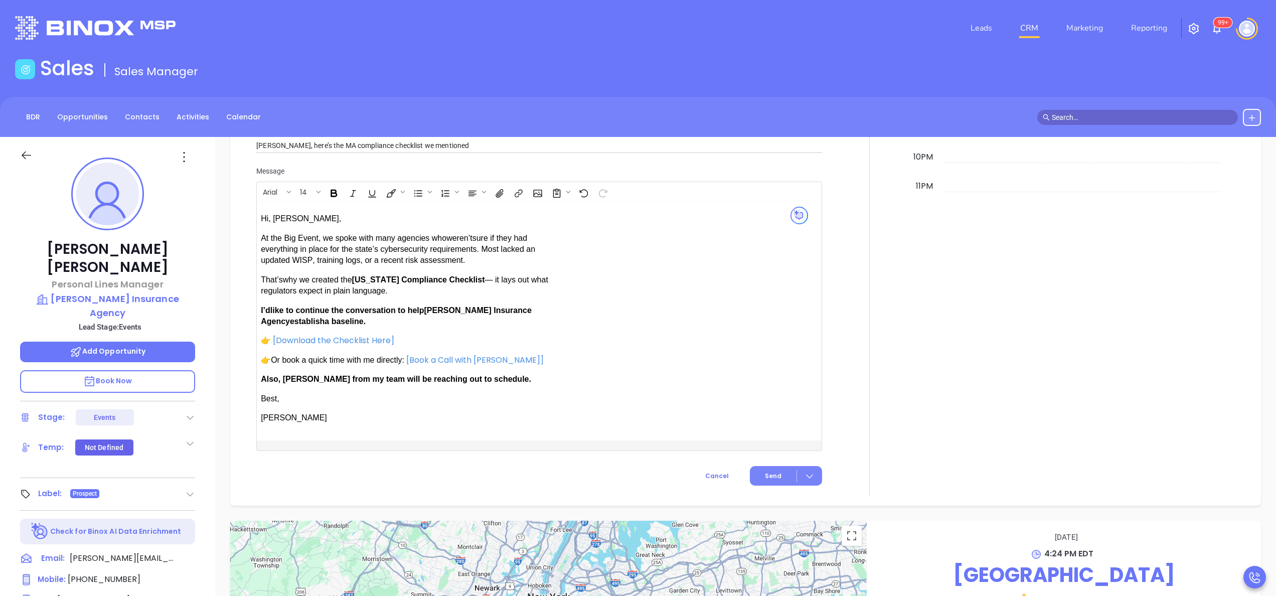
click at [764, 466] on button "Send" at bounding box center [786, 476] width 72 height 20
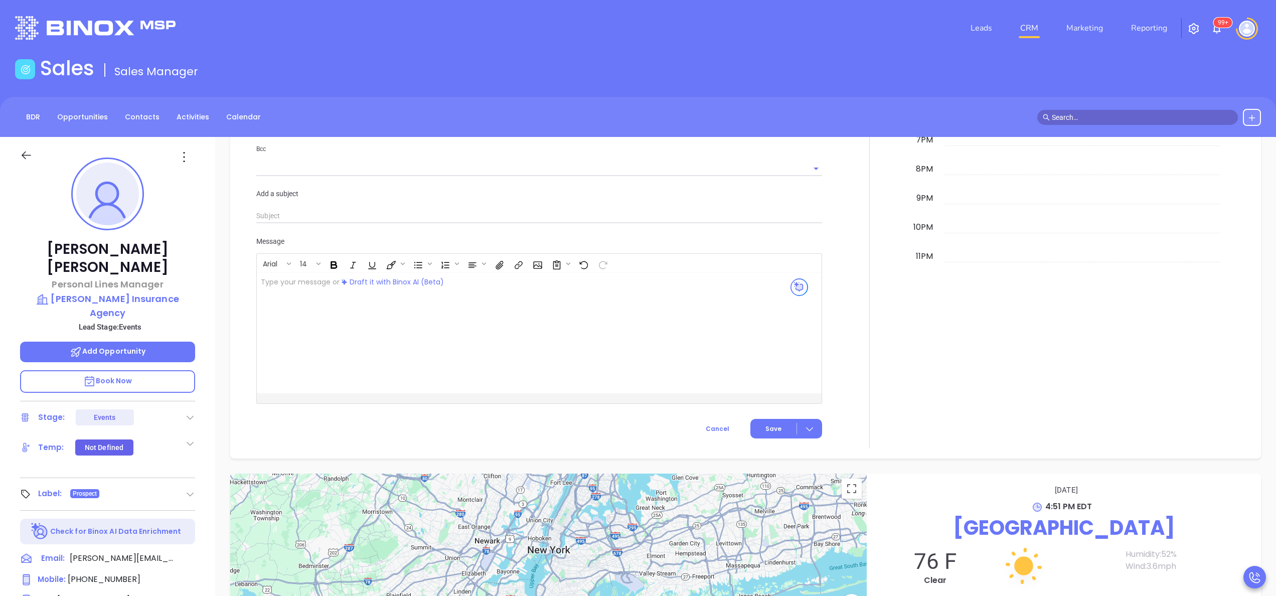
scroll to position [895, 0]
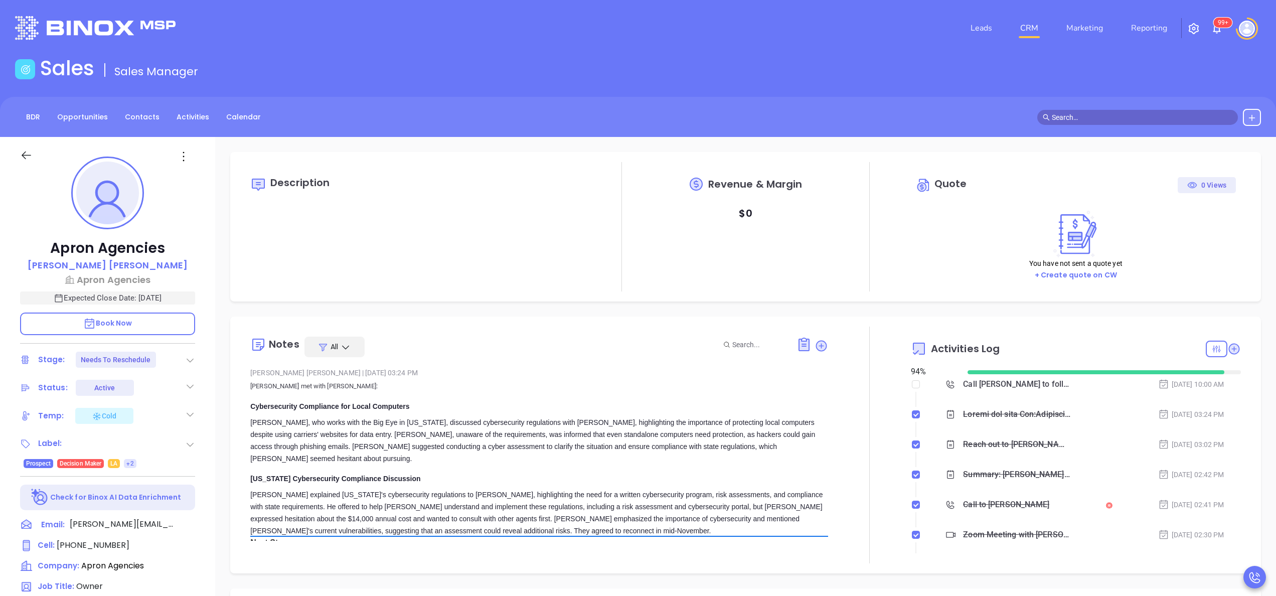
type input "[PERSON_NAME]"
click at [667, 473] on div "[US_STATE] Cybersecurity Compliance Discussion" at bounding box center [539, 479] width 578 height 12
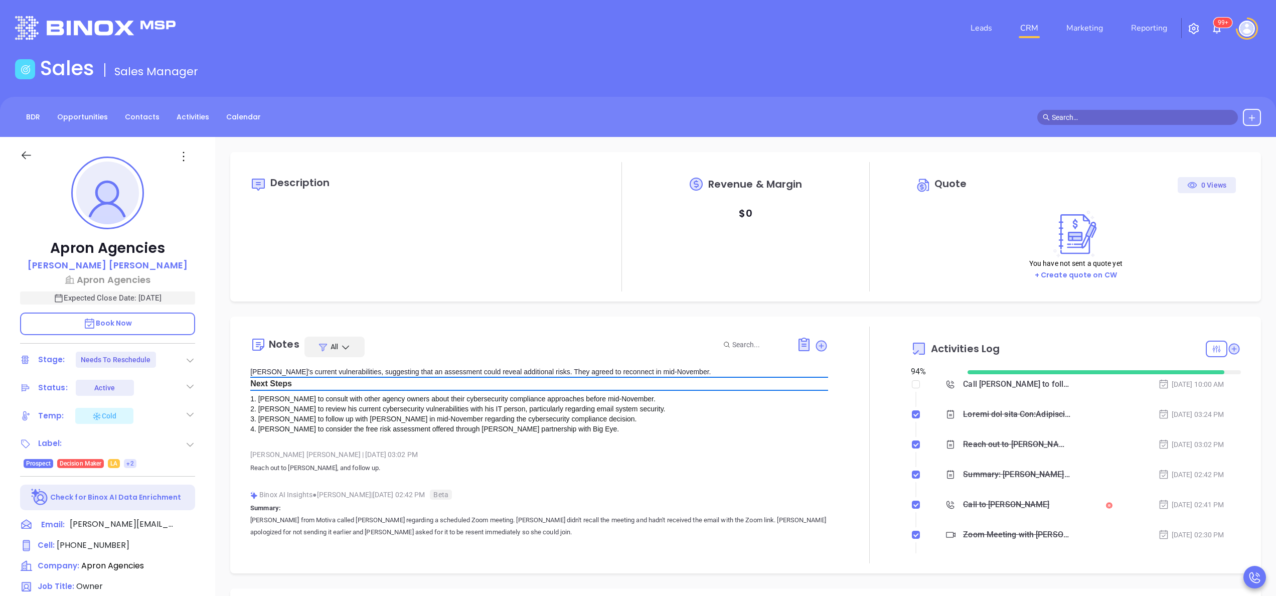
scroll to position [161, 0]
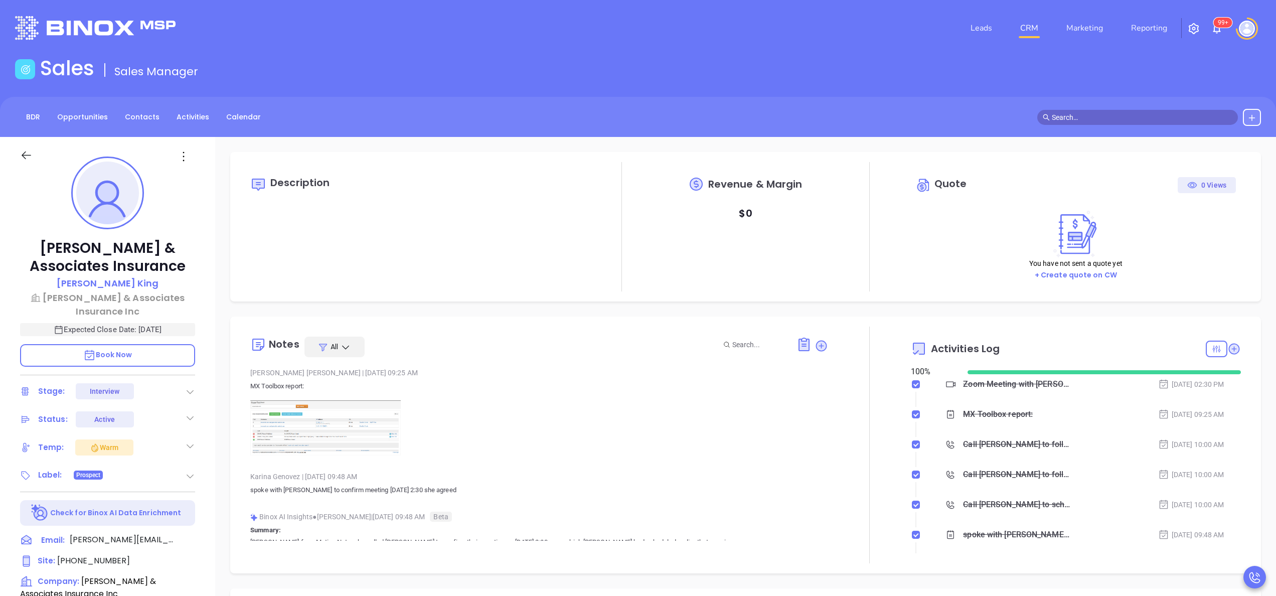
type input "[PERSON_NAME]"
click at [657, 440] on p at bounding box center [539, 427] width 578 height 55
type input "[PERSON_NAME]"
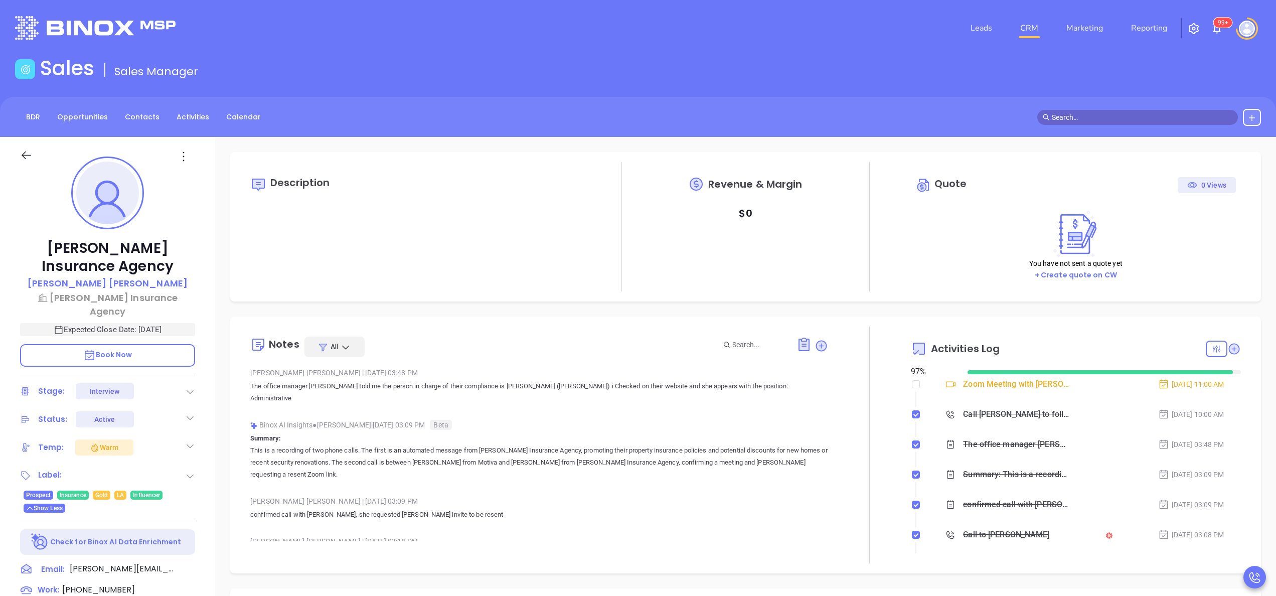
scroll to position [291, 0]
click at [1152, 30] on link "Reporting" at bounding box center [1149, 28] width 44 height 20
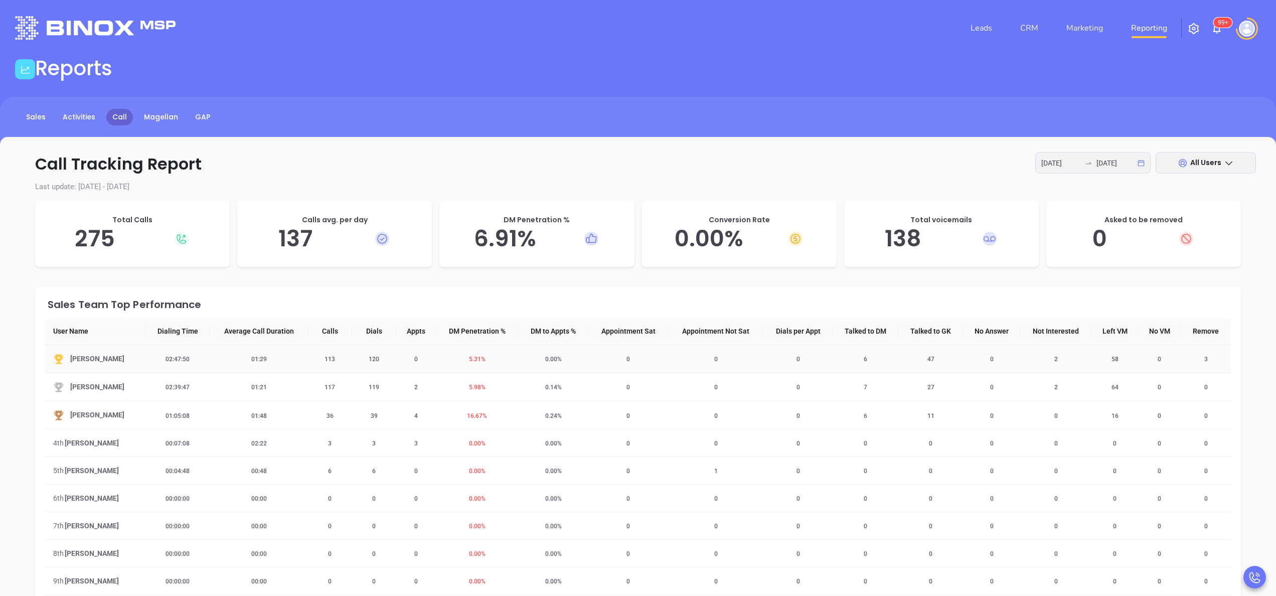
click at [472, 364] on td "5.31 %" at bounding box center [476, 359] width 83 height 28
click at [473, 359] on span "5.31 %" at bounding box center [477, 359] width 29 height 7
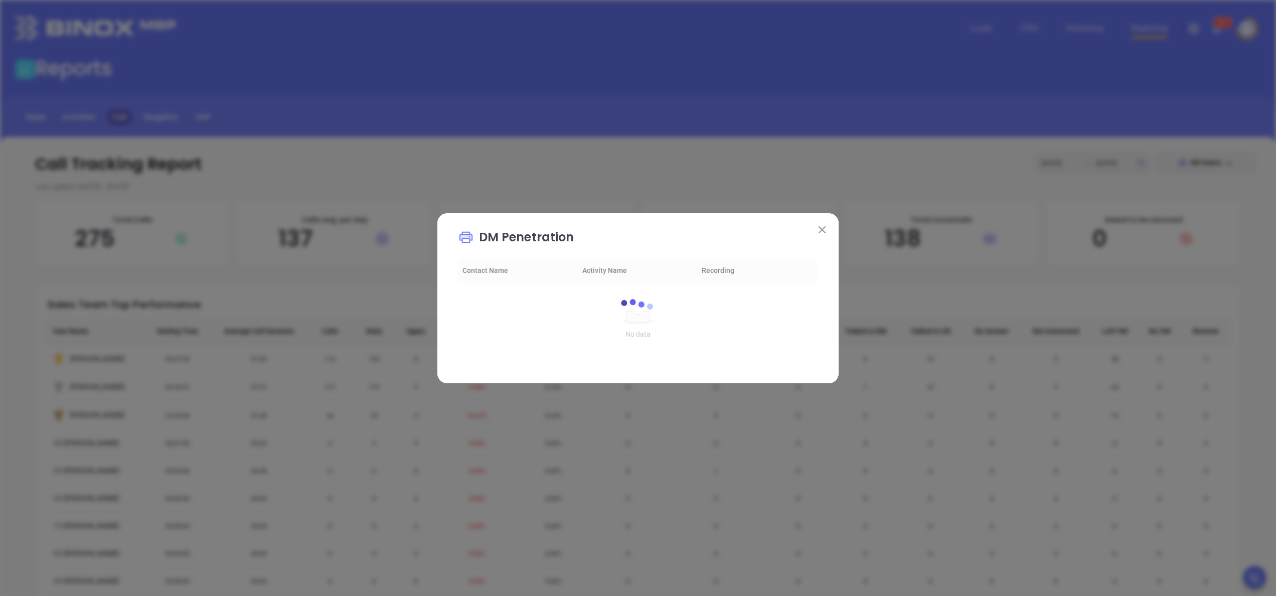
click at [823, 225] on button at bounding box center [822, 229] width 13 height 13
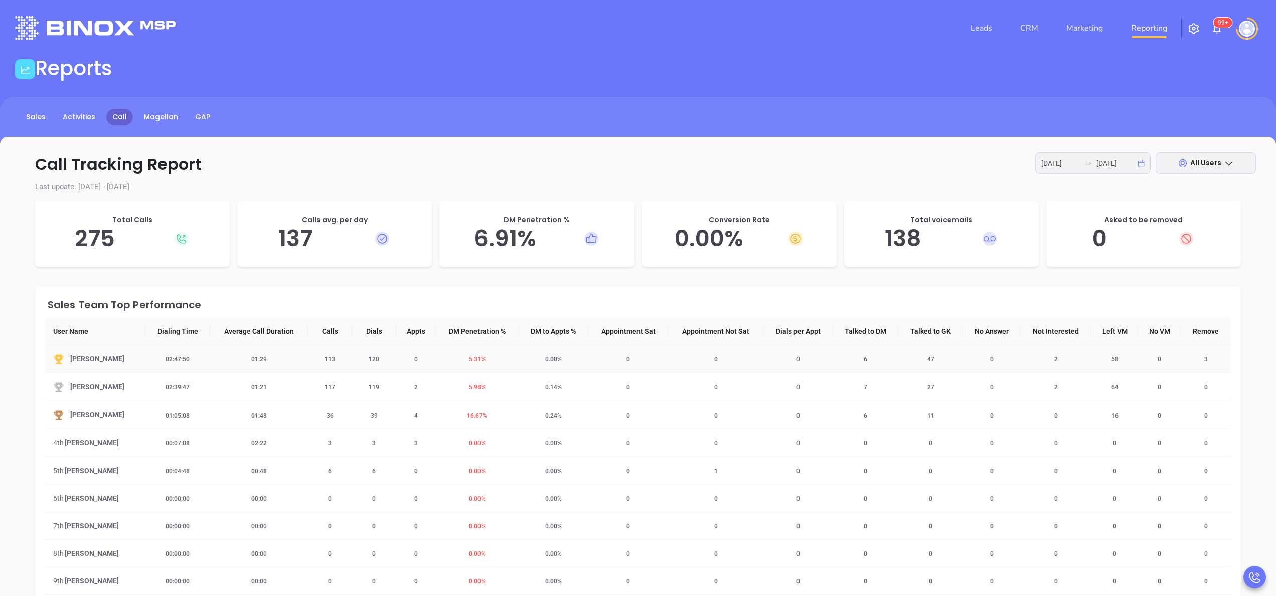
click at [469, 358] on span "5.31 %" at bounding box center [477, 359] width 29 height 7
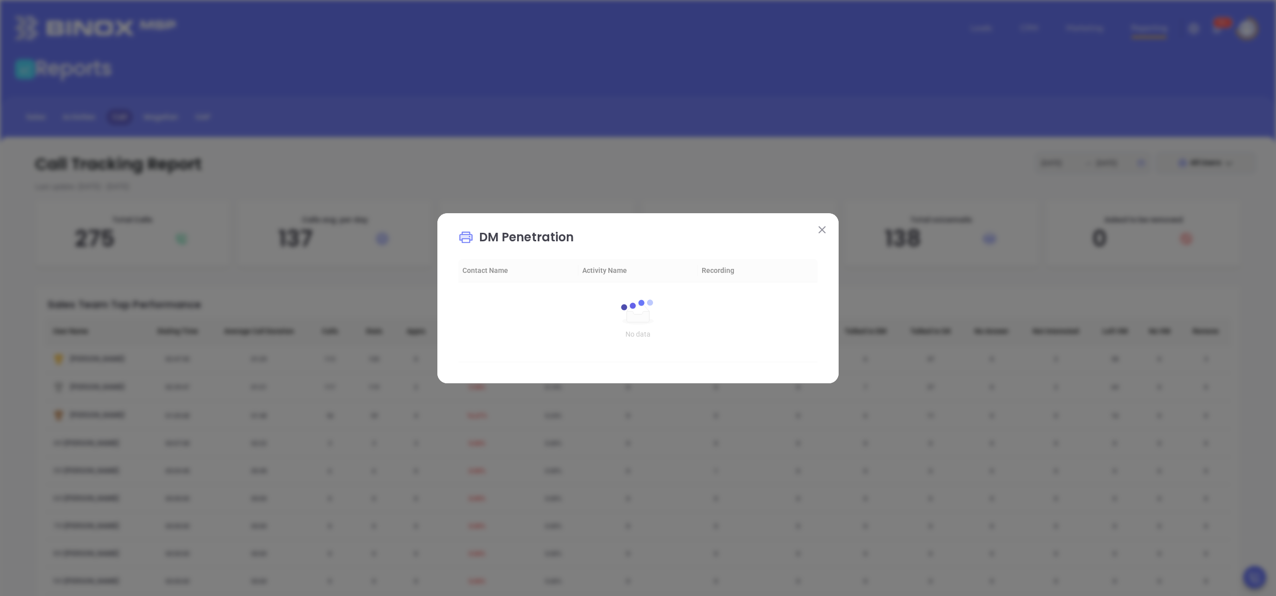
click at [821, 221] on div "DM Penetration loading Contact Name Activity Name Recording No data No data loa…" at bounding box center [637, 298] width 401 height 170
click at [822, 225] on button at bounding box center [822, 229] width 13 height 13
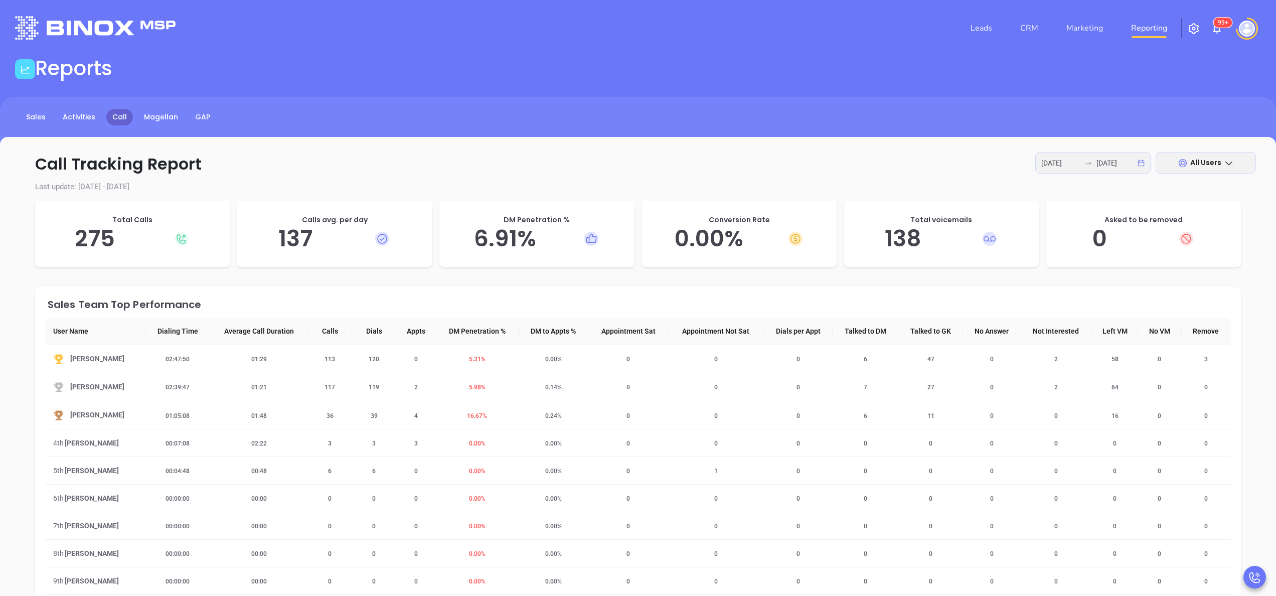
click at [1124, 155] on div "2025-09-29 2025-09-30" at bounding box center [1092, 163] width 115 height 22
click at [1124, 162] on input "2025-09-30" at bounding box center [1116, 163] width 39 height 11
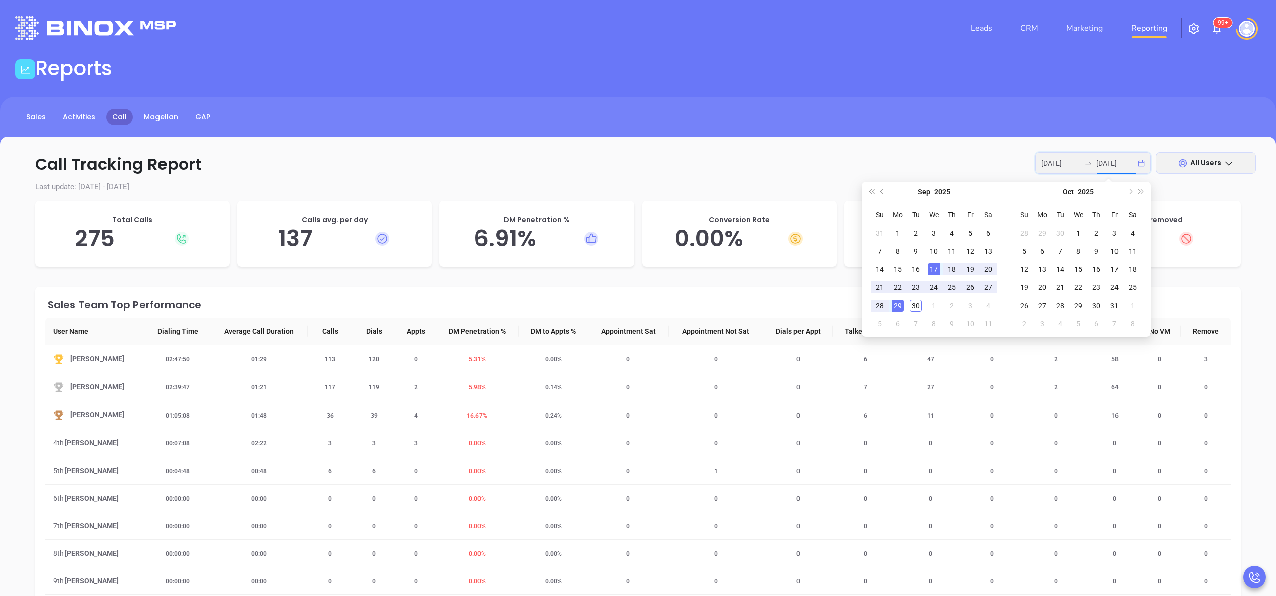
type input "2025-09-29"
click at [897, 306] on div "29" at bounding box center [898, 305] width 12 height 12
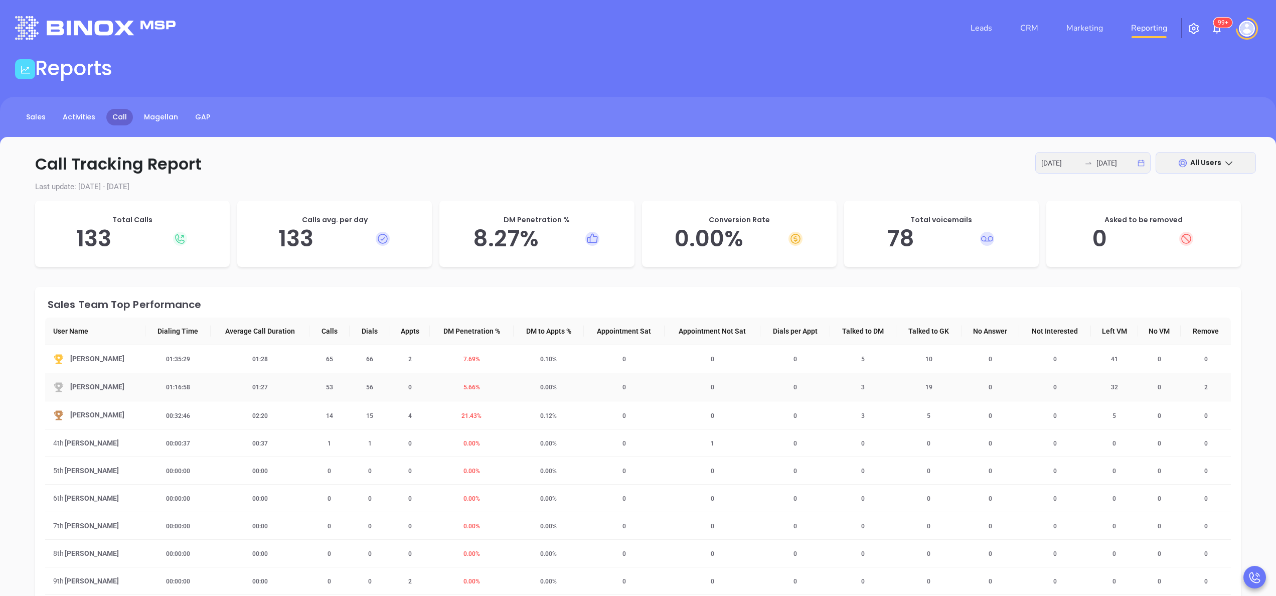
click at [468, 385] on span "5.66 %" at bounding box center [472, 387] width 29 height 7
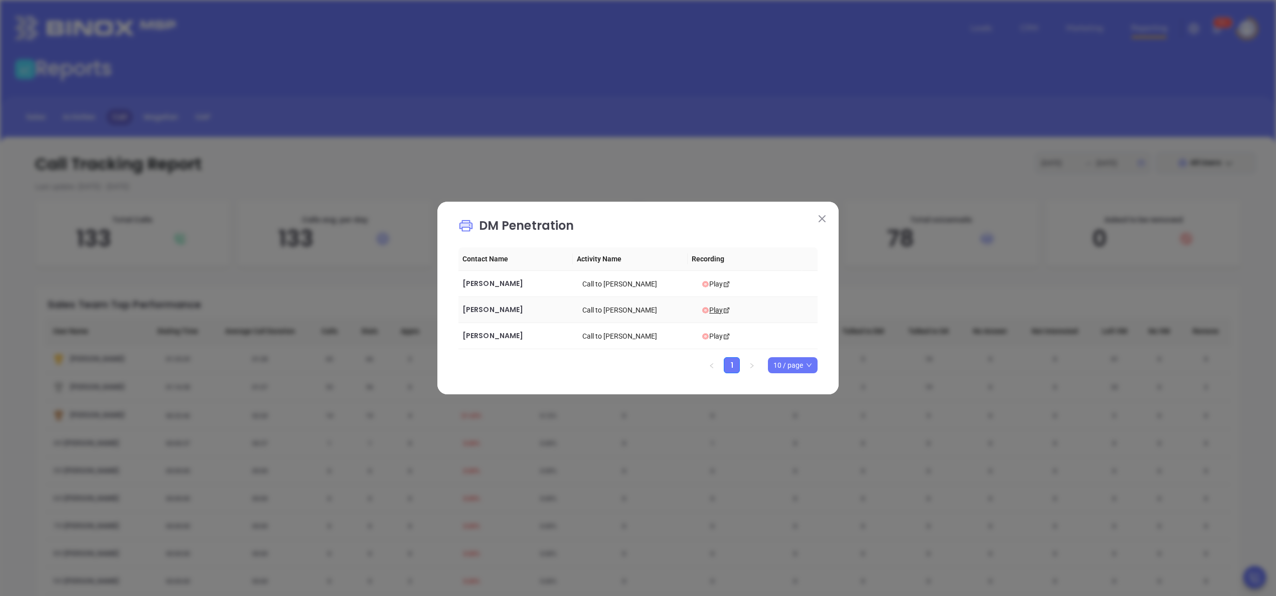
click at [702, 305] on div "Play" at bounding box center [758, 310] width 112 height 11
click at [502, 285] on span "Archie Litaker" at bounding box center [493, 283] width 61 height 10
click at [492, 310] on span "Esther Tanez" at bounding box center [493, 310] width 61 height 10
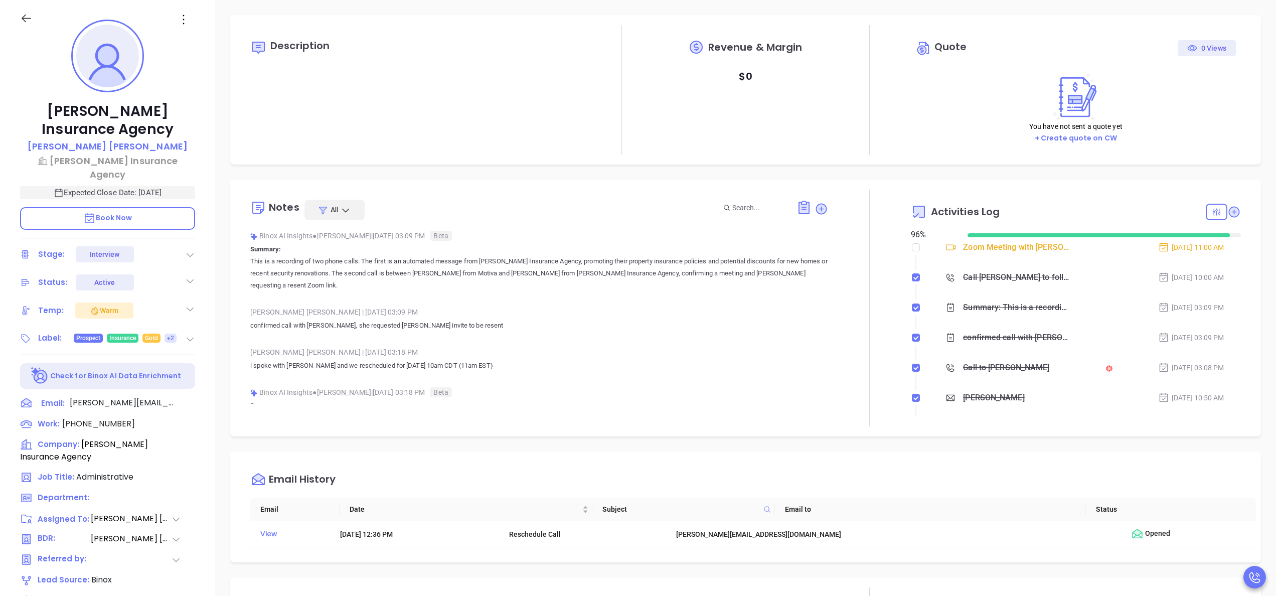
scroll to position [291, 0]
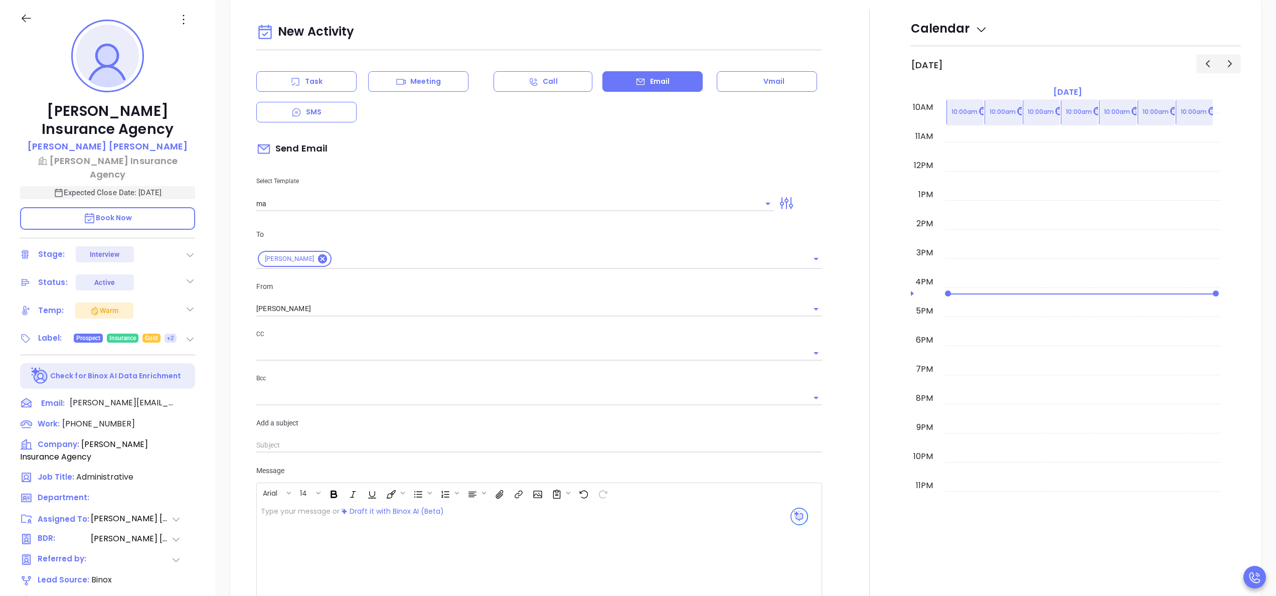
click at [867, 151] on div at bounding box center [869, 344] width 83 height 668
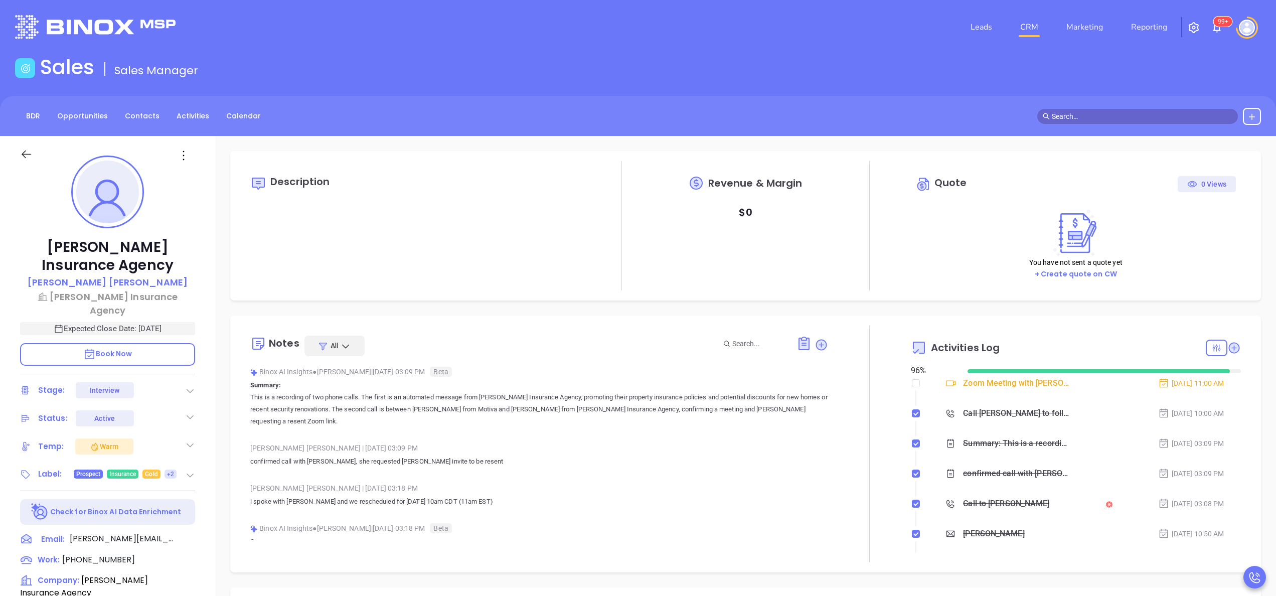
scroll to position [0, 0]
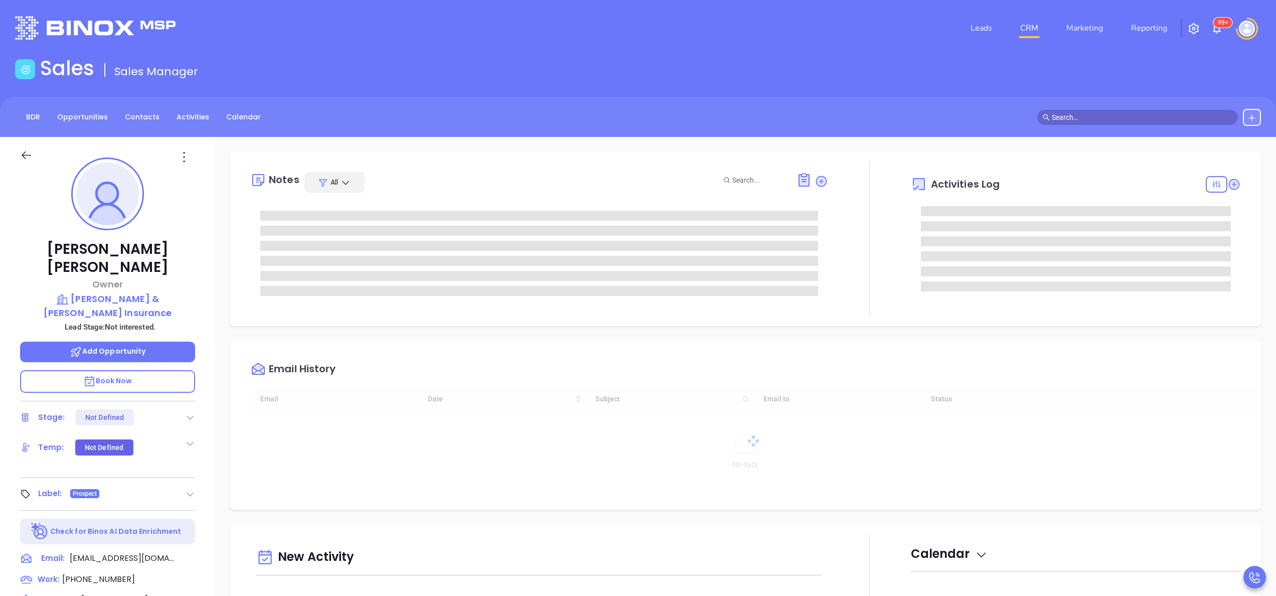
type input "[DATE]"
type input "[PERSON_NAME]"
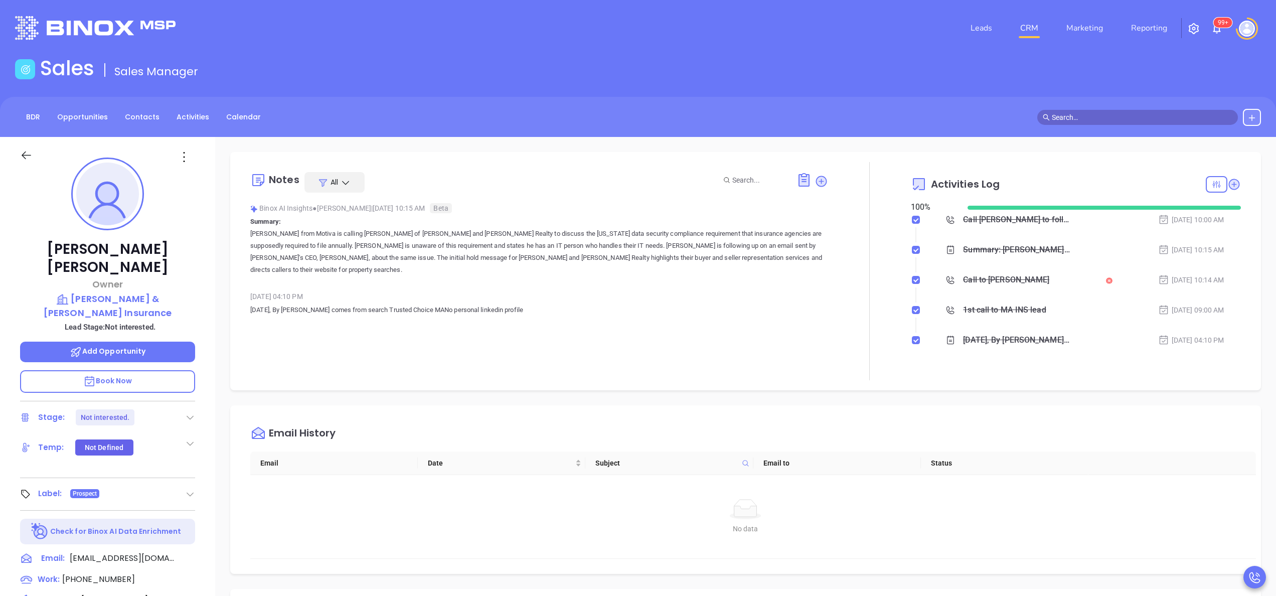
click at [1002, 279] on div "Call to [PERSON_NAME]" at bounding box center [1006, 279] width 86 height 15
click at [1032, 398] on div "Audio progress control" at bounding box center [1036, 399] width 42 height 3
click at [972, 401] on icon "Play" at bounding box center [969, 399] width 13 height 13
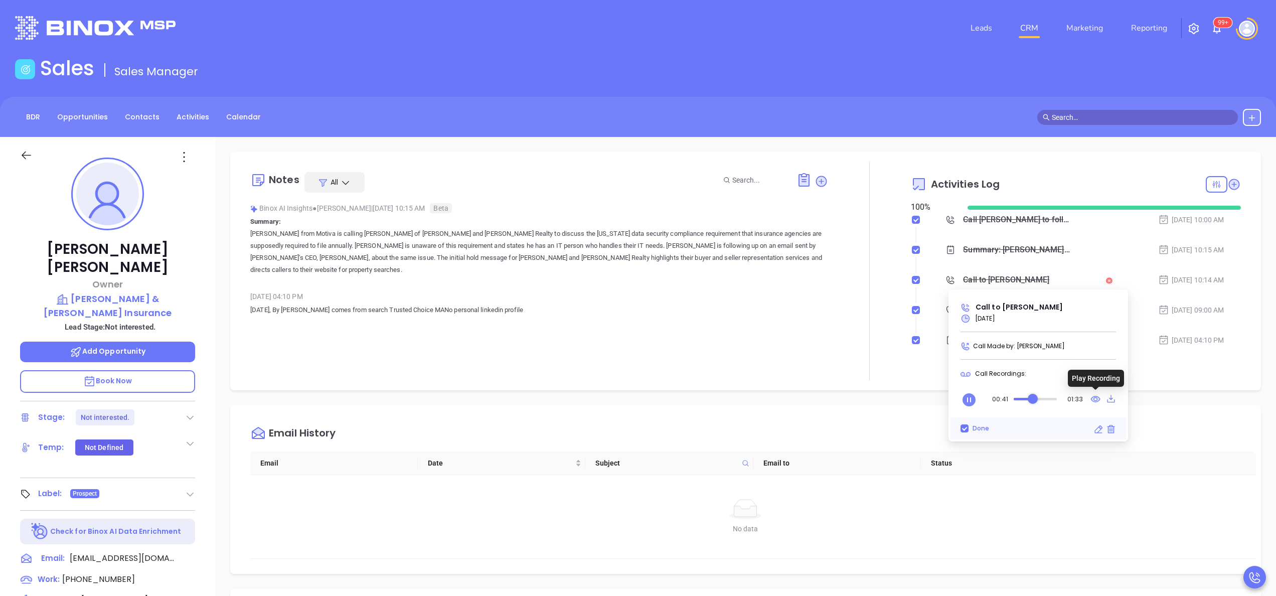
click at [1096, 398] on icon at bounding box center [1096, 399] width 10 height 13
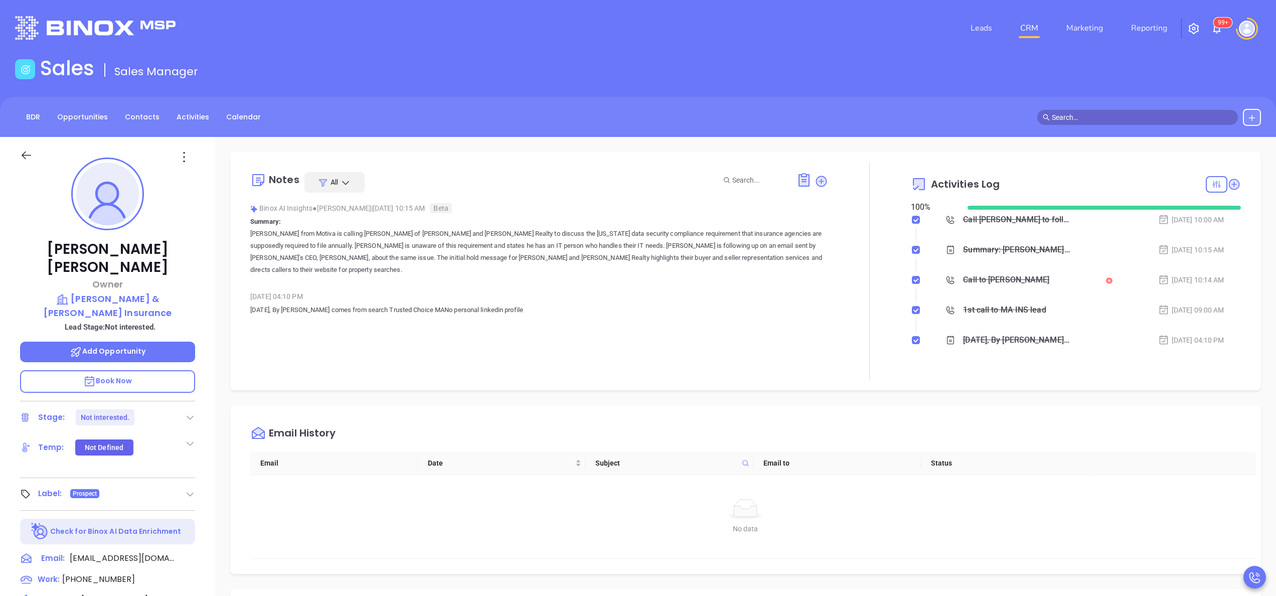
click at [742, 289] on div "May 21, 2024 04:10 PM" at bounding box center [539, 296] width 578 height 15
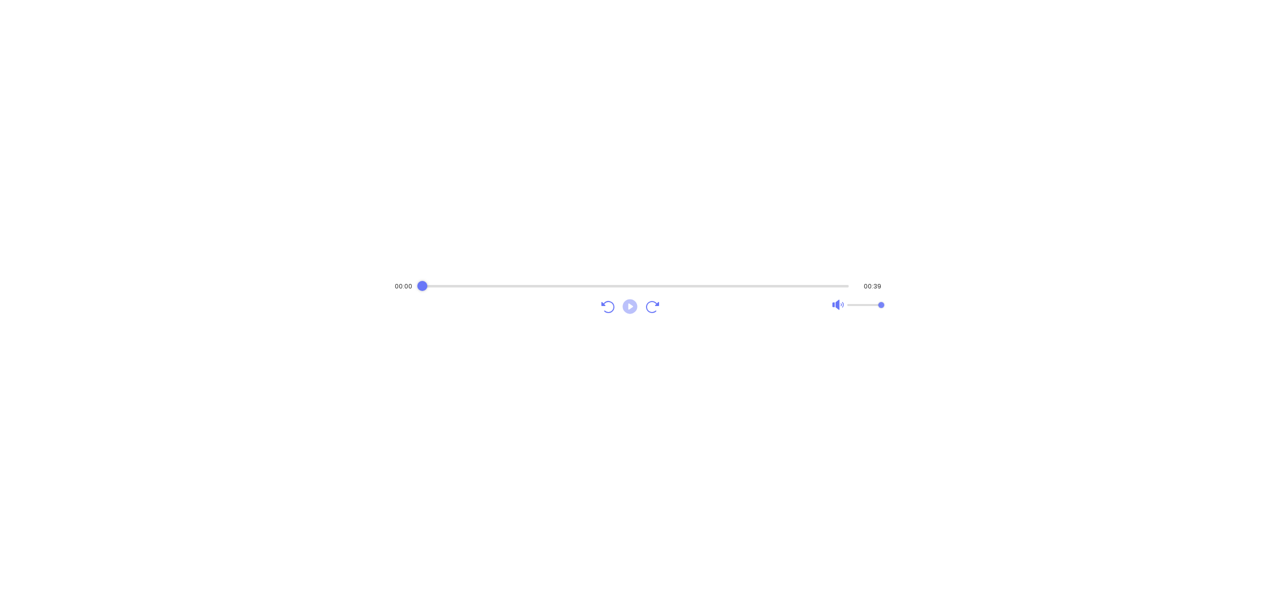
click at [634, 309] on icon "Play" at bounding box center [630, 306] width 15 height 15
click at [471, 285] on div "Audio progress control" at bounding box center [635, 286] width 427 height 3
click at [488, 281] on div "Audio progress control" at bounding box center [636, 286] width 426 height 10
click at [521, 282] on div "Audio progress control" at bounding box center [635, 286] width 427 height 10
click at [557, 281] on div "Audio progress control" at bounding box center [635, 286] width 427 height 10
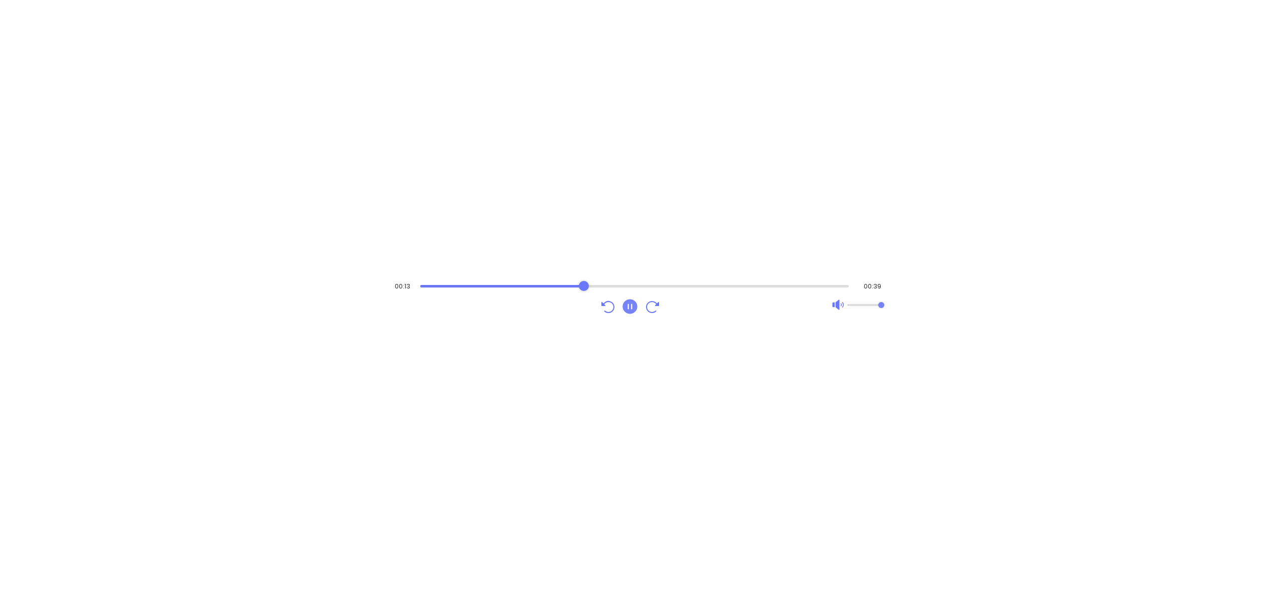
click at [584, 281] on div "Audio progress control" at bounding box center [634, 286] width 429 height 10
click at [625, 285] on div "Audio progress control" at bounding box center [634, 286] width 429 height 3
click at [627, 310] on icon "Pause" at bounding box center [630, 306] width 15 height 15
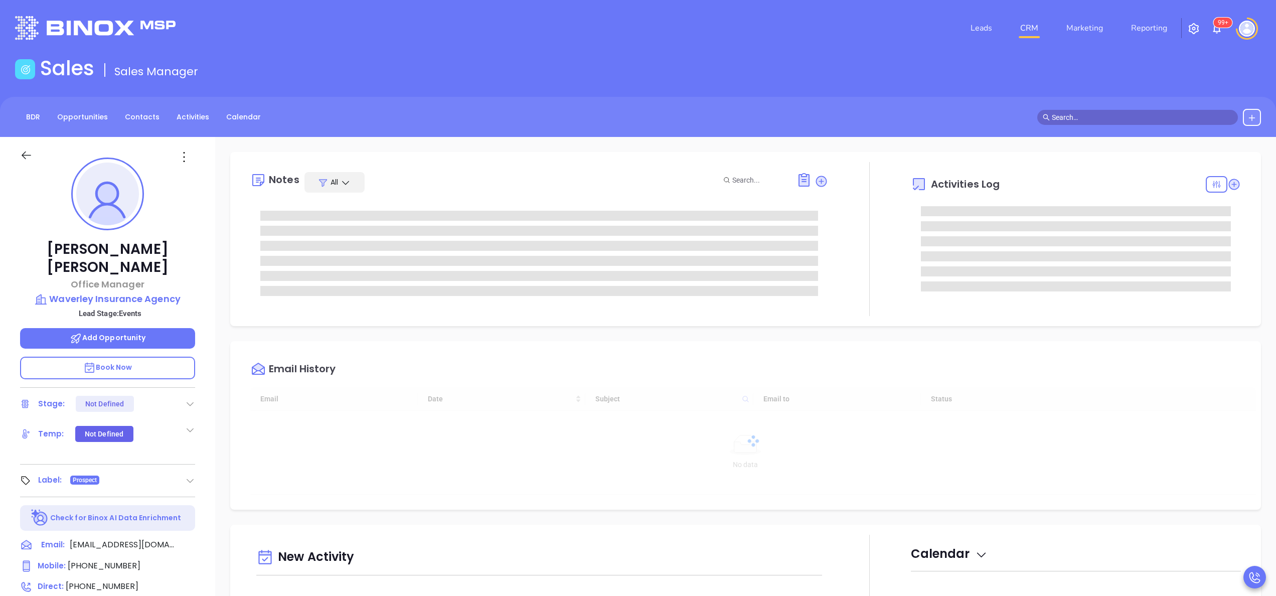
type input "[DATE]"
type input "Anabell Dominguez"
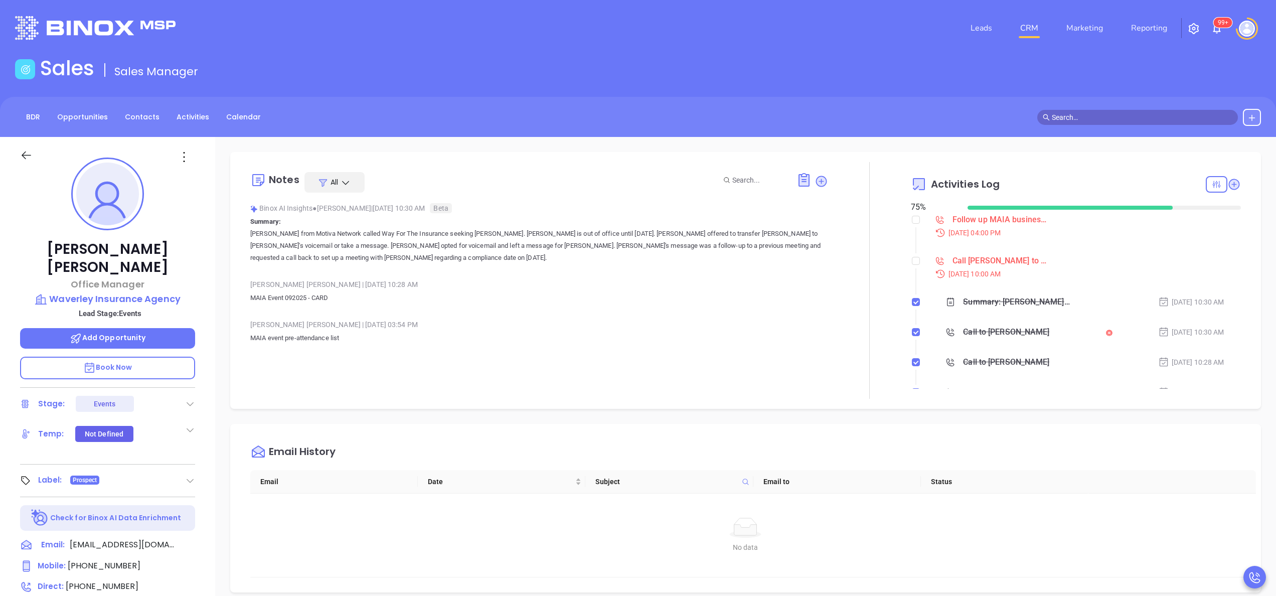
click at [101, 580] on span "(617) 484-5216" at bounding box center [102, 586] width 73 height 12
type input "(617) 484-5216"
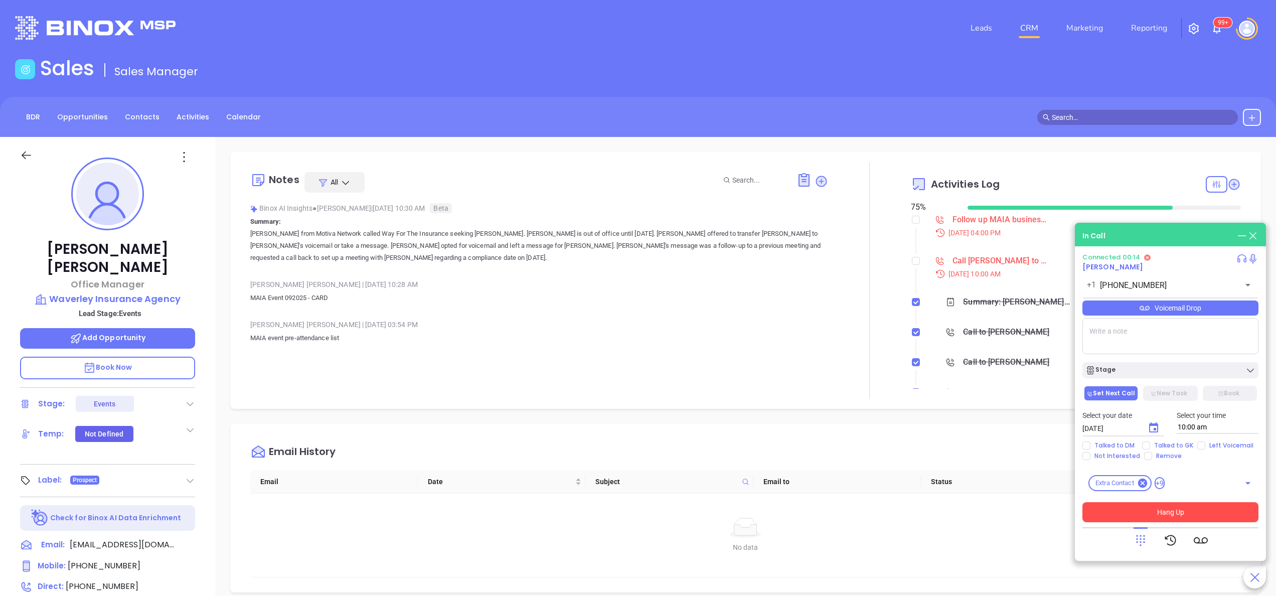
click at [1197, 505] on button "Hang Up" at bounding box center [1171, 512] width 176 height 20
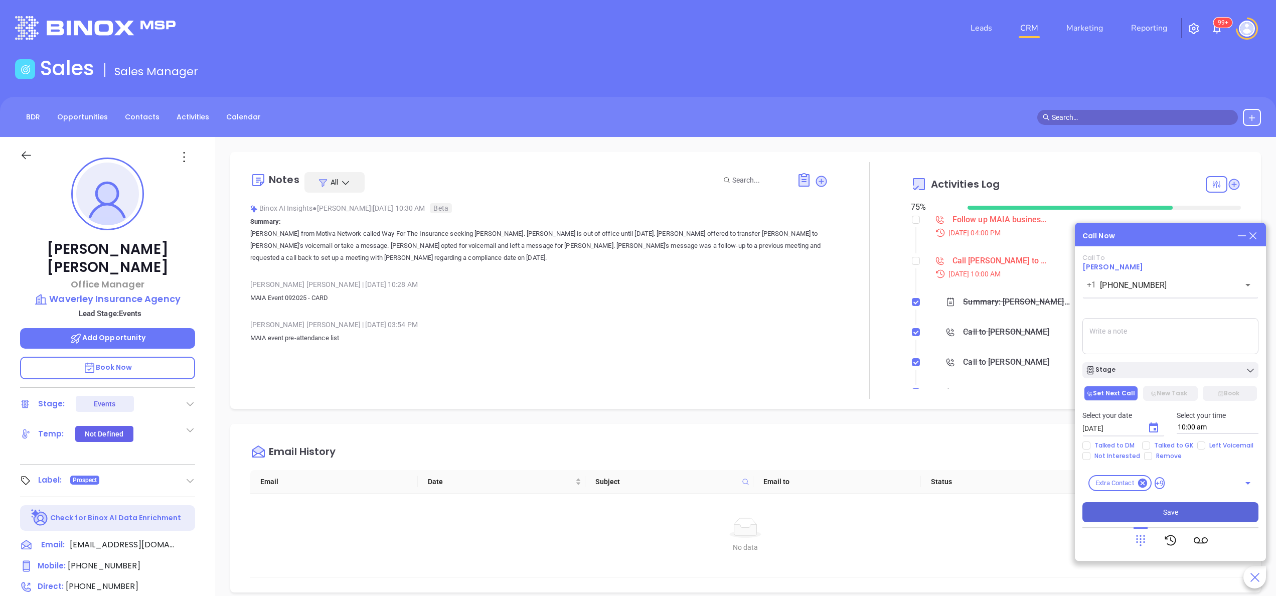
click at [1188, 506] on button "Save" at bounding box center [1171, 512] width 176 height 20
click at [912, 262] on input "checkbox" at bounding box center [916, 261] width 8 height 8
checkbox input "true"
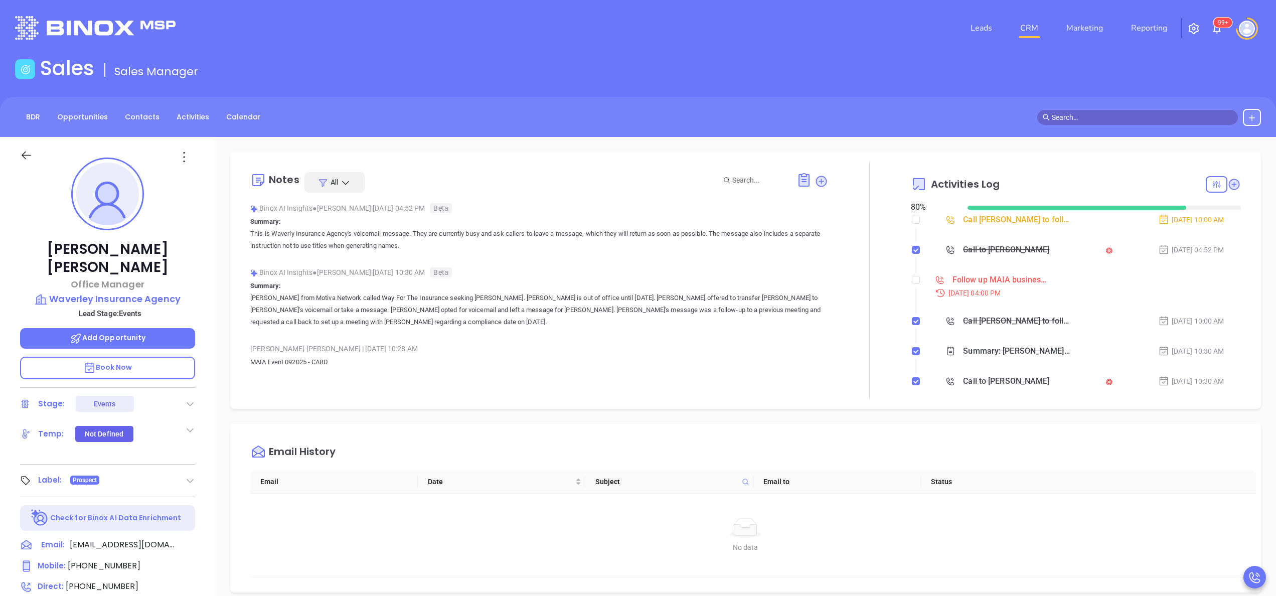
click at [912, 222] on input "checkbox" at bounding box center [916, 220] width 8 height 8
checkbox input "false"
click at [912, 281] on input "checkbox" at bounding box center [916, 280] width 8 height 8
checkbox input "true"
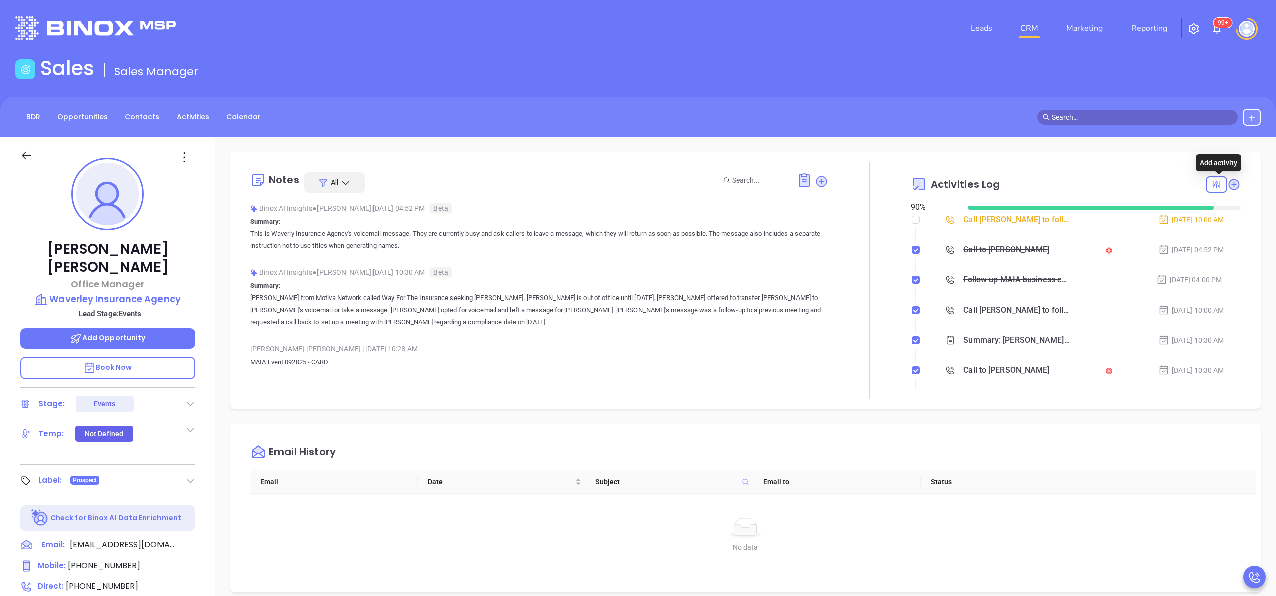
click at [1229, 189] on icon at bounding box center [1234, 184] width 11 height 11
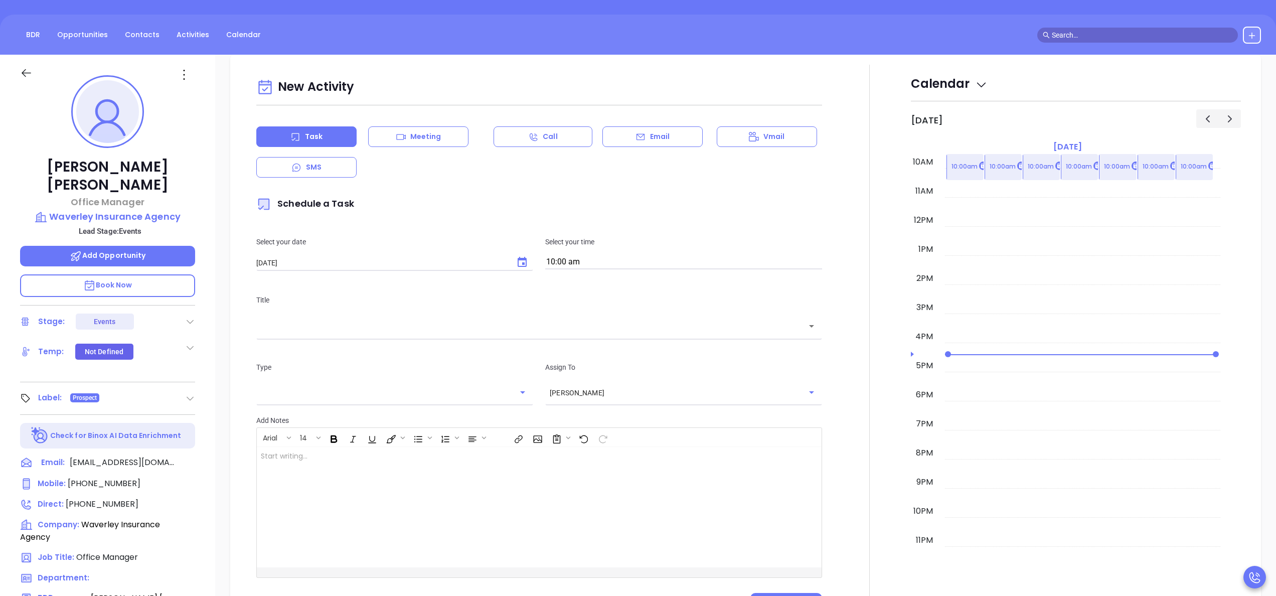
scroll to position [137, 0]
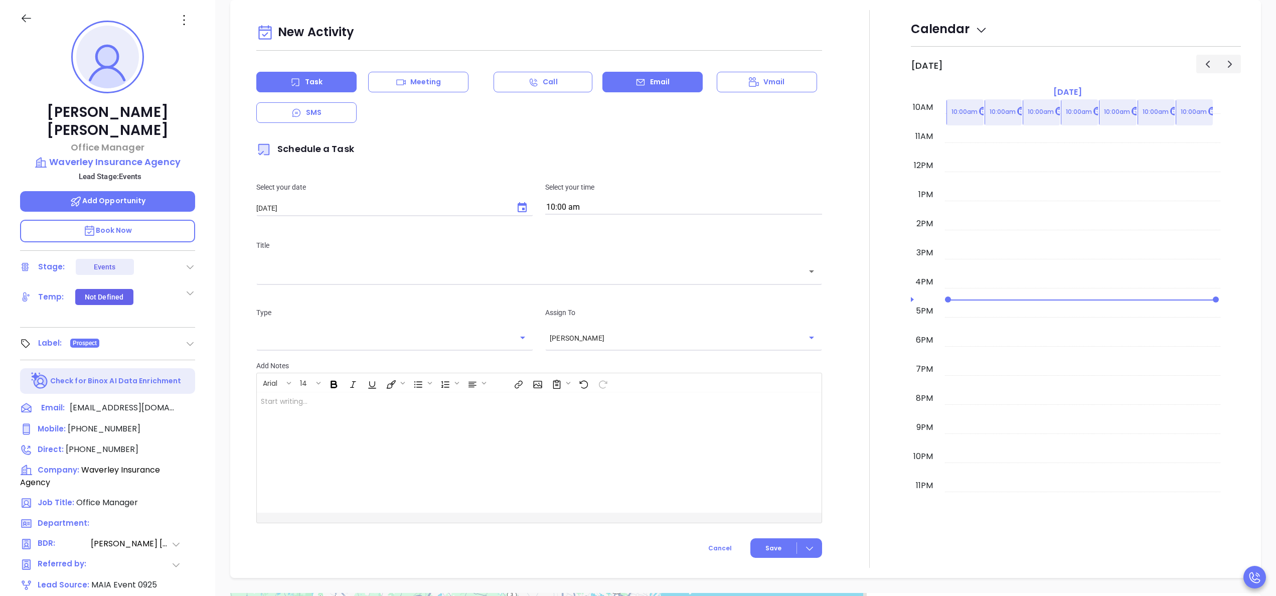
click at [665, 79] on div "Email" at bounding box center [652, 82] width 100 height 21
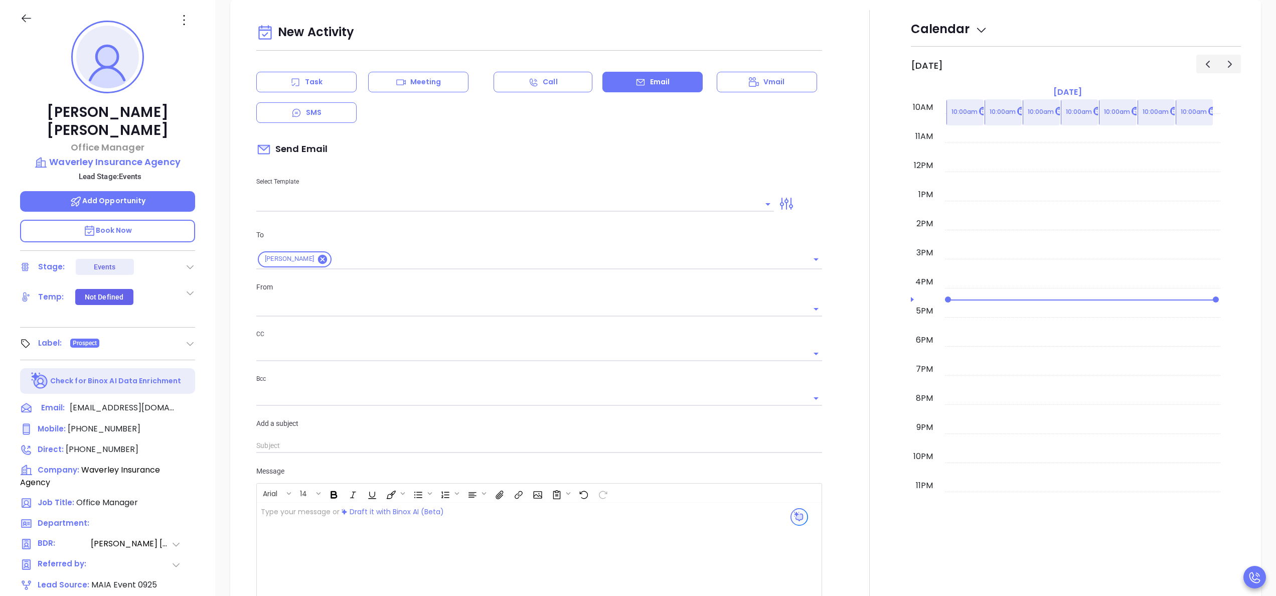
type input "[PERSON_NAME]"
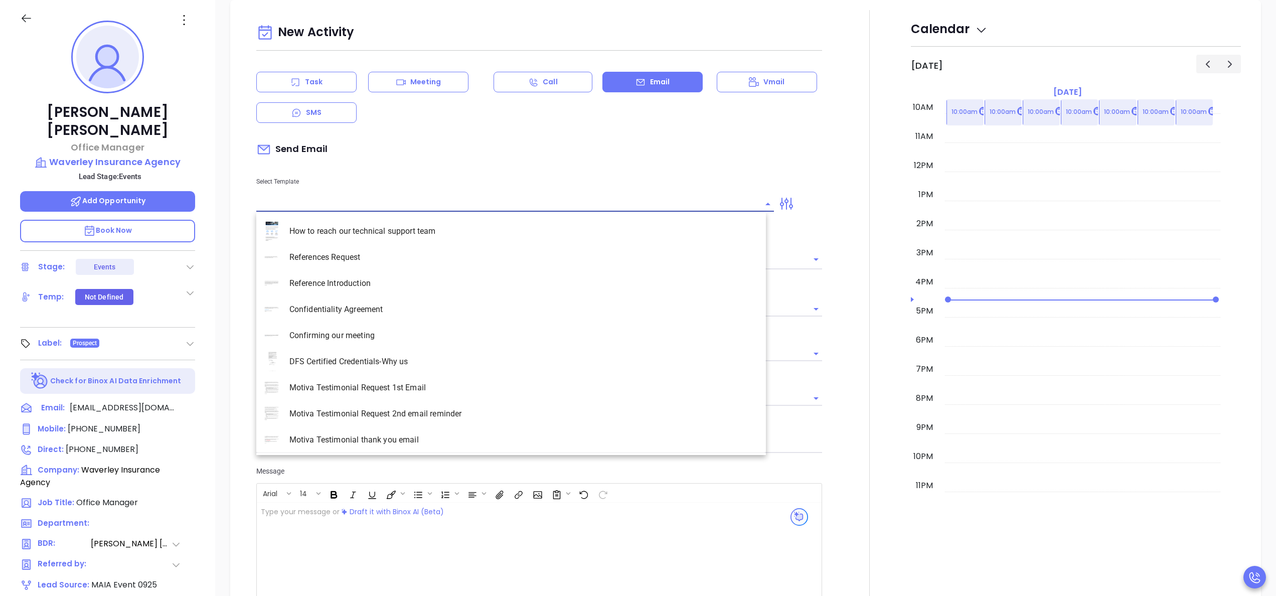
click at [448, 205] on input "text" at bounding box center [507, 204] width 503 height 15
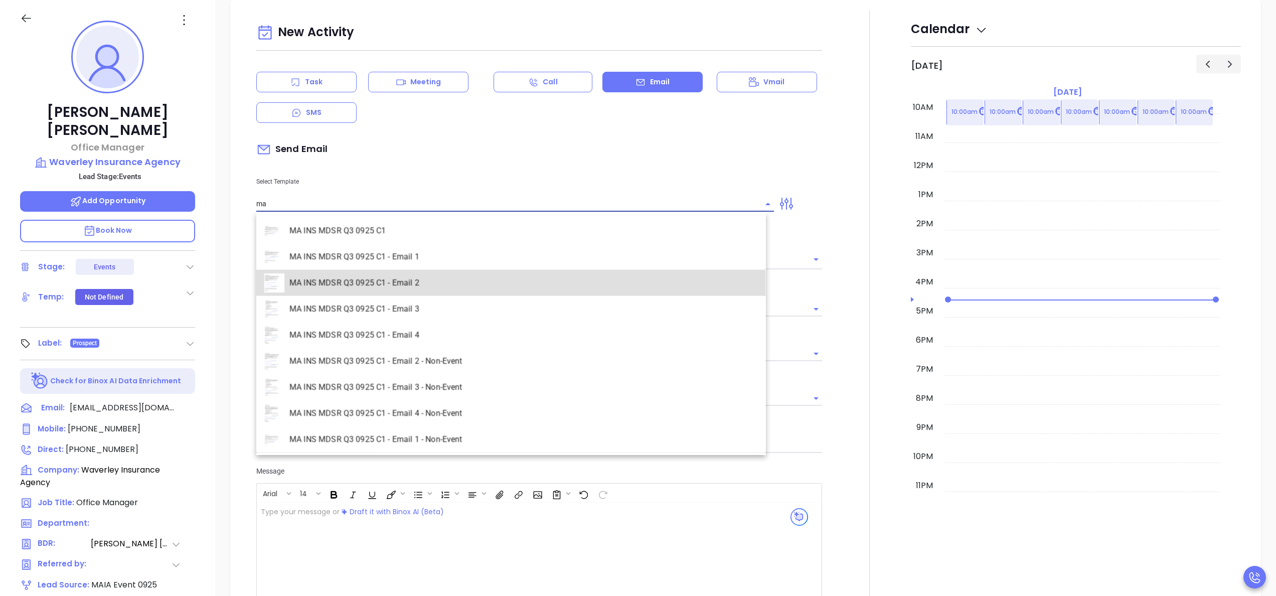
type input "MA INS MDSR Q3 0925 C1 - Email 2"
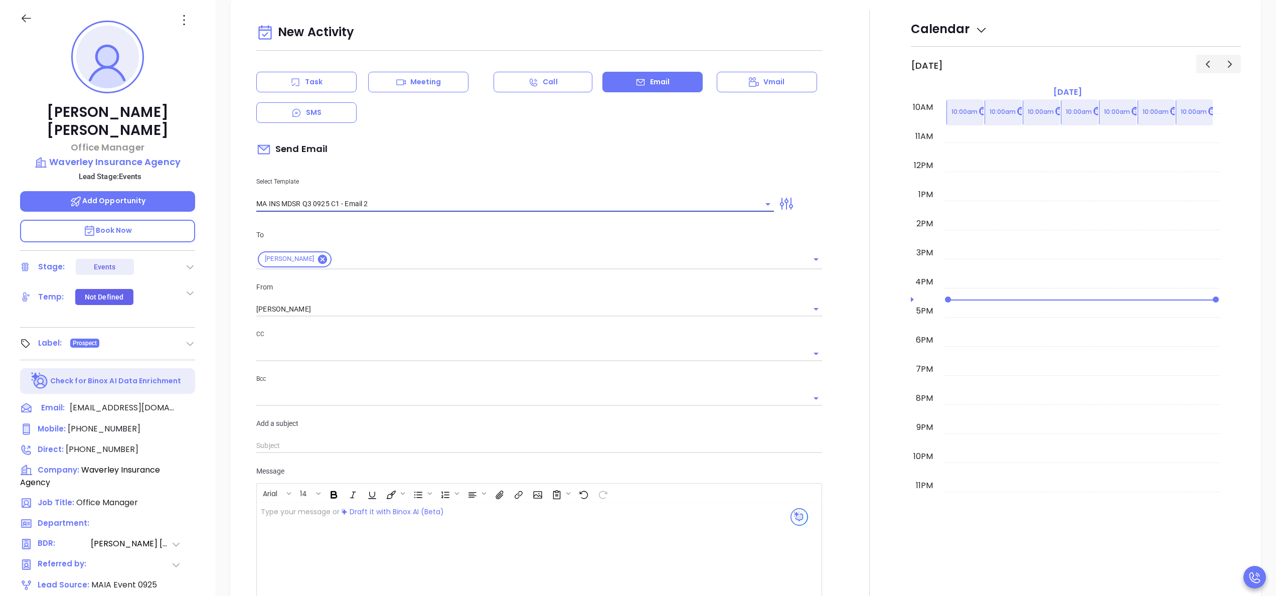
type input "Donna, here’s the MA compliance checklist we mentioned"
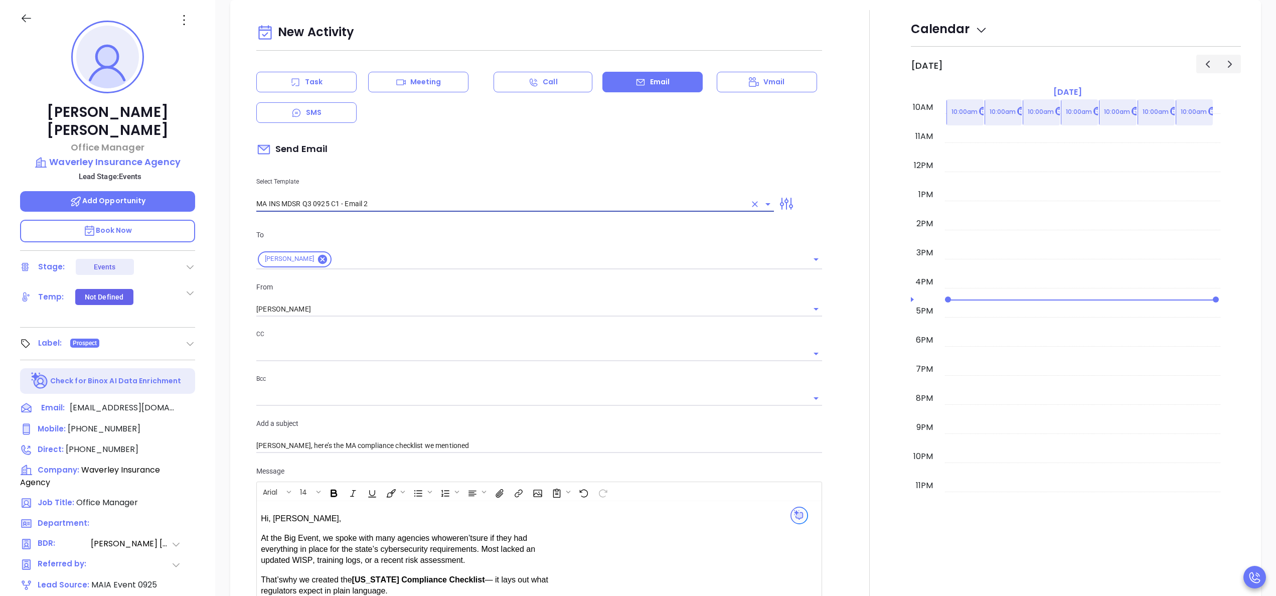
type input "MA INS MDSR Q3 0925 C1 - Email 2"
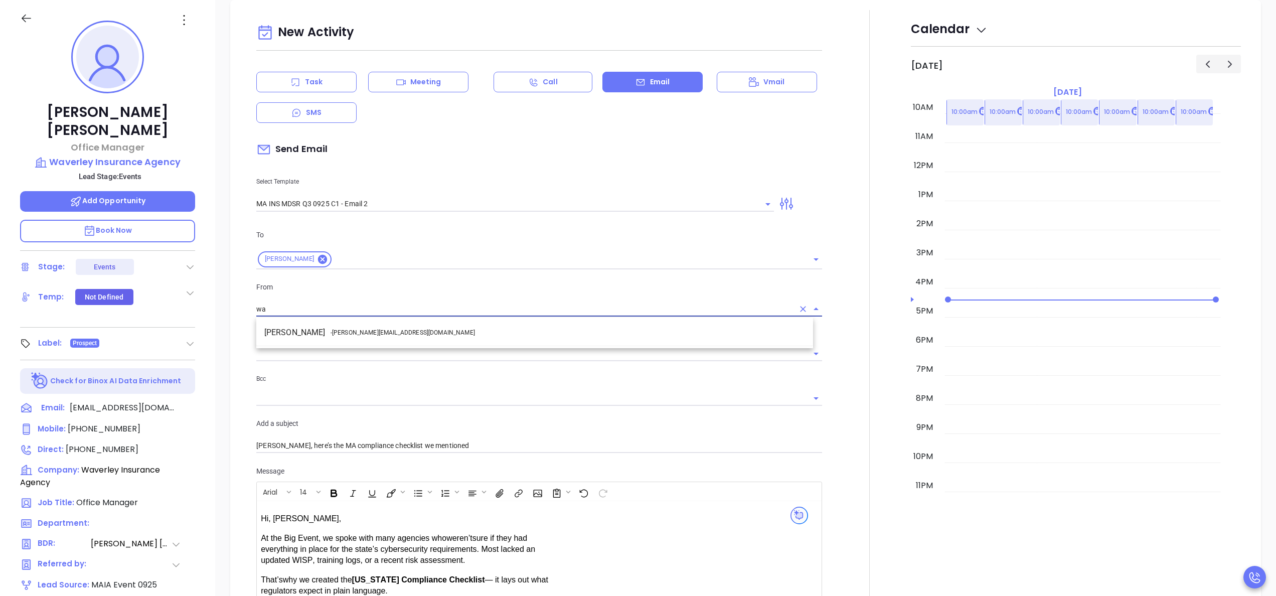
click at [424, 330] on li "Walter Contreras - walter@motiva.net" at bounding box center [534, 333] width 557 height 18
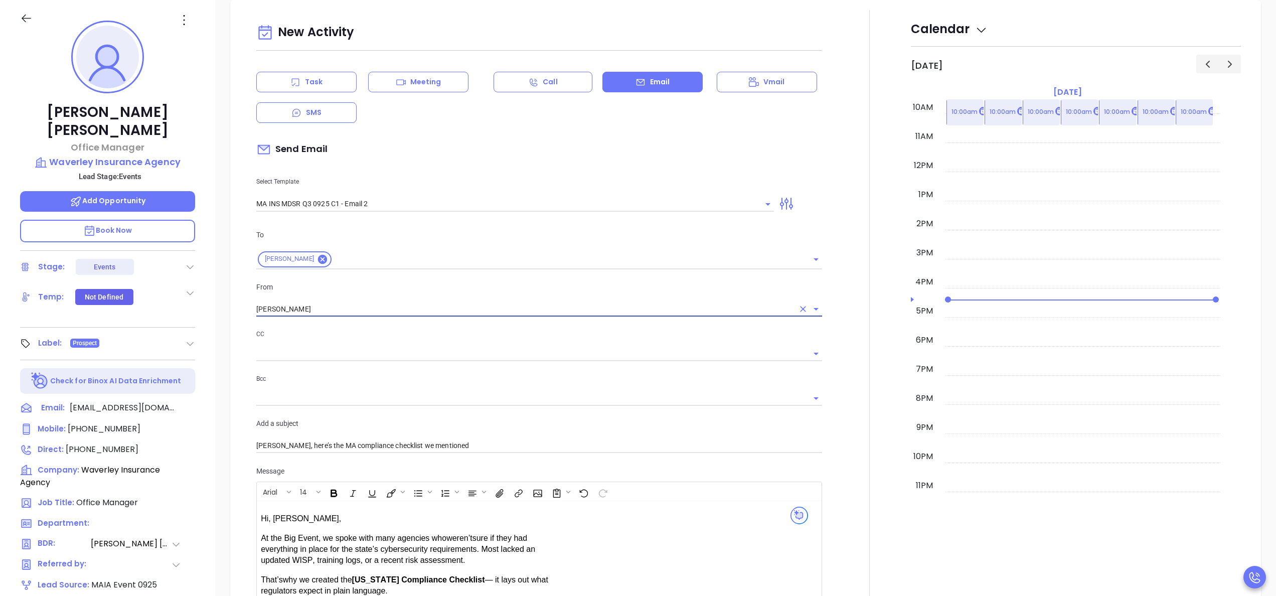
type input "Walter Contreras"
click at [828, 370] on div at bounding box center [869, 403] width 83 height 786
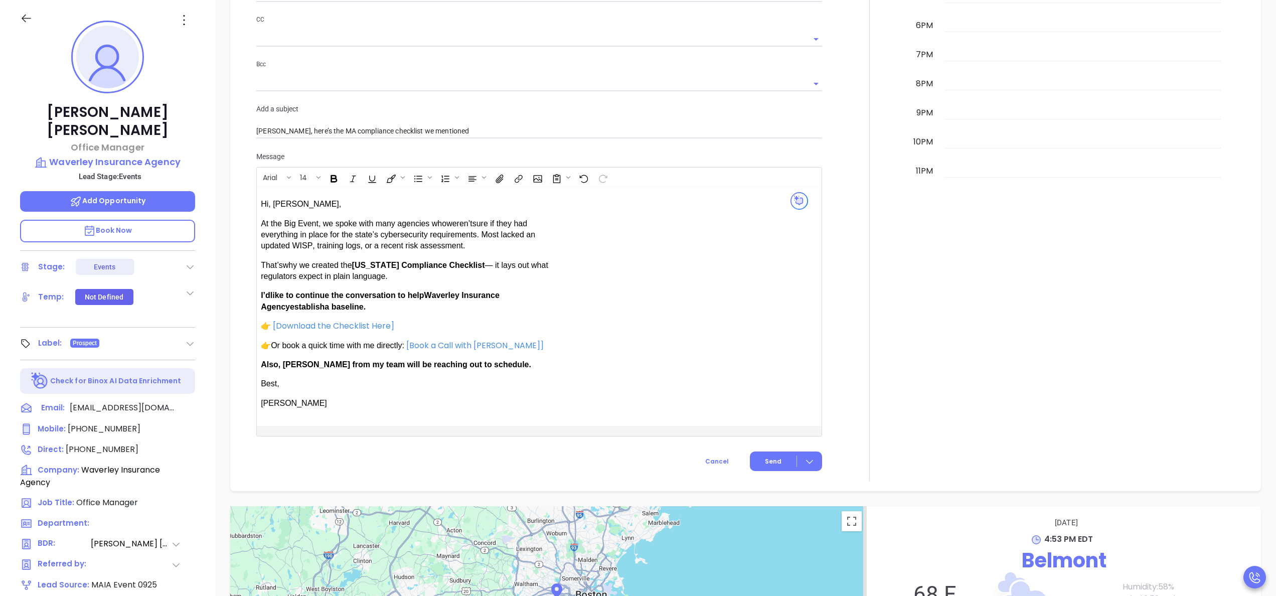
scroll to position [792, 0]
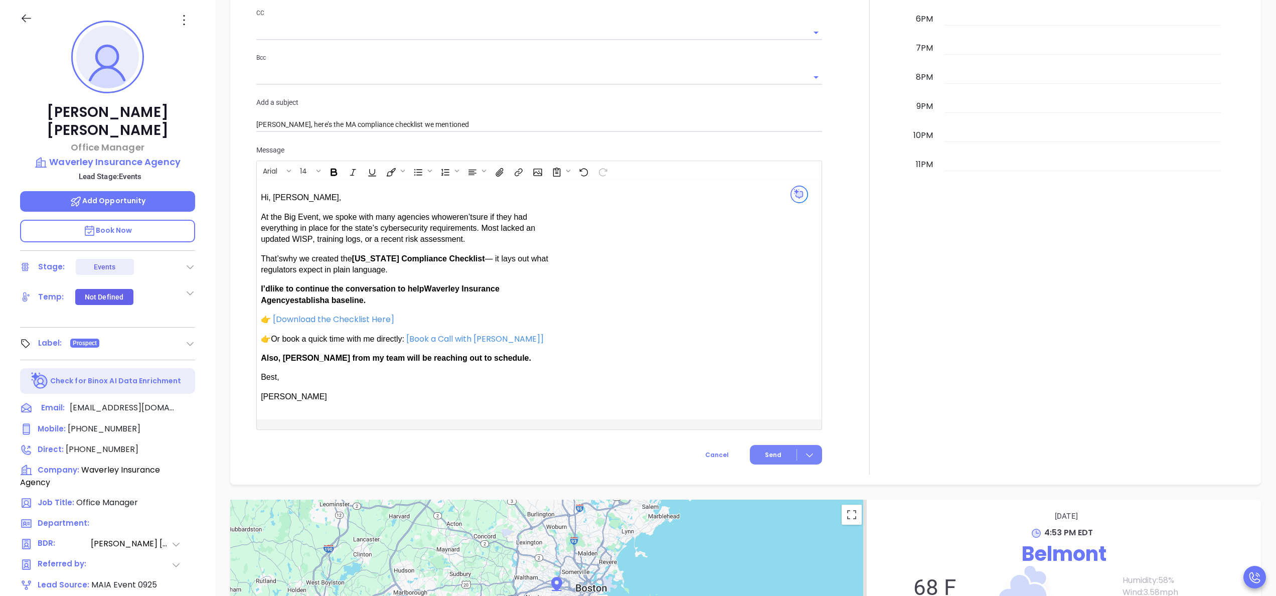
click at [765, 452] on span "Send" at bounding box center [773, 454] width 17 height 9
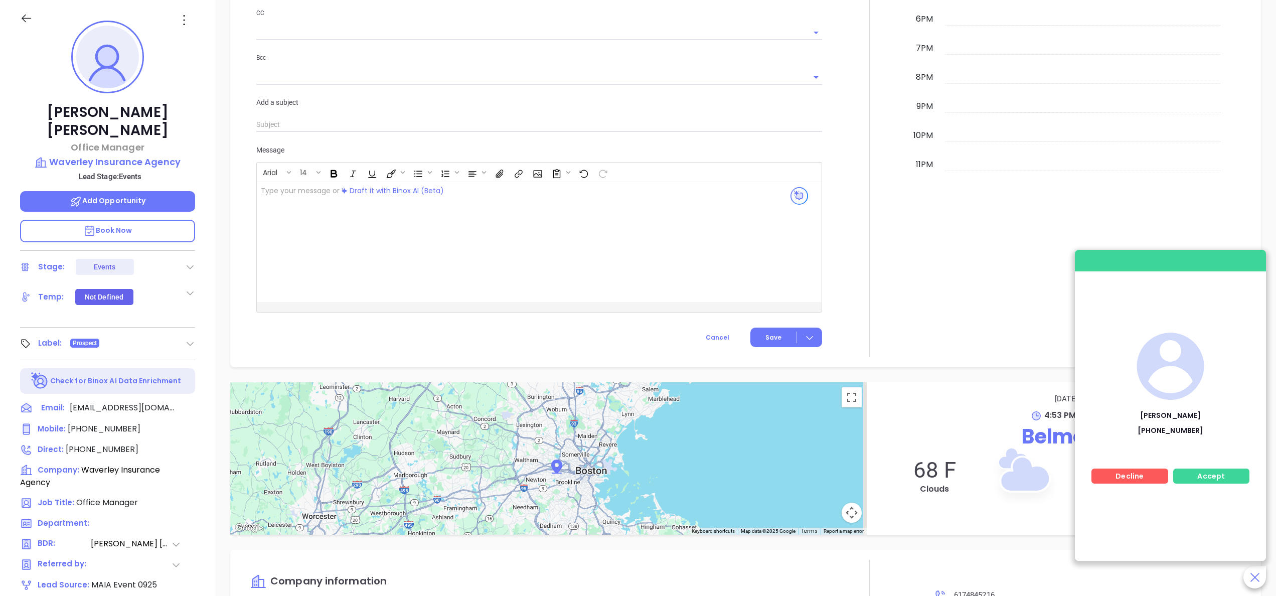
click at [1233, 469] on div "Accept" at bounding box center [1211, 476] width 77 height 15
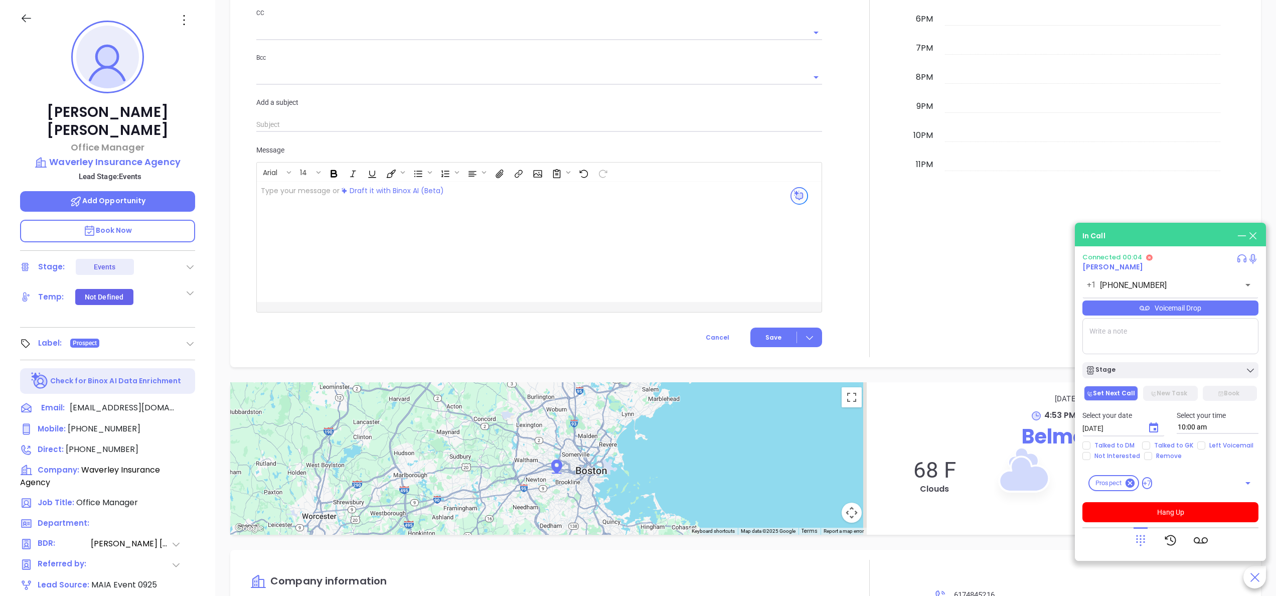
click at [1102, 267] on span "Drexel Mixson" at bounding box center [1113, 267] width 61 height 10
click at [861, 228] on div at bounding box center [869, 23] width 83 height 668
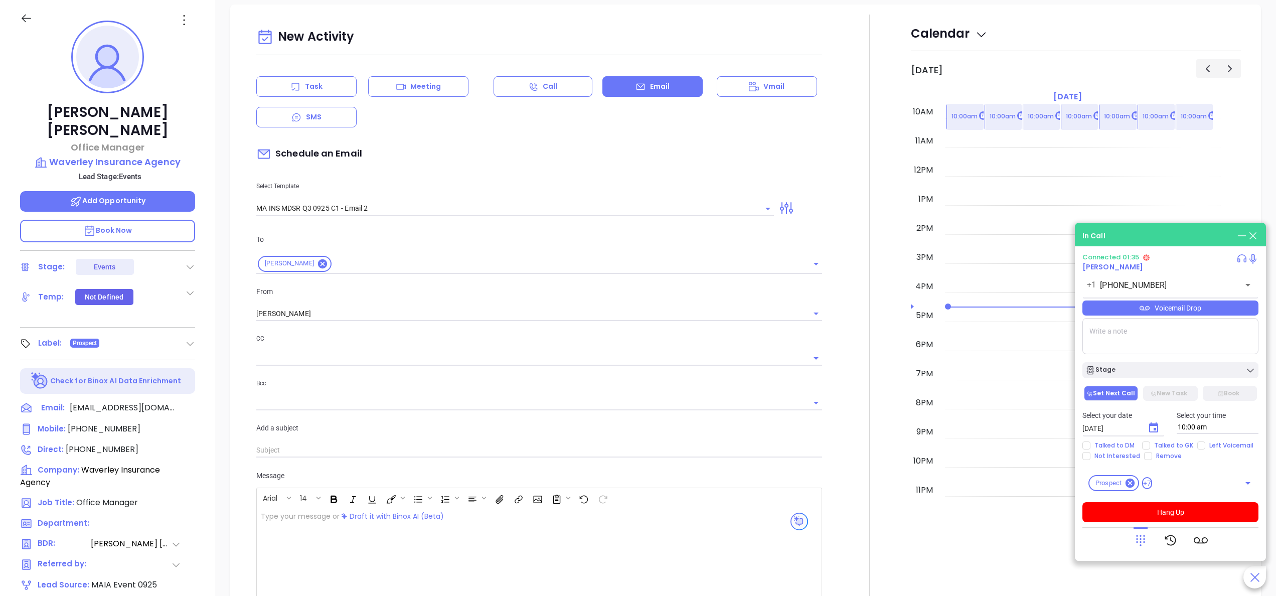
scroll to position [430, 0]
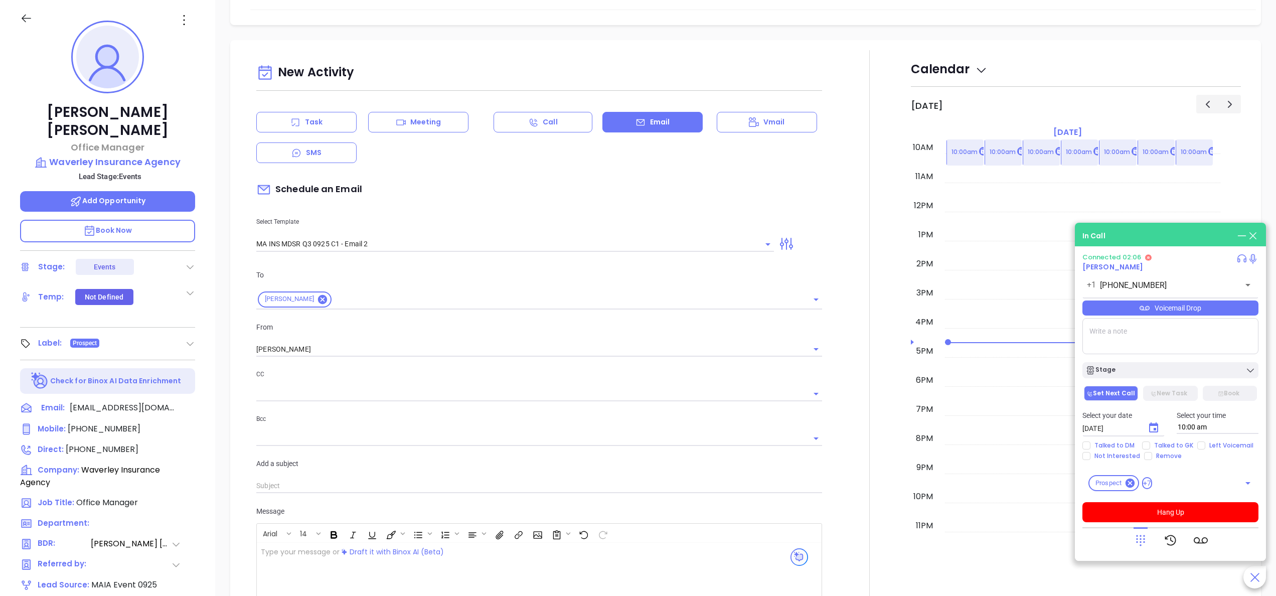
click at [846, 289] on div at bounding box center [869, 384] width 83 height 668
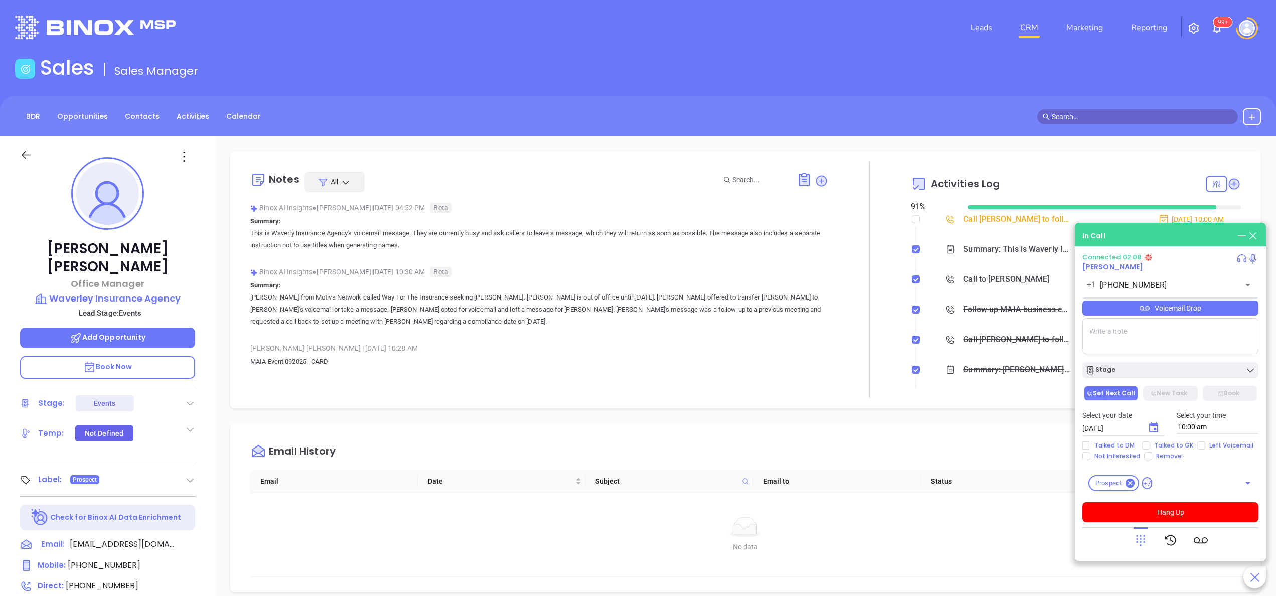
scroll to position [0, 0]
click at [723, 290] on p "Summary: Karina from Motiva Network called Way For The Insurance seeking Donna.…" at bounding box center [539, 304] width 578 height 48
click at [1196, 512] on button "Hang Up" at bounding box center [1171, 512] width 176 height 20
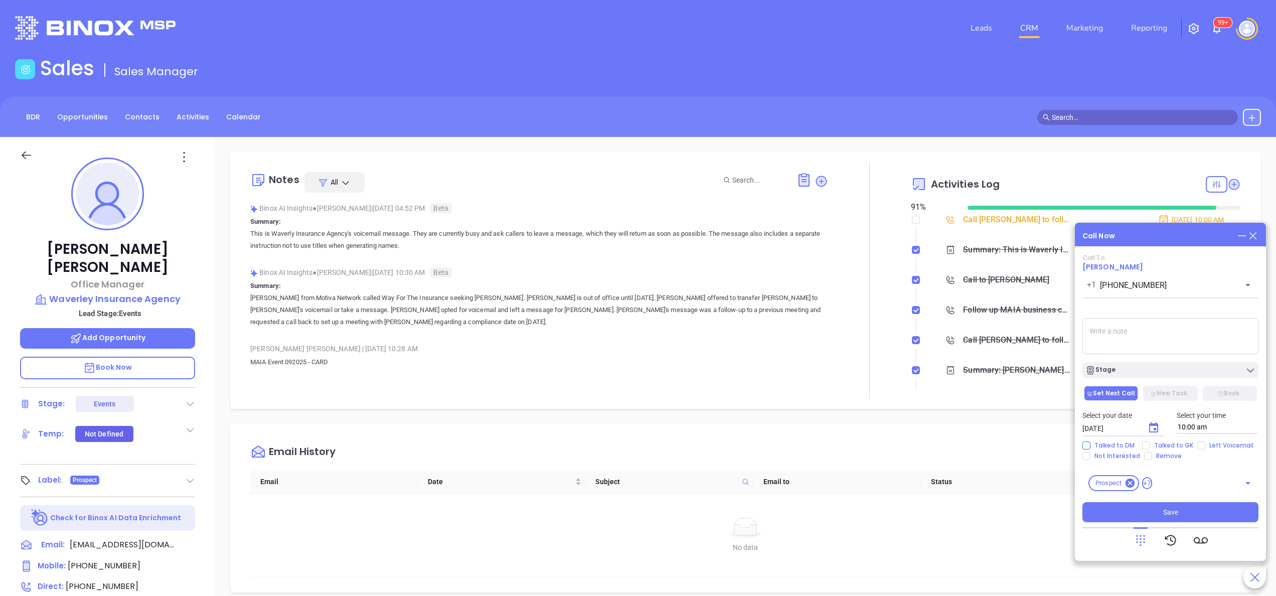
click at [1093, 448] on span "Talked to DM" at bounding box center [1115, 445] width 48 height 8
click at [1091, 448] on input "Talked to DM" at bounding box center [1087, 445] width 8 height 8
checkbox input "true"
click at [1093, 456] on span "Not Interested" at bounding box center [1118, 456] width 54 height 8
click at [1091, 456] on input "Not Interested" at bounding box center [1087, 456] width 8 height 8
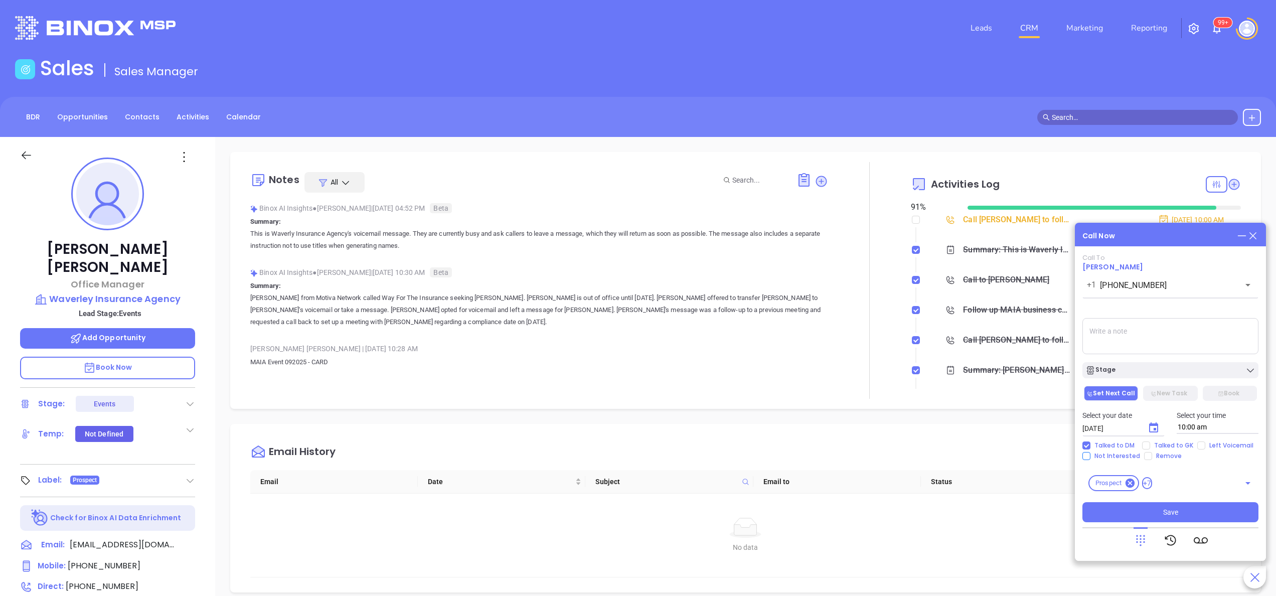
checkbox input "true"
click at [1126, 368] on div "Stage" at bounding box center [1171, 370] width 170 height 10
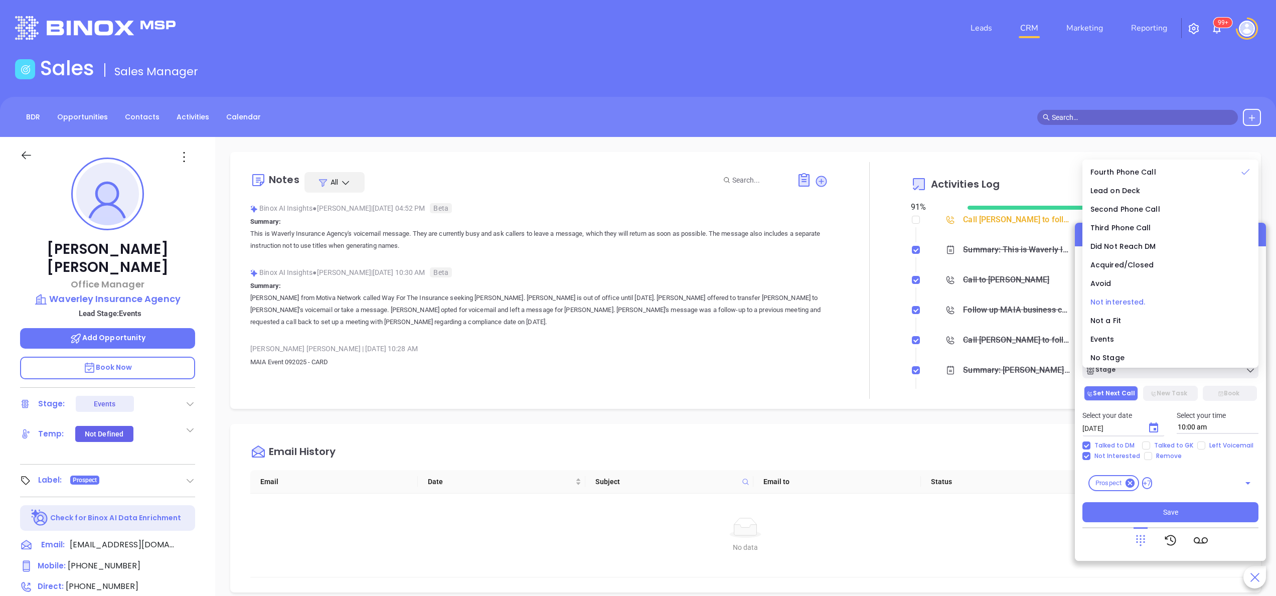
click at [1121, 302] on span "Not interested." at bounding box center [1118, 302] width 55 height 10
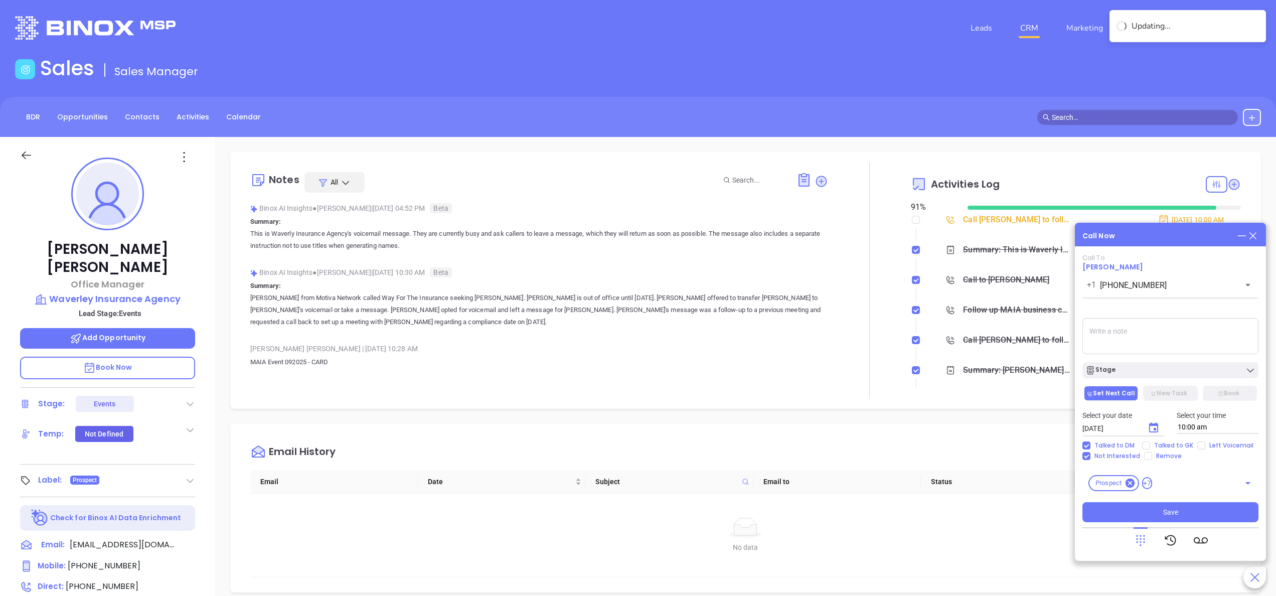
click at [1135, 340] on textarea at bounding box center [1171, 336] width 176 height 36
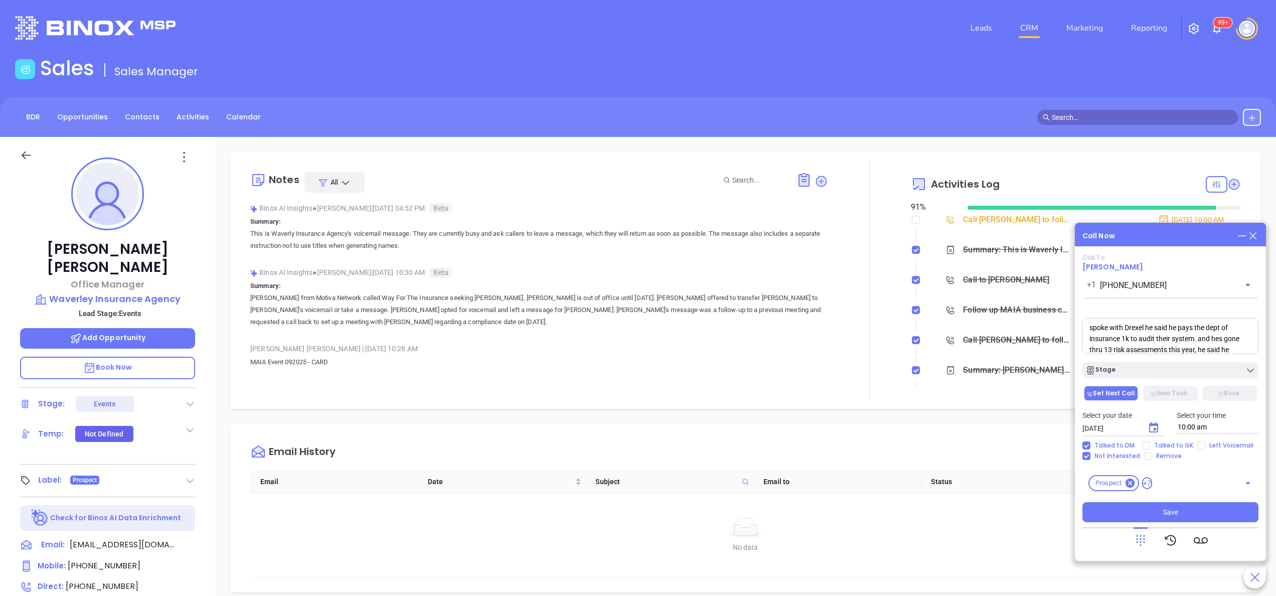
scroll to position [15, 0]
type textarea "spoke with Drexel he said he pays the dept of insurance 1k to audit their syste…"
click at [1171, 392] on button "New Task" at bounding box center [1170, 393] width 54 height 15
click at [1169, 516] on span "Save" at bounding box center [1170, 512] width 15 height 11
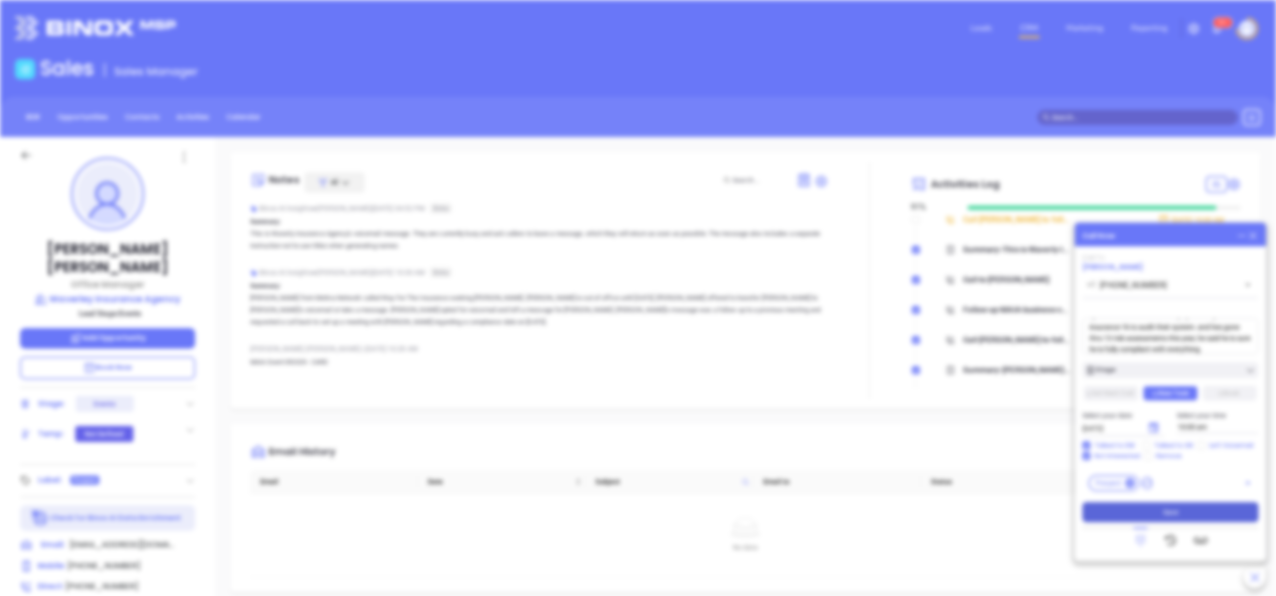
type input "[DATE]"
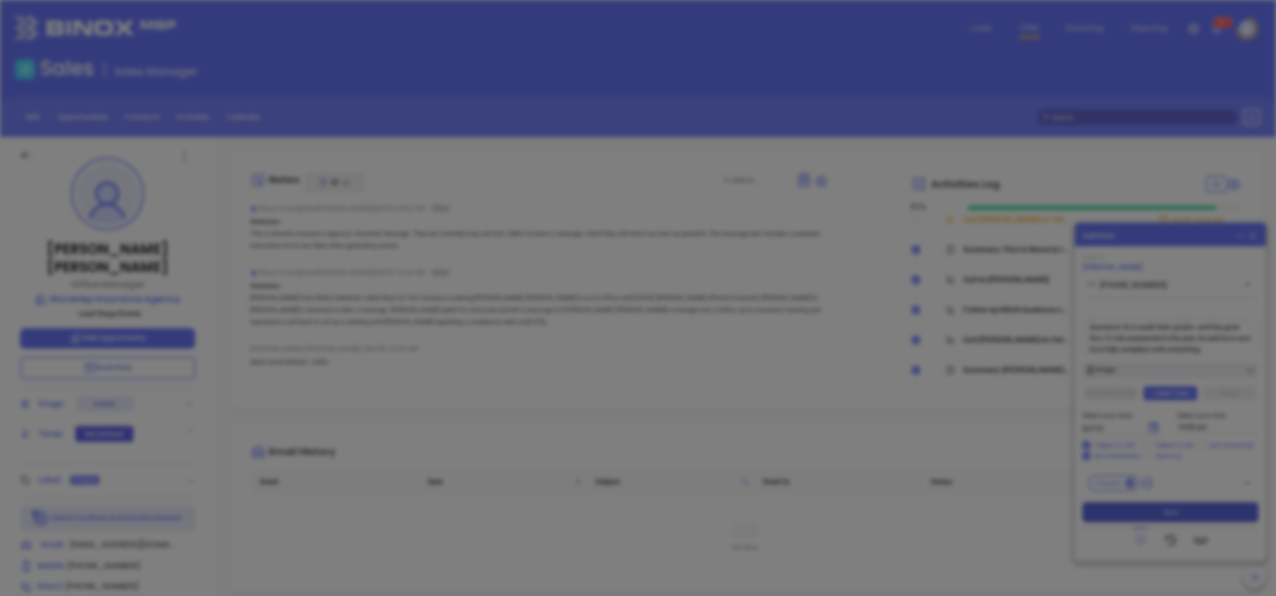
scroll to position [291, 0]
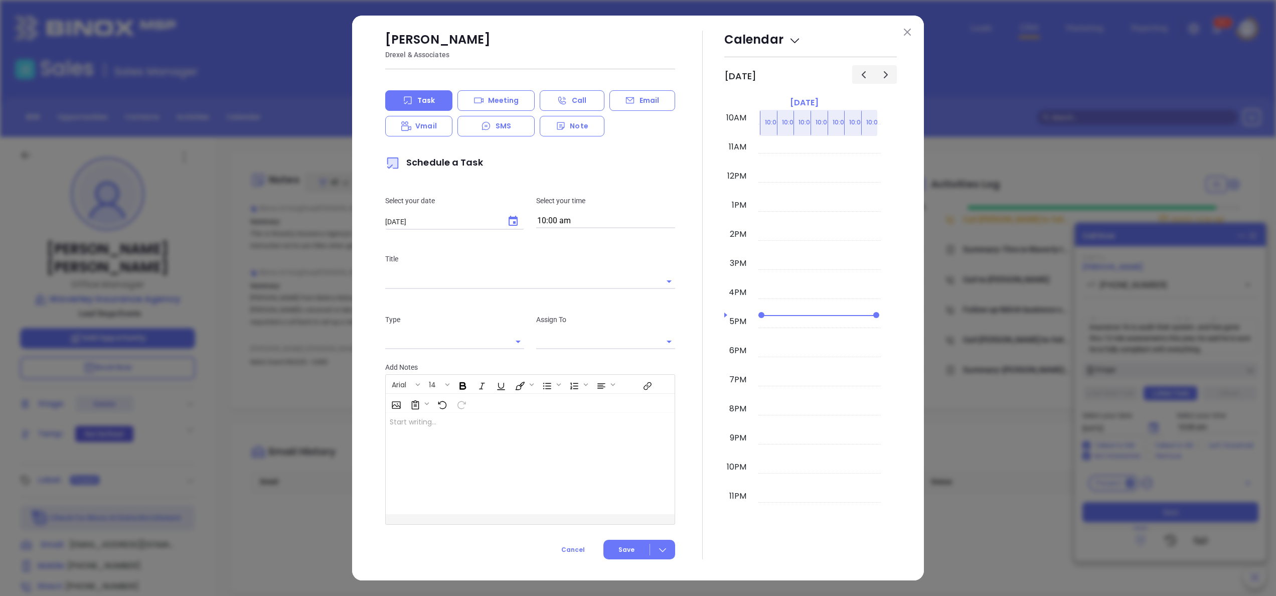
type input "[PERSON_NAME]"
click at [906, 30] on img at bounding box center [907, 32] width 7 height 7
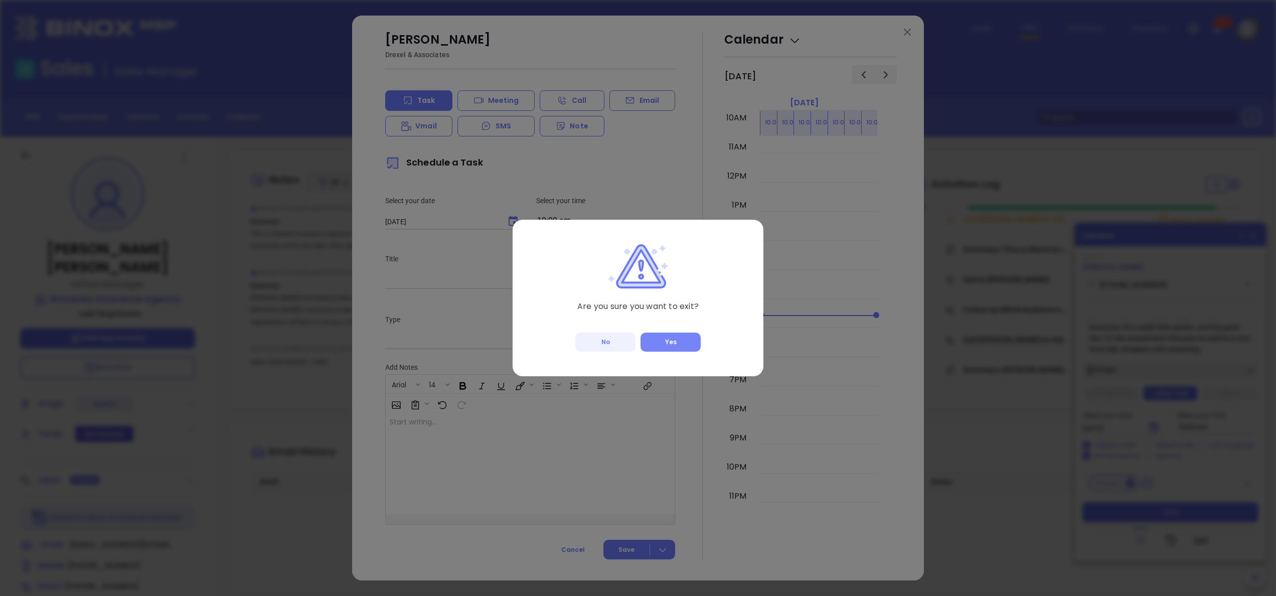
click at [682, 340] on button "Yes" at bounding box center [671, 342] width 60 height 19
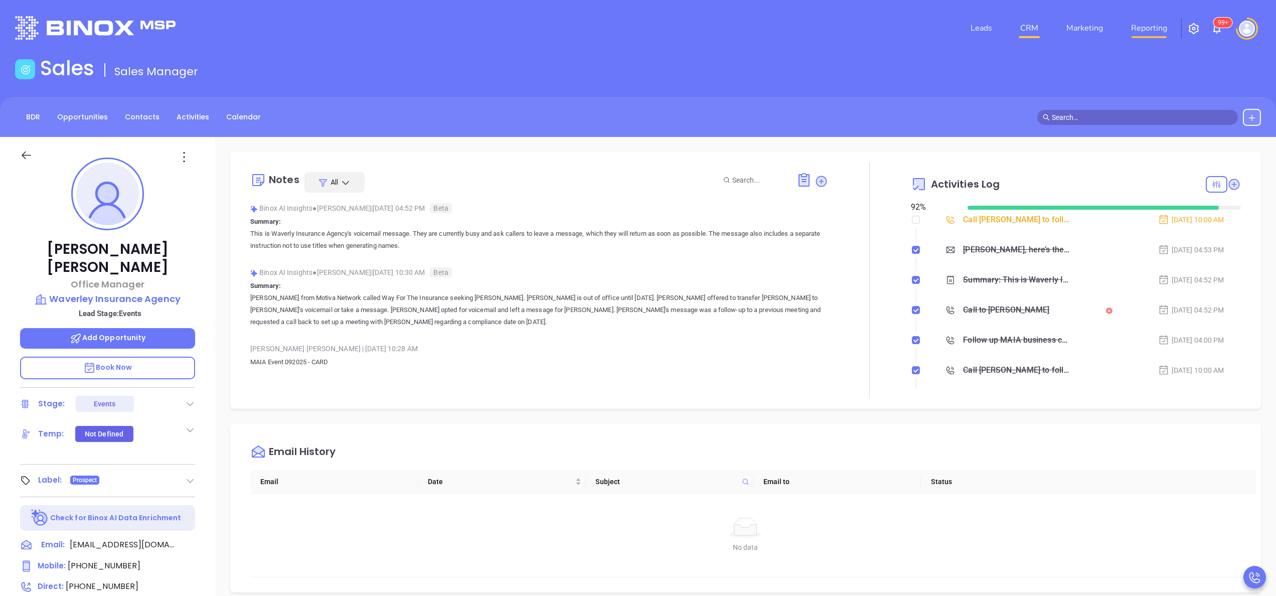
click at [1140, 31] on link "Reporting" at bounding box center [1149, 28] width 44 height 20
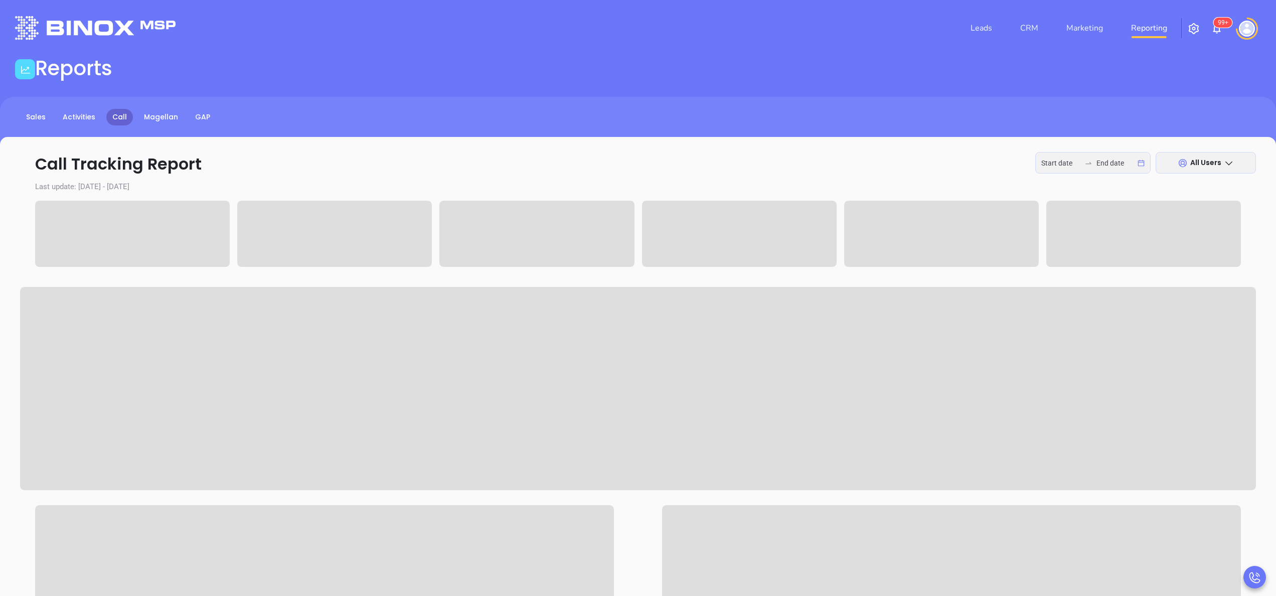
type input "2025-09-29"
type input "2025-09-30"
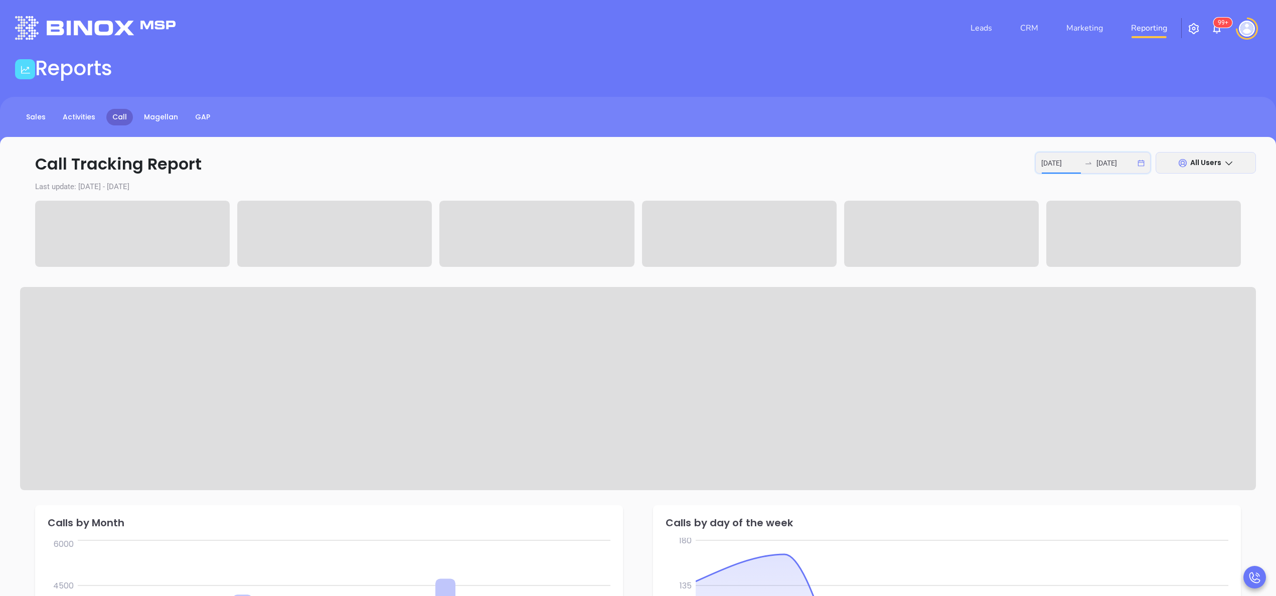
click at [1061, 163] on input "2025-09-29" at bounding box center [1060, 163] width 39 height 11
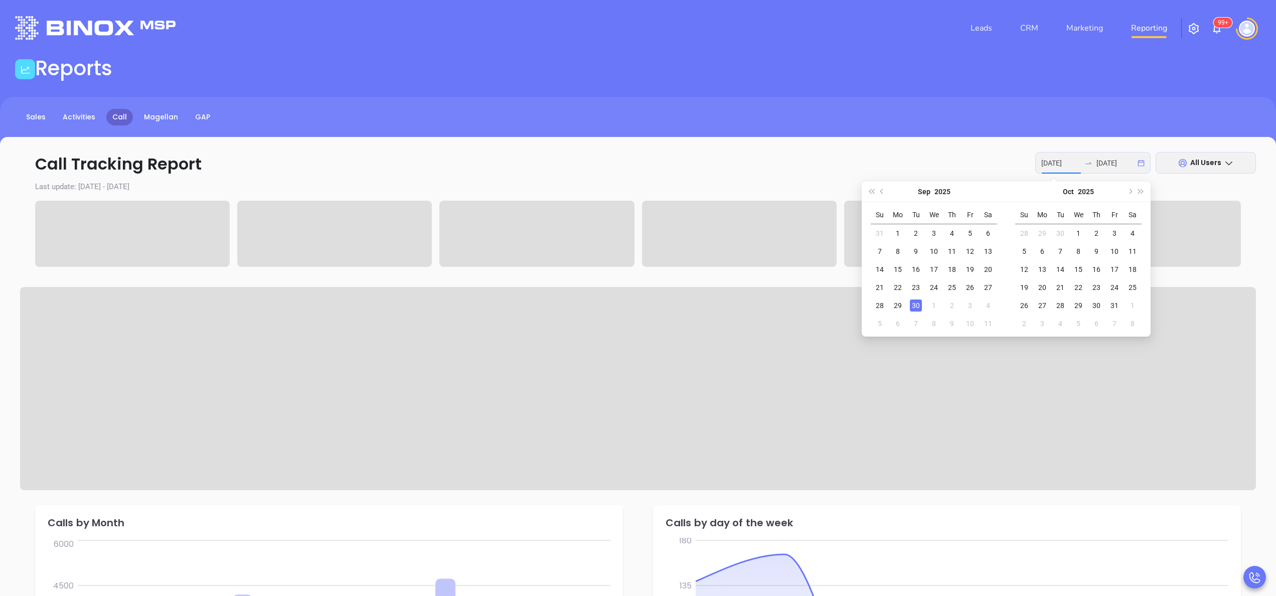
click at [916, 303] on div "30" at bounding box center [916, 305] width 12 height 12
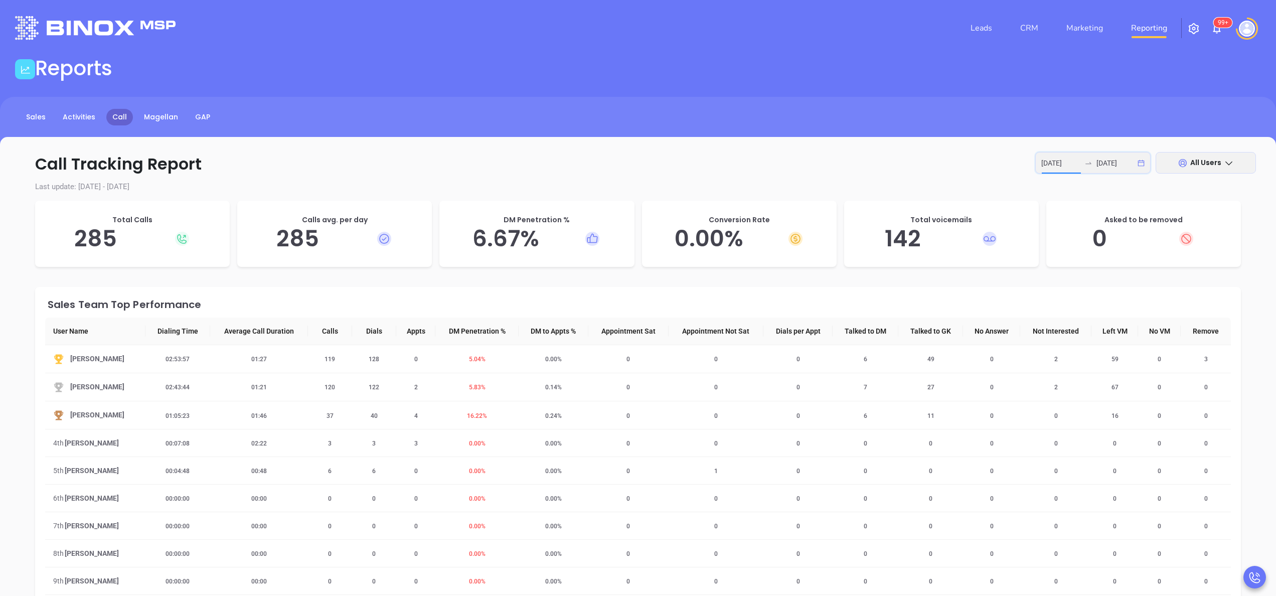
click at [1069, 165] on input "2025-09-30" at bounding box center [1060, 163] width 39 height 11
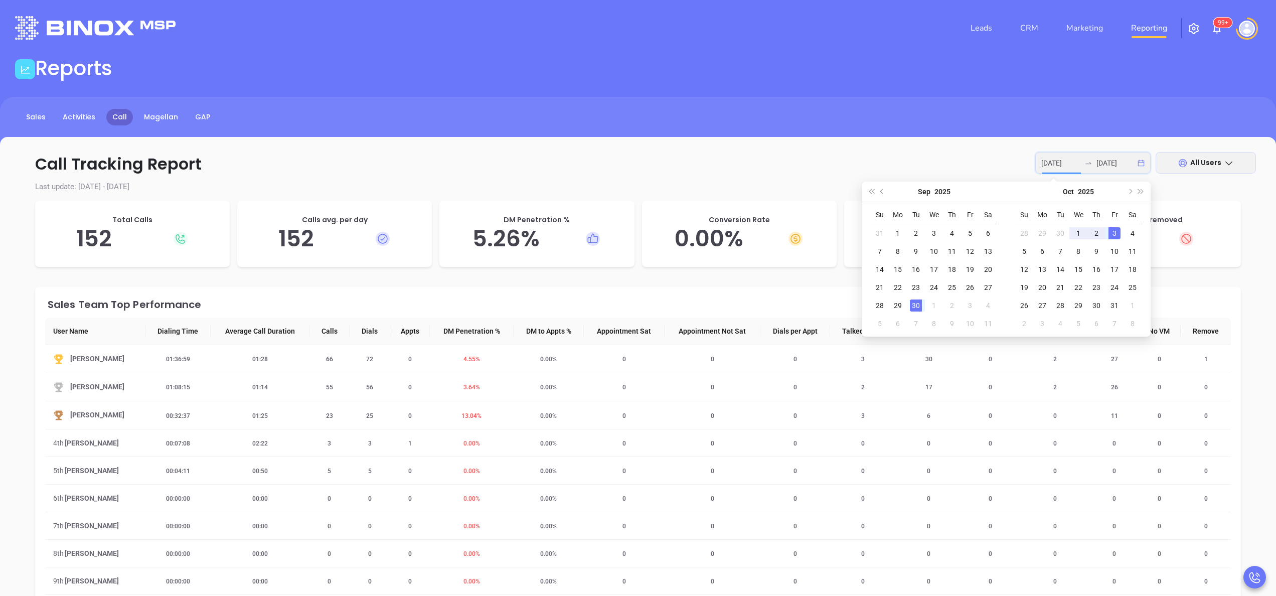
type input "2025-09-30"
click at [918, 303] on div "30" at bounding box center [916, 305] width 12 height 12
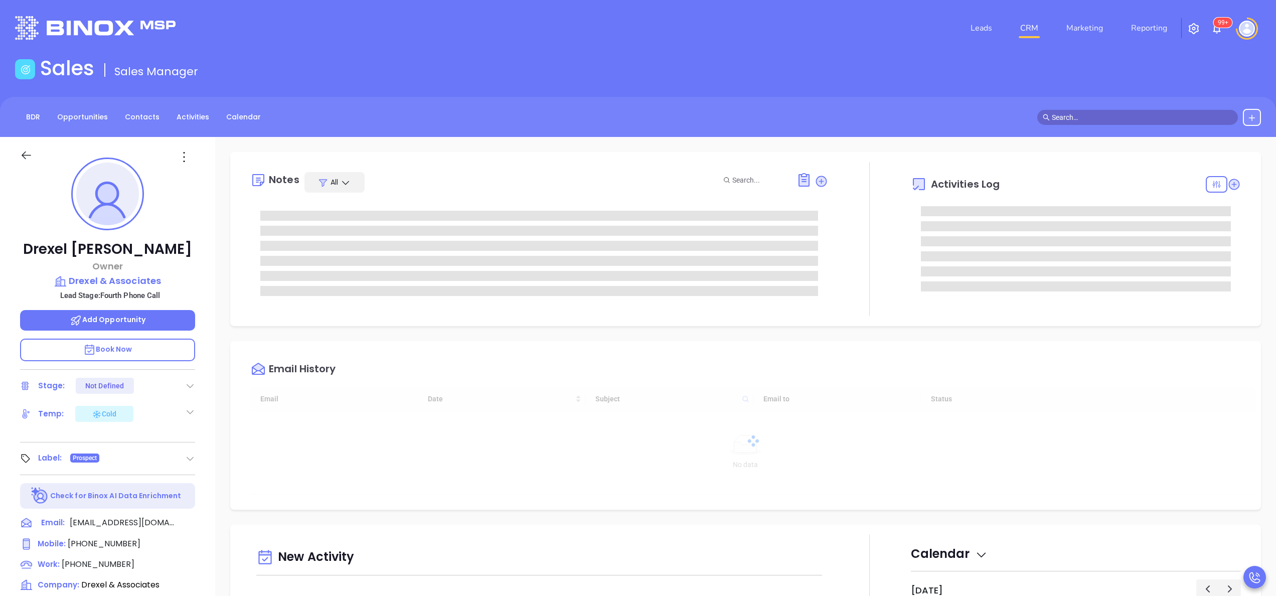
type input "[DATE]"
type input "[PERSON_NAME]"
click at [831, 245] on div at bounding box center [869, 239] width 83 height 154
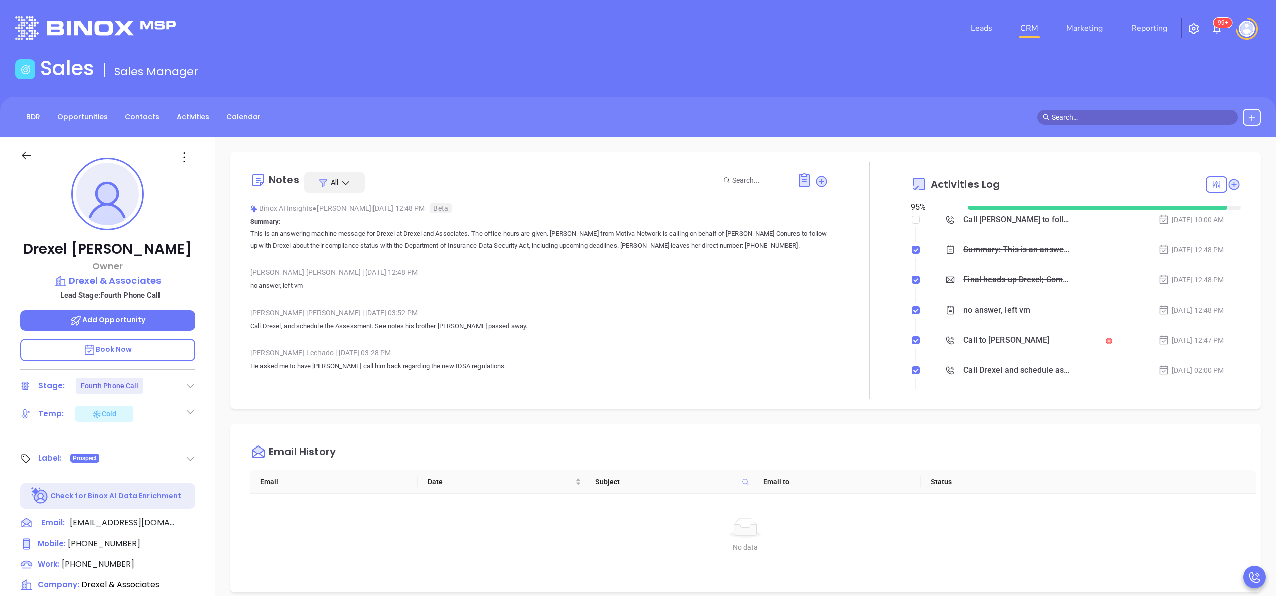
click at [322, 295] on div "[PERSON_NAME] | [DATE] 12:48 PM no answer, left vm" at bounding box center [539, 282] width 578 height 35
click at [209, 315] on div "[PERSON_NAME] Owner Drexel & Associates Lead Stage: Fourth Phone Call Add Oppor…" at bounding box center [107, 509] width 215 height 745
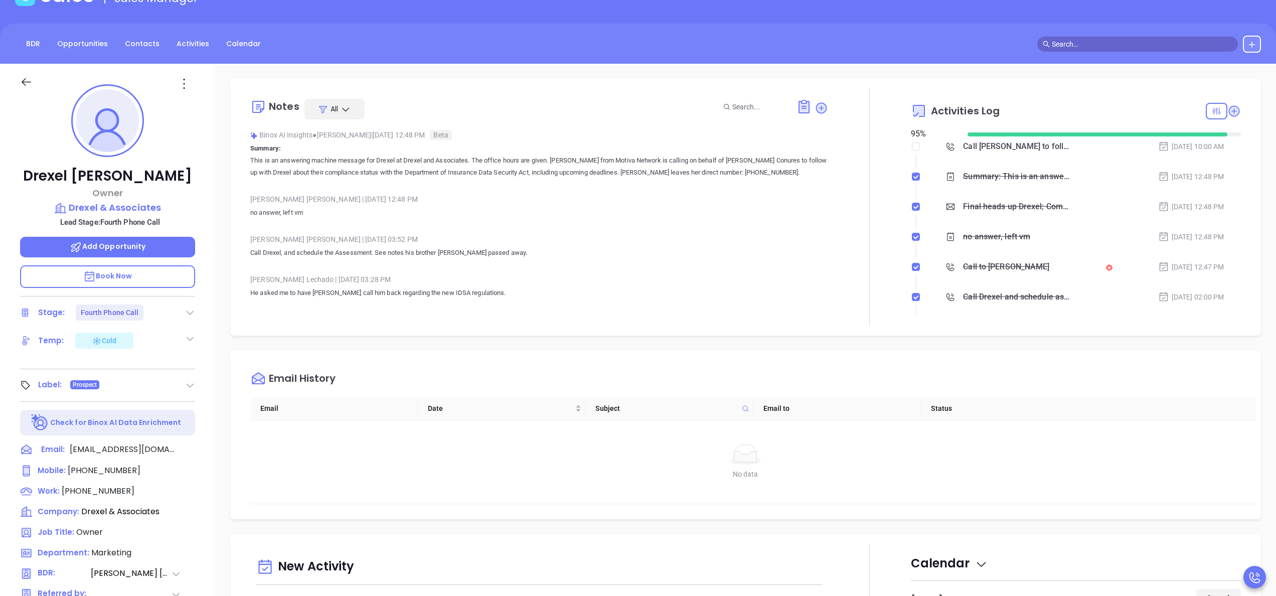
scroll to position [45, 0]
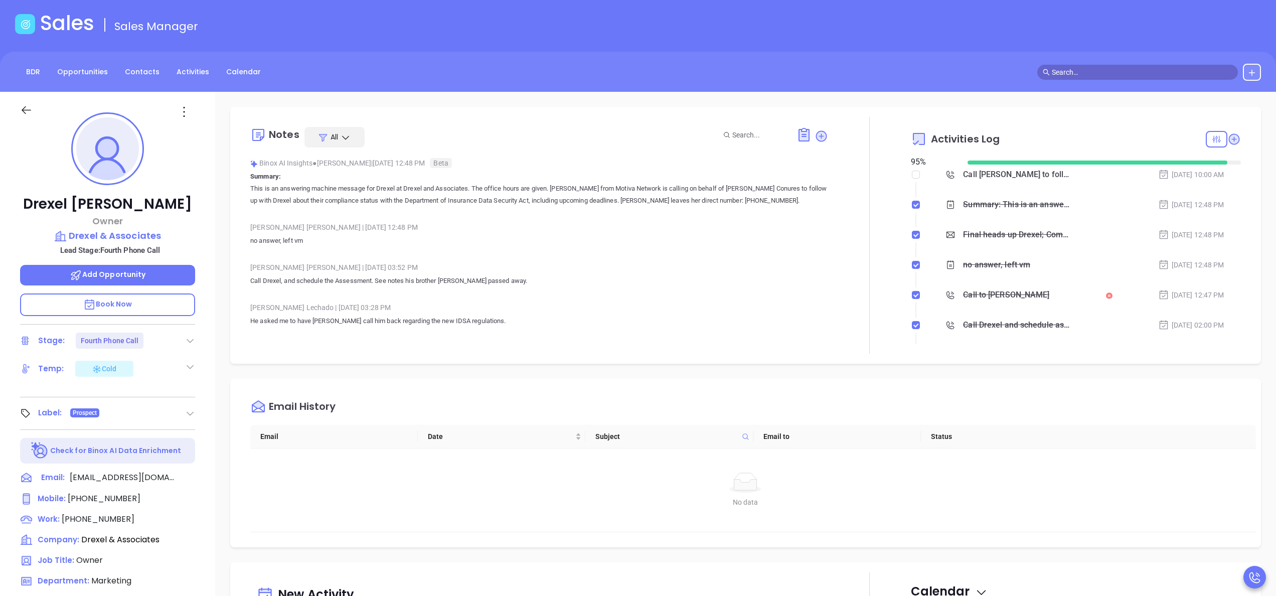
click at [425, 262] on div "[PERSON_NAME] | [DATE] 03:52 PM" at bounding box center [539, 267] width 578 height 15
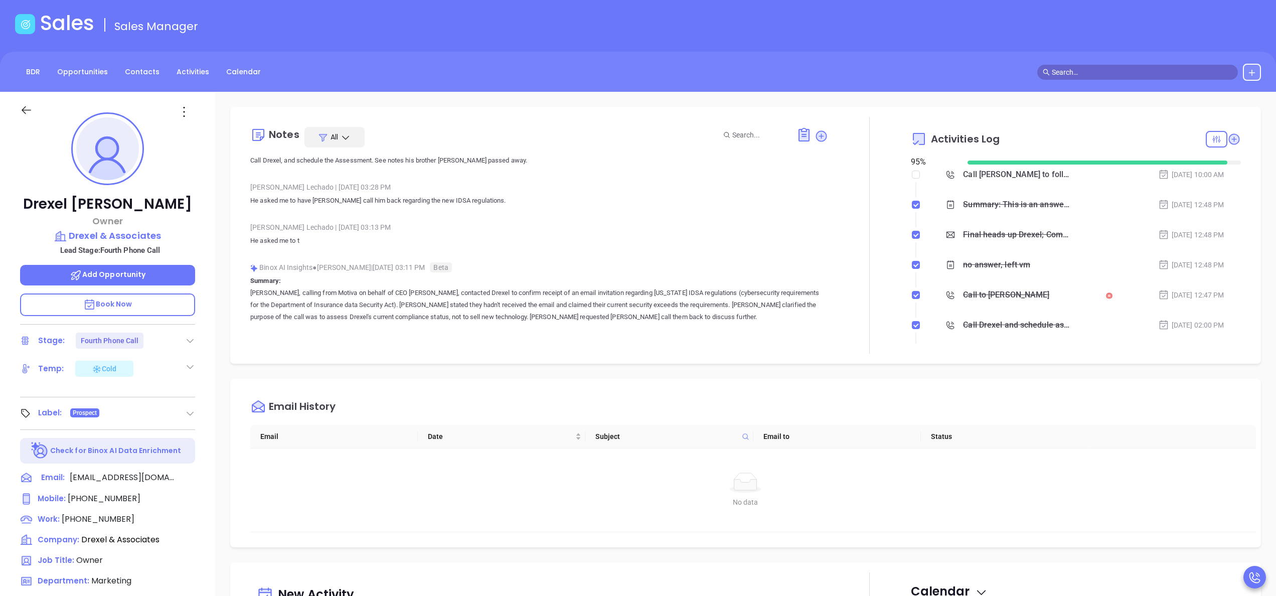
scroll to position [161, 0]
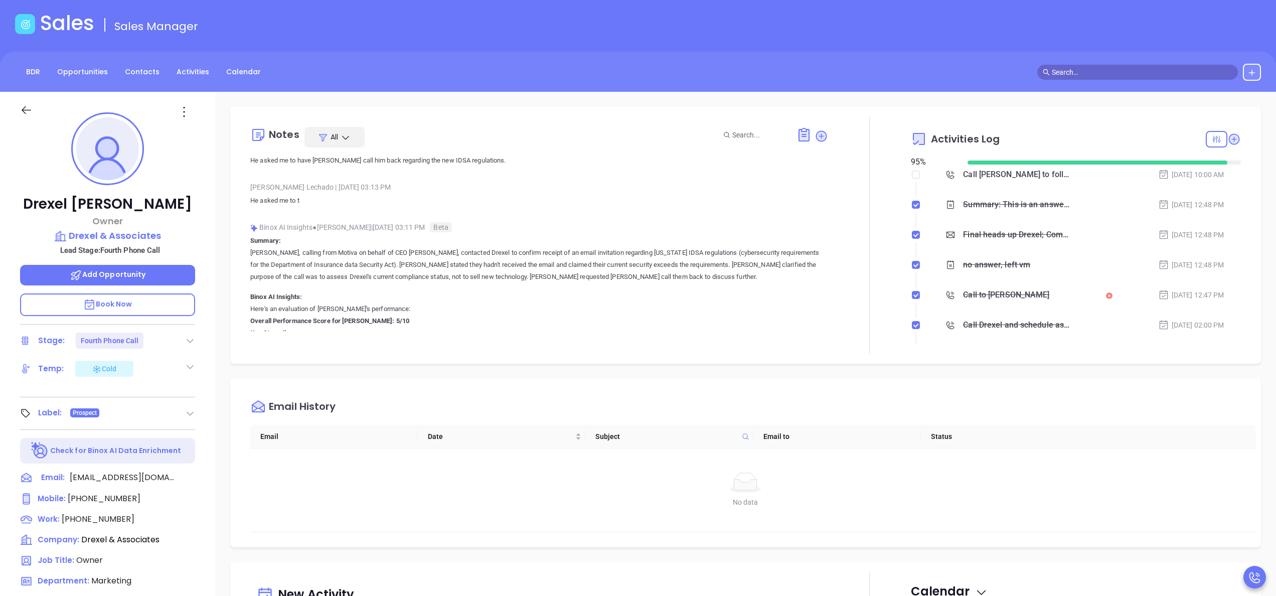
click at [205, 256] on div "[PERSON_NAME] Owner Drexel & Associates Lead Stage: Fourth Phone Call Add Oppor…" at bounding box center [107, 464] width 215 height 745
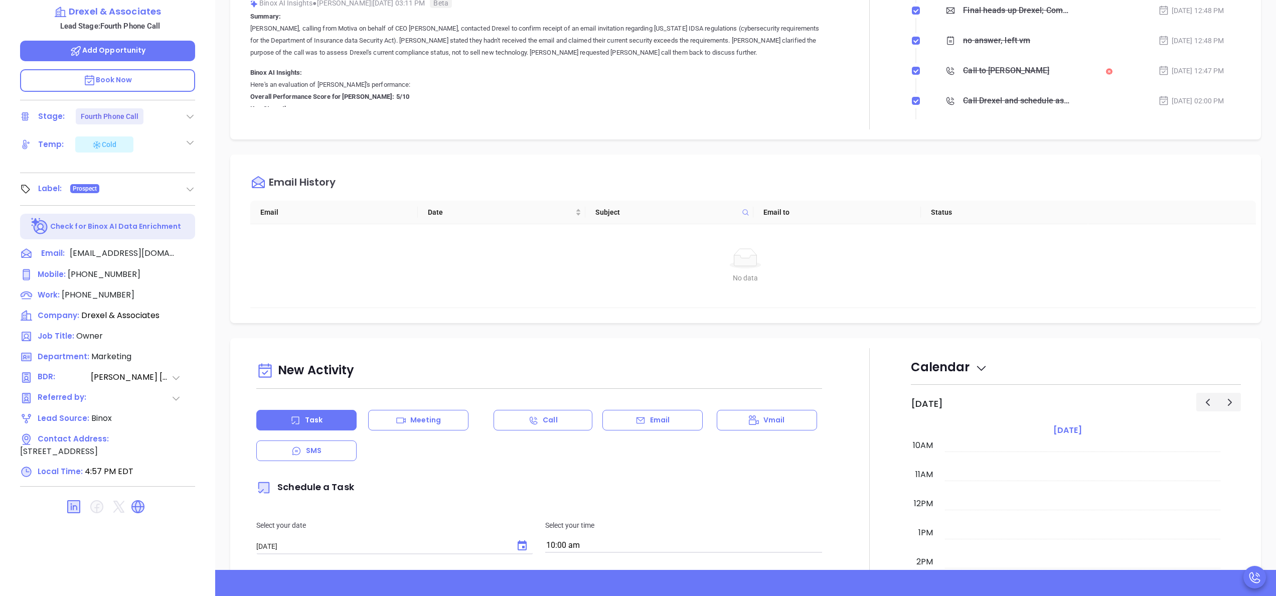
scroll to position [286, 0]
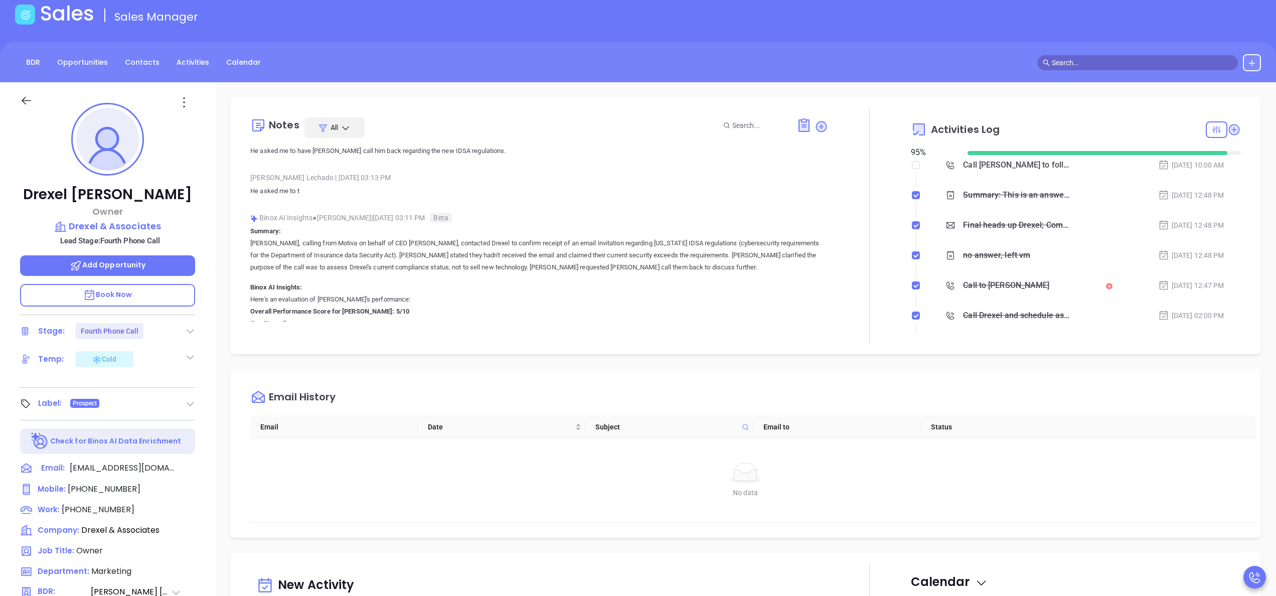
scroll to position [0, 0]
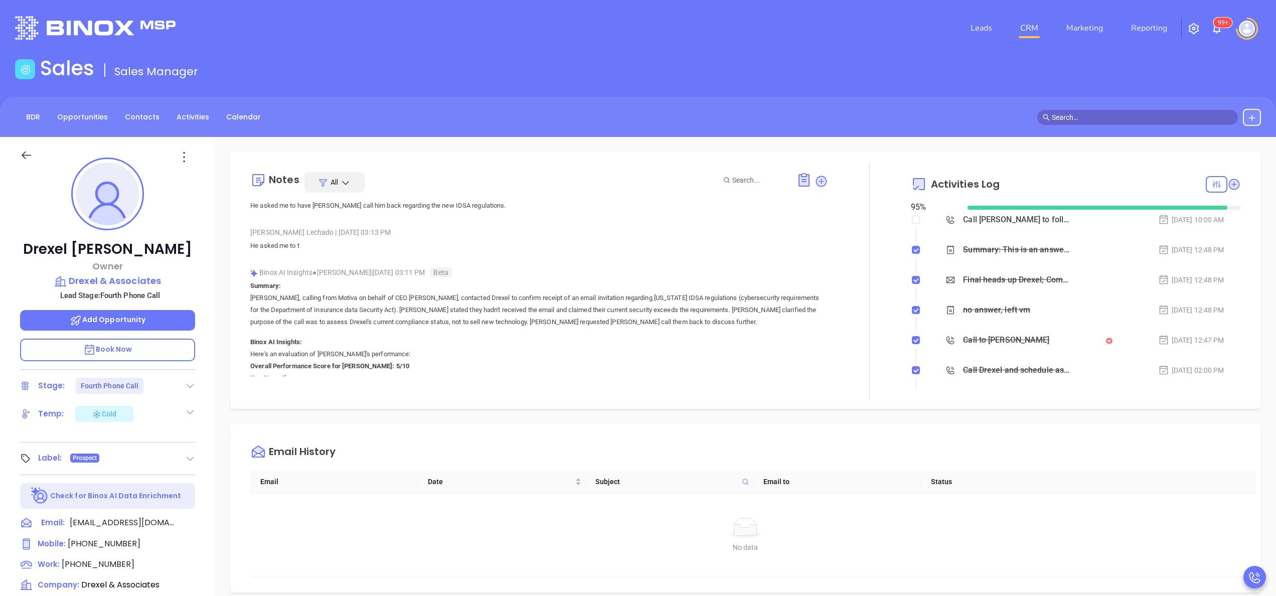
click at [550, 289] on p "Summary: Lucy, calling from Motiva on behalf of CEO Walter Cantera, contacted D…" at bounding box center [539, 567] width 578 height 574
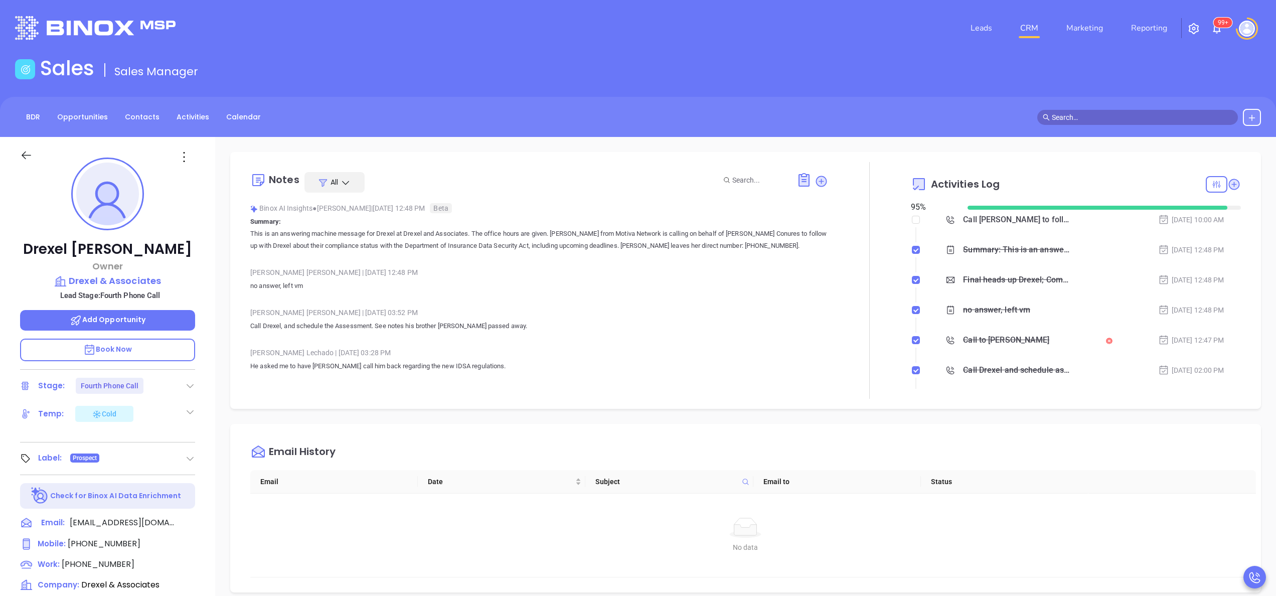
click at [205, 299] on div "Drexel Mixson Owner Drexel & Associates Lead Stage: Fourth Phone Call Add Oppor…" at bounding box center [107, 509] width 215 height 745
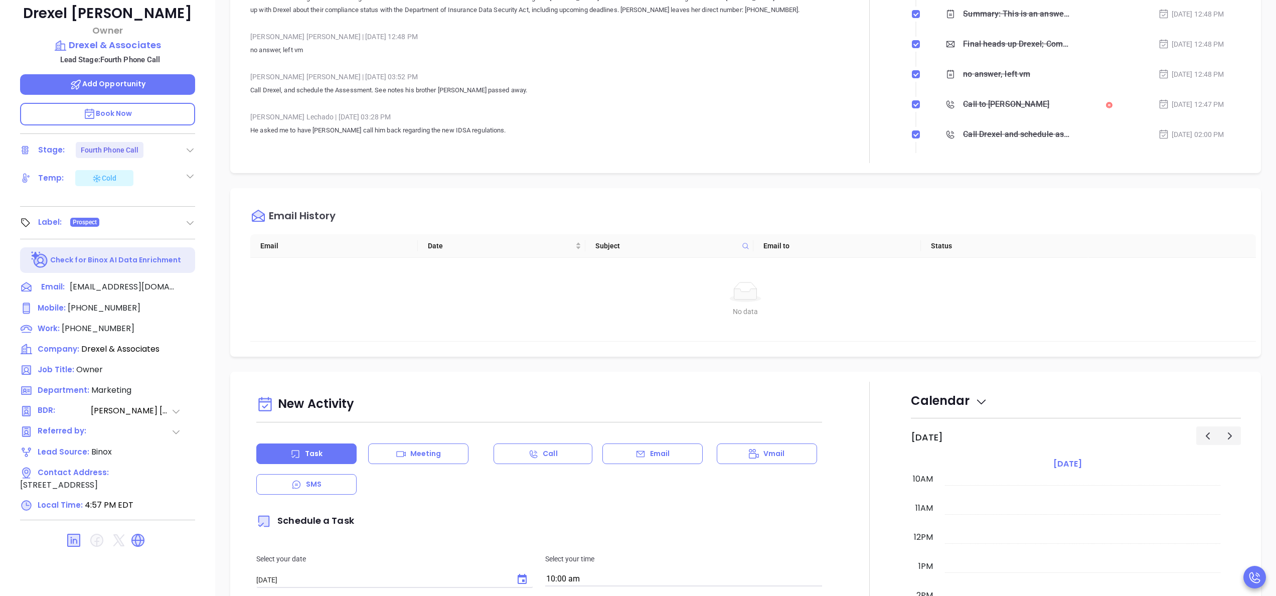
scroll to position [241, 0]
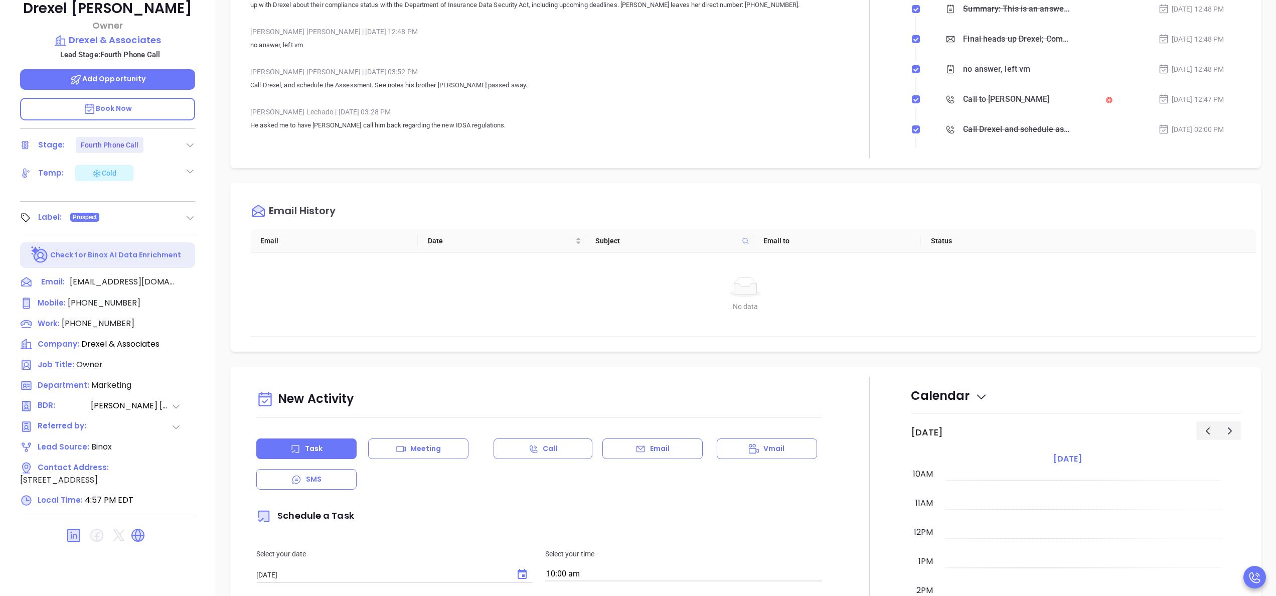
click at [667, 104] on div "Lucy Lechado | Aug 18, 2025 03:28 PM" at bounding box center [539, 111] width 578 height 15
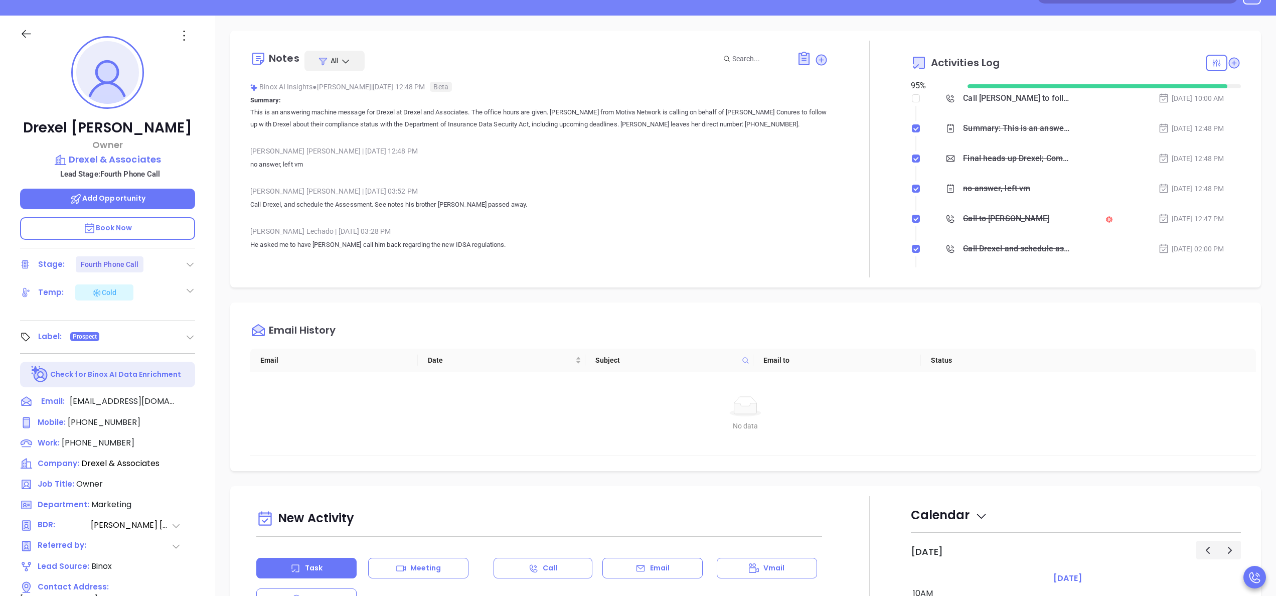
scroll to position [120, 0]
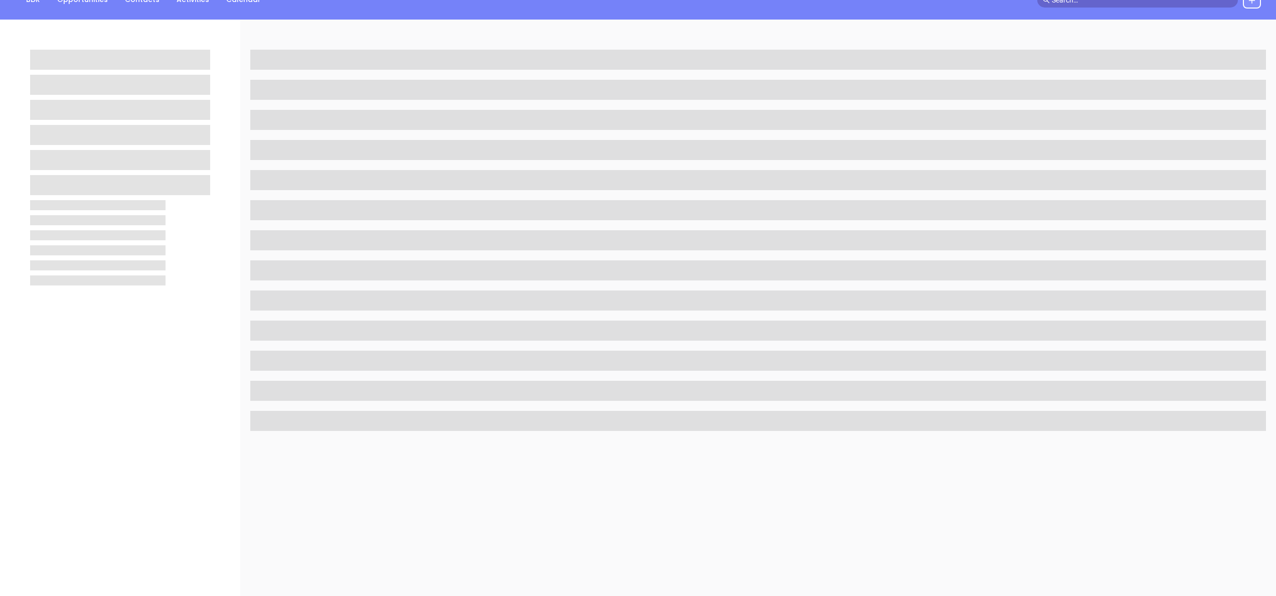
scroll to position [117, 0]
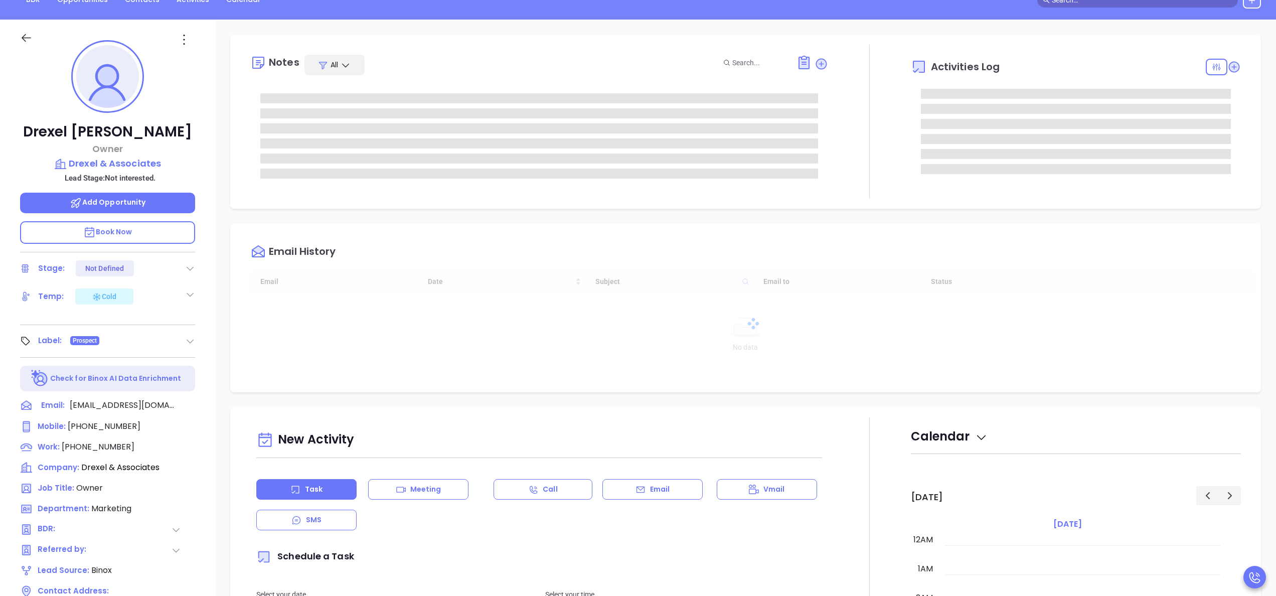
type input "[DATE]"
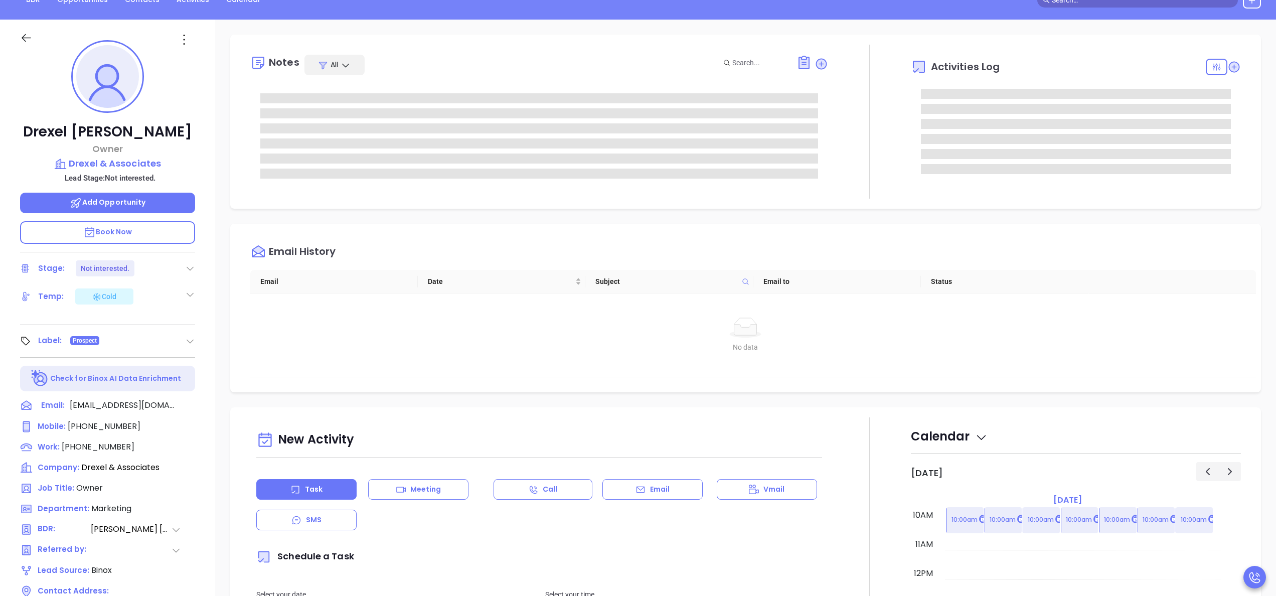
type input "[PERSON_NAME]"
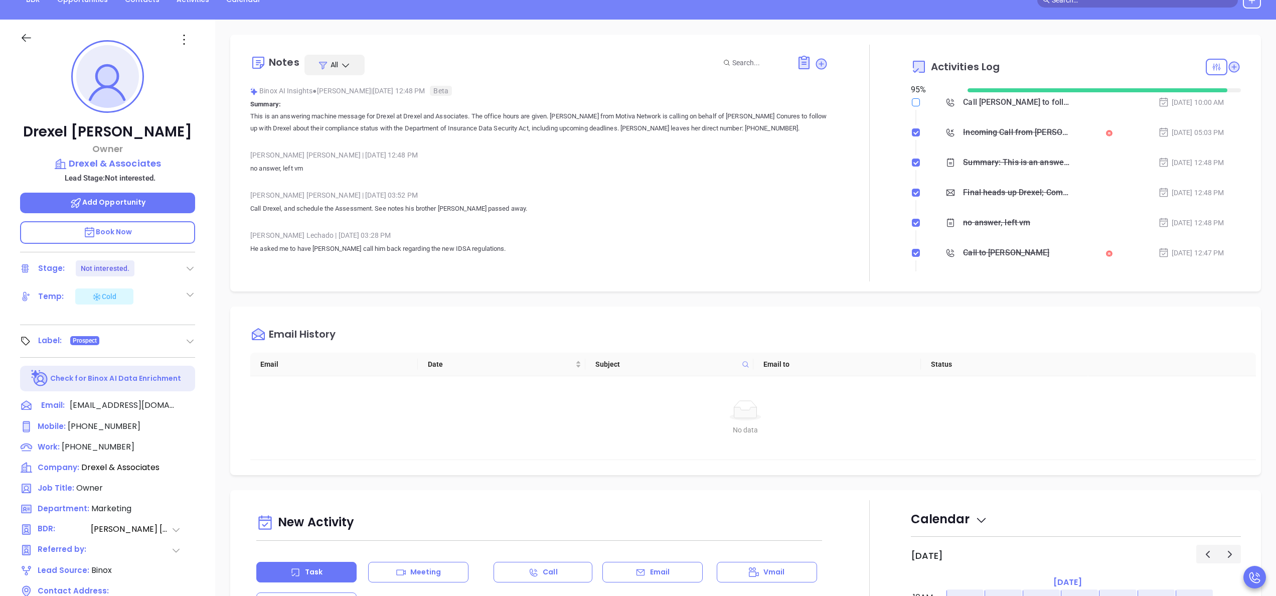
click at [912, 101] on input "checkbox" at bounding box center [916, 102] width 8 height 8
checkbox input "true"
